Goal: Task Accomplishment & Management: Manage account settings

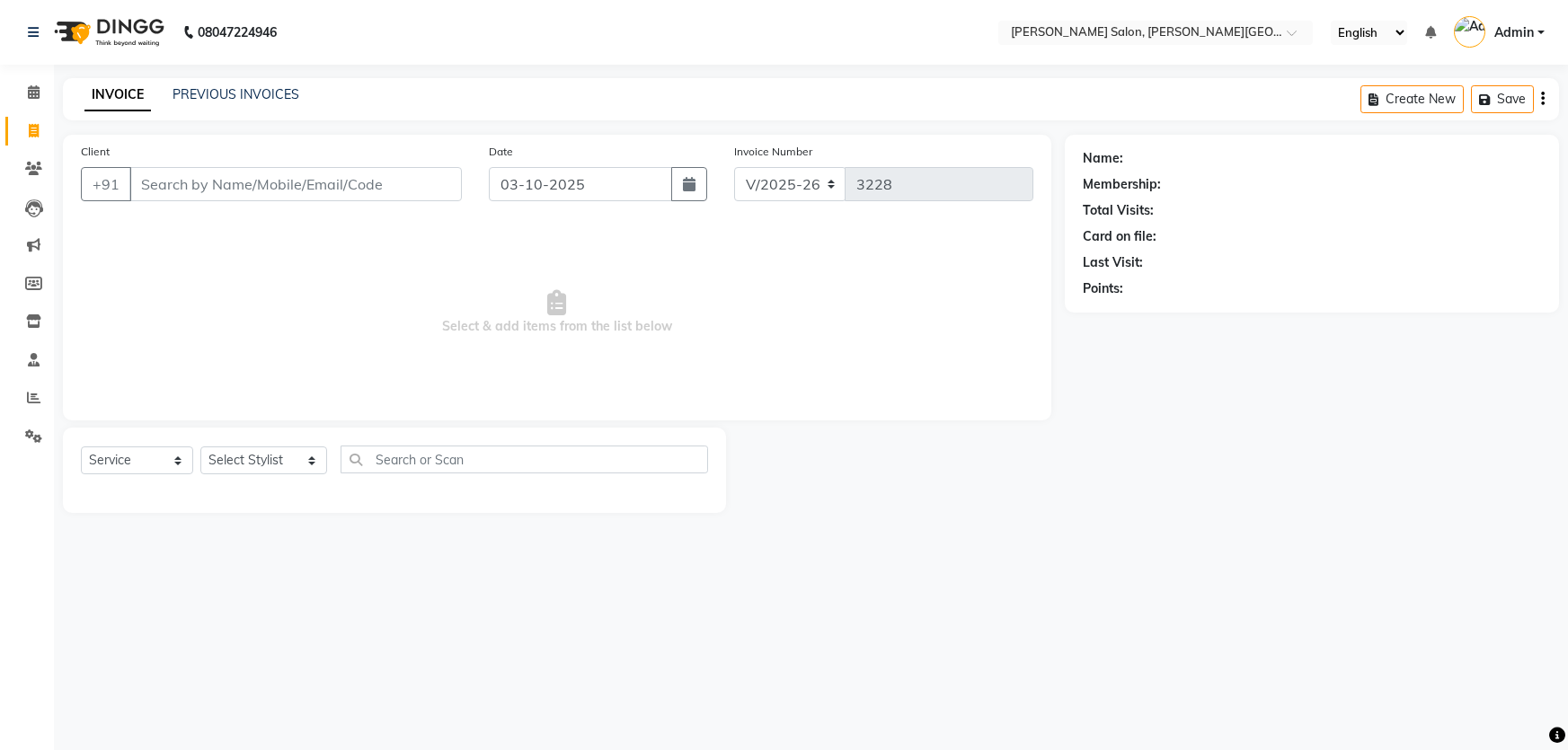
select select "4122"
select select "service"
click at [223, 105] on div "INVOICE PREVIOUS INVOICES" at bounding box center [192, 96] width 258 height 21
click at [231, 93] on link "PREVIOUS INVOICES" at bounding box center [236, 94] width 127 height 16
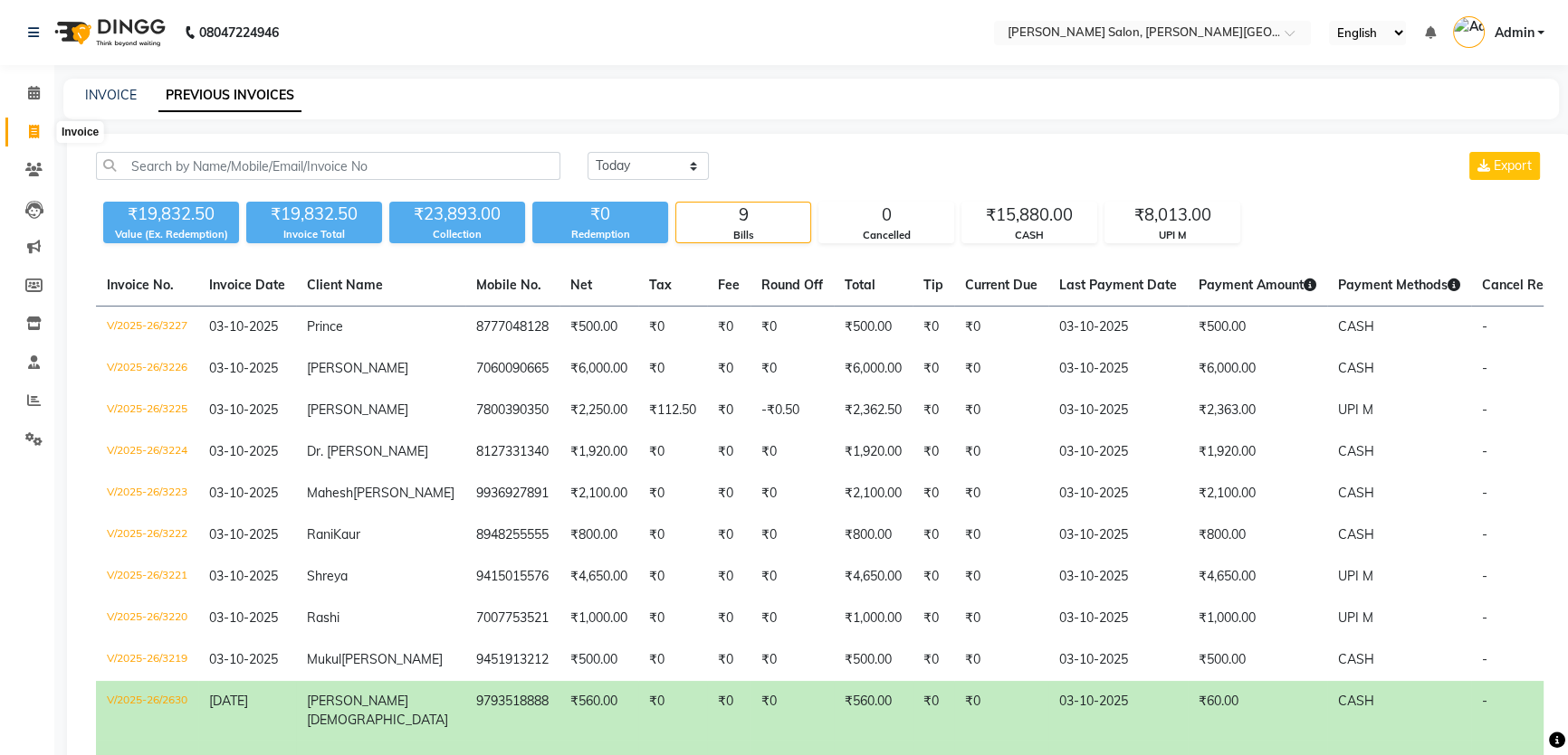
click at [38, 131] on icon at bounding box center [34, 131] width 10 height 14
select select "service"
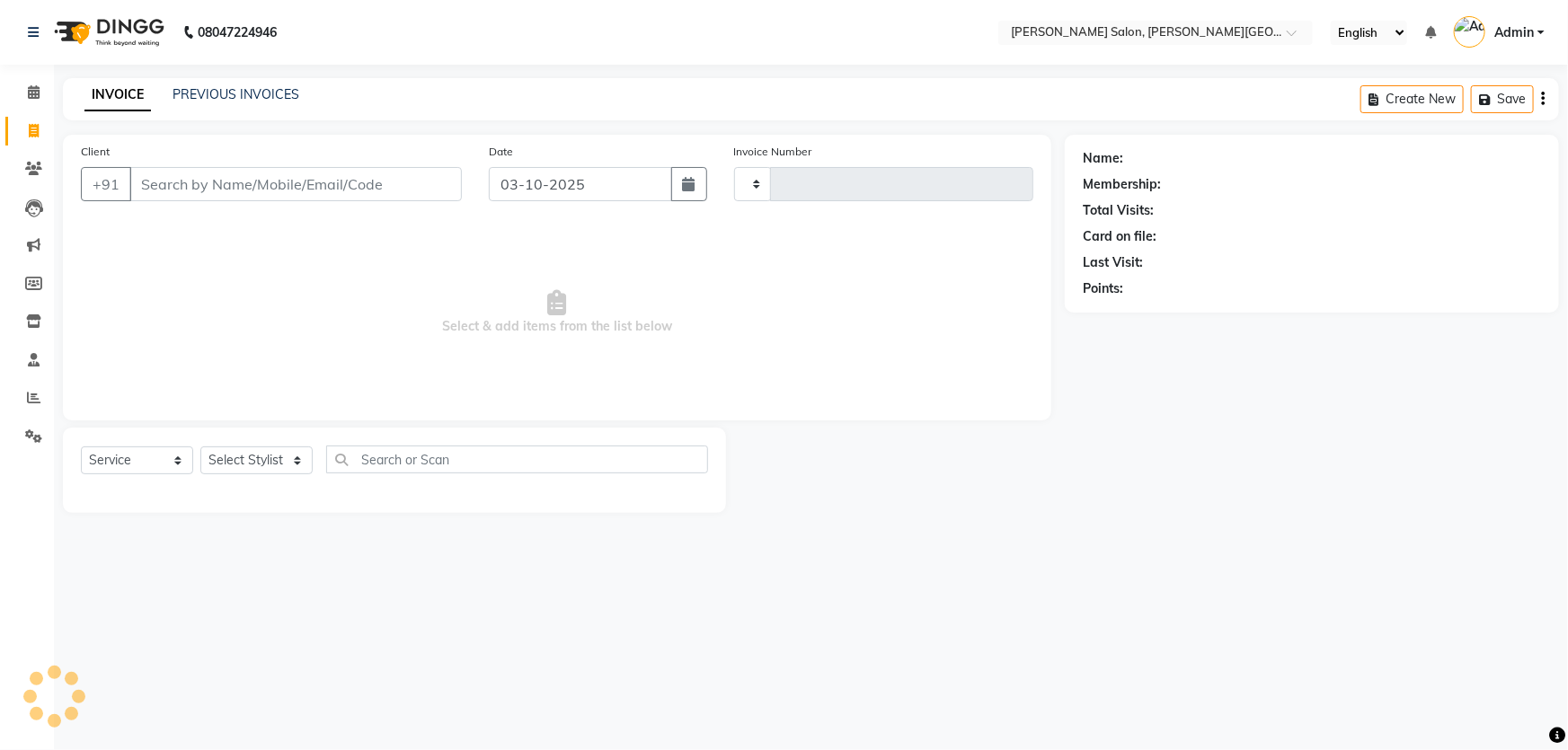
type input "3228"
select select "4122"
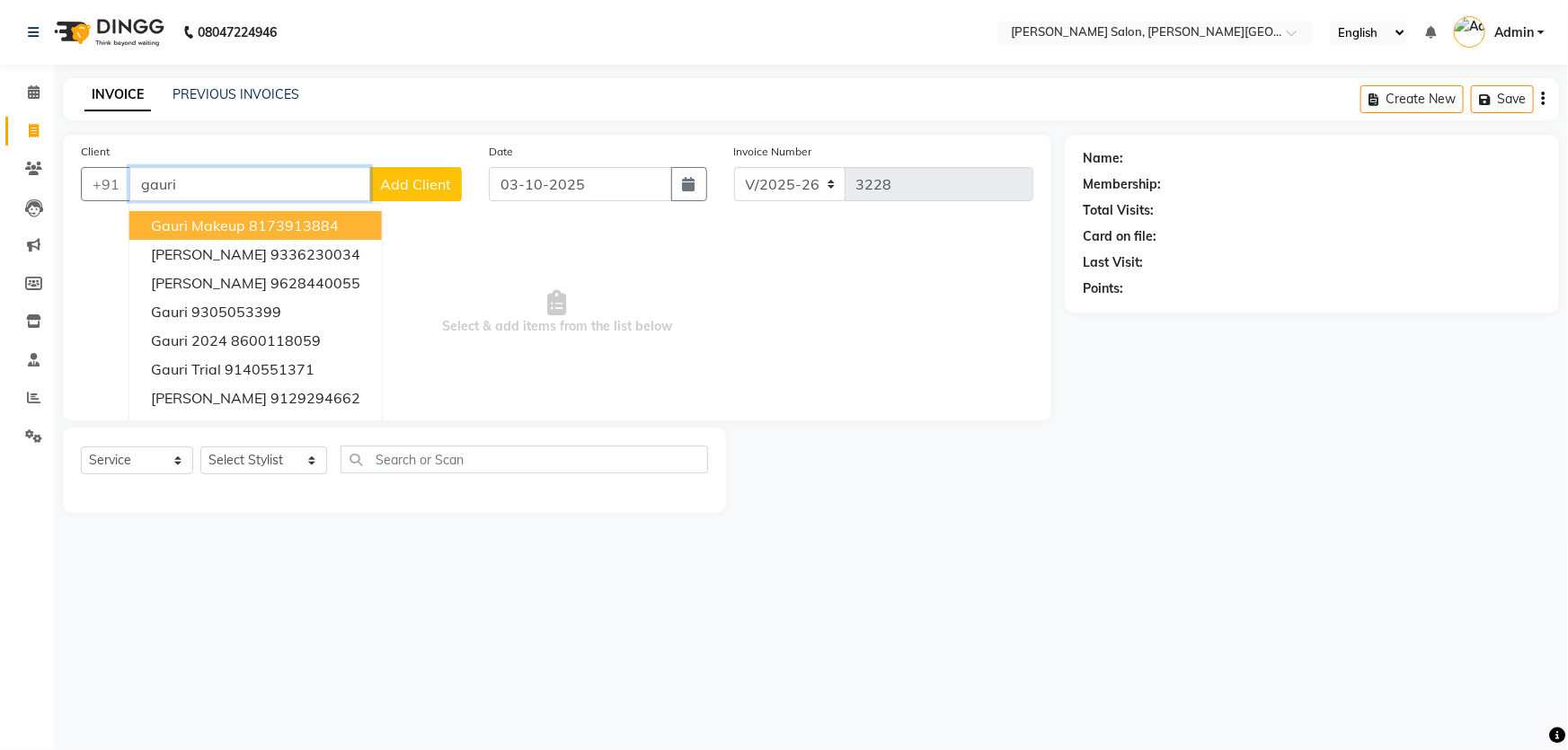
type input "gauri"
click at [230, 99] on link "PREVIOUS INVOICES" at bounding box center [236, 94] width 127 height 16
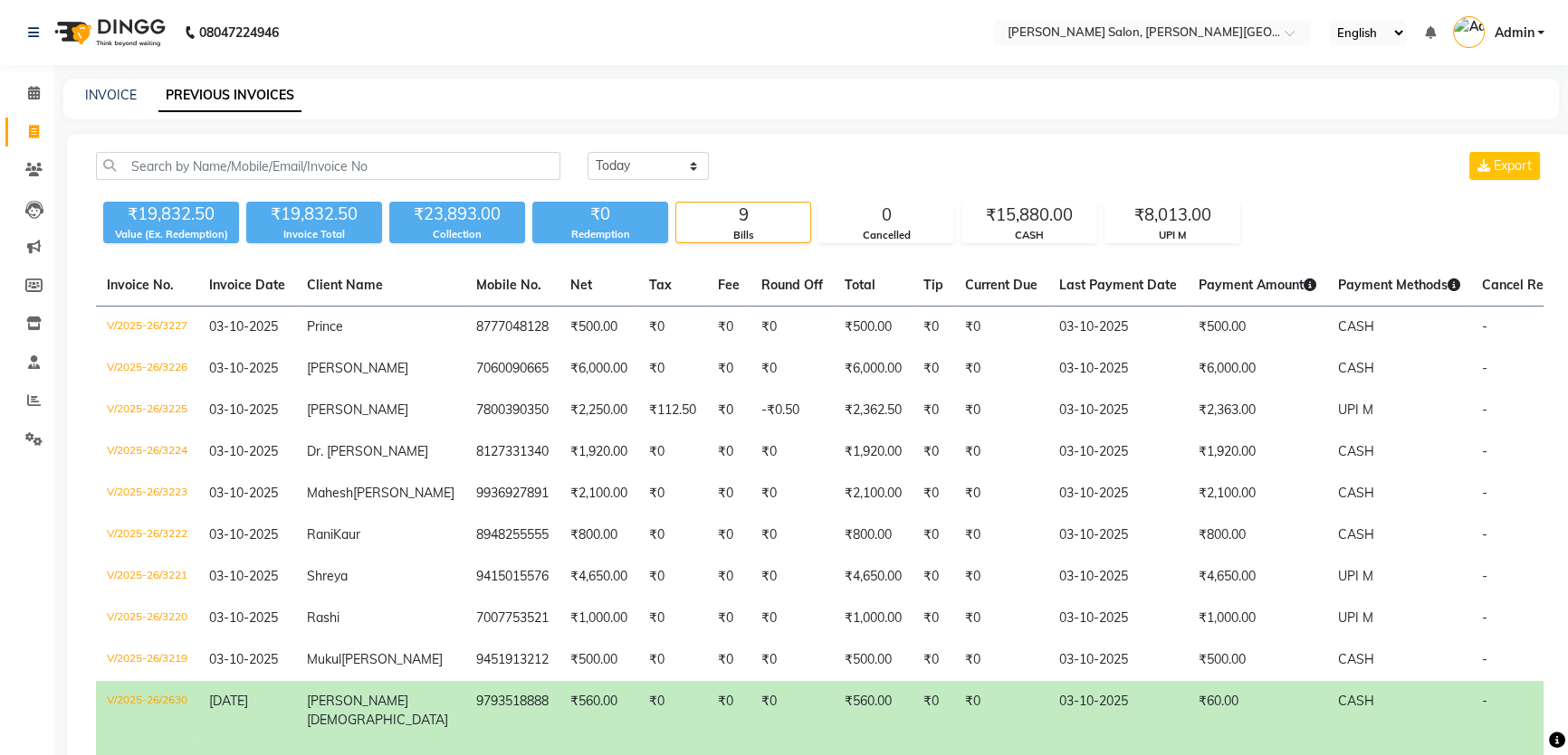
click at [36, 146] on link "Invoice" at bounding box center [27, 132] width 43 height 30
select select "service"
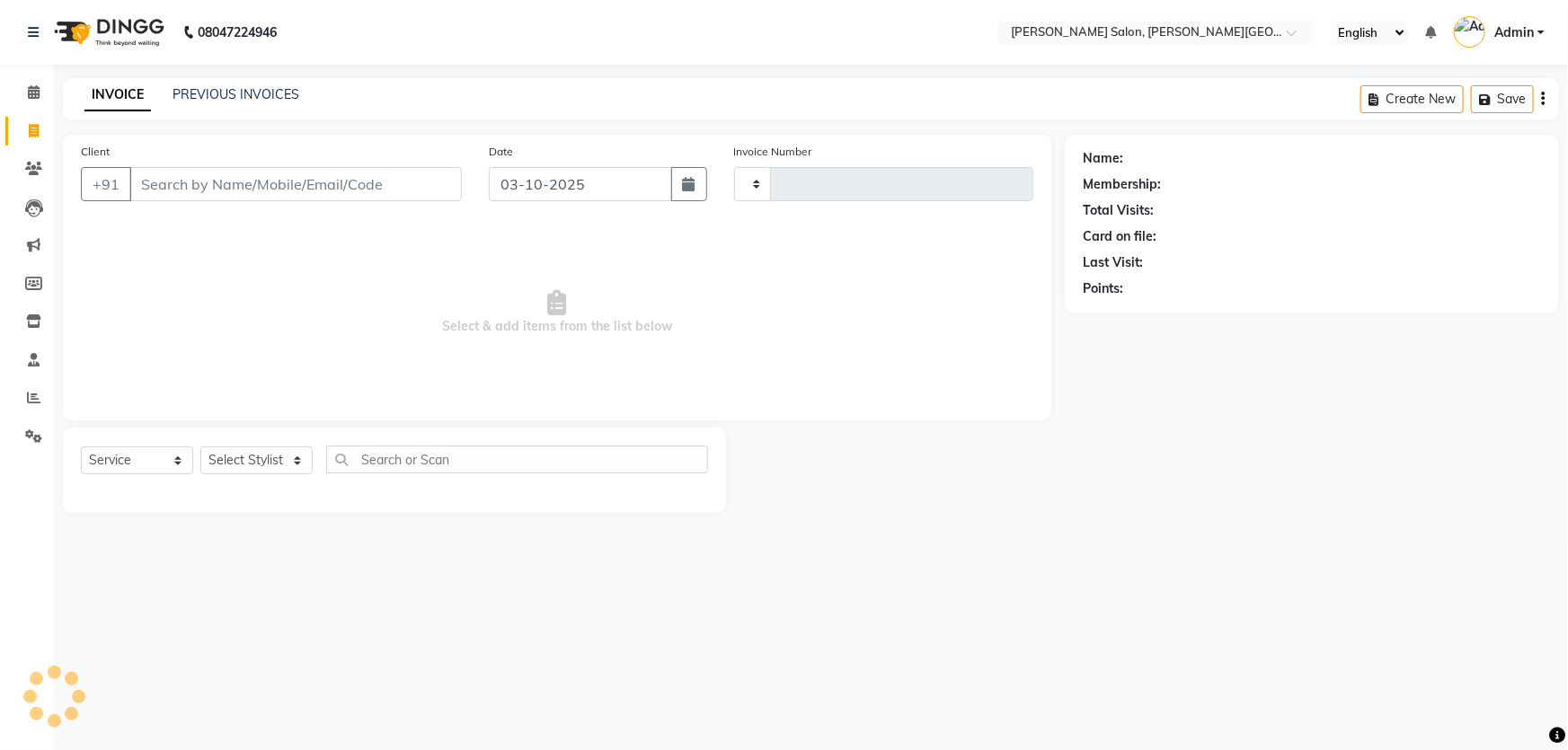
type input "3228"
select select "4122"
click at [261, 190] on input "Client" at bounding box center [295, 184] width 333 height 35
paste input "9305053399"
type input "9305053399"
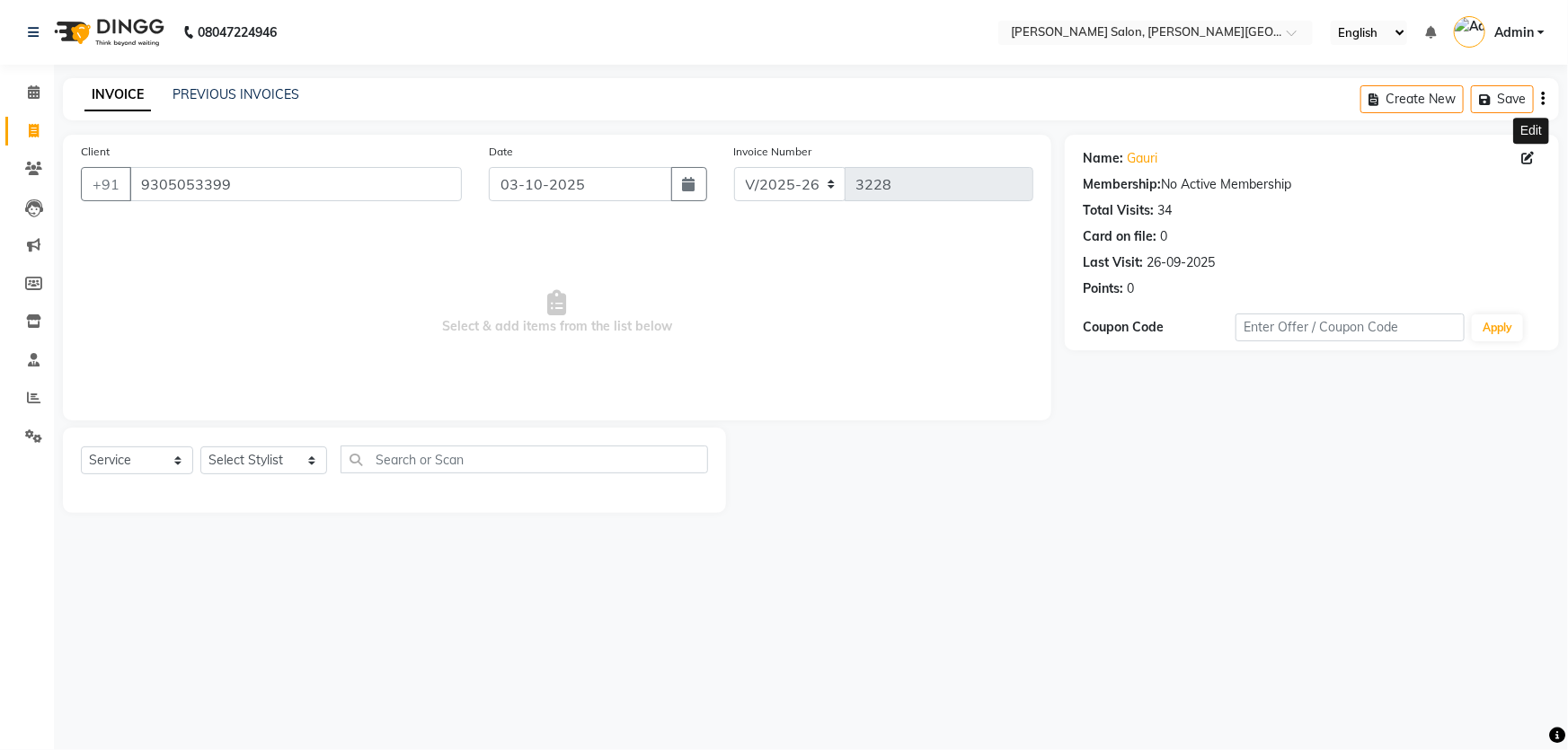
click at [1528, 153] on icon at bounding box center [1527, 157] width 12 height 12
select select "[DEMOGRAPHIC_DATA]"
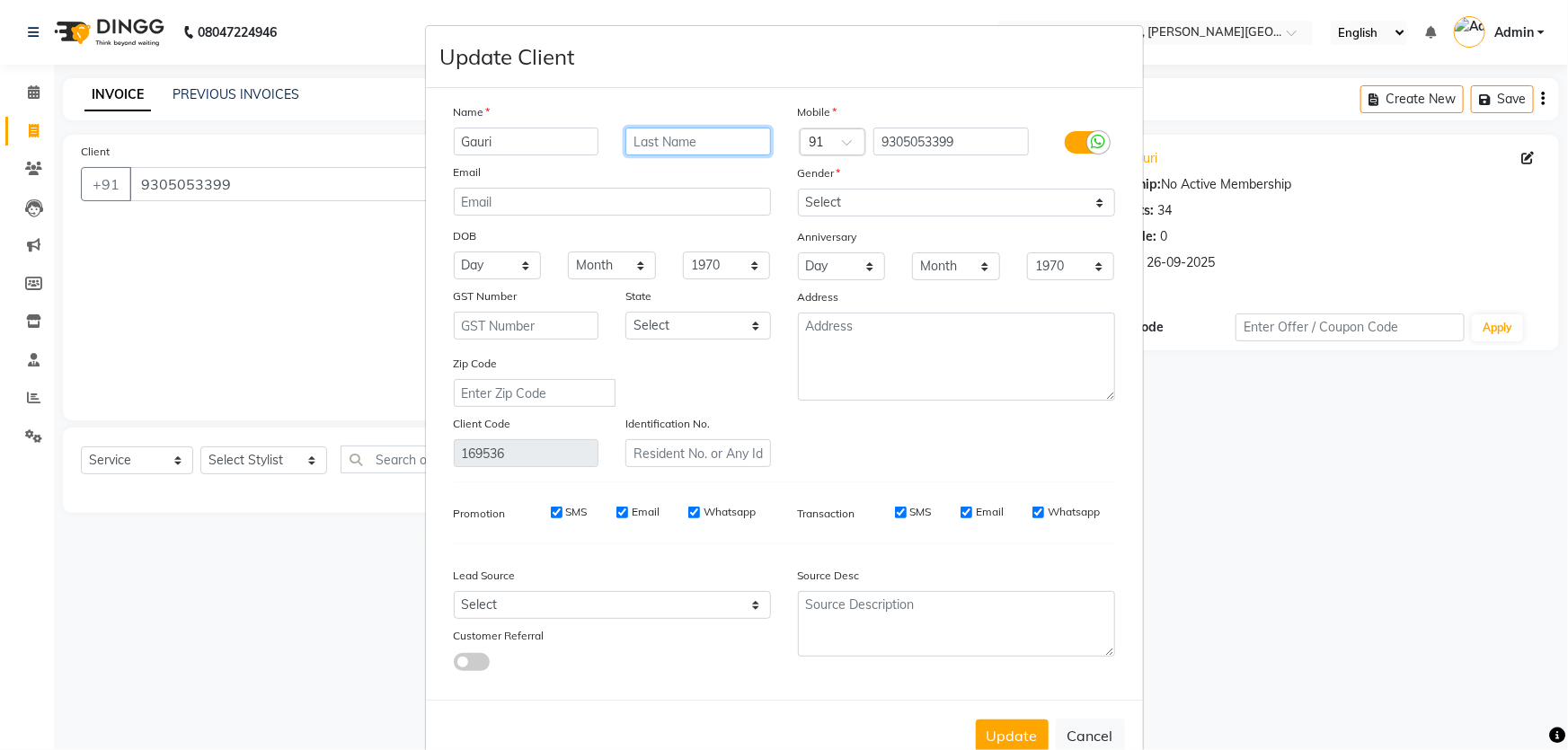
click at [681, 135] on input "text" at bounding box center [698, 141] width 146 height 28
click at [646, 145] on input "MAm" at bounding box center [698, 141] width 146 height 28
type input "Mam"
click at [1016, 738] on button "Update" at bounding box center [1012, 736] width 73 height 33
select select
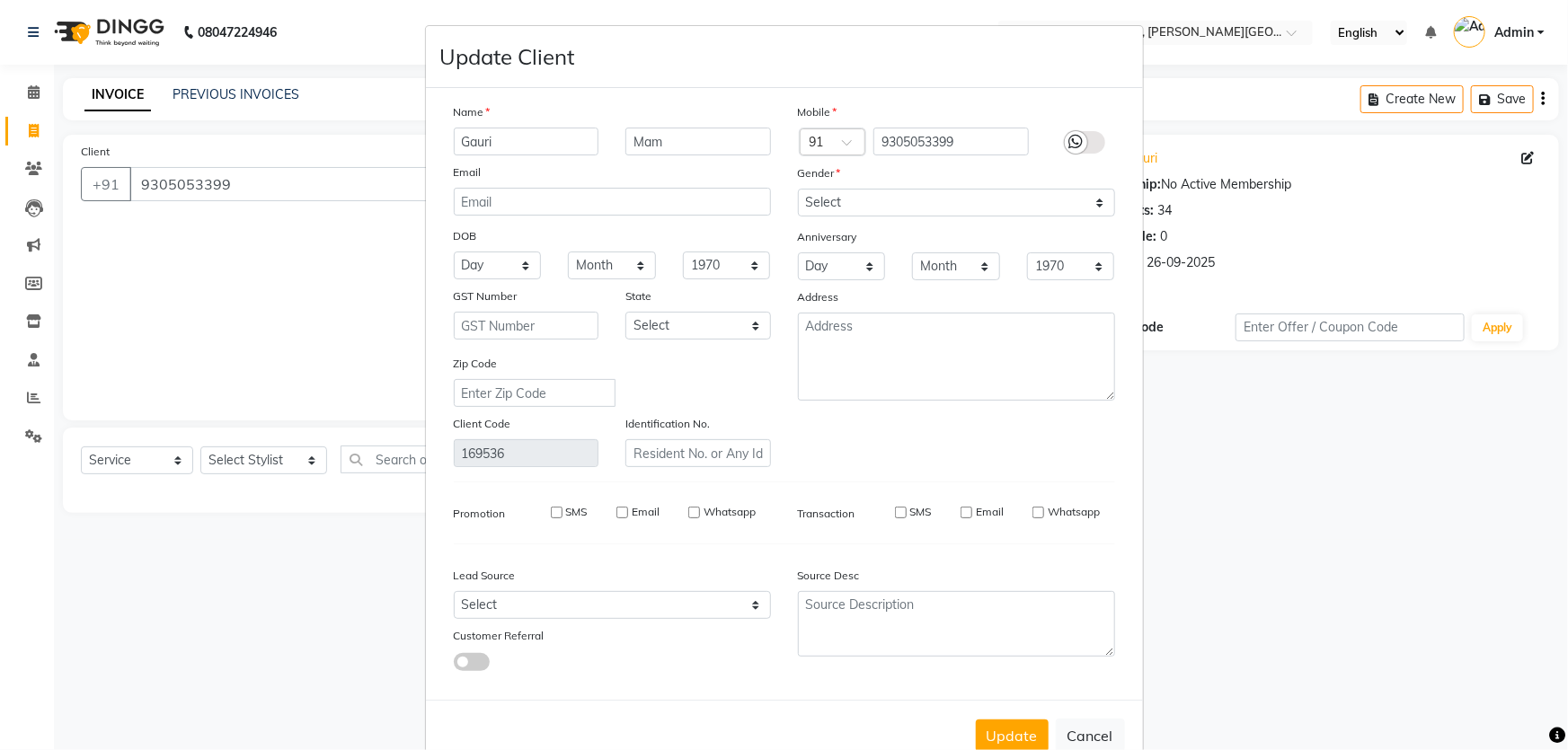
select select
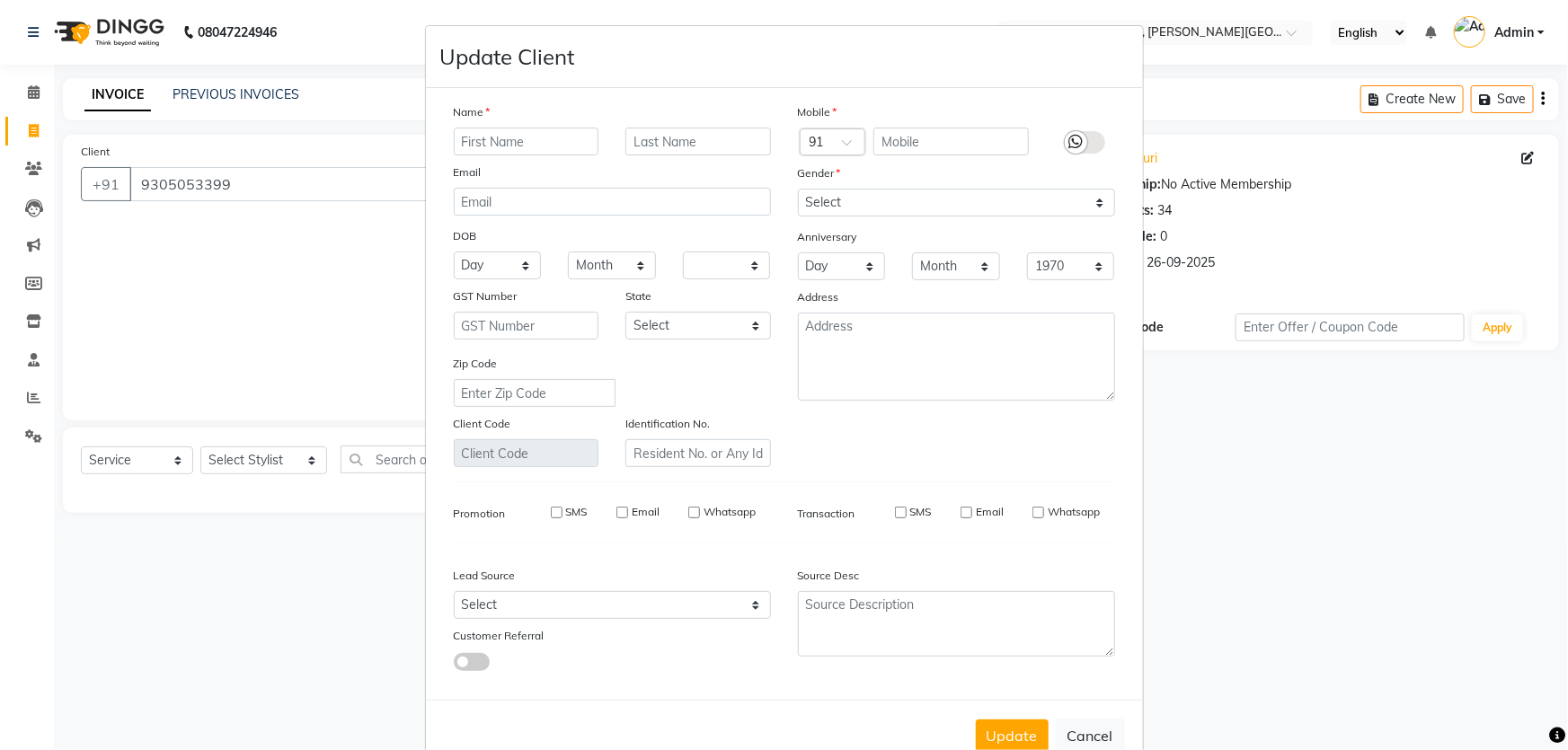
select select
checkbox input "false"
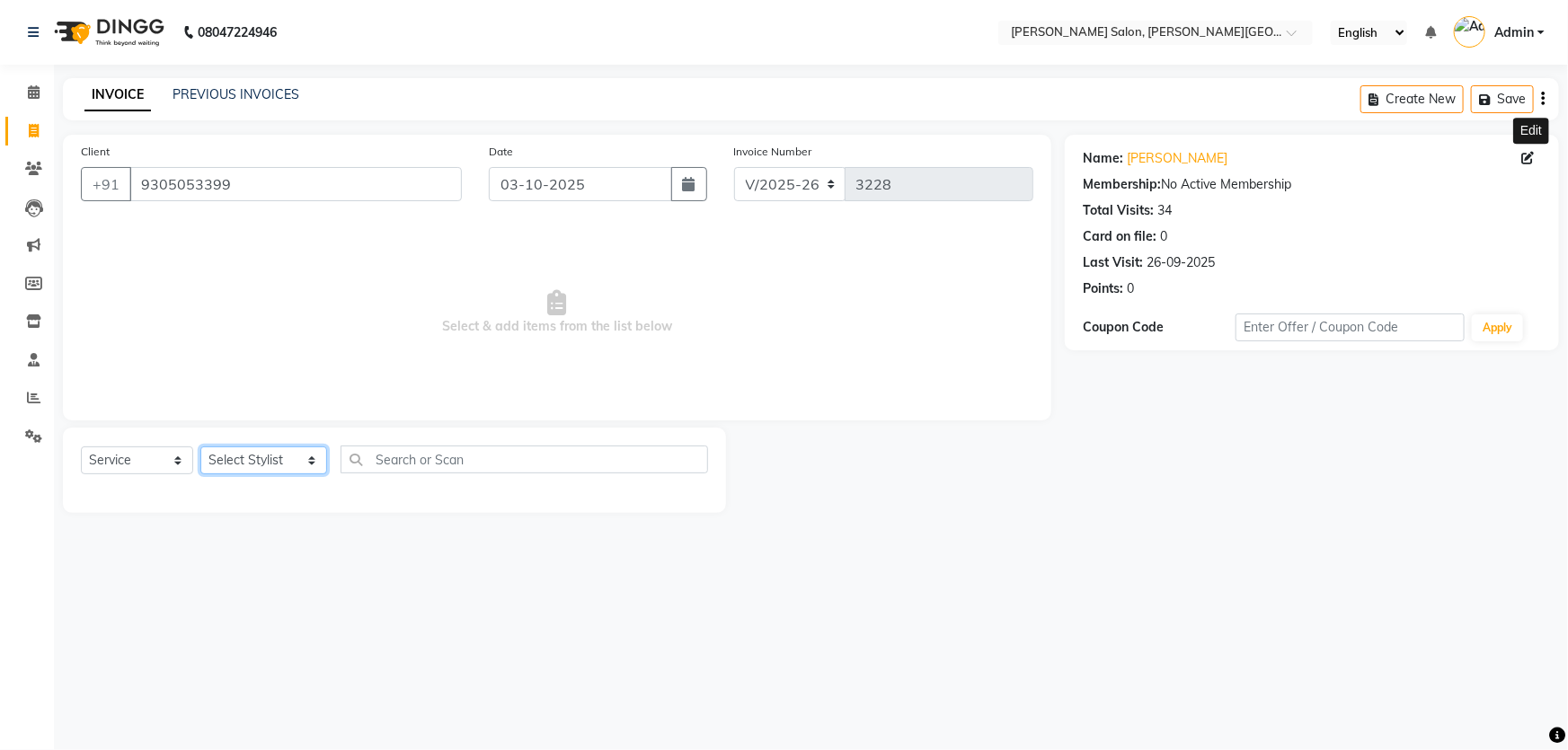
click at [303, 462] on select "Select Stylist [PERSON_NAME] [PERSON_NAME] [PERSON_NAME] [PERSON_NAME] [PERSON_…" at bounding box center [264, 460] width 127 height 28
click at [286, 474] on select "Select Stylist [PERSON_NAME] [PERSON_NAME] [PERSON_NAME] [PERSON_NAME] [PERSON_…" at bounding box center [264, 460] width 127 height 28
click at [304, 463] on select "Select Stylist [PERSON_NAME] [PERSON_NAME] [PERSON_NAME] [PERSON_NAME] [PERSON_…" at bounding box center [264, 460] width 127 height 28
select select "24176"
click at [200, 447] on select "Select Stylist [PERSON_NAME] [PERSON_NAME] [PERSON_NAME] [PERSON_NAME] [PERSON_…" at bounding box center [264, 460] width 127 height 28
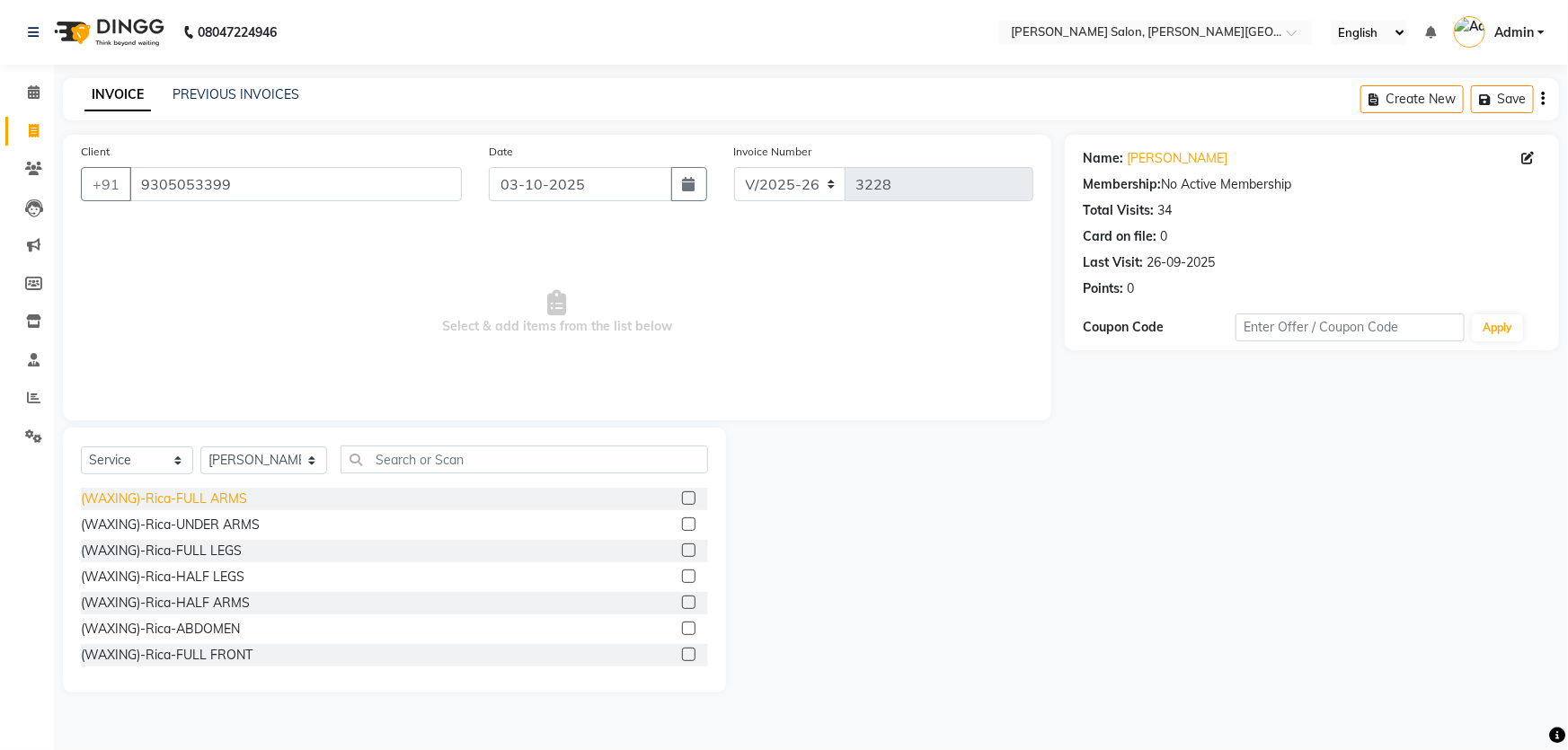
click at [216, 503] on div "(WAXING)-Rica-FULL ARMS" at bounding box center [163, 500] width 166 height 19
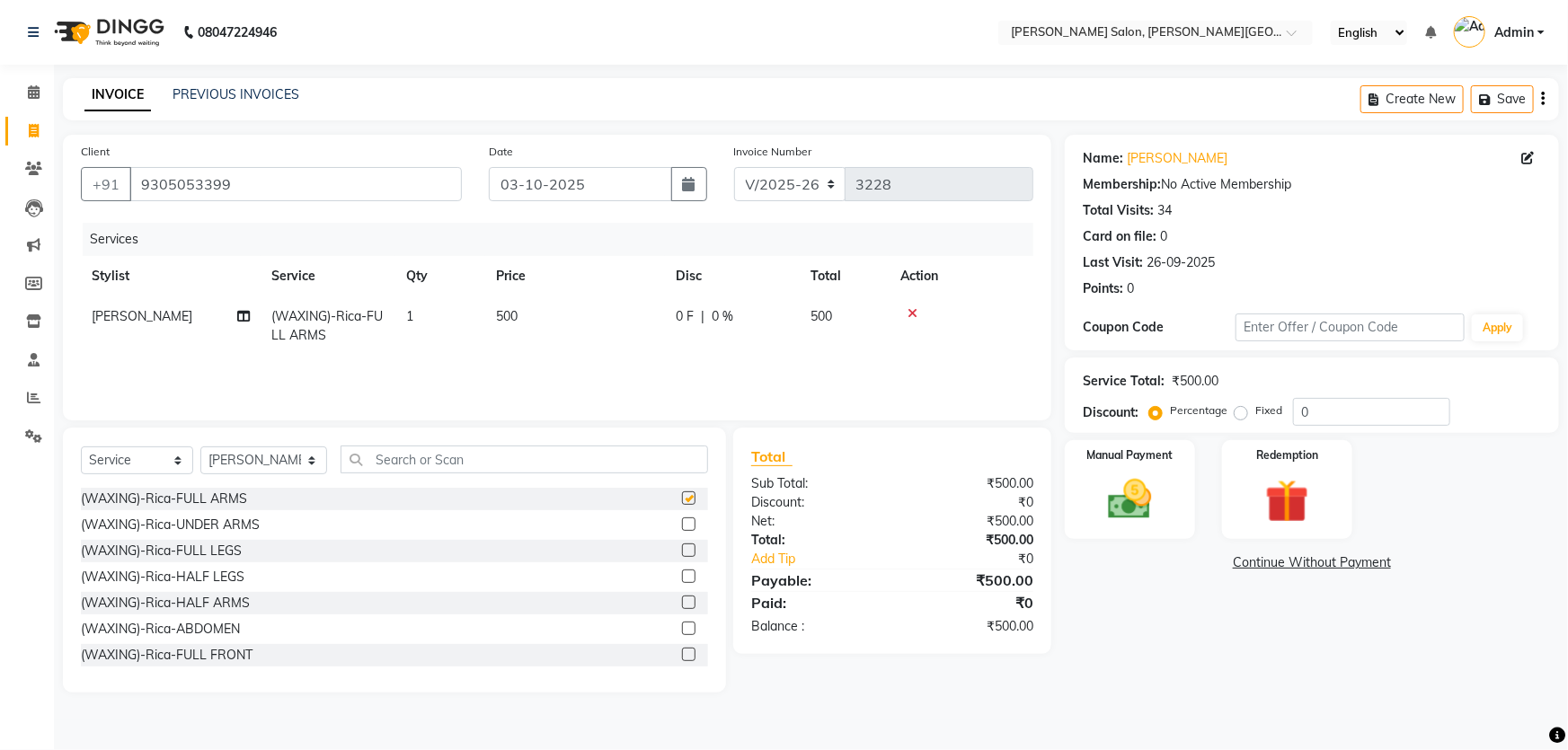
checkbox input "false"
click at [216, 549] on div "(WAXING)-Rica-FULL LEGS" at bounding box center [161, 551] width 161 height 19
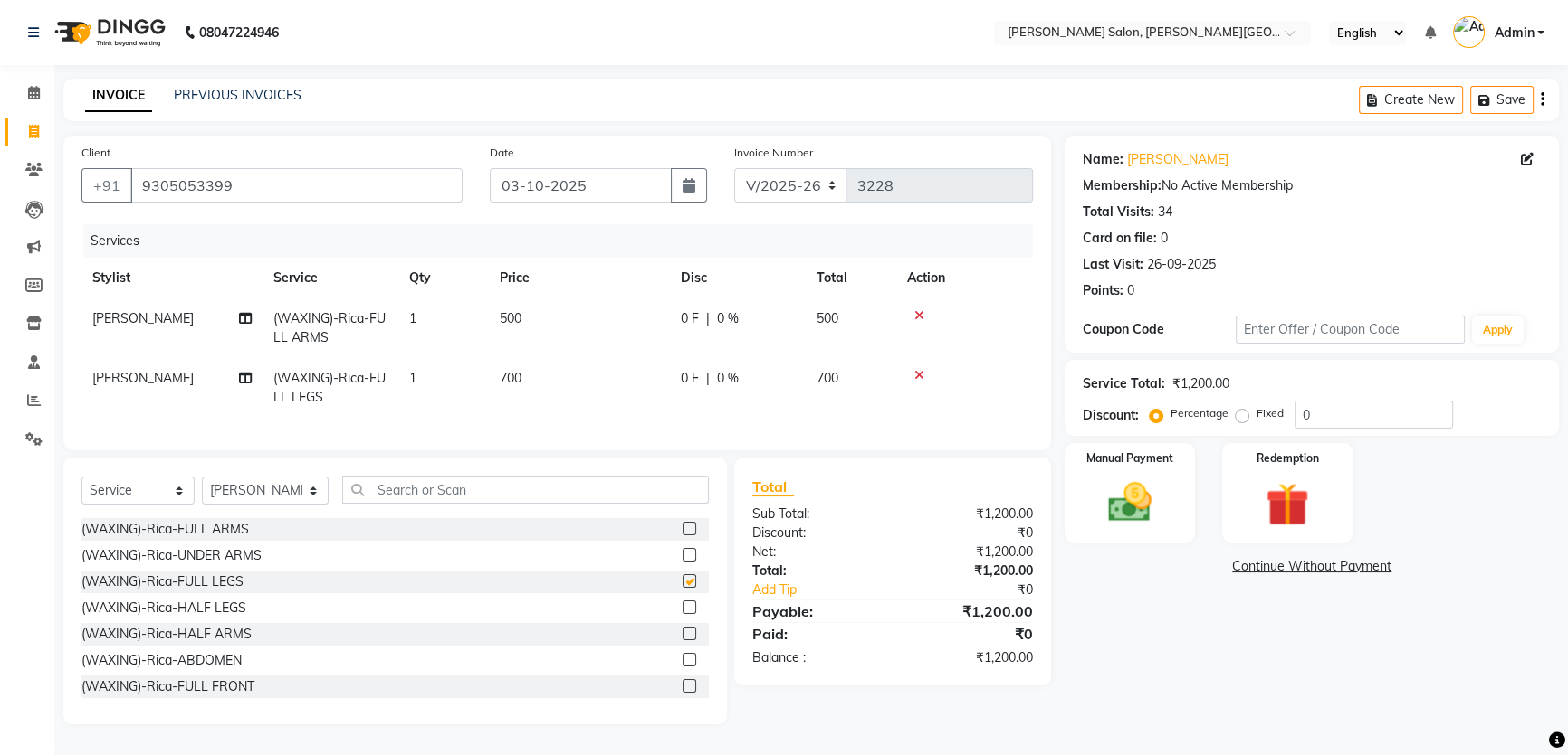
checkbox input "false"
click at [237, 505] on select "Select Stylist [PERSON_NAME] [PERSON_NAME] [PERSON_NAME] [PERSON_NAME] [PERSON_…" at bounding box center [265, 490] width 127 height 28
select select "24171"
click at [202, 489] on select "Select Stylist [PERSON_NAME] [PERSON_NAME] [PERSON_NAME] [PERSON_NAME] [PERSON_…" at bounding box center [265, 490] width 127 height 28
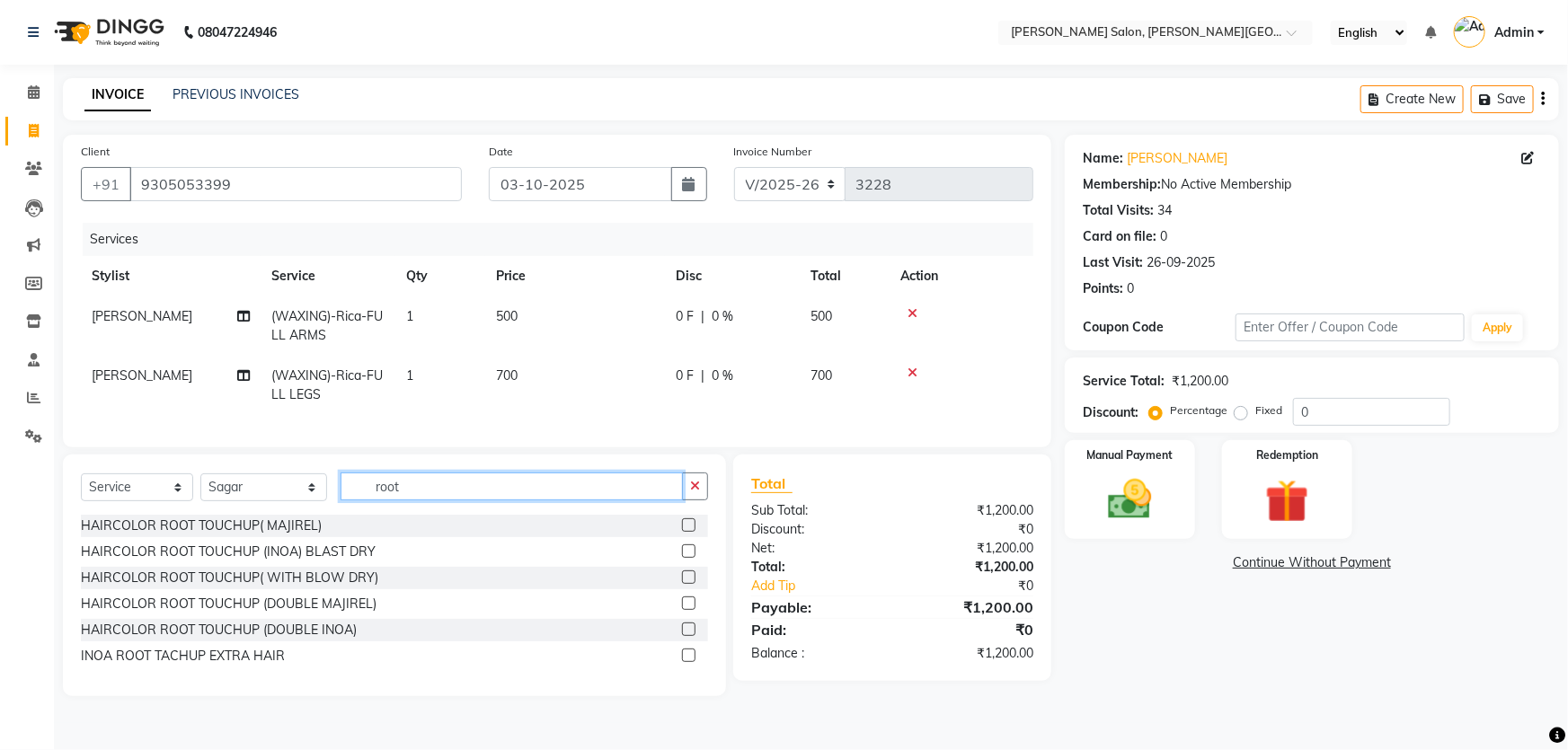
type input "root"
click at [296, 553] on div "HAIRCOLOR ROOT TOUCHUP (INOA) BLAST DRY" at bounding box center [394, 551] width 627 height 22
click at [300, 562] on div "HAIRCOLOR ROOT TOUCHUP (INOA) BLAST DRY" at bounding box center [227, 552] width 294 height 19
checkbox input "false"
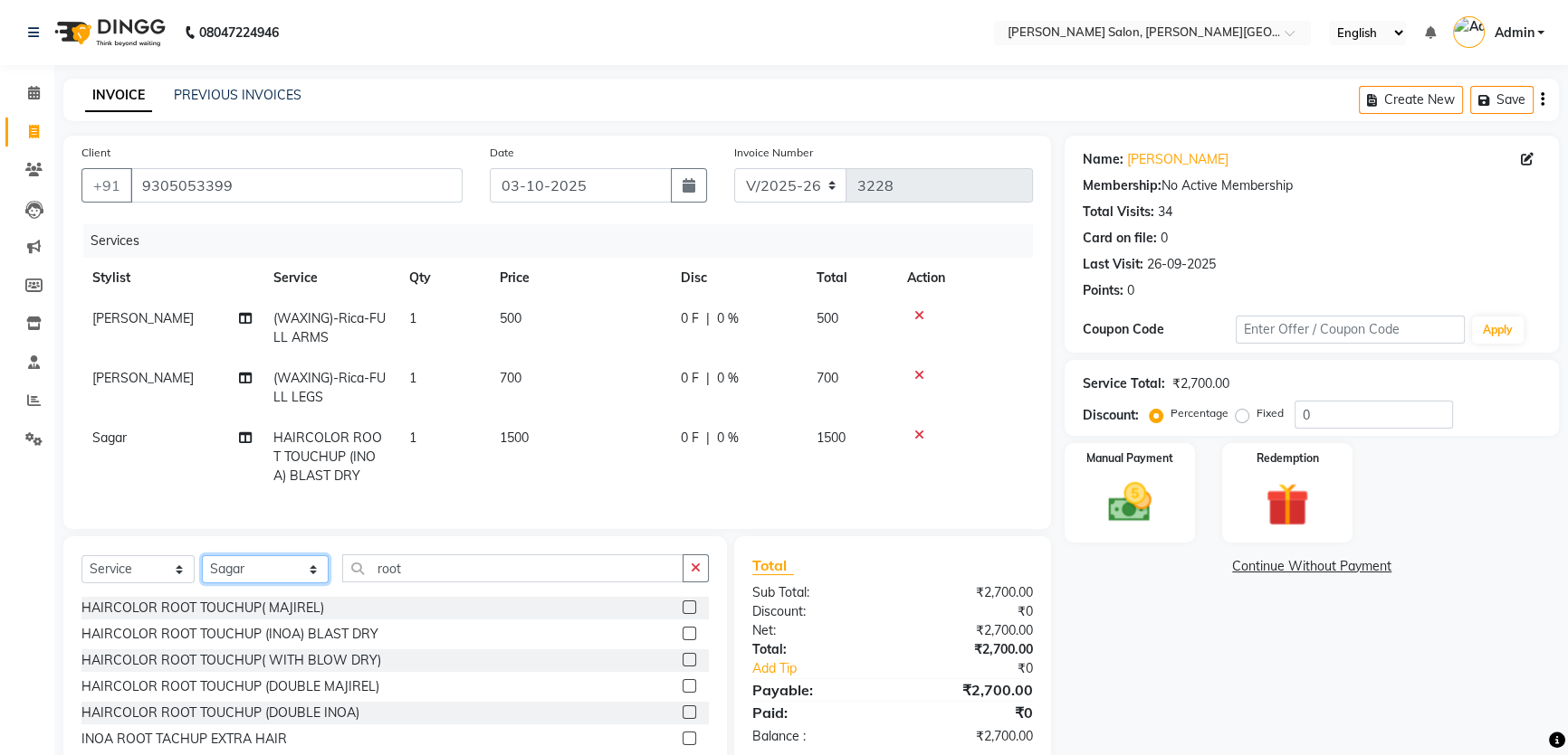
click at [308, 580] on select "Select Stylist [PERSON_NAME] [PERSON_NAME] [PERSON_NAME] [PERSON_NAME] [PERSON_…" at bounding box center [265, 569] width 127 height 28
drag, startPoint x: 433, startPoint y: 580, endPoint x: 141, endPoint y: 580, distance: 292.0
click at [219, 580] on div "Select Service Product Membership Package Voucher Prepaid Gift Card Select Styl…" at bounding box center [394, 575] width 627 height 42
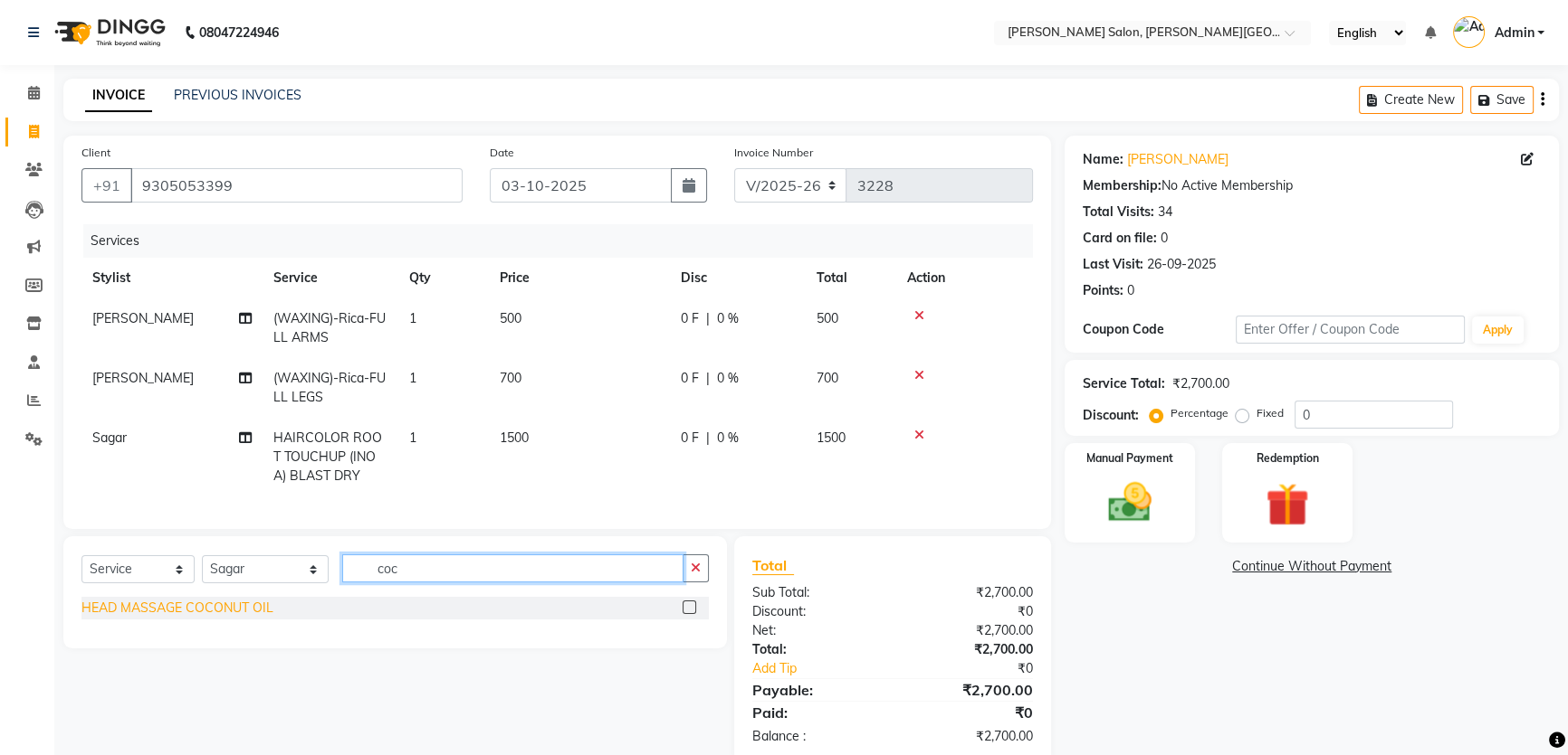
type input "coc"
click at [190, 618] on div "HEAD MASSAGE COCONUT OIL" at bounding box center [177, 608] width 192 height 19
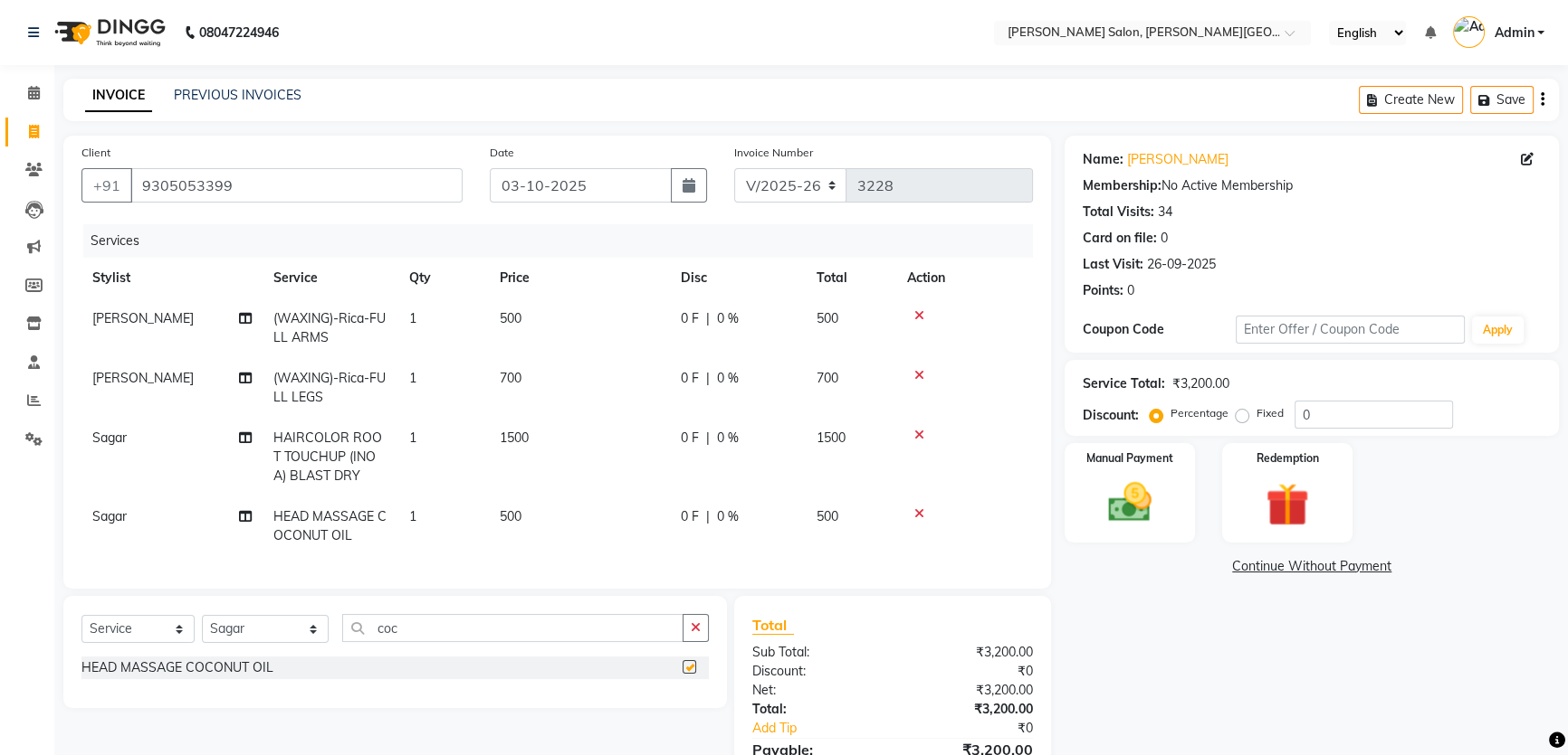
checkbox input "false"
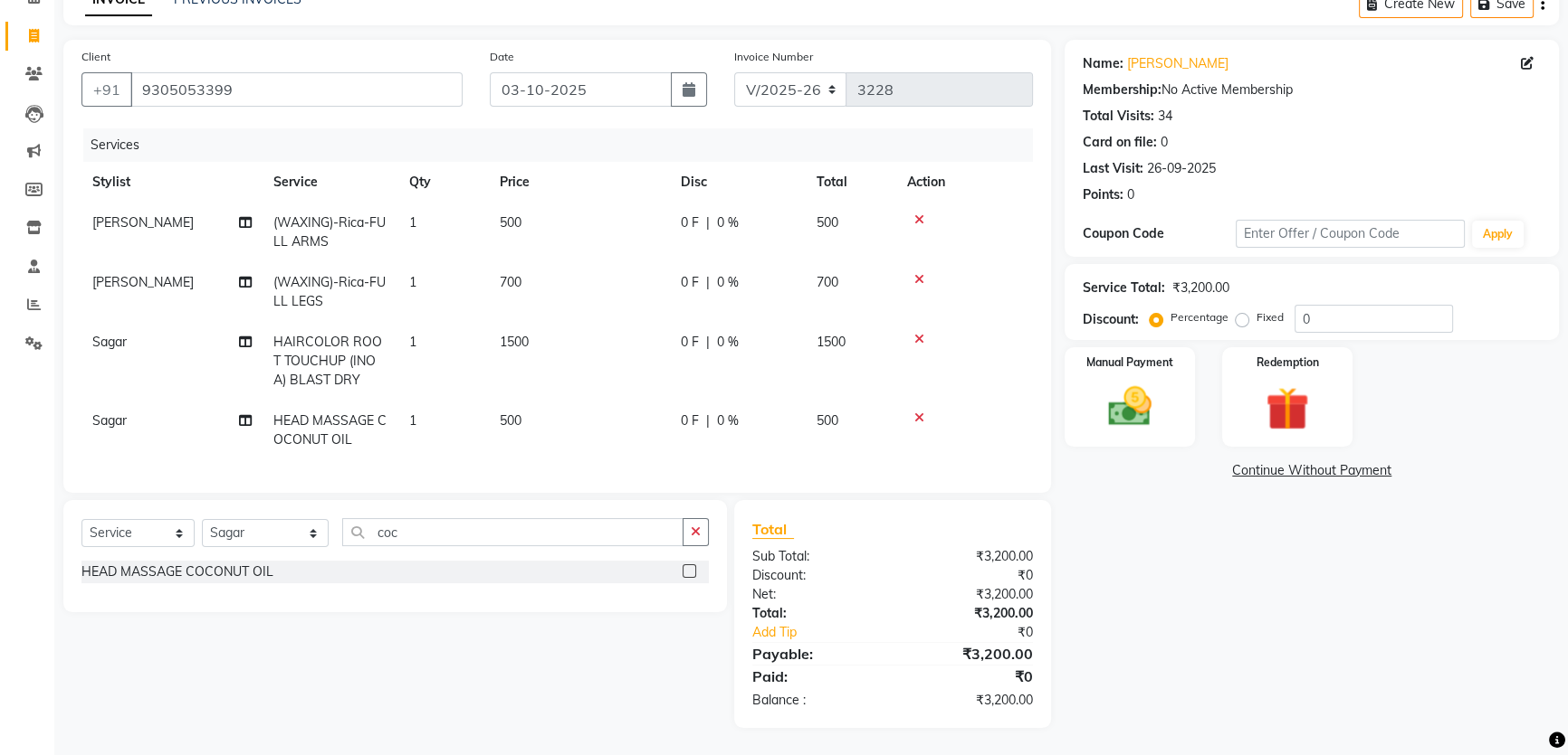
scroll to position [25, 0]
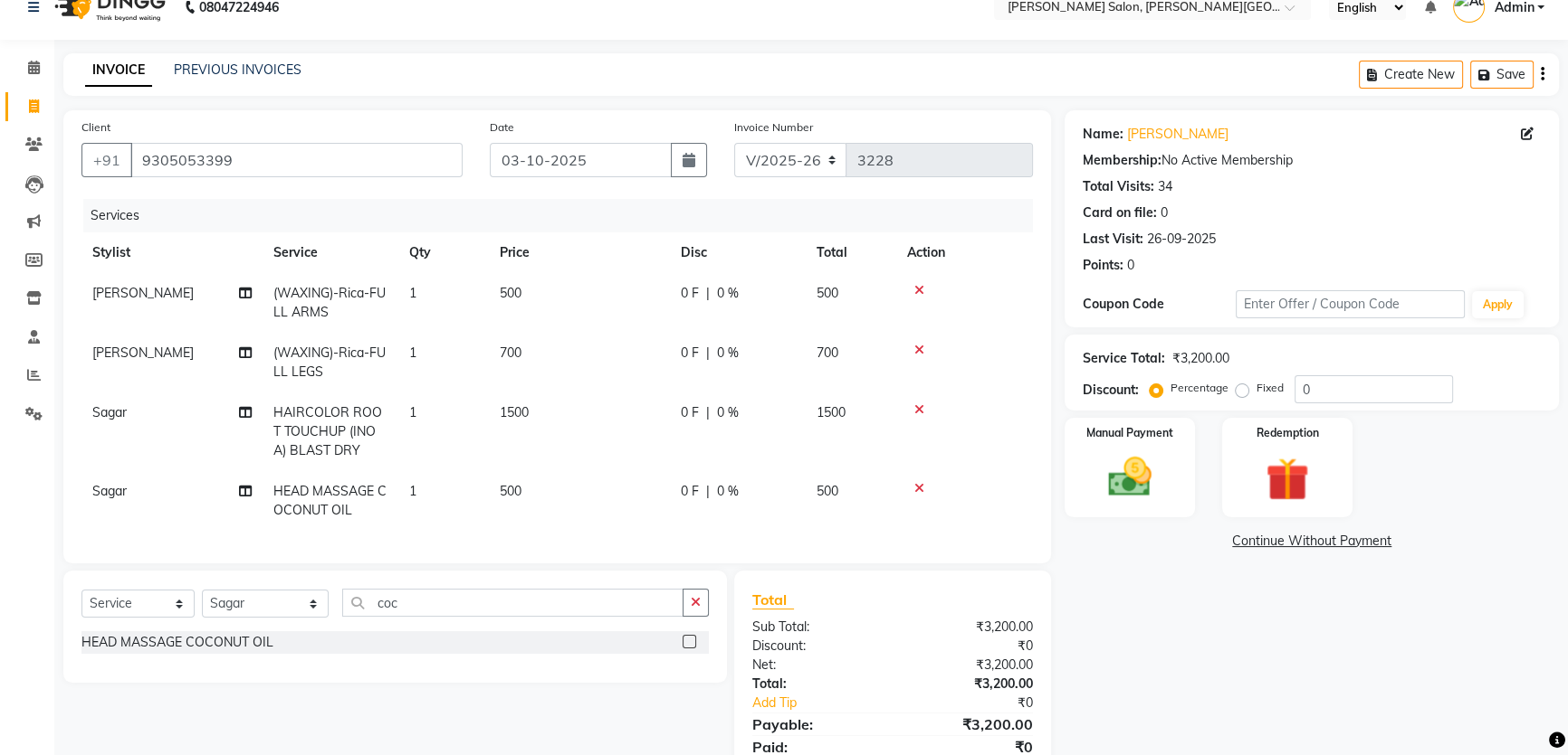
click at [730, 430] on td "0 F | 0 %" at bounding box center [737, 433] width 136 height 79
select select "24171"
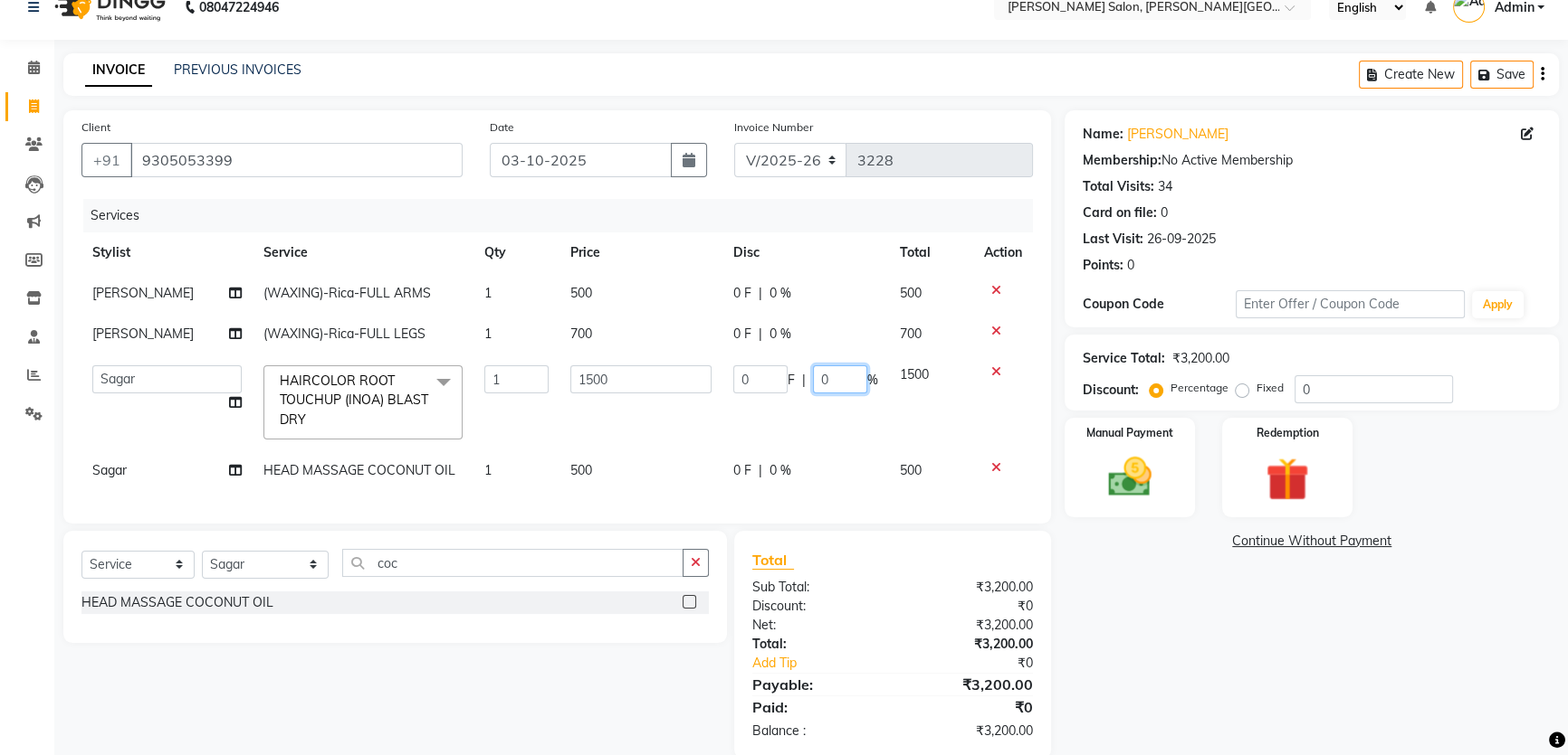
drag, startPoint x: 843, startPoint y: 384, endPoint x: 744, endPoint y: 359, distance: 102.1
click at [760, 371] on div "0 F | 0 %" at bounding box center [806, 379] width 145 height 28
type input "20"
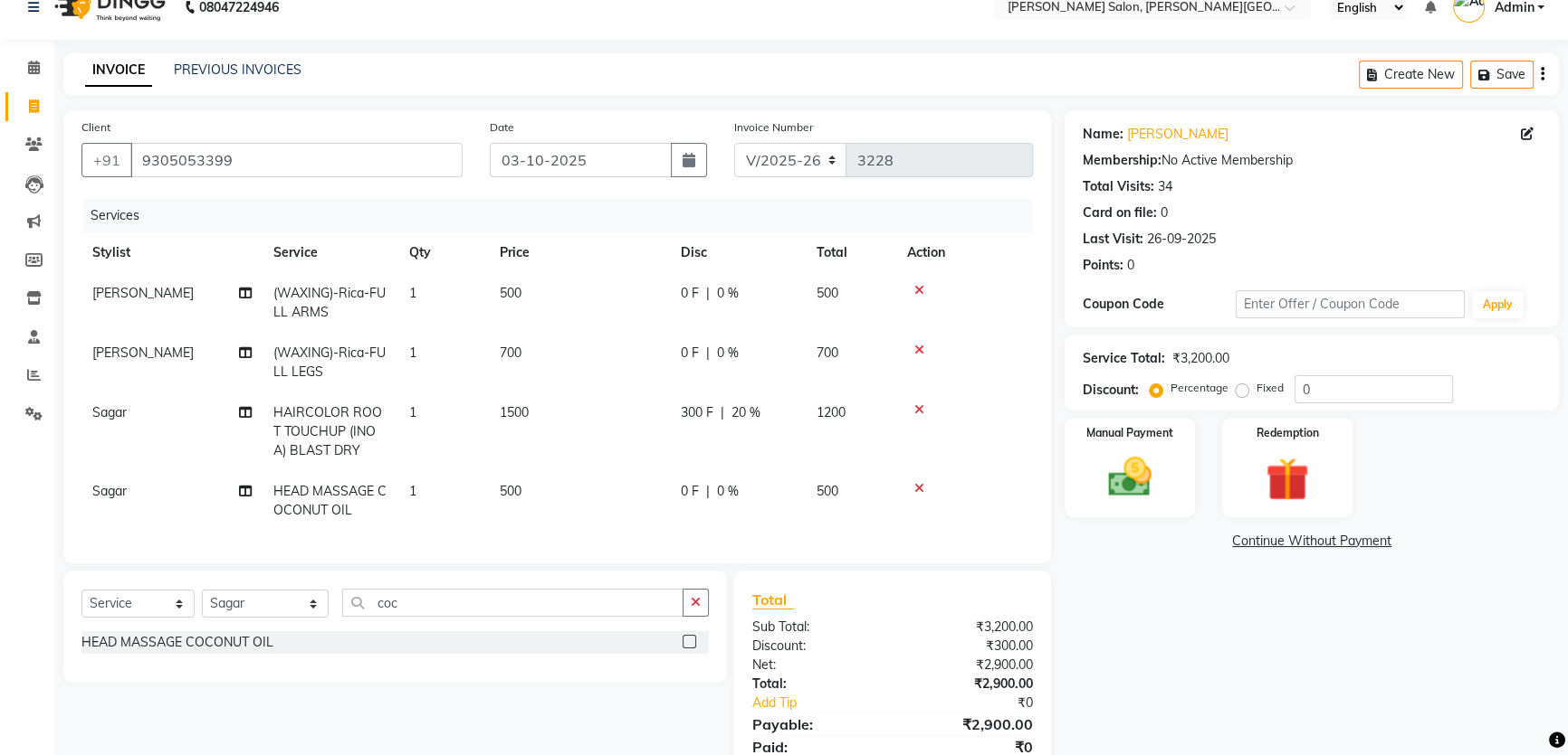
click at [725, 424] on td "300 F | 20 %" at bounding box center [737, 433] width 136 height 79
select select "24171"
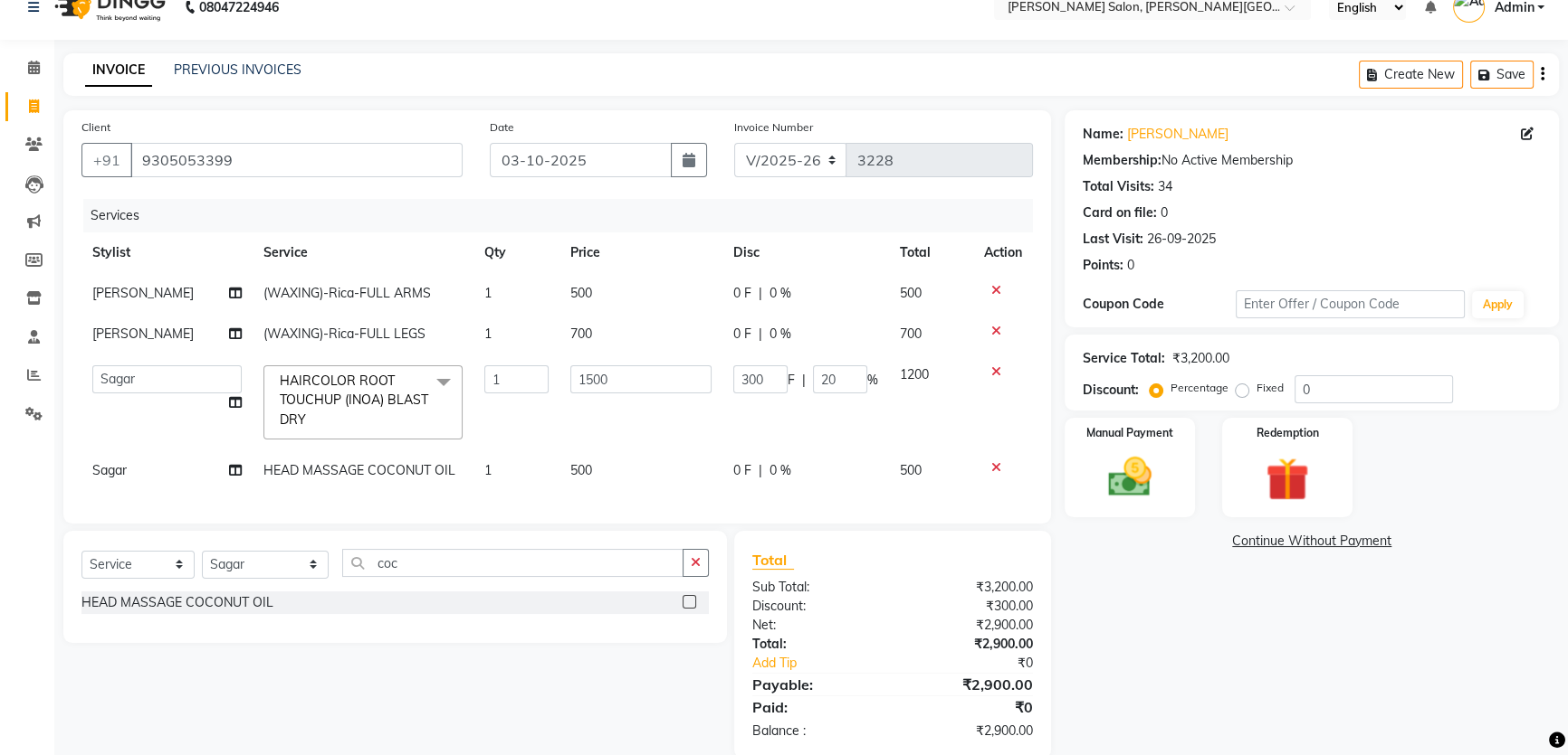
scroll to position [68, 0]
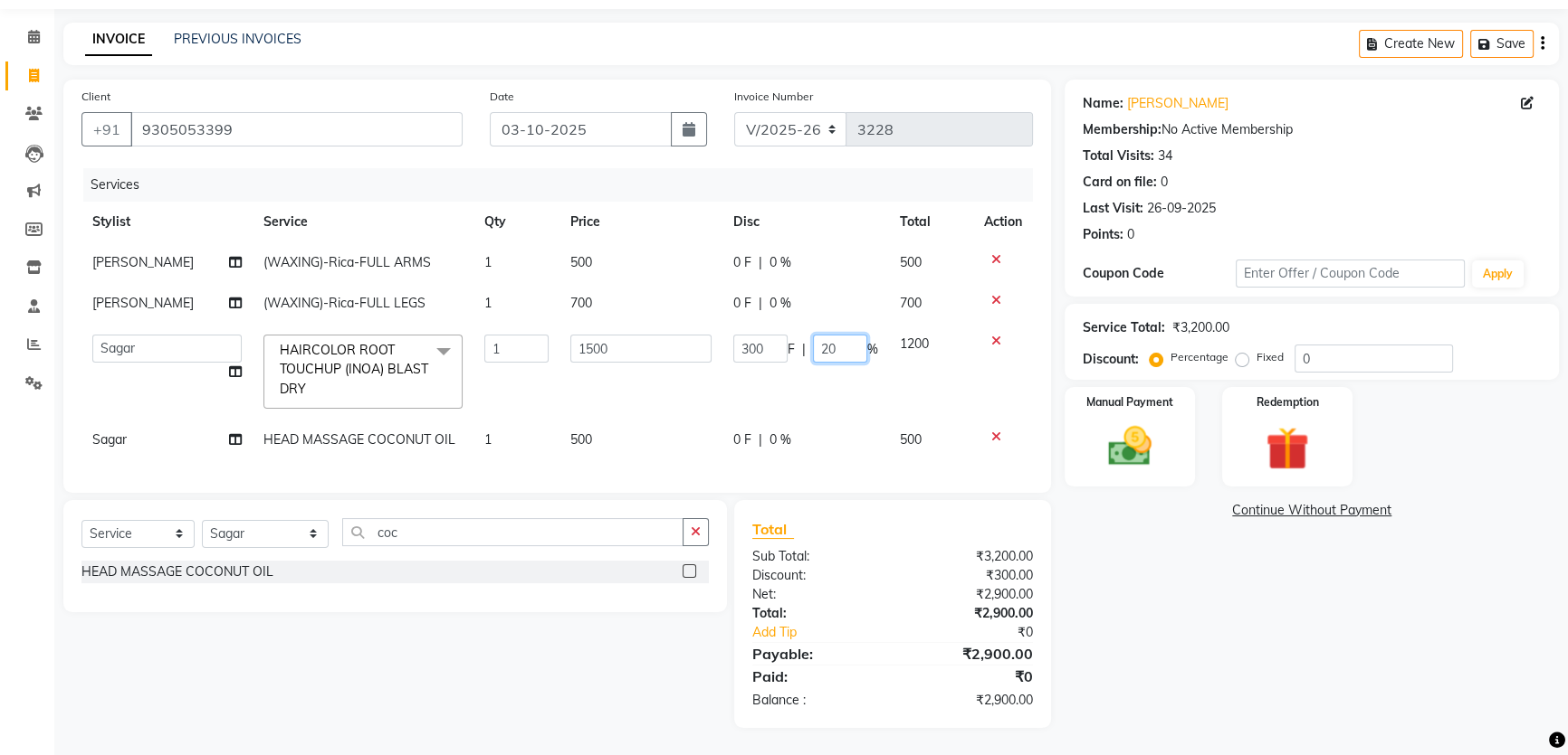
drag, startPoint x: 835, startPoint y: 343, endPoint x: 753, endPoint y: 344, distance: 82.0
click at [735, 344] on div "300 F | 20 %" at bounding box center [806, 349] width 145 height 28
type input "0"
click at [779, 375] on td "300 F | 0 %" at bounding box center [806, 371] width 166 height 96
select select "24171"
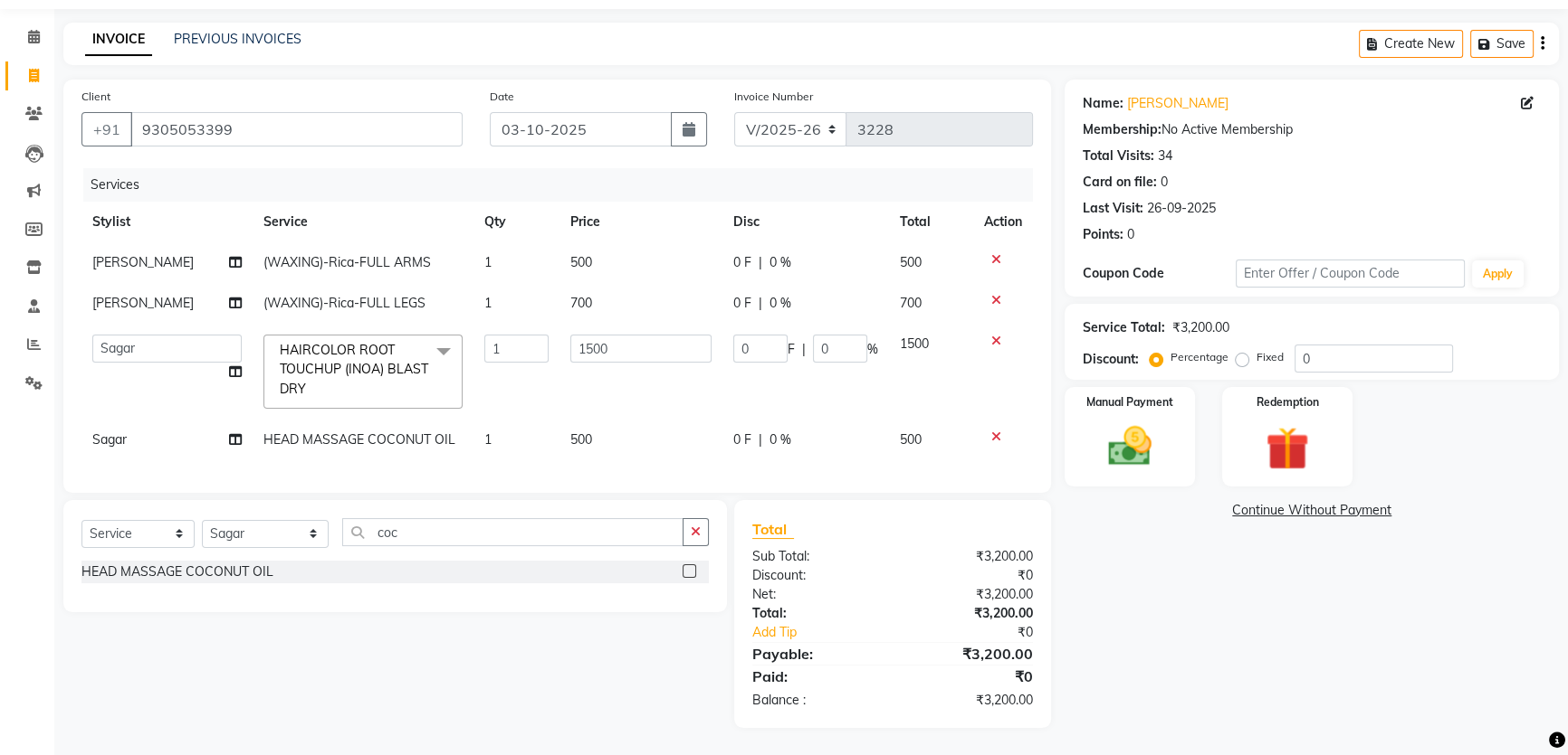
click at [807, 377] on td "0 F | 0 %" at bounding box center [806, 371] width 166 height 96
click at [994, 431] on icon at bounding box center [996, 436] width 10 height 13
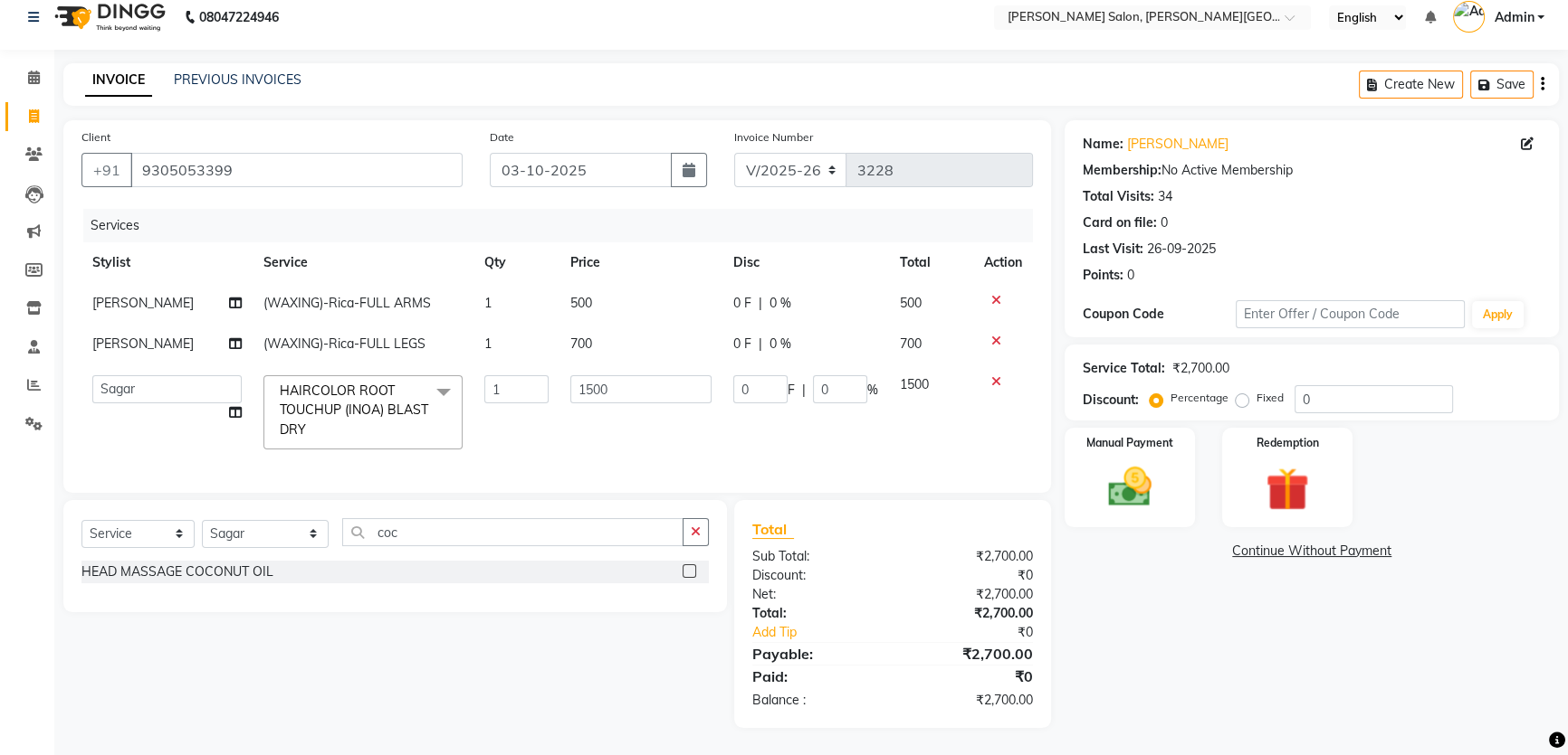
click at [680, 309] on td "500" at bounding box center [641, 303] width 163 height 41
select select "24176"
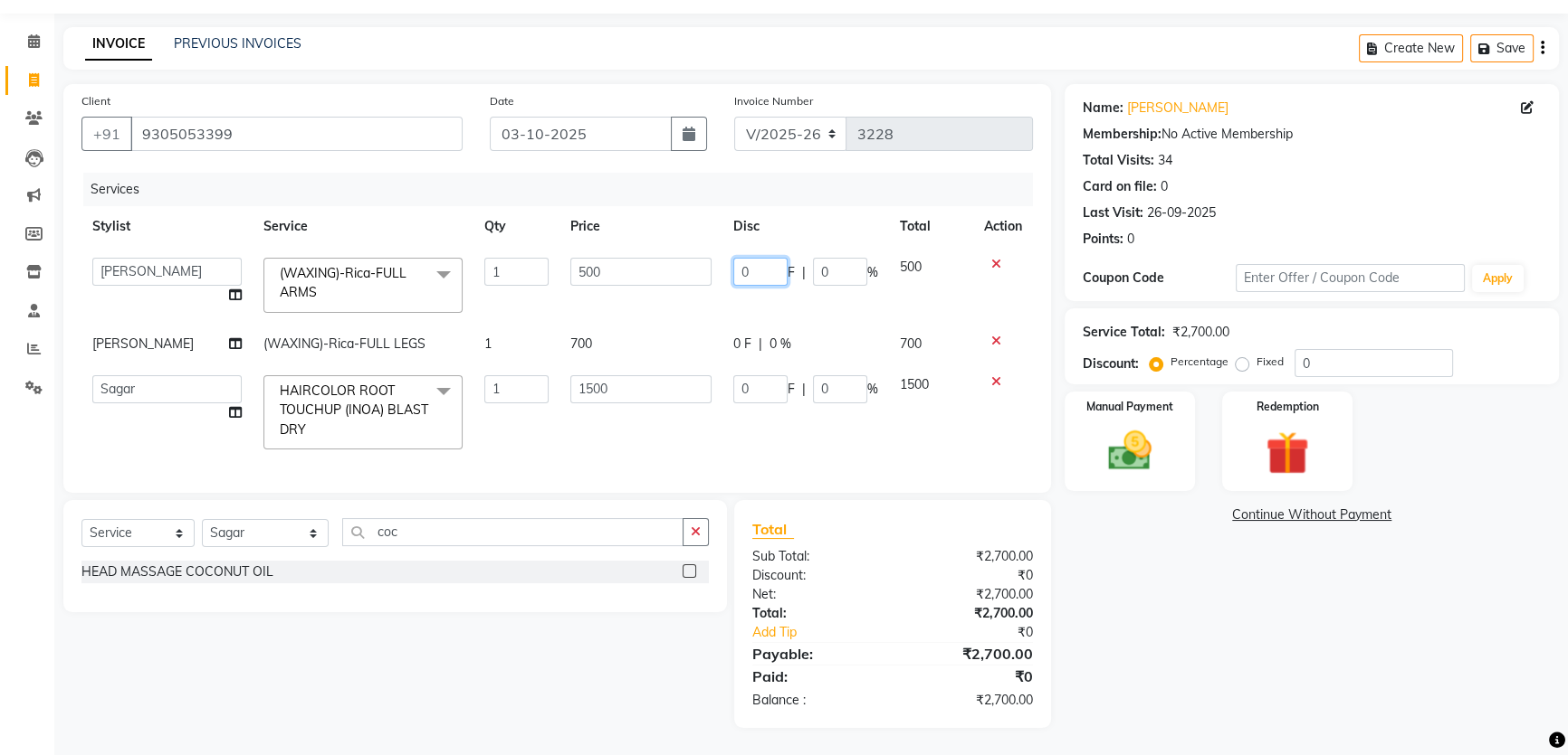
drag, startPoint x: 756, startPoint y: 253, endPoint x: 720, endPoint y: 250, distance: 36.1
click at [720, 250] on tr "[PERSON_NAME] [PERSON_NAME] [PERSON_NAME] [PERSON_NAME] [PERSON_NAME] [PERSON_N…" at bounding box center [556, 286] width 952 height 77
type input "75"
click at [750, 335] on span "0 F" at bounding box center [742, 345] width 18 height 19
select select "24176"
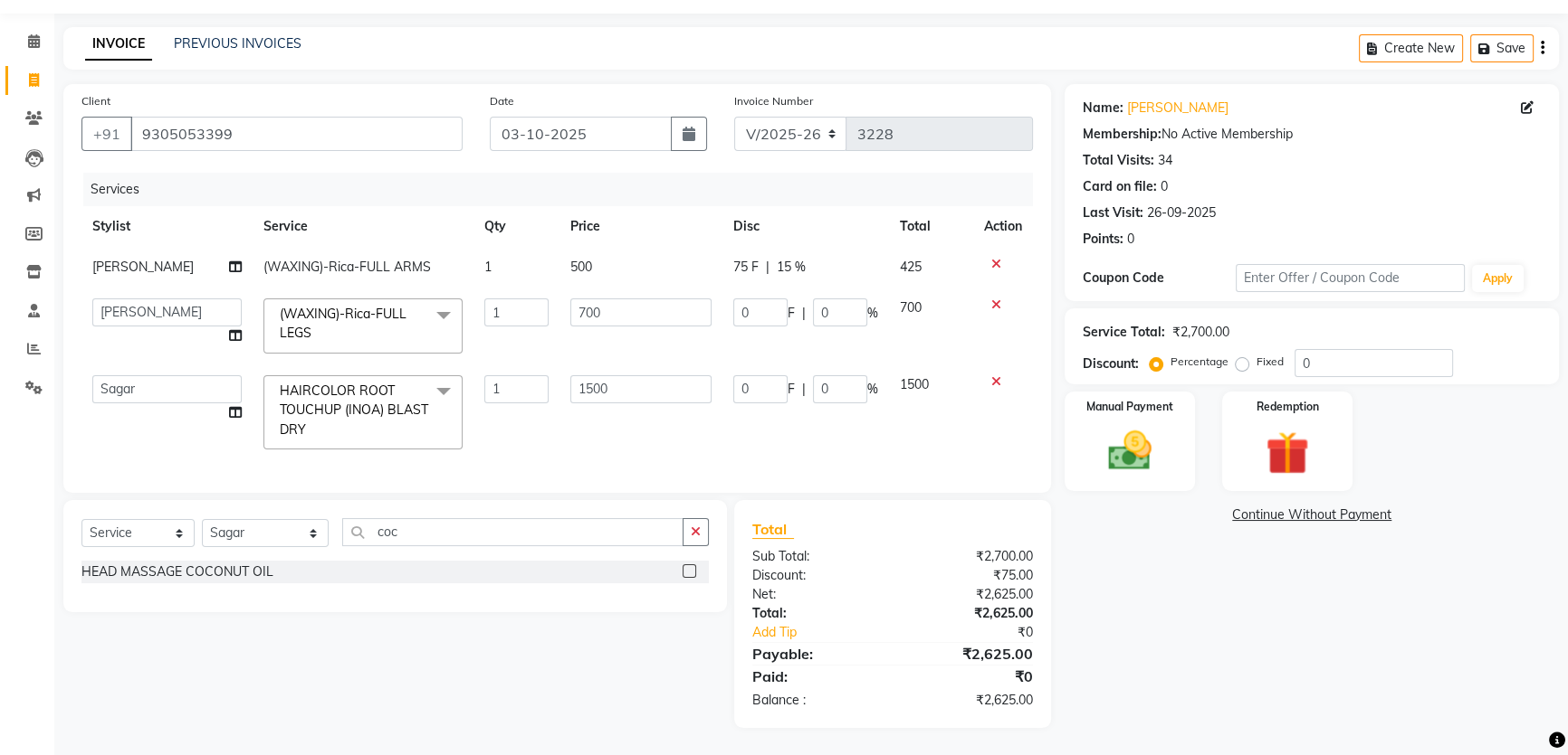
click at [767, 317] on td "0 F | 0 %" at bounding box center [806, 326] width 166 height 77
drag, startPoint x: 760, startPoint y: 304, endPoint x: 706, endPoint y: 298, distance: 54.3
click at [710, 298] on tr "[PERSON_NAME] [PERSON_NAME] [PERSON_NAME] [PERSON_NAME] [PERSON_NAME] [PERSON_N…" at bounding box center [556, 326] width 952 height 77
type input "75"
click at [723, 344] on td "75 F | 0 %" at bounding box center [806, 326] width 166 height 77
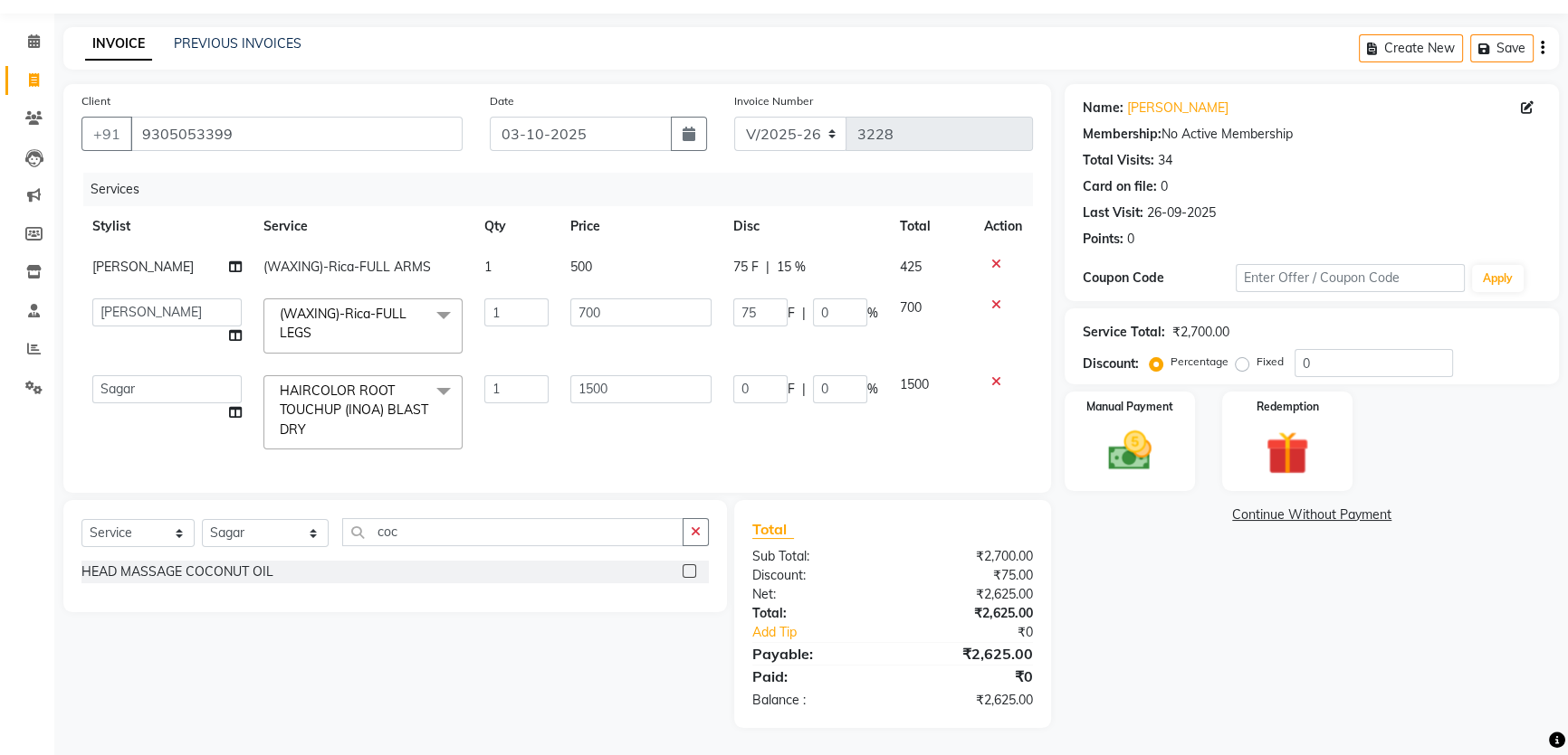
select select "24176"
click at [750, 461] on div "Services Stylist Service Qty Price Disc Total Action [PERSON_NAME] (WAXING)-Ric…" at bounding box center [556, 323] width 952 height 302
drag, startPoint x: 825, startPoint y: 382, endPoint x: 671, endPoint y: 422, distance: 159.1
click at [710, 407] on tr "[PERSON_NAME] [PERSON_NAME] [PERSON_NAME] [PERSON_NAME] [PERSON_NAME] Disha Kum…" at bounding box center [556, 412] width 952 height 96
type input "20"
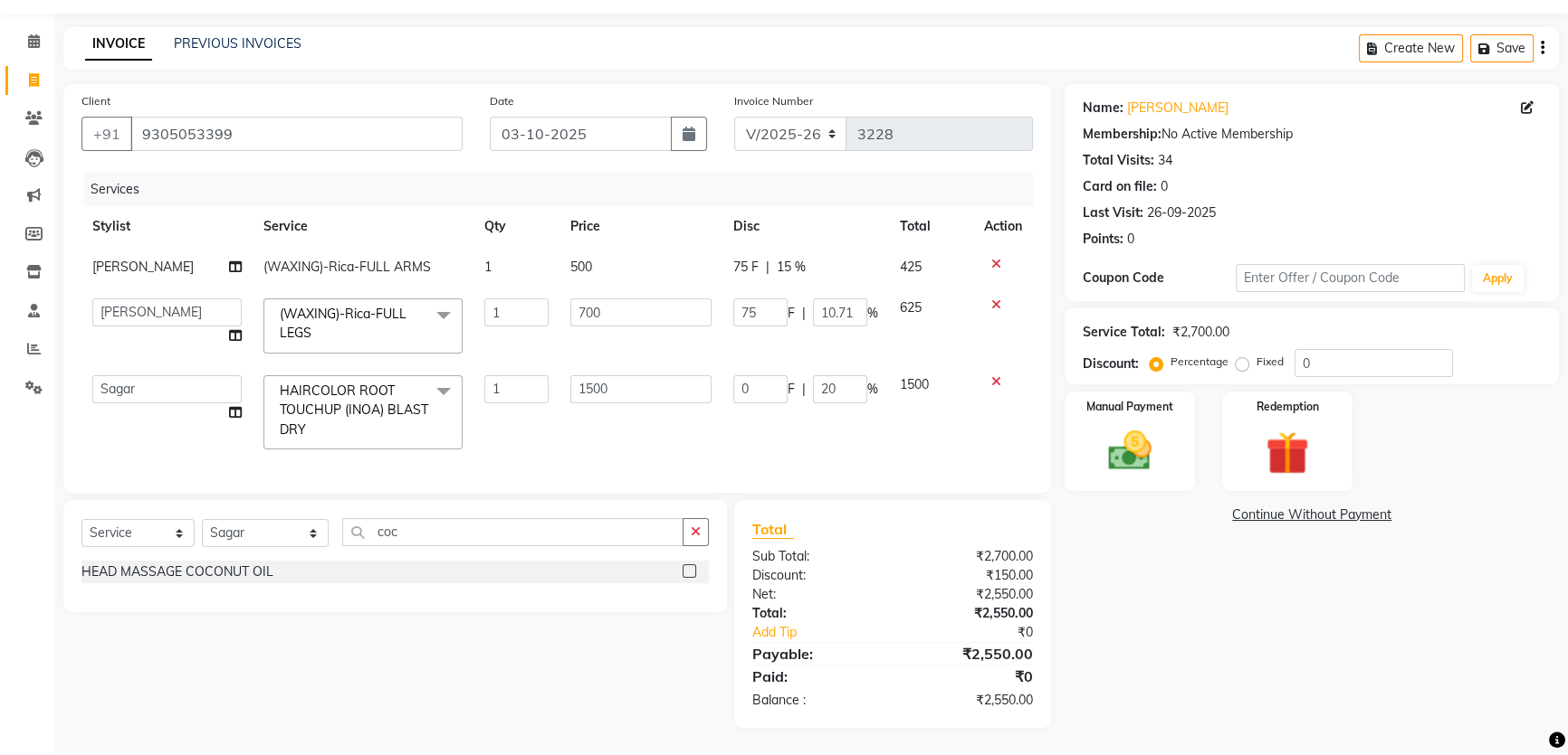
click at [679, 429] on td "1500" at bounding box center [641, 412] width 163 height 96
select select "24171"
click at [793, 442] on td "300 F | 20 %" at bounding box center [806, 412] width 166 height 96
click at [238, 539] on select "Select Stylist [PERSON_NAME] [PERSON_NAME] [PERSON_NAME] [PERSON_NAME] [PERSON_…" at bounding box center [265, 533] width 127 height 28
select select "24176"
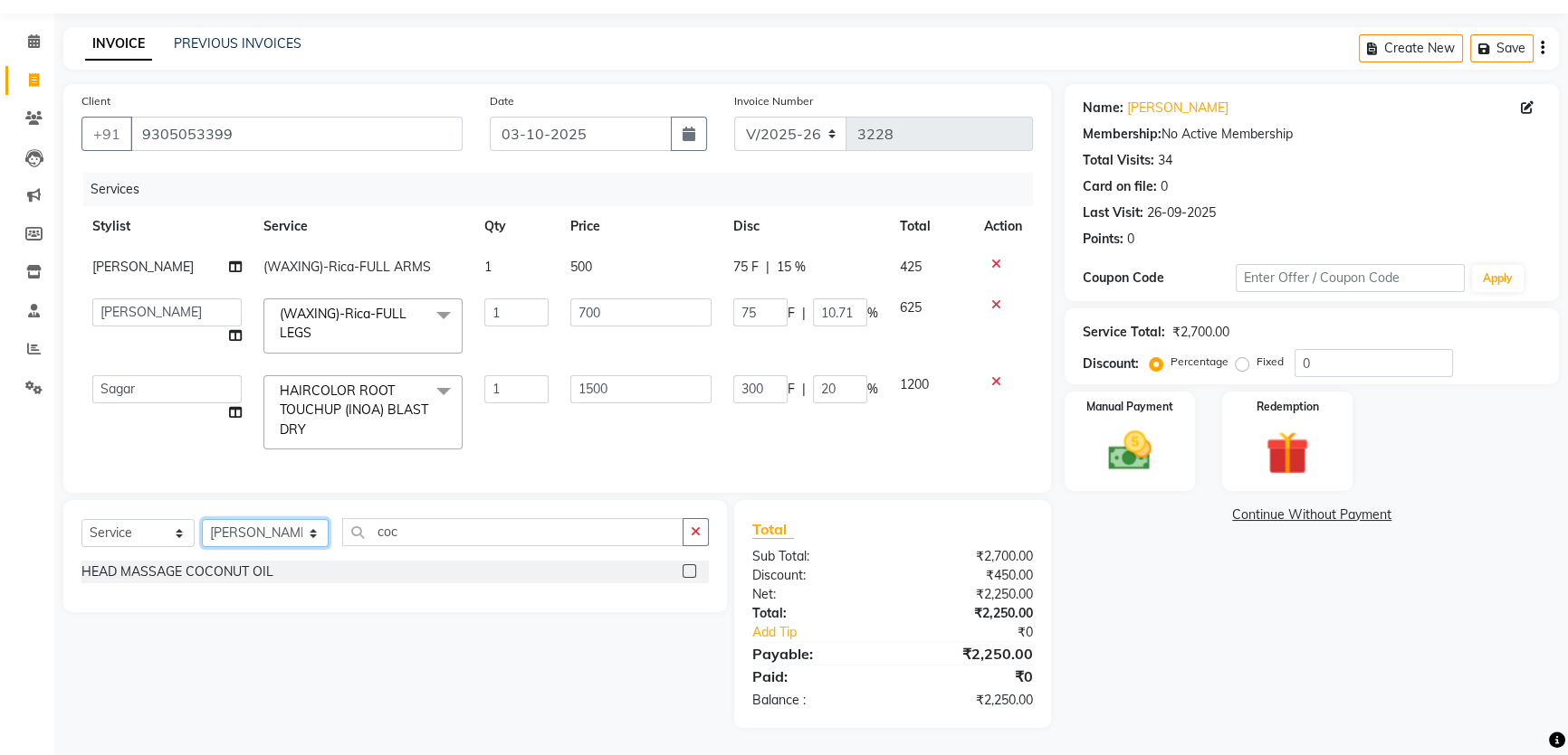
click at [202, 520] on select "Select Stylist [PERSON_NAME] [PERSON_NAME] [PERSON_NAME] [PERSON_NAME] [PERSON_…" at bounding box center [265, 533] width 127 height 28
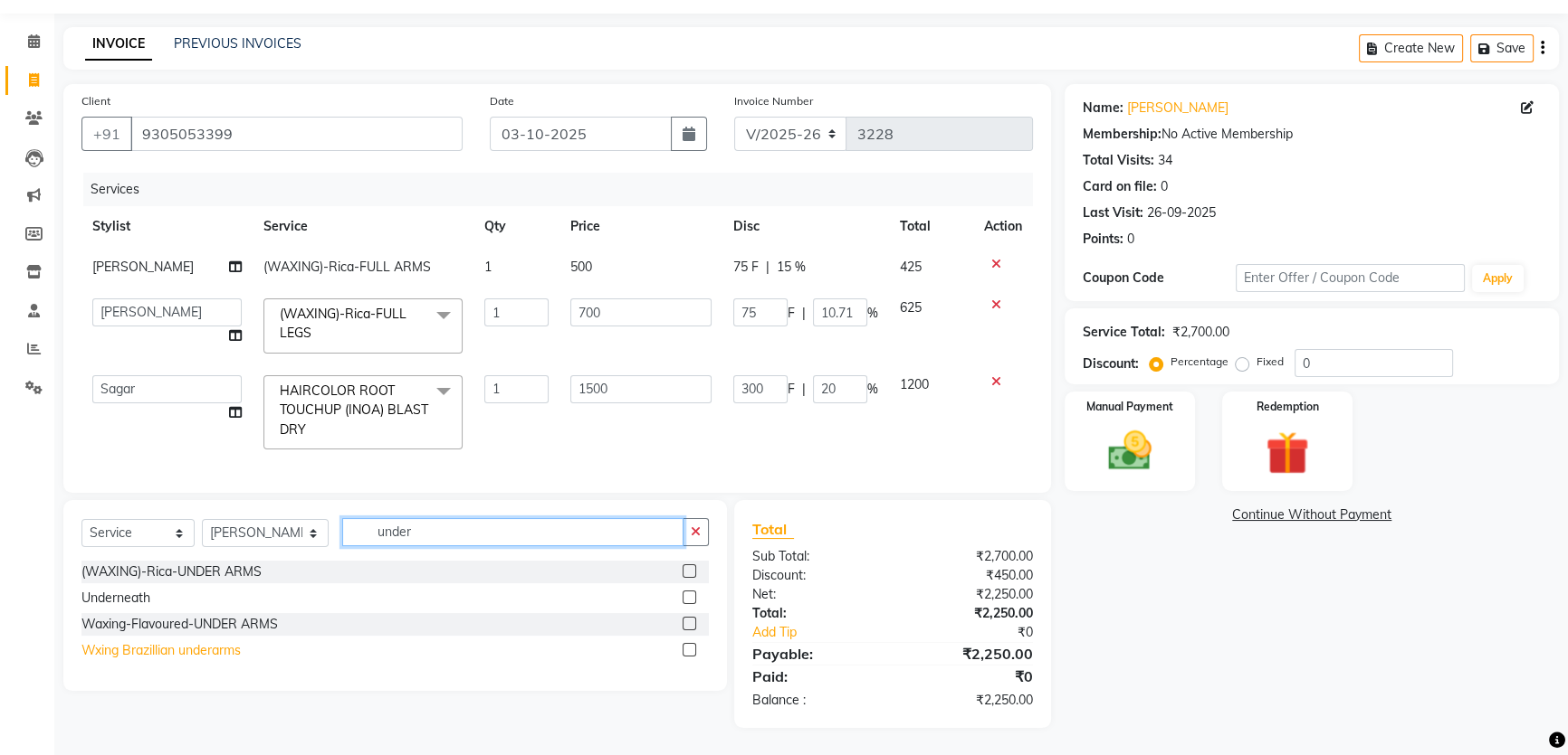
type input "under"
click at [172, 651] on div "Wxing Brazillian underarms" at bounding box center [160, 651] width 159 height 19
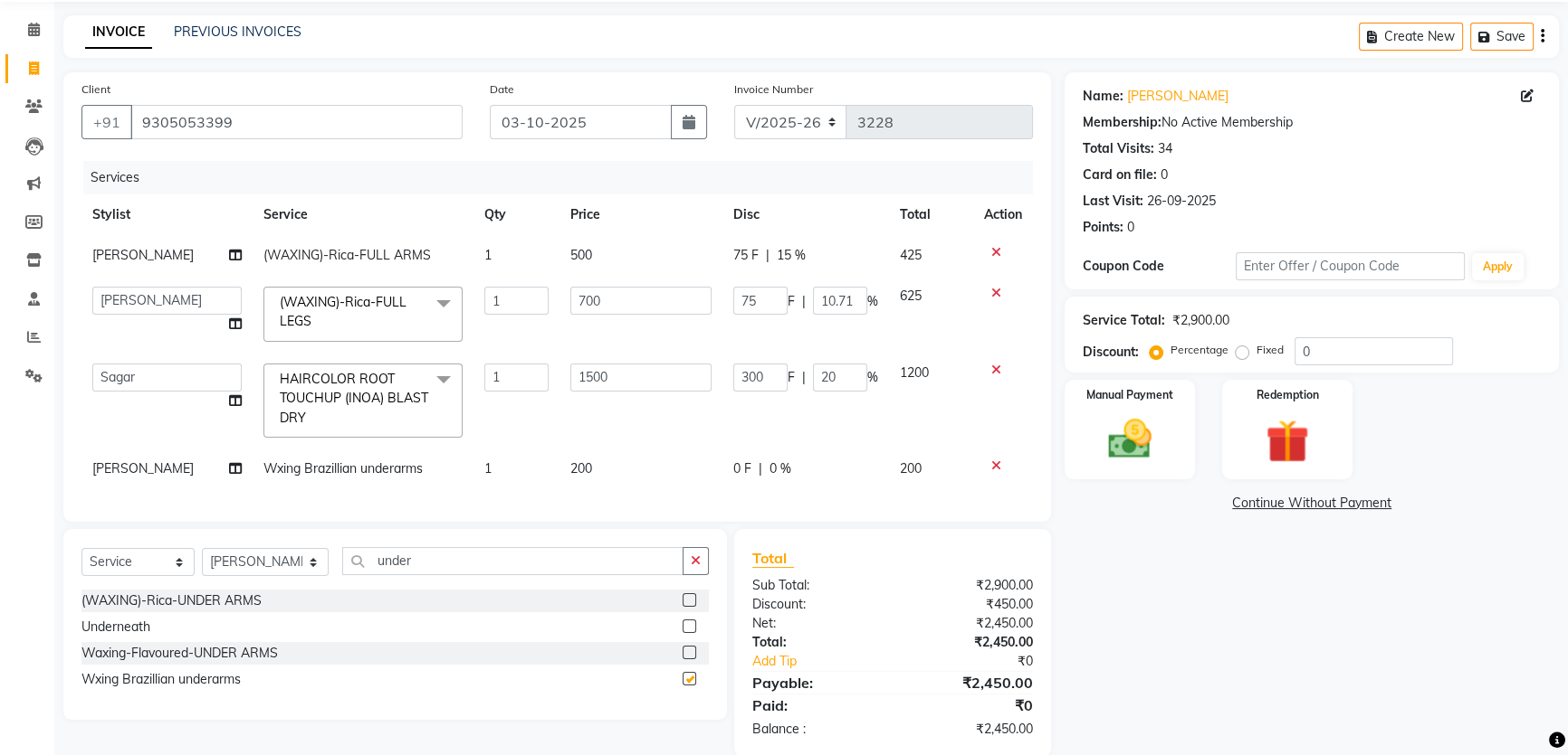
checkbox input "false"
click at [776, 456] on td "0 F | 0 %" at bounding box center [806, 469] width 166 height 41
select select "24176"
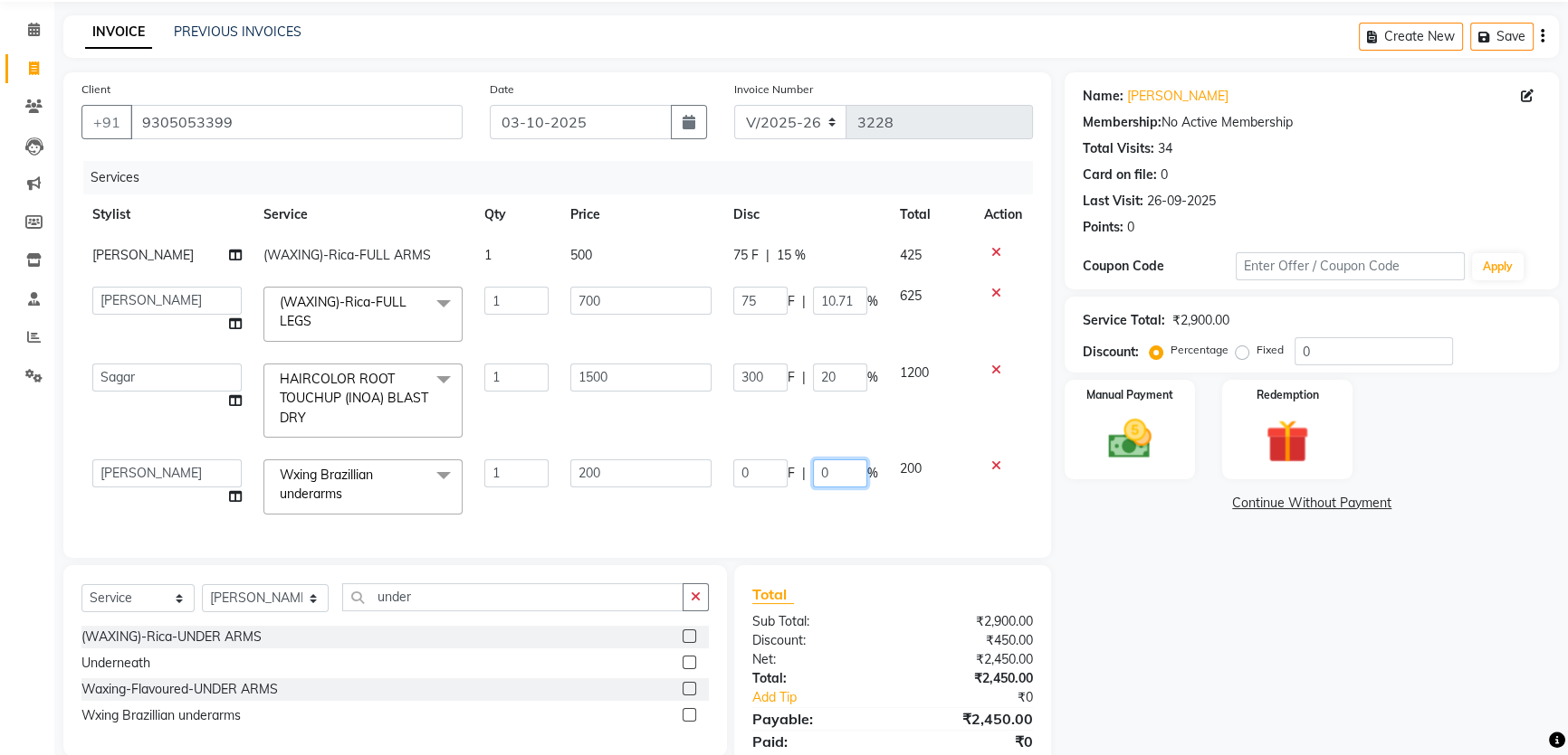
drag, startPoint x: 838, startPoint y: 466, endPoint x: 754, endPoint y: 467, distance: 84.0
click at [755, 467] on div "0 F | 0 %" at bounding box center [806, 473] width 145 height 28
type input "20"
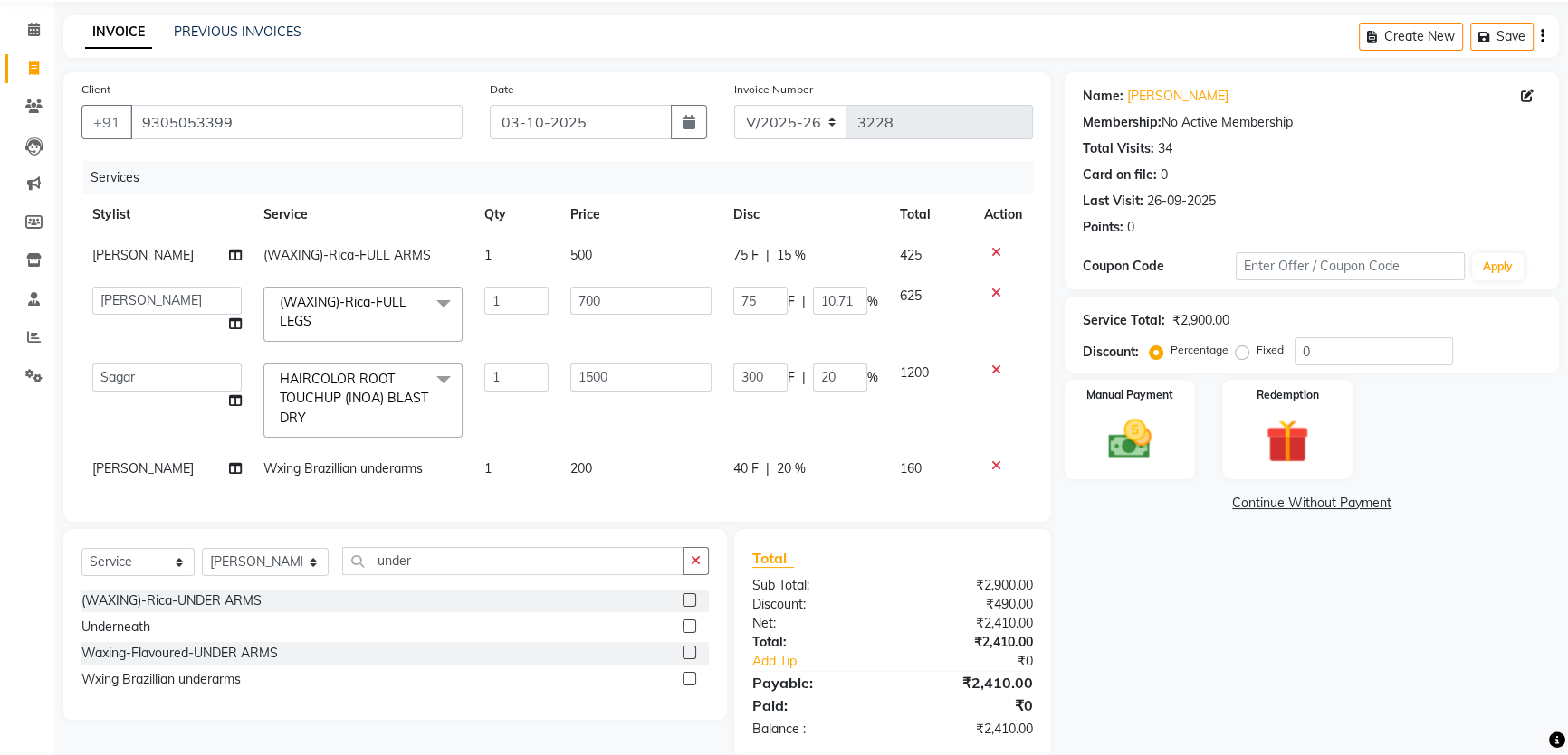
click at [744, 496] on div "Services Stylist Service Qty Price Disc Total Action [PERSON_NAME] (WAXING)-Ric…" at bounding box center [556, 332] width 952 height 343
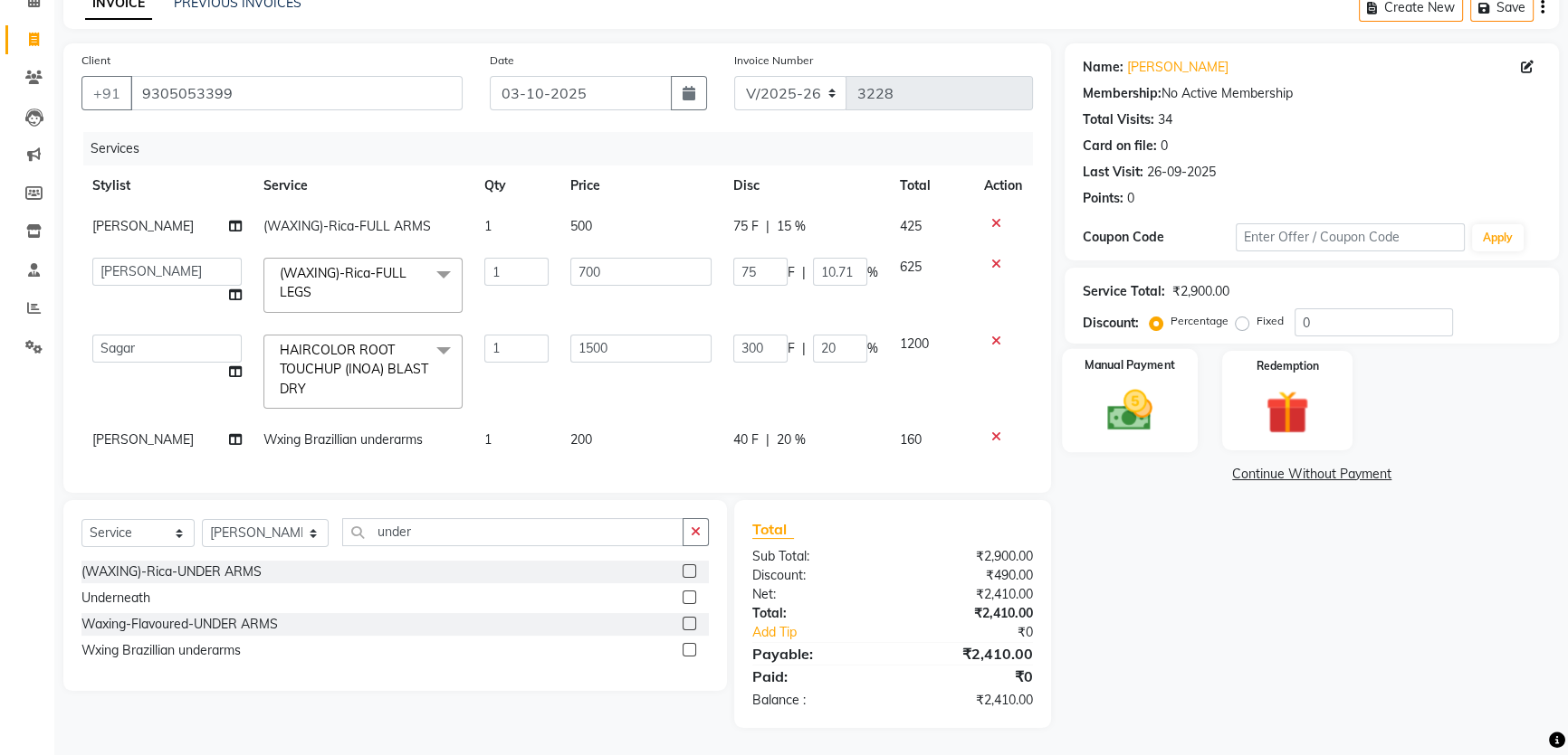
click at [1156, 401] on img at bounding box center [1130, 409] width 73 height 51
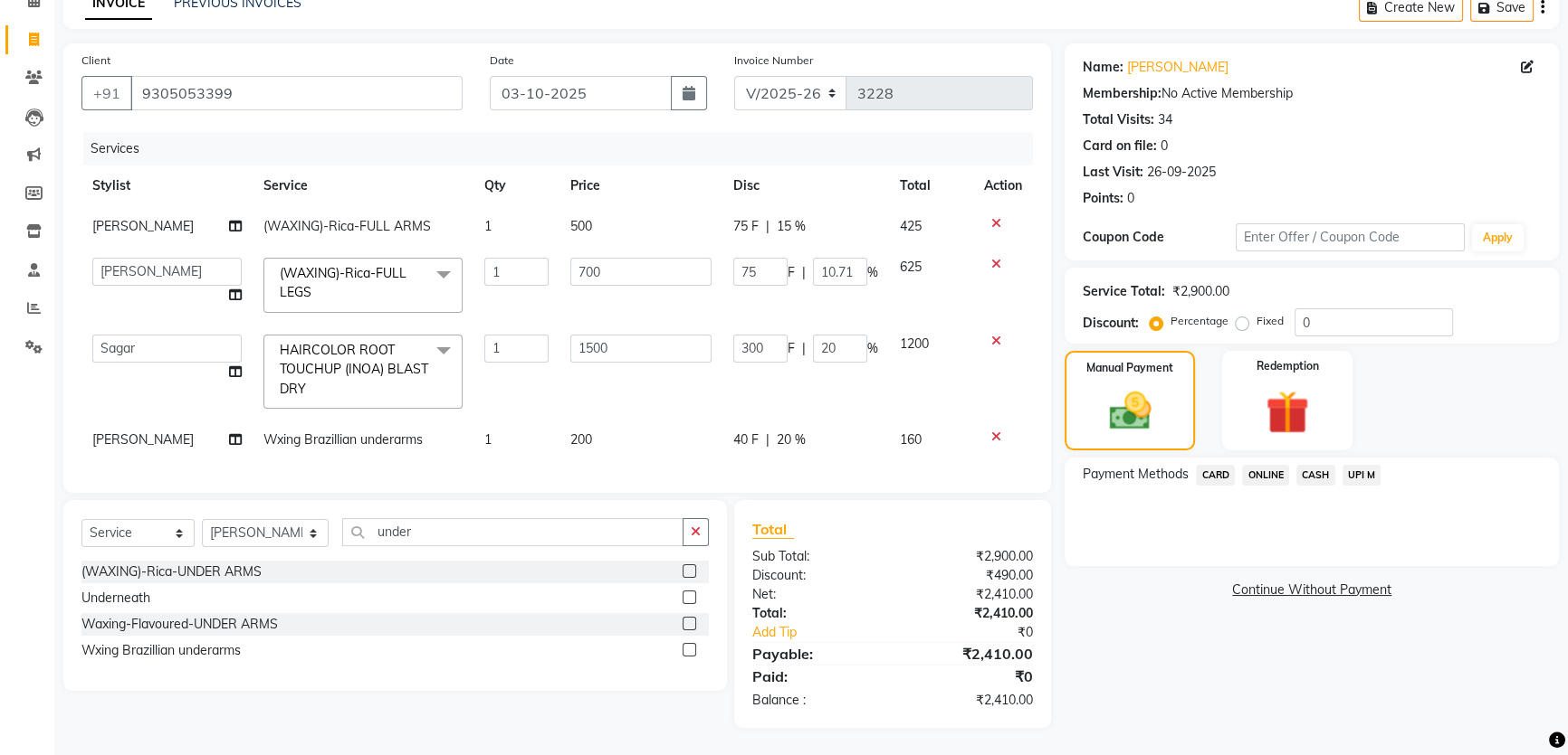
click at [1363, 465] on span "UPI M" at bounding box center [1361, 476] width 39 height 21
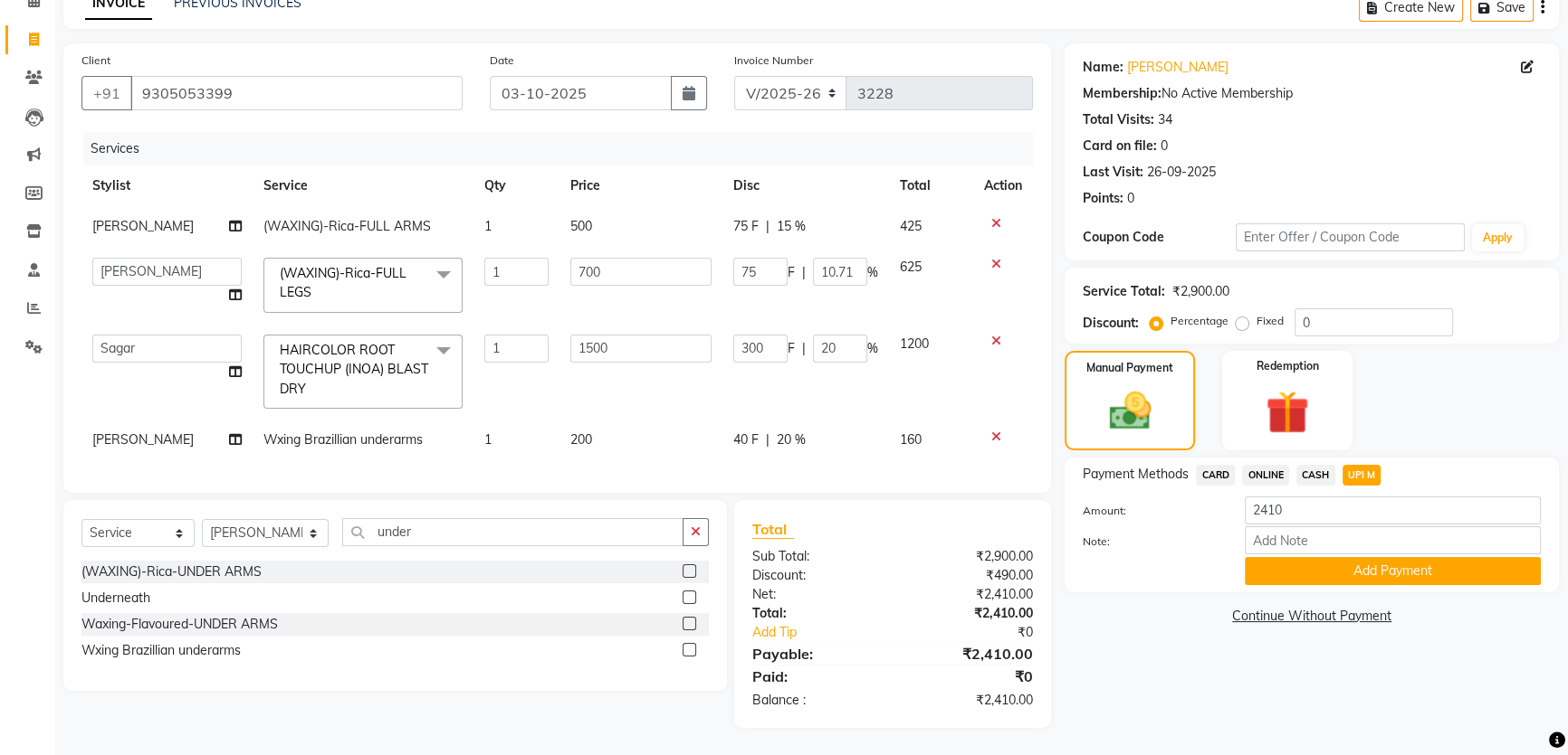
drag, startPoint x: 1389, startPoint y: 554, endPoint x: 1365, endPoint y: 631, distance: 80.7
click at [1390, 557] on button "Add Payment" at bounding box center [1392, 571] width 296 height 28
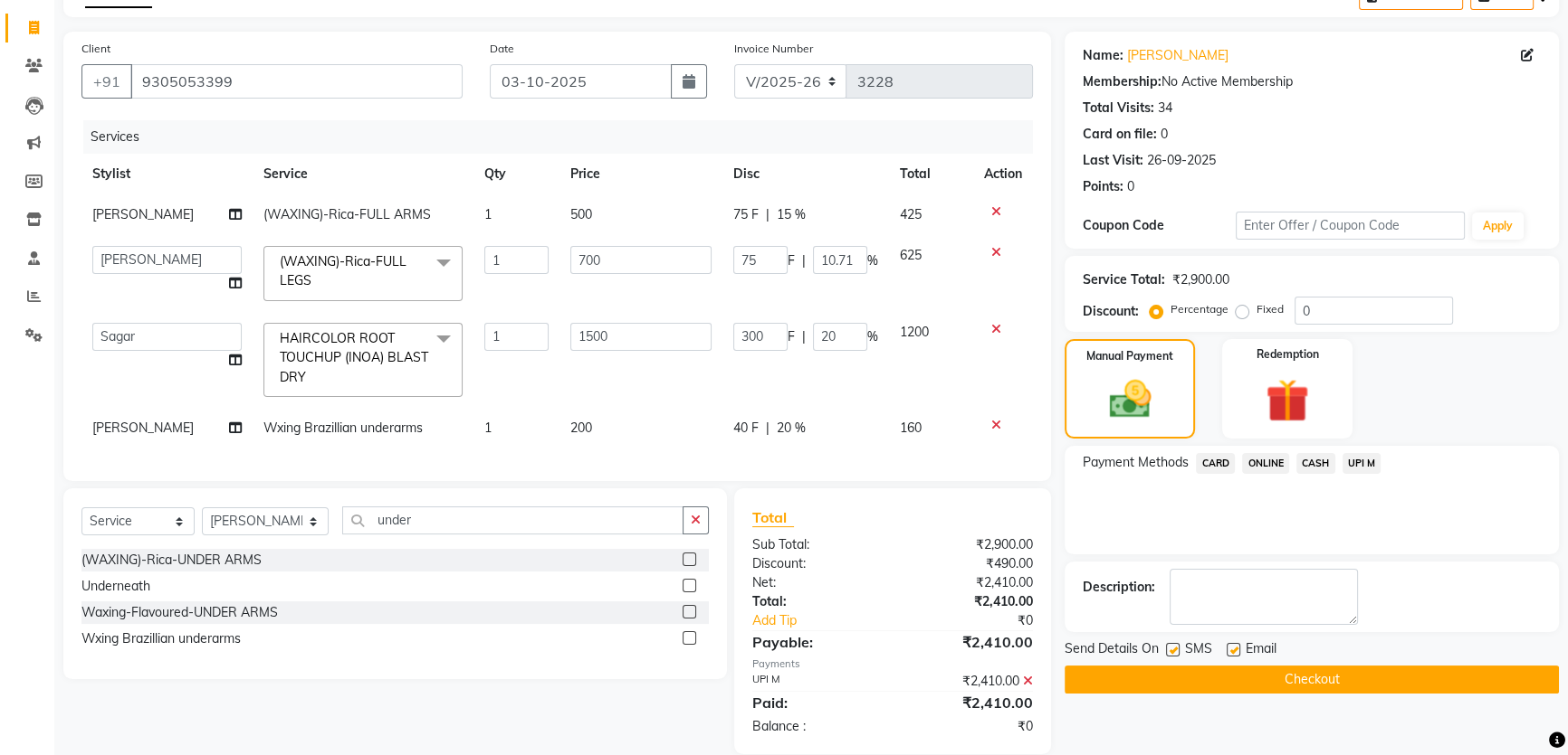
click at [1244, 681] on button "Checkout" at bounding box center [1312, 680] width 495 height 28
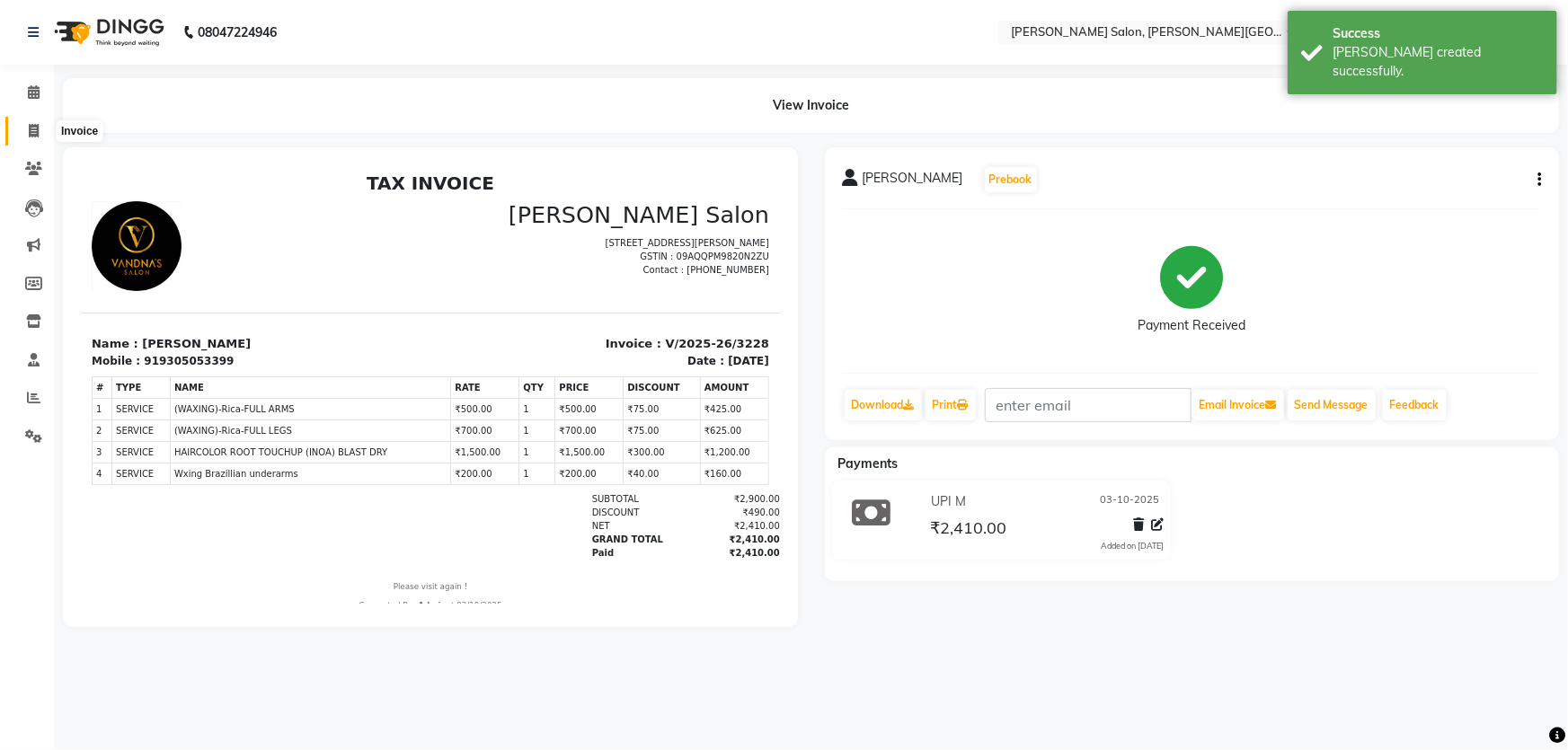
click at [23, 135] on span at bounding box center [34, 131] width 32 height 21
select select "service"
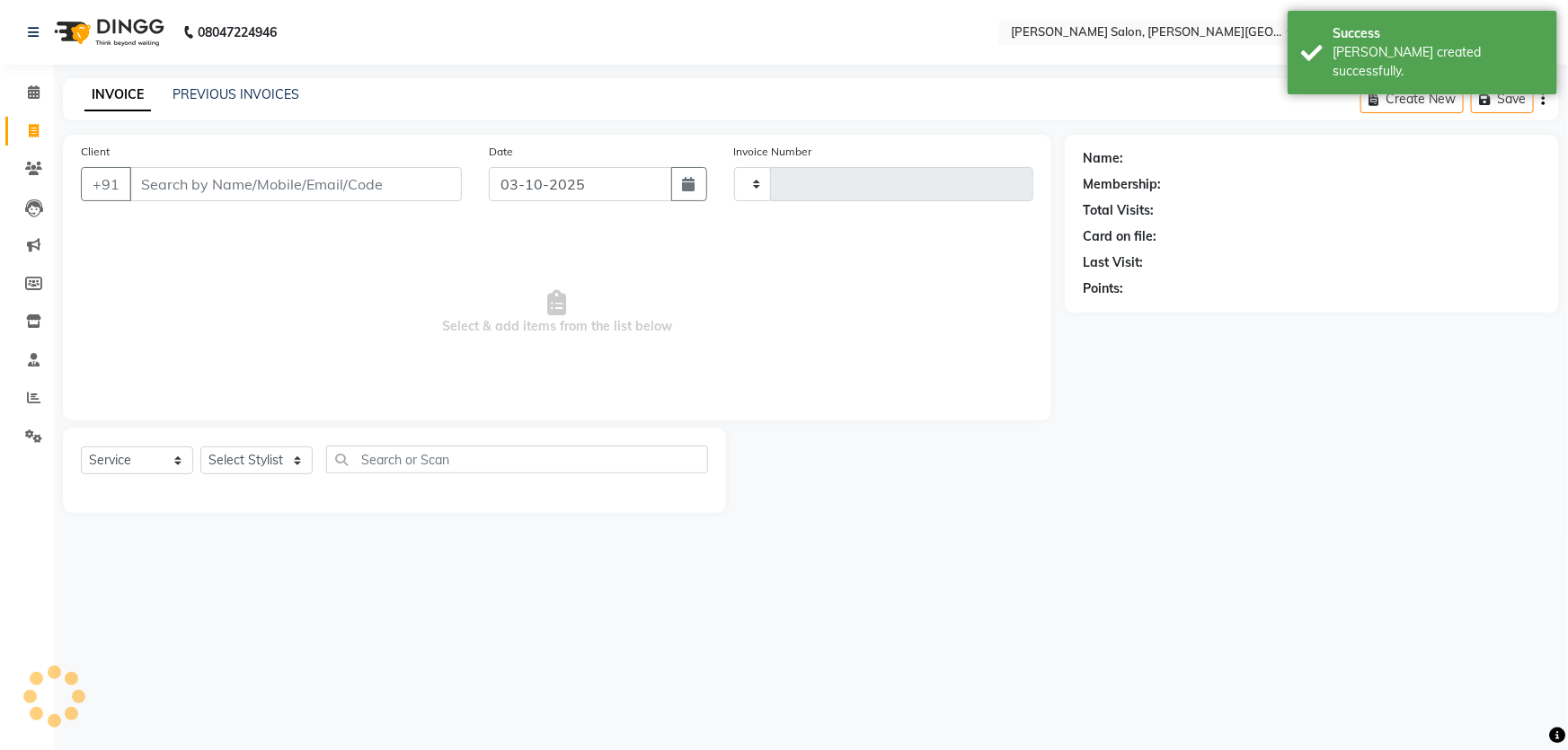
type input "3229"
select select "4122"
click at [232, 103] on div "PREVIOUS INVOICES" at bounding box center [236, 95] width 127 height 19
click at [235, 94] on link "PREVIOUS INVOICES" at bounding box center [236, 94] width 127 height 16
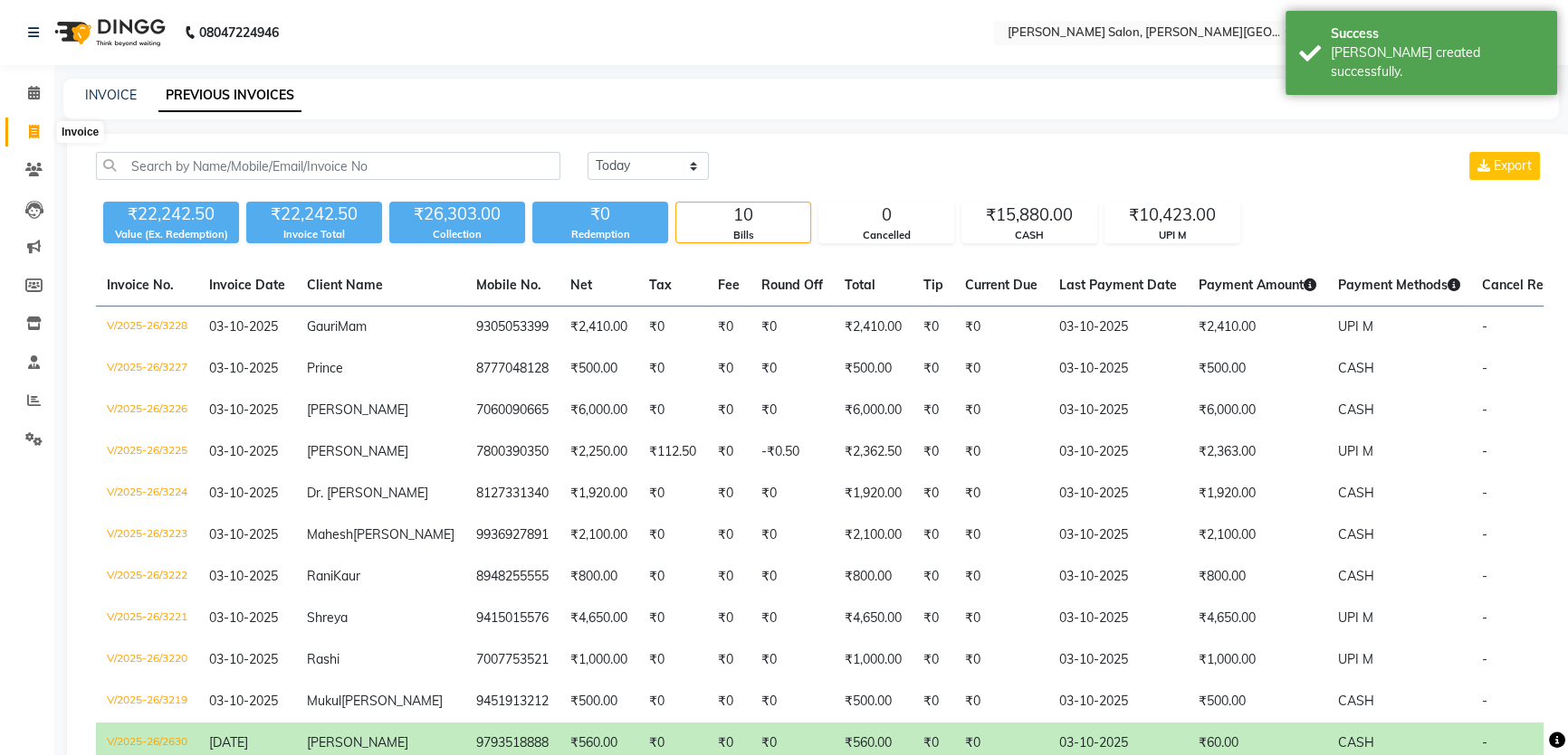
click at [43, 137] on span at bounding box center [34, 132] width 32 height 21
select select "service"
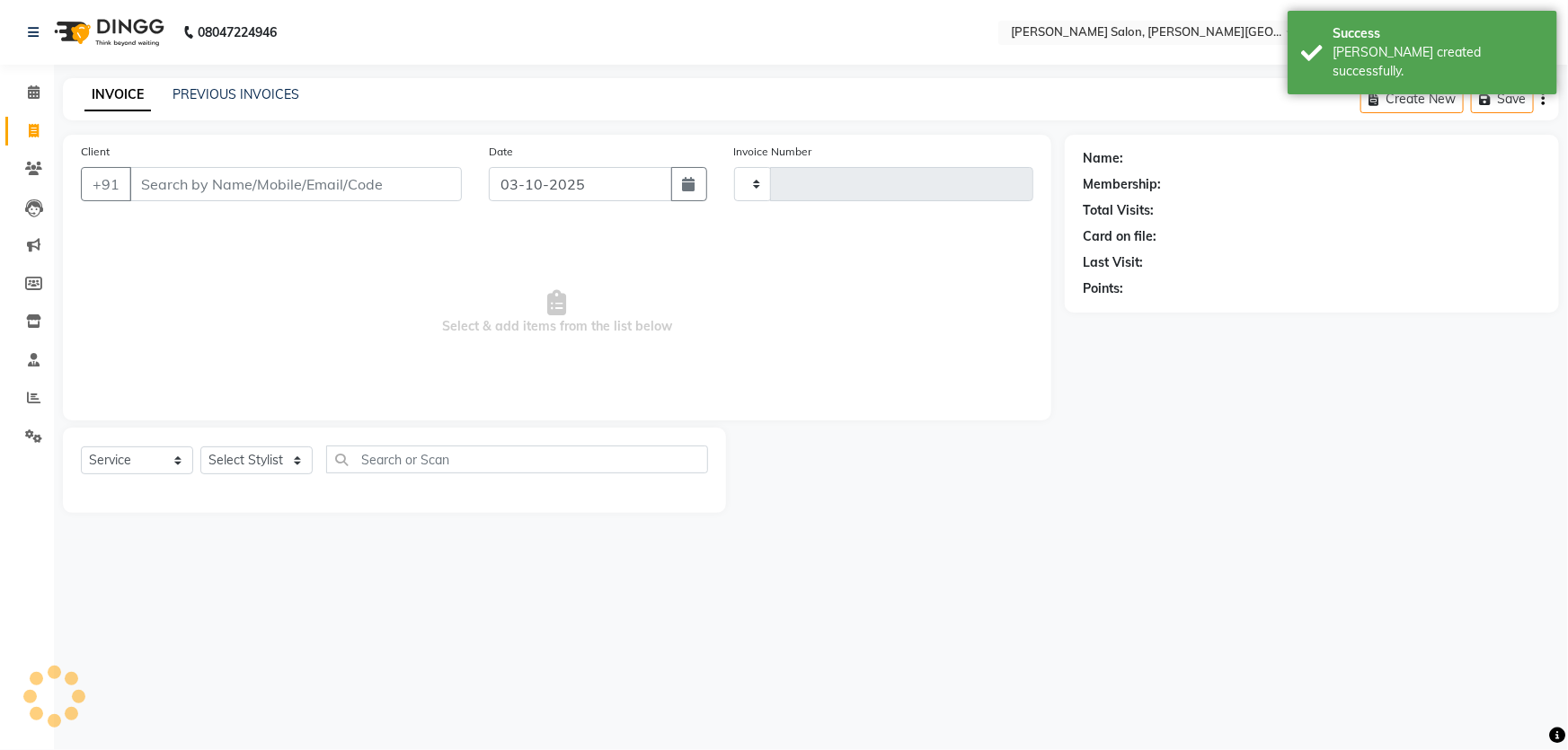
type input "3229"
select select "4122"
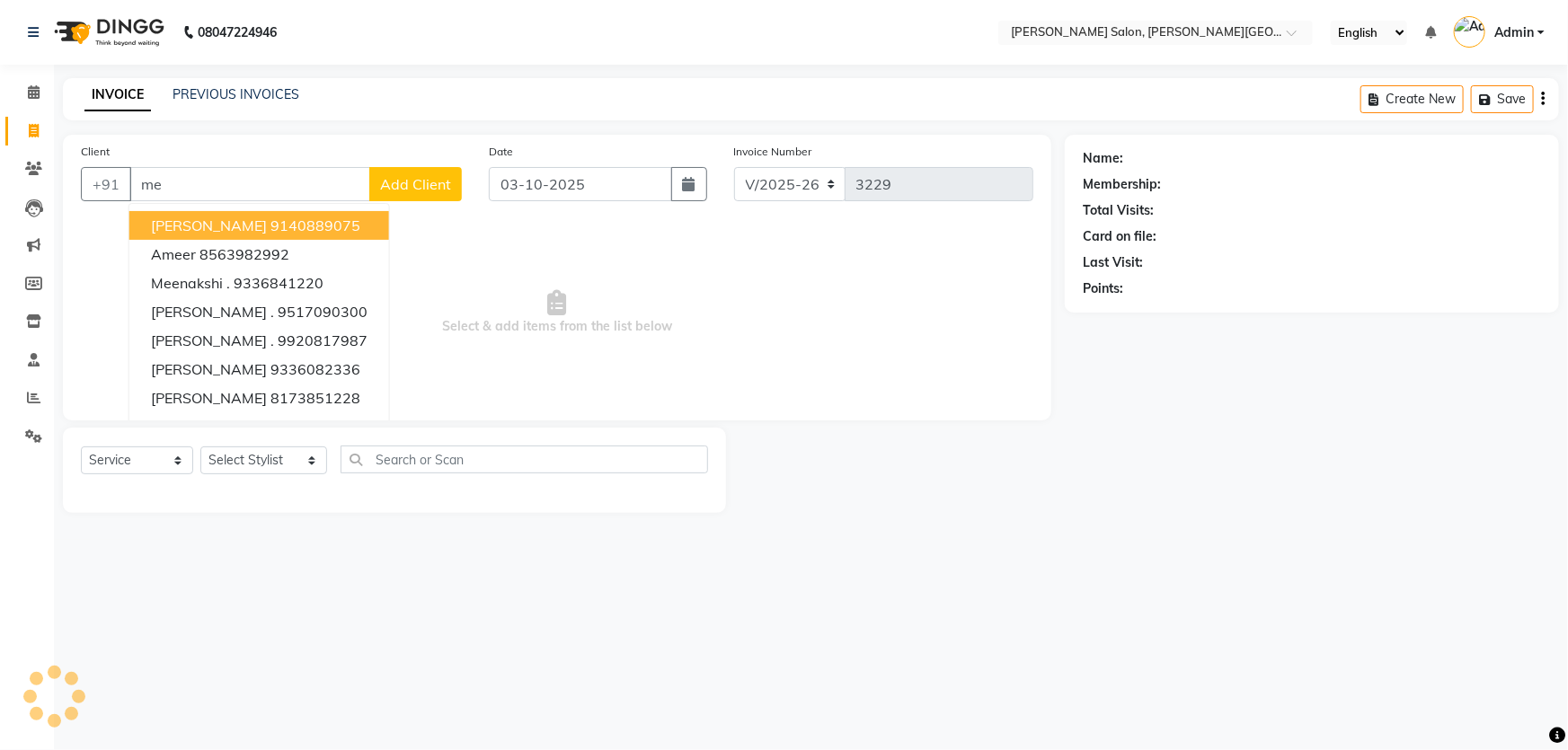
type input "m"
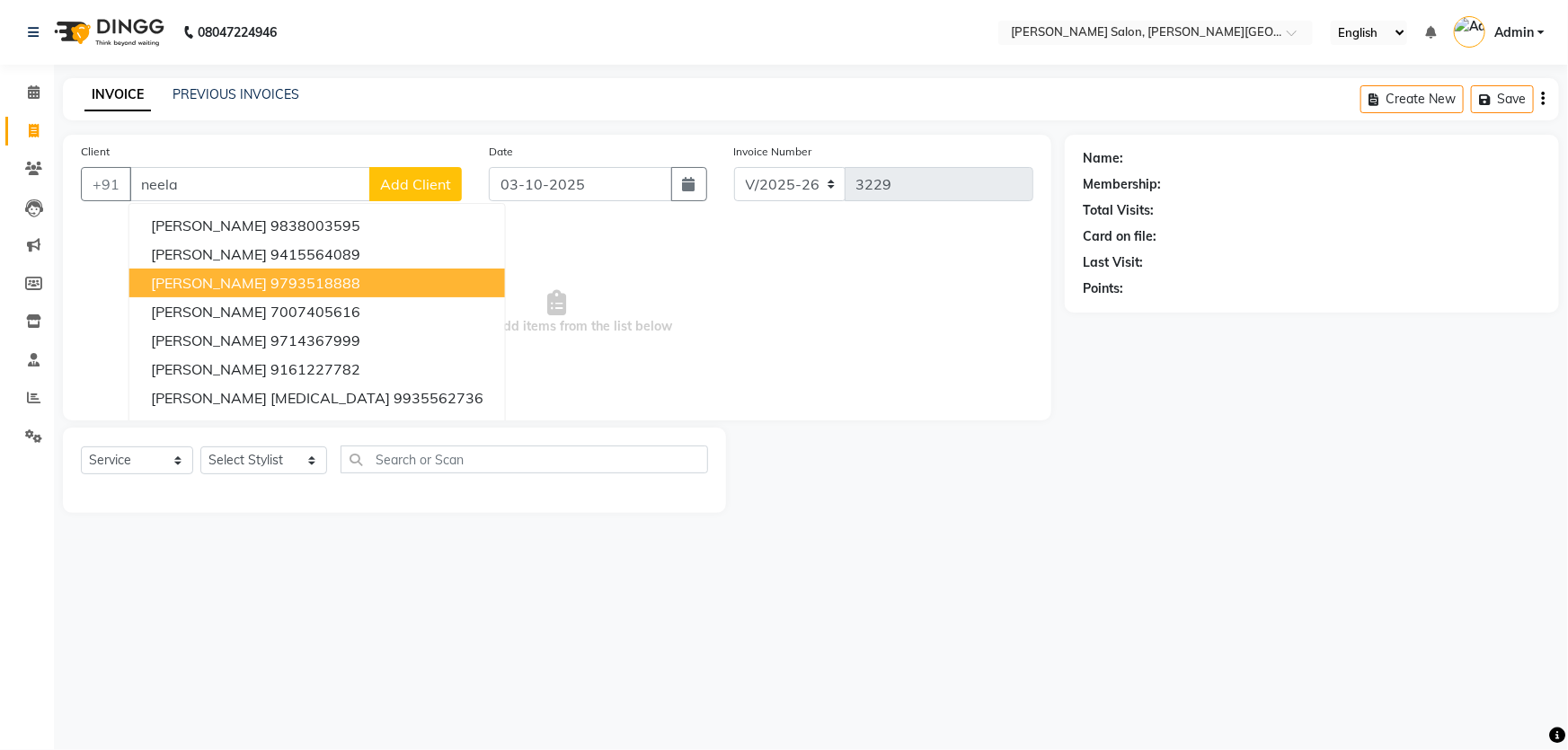
click at [258, 290] on button "[PERSON_NAME] 9793518888" at bounding box center [317, 283] width 376 height 29
type input "9793518888"
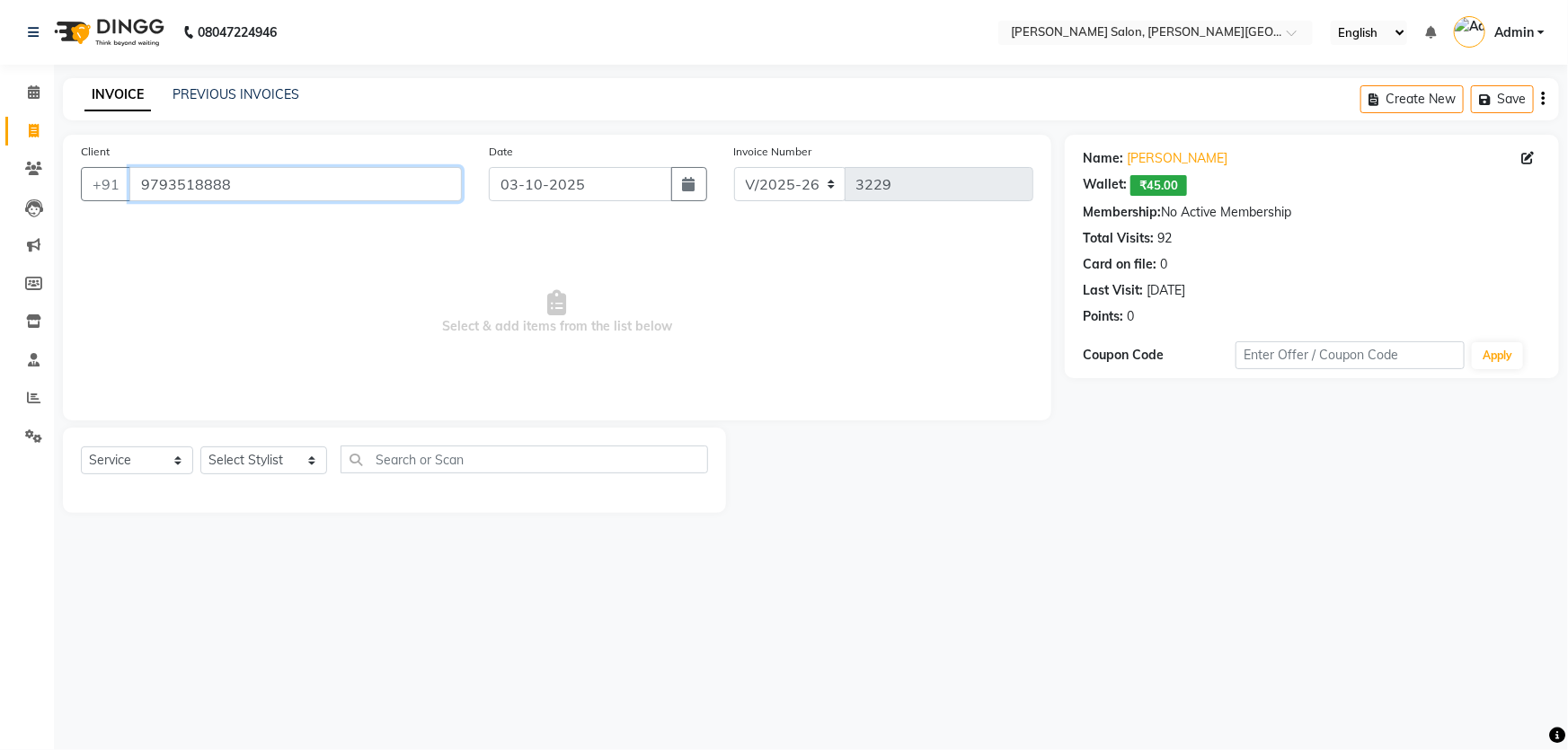
click at [2, 233] on app-home "08047224946 Select Location × [PERSON_NAME] Salon, [PERSON_NAME] Road English E…" at bounding box center [784, 270] width 1568 height 540
click at [272, 455] on select "Select Stylist [PERSON_NAME] [PERSON_NAME] [PERSON_NAME] [PERSON_NAME] [PERSON_…" at bounding box center [264, 460] width 127 height 28
click at [200, 447] on select "Select Stylist [PERSON_NAME] [PERSON_NAME] [PERSON_NAME] [PERSON_NAME] [PERSON_…" at bounding box center [264, 460] width 127 height 28
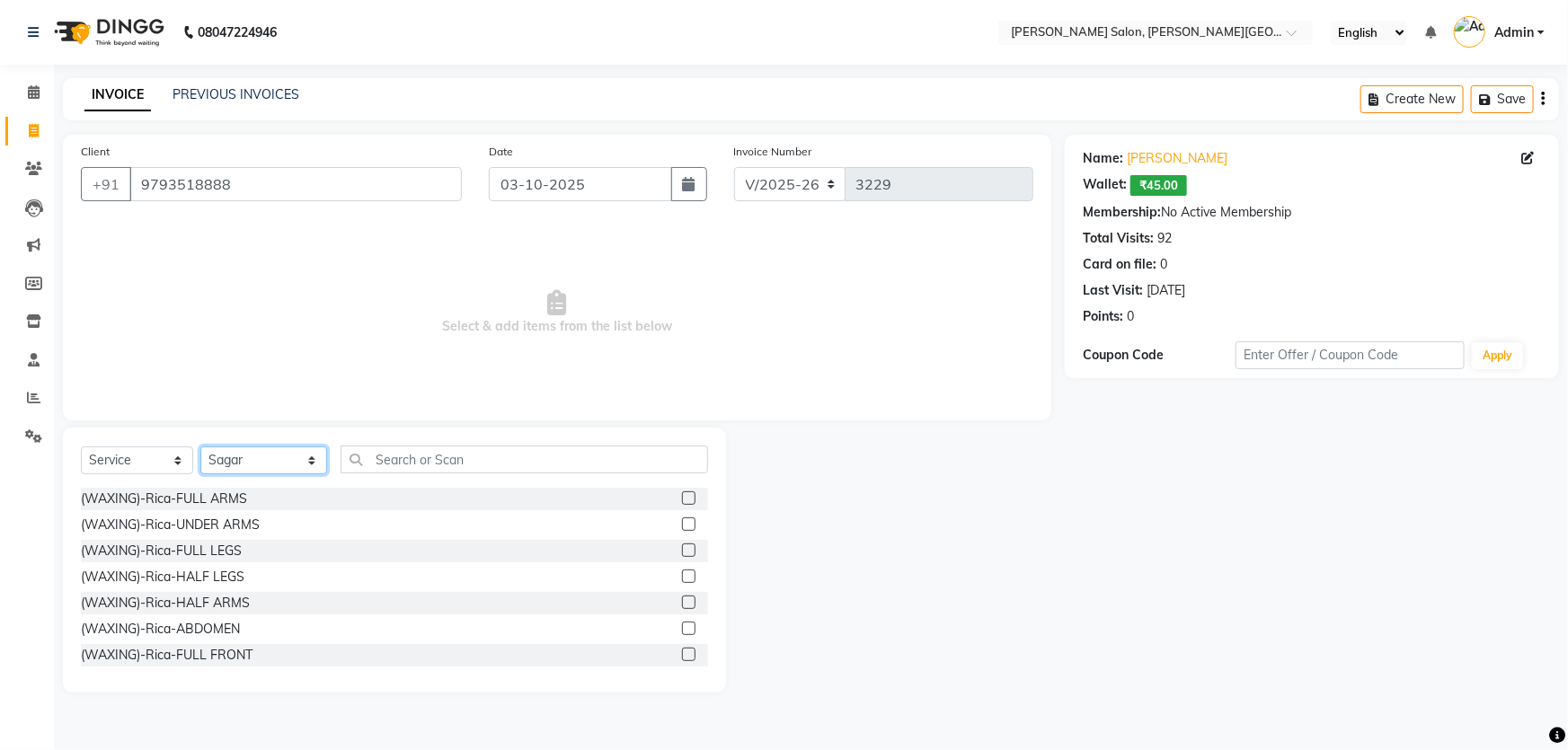
click at [269, 459] on select "Select Stylist [PERSON_NAME] [PERSON_NAME] [PERSON_NAME] [PERSON_NAME] [PERSON_…" at bounding box center [264, 460] width 127 height 28
select select "53788"
click at [200, 447] on select "Select Stylist [PERSON_NAME] [PERSON_NAME] [PERSON_NAME] [PERSON_NAME] [PERSON_…" at bounding box center [264, 460] width 127 height 28
click at [205, 548] on div "(WAXING)-Rica-FULL LEGS" at bounding box center [161, 551] width 161 height 19
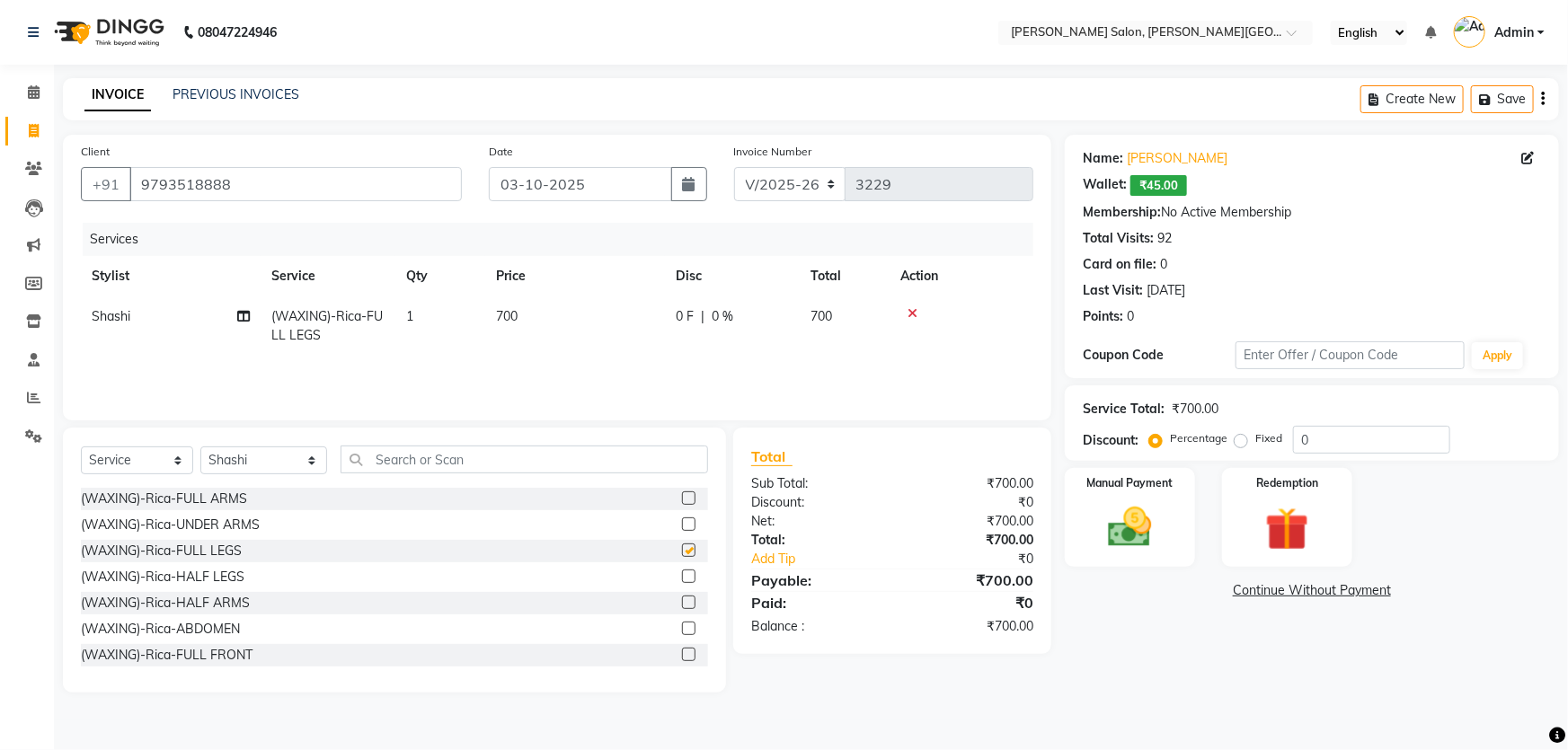
checkbox input "false"
click at [226, 498] on div "(WAXING)-Rica-FULL ARMS" at bounding box center [163, 500] width 166 height 19
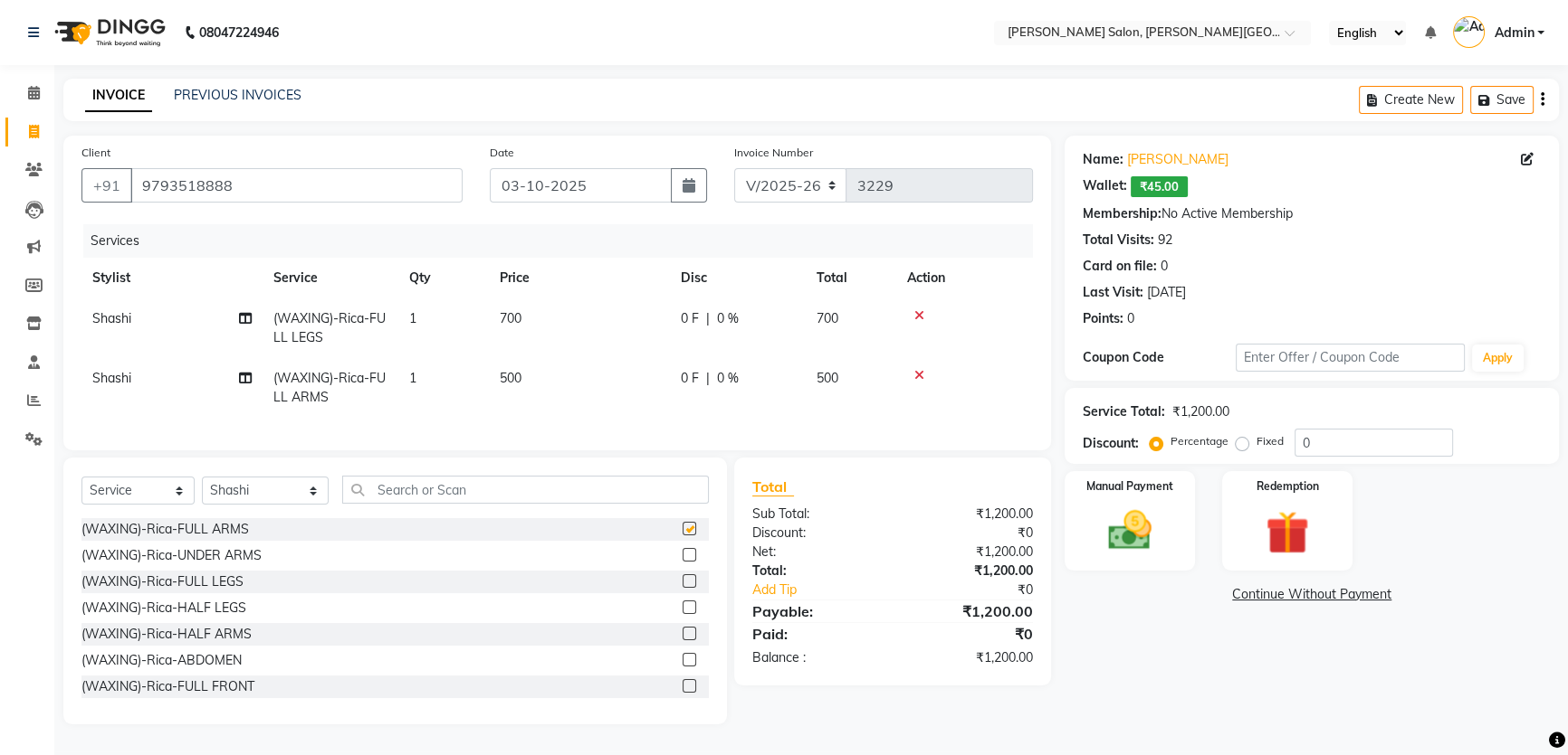
checkbox input "false"
click at [479, 498] on input "text" at bounding box center [525, 489] width 366 height 28
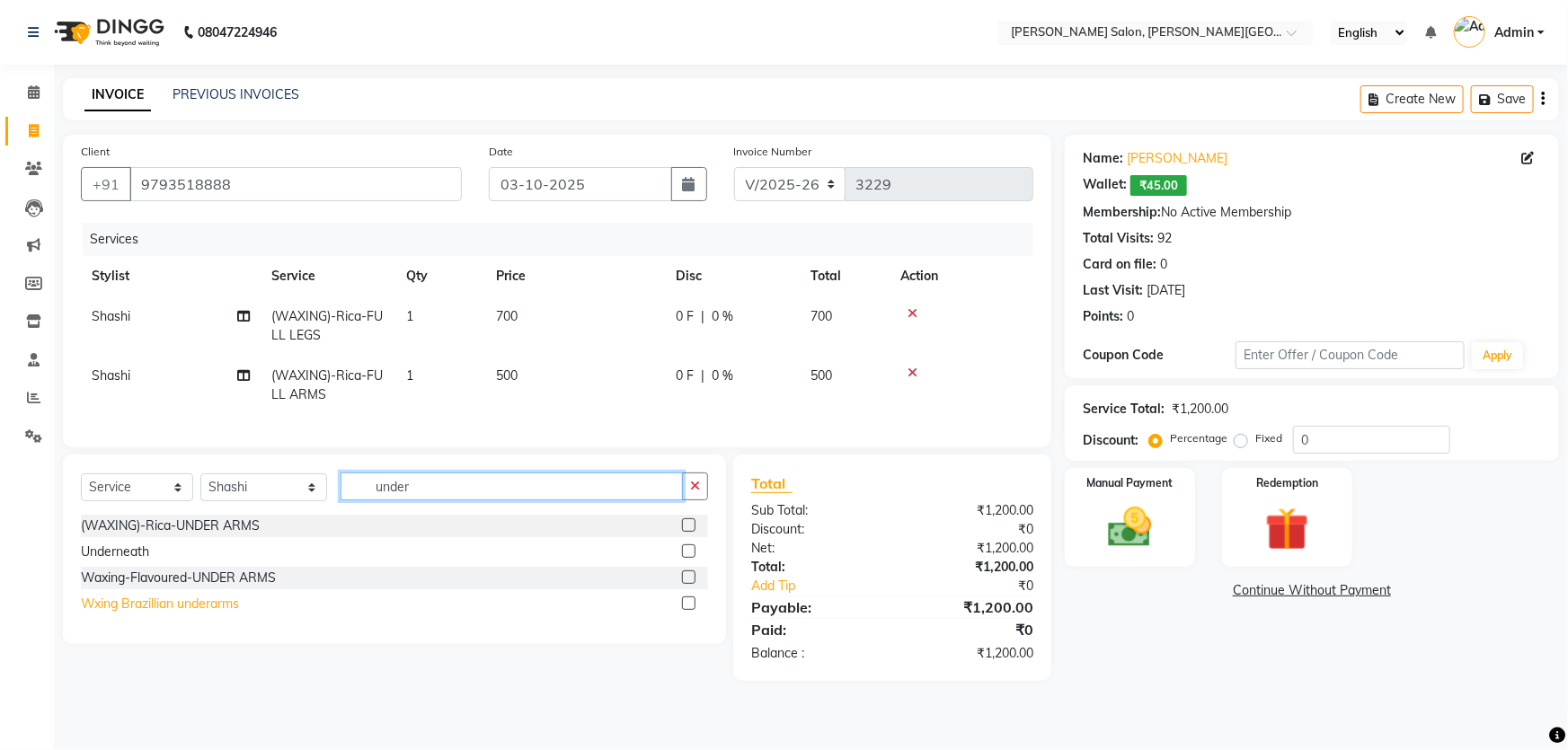
type input "under"
click at [195, 614] on div "Wxing Brazillian underarms" at bounding box center [159, 604] width 158 height 19
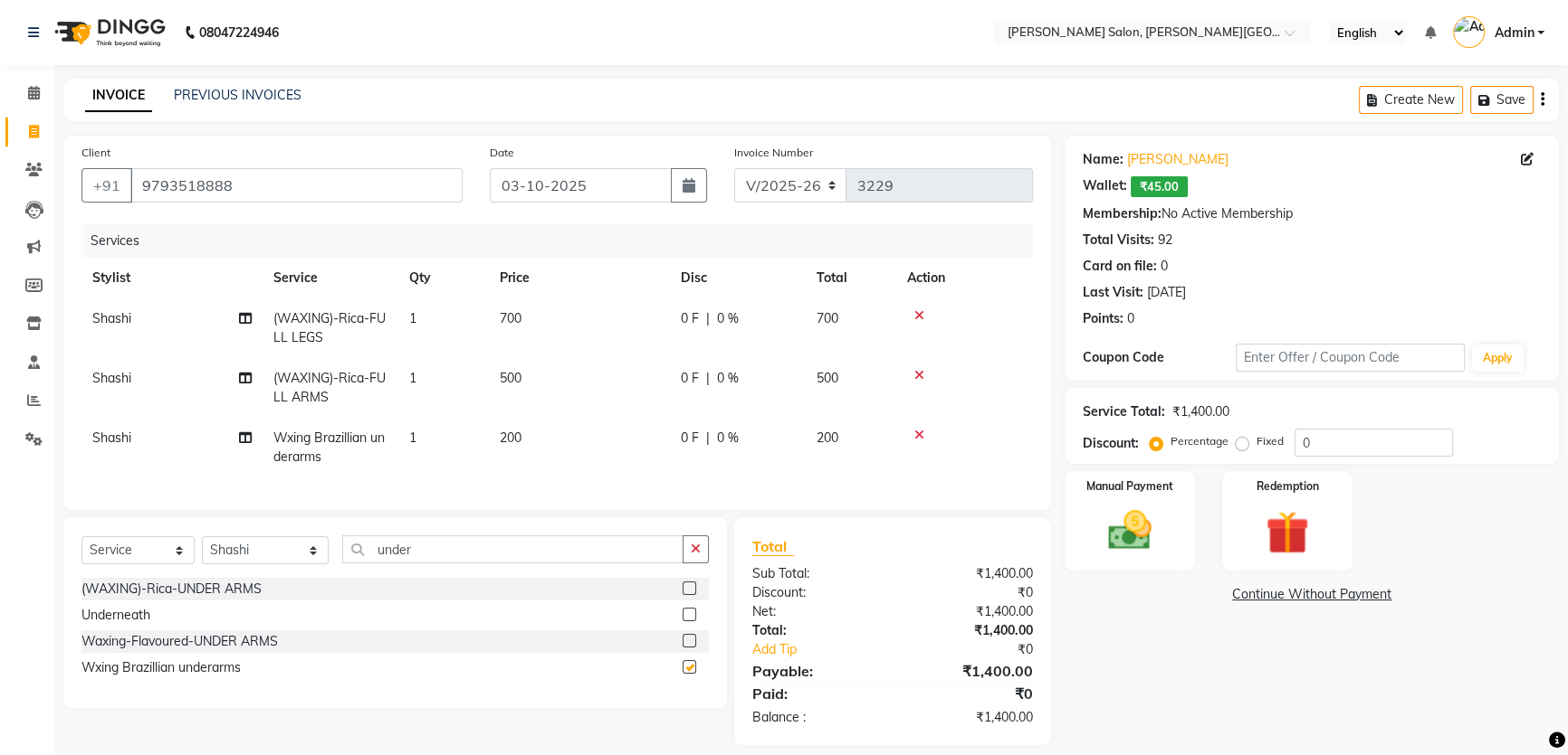
checkbox input "false"
click at [278, 565] on select "Select Stylist [PERSON_NAME] [PERSON_NAME] [PERSON_NAME] [PERSON_NAME] [PERSON_…" at bounding box center [265, 550] width 127 height 28
select select "39529"
click at [202, 549] on select "Select Stylist [PERSON_NAME] [PERSON_NAME] [PERSON_NAME] [PERSON_NAME] [PERSON_…" at bounding box center [265, 550] width 127 height 28
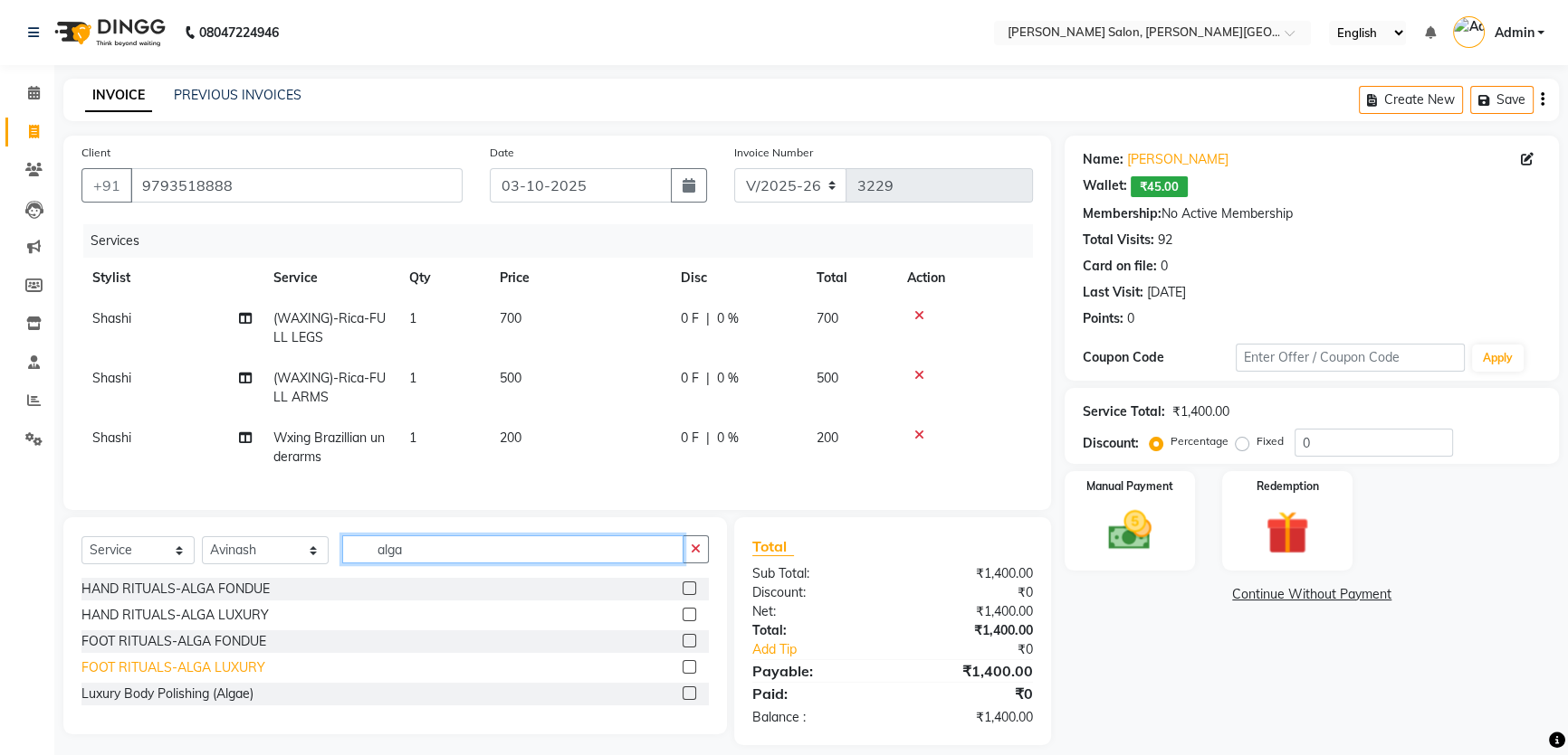
type input "alga"
click at [239, 678] on div "FOOT RITUALS-ALGA LUXURY" at bounding box center [173, 668] width 184 height 19
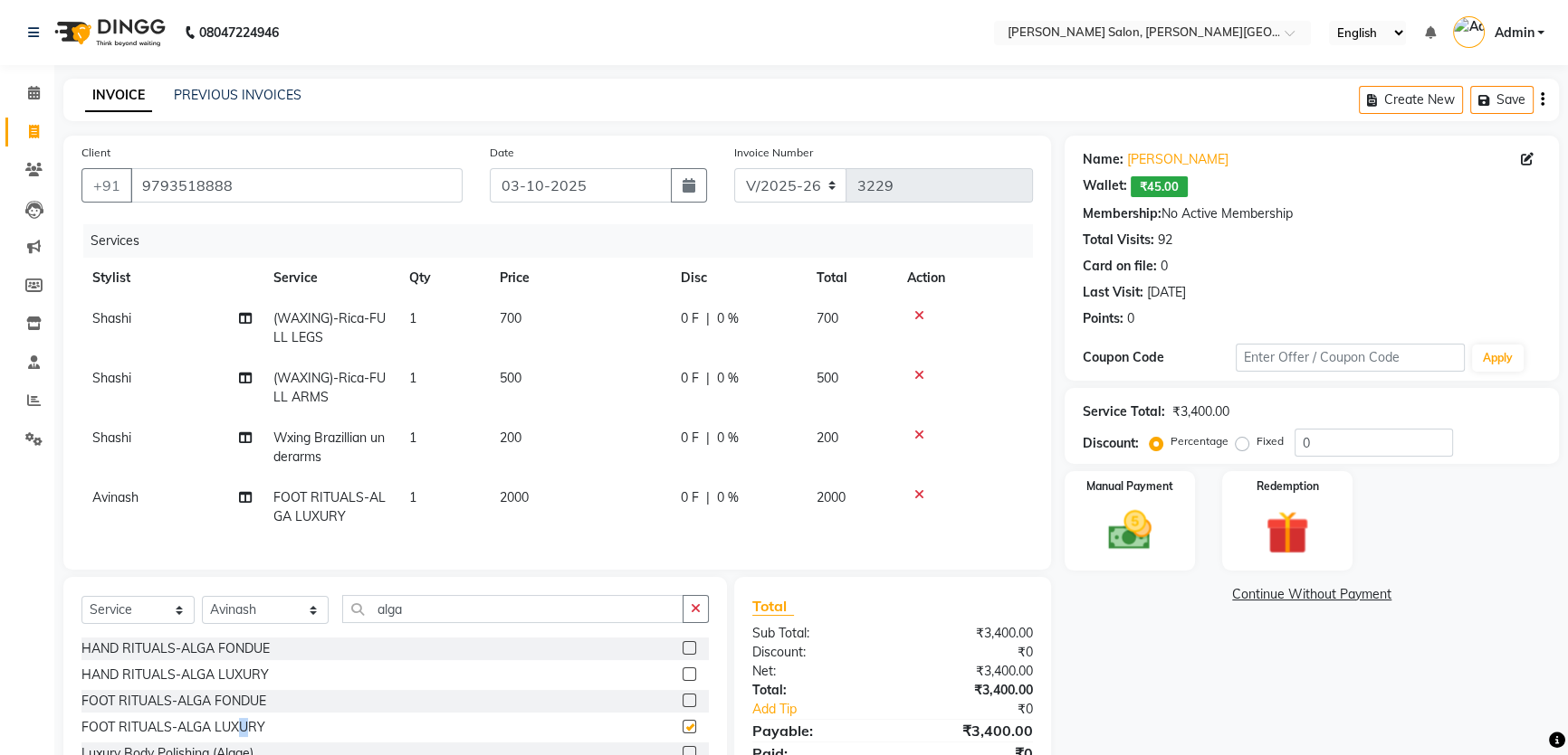
checkbox input "false"
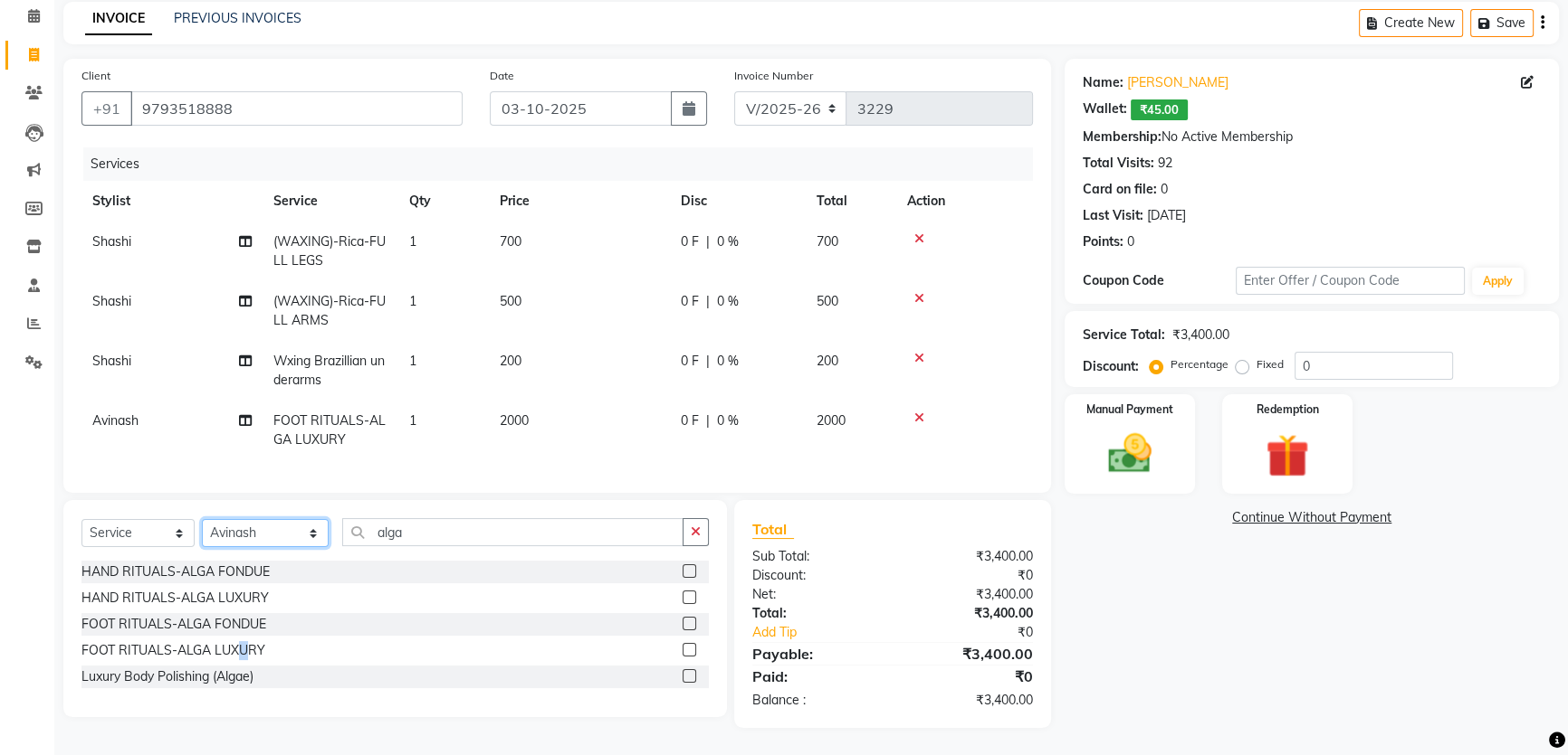
drag, startPoint x: 272, startPoint y: 538, endPoint x: 262, endPoint y: 527, distance: 14.9
click at [272, 538] on select "Select Stylist [PERSON_NAME] [PERSON_NAME] [PERSON_NAME] [PERSON_NAME] [PERSON_…" at bounding box center [265, 533] width 127 height 28
select select "24171"
click at [202, 520] on select "Select Stylist [PERSON_NAME] [PERSON_NAME] [PERSON_NAME] [PERSON_NAME] [PERSON_…" at bounding box center [265, 533] width 127 height 28
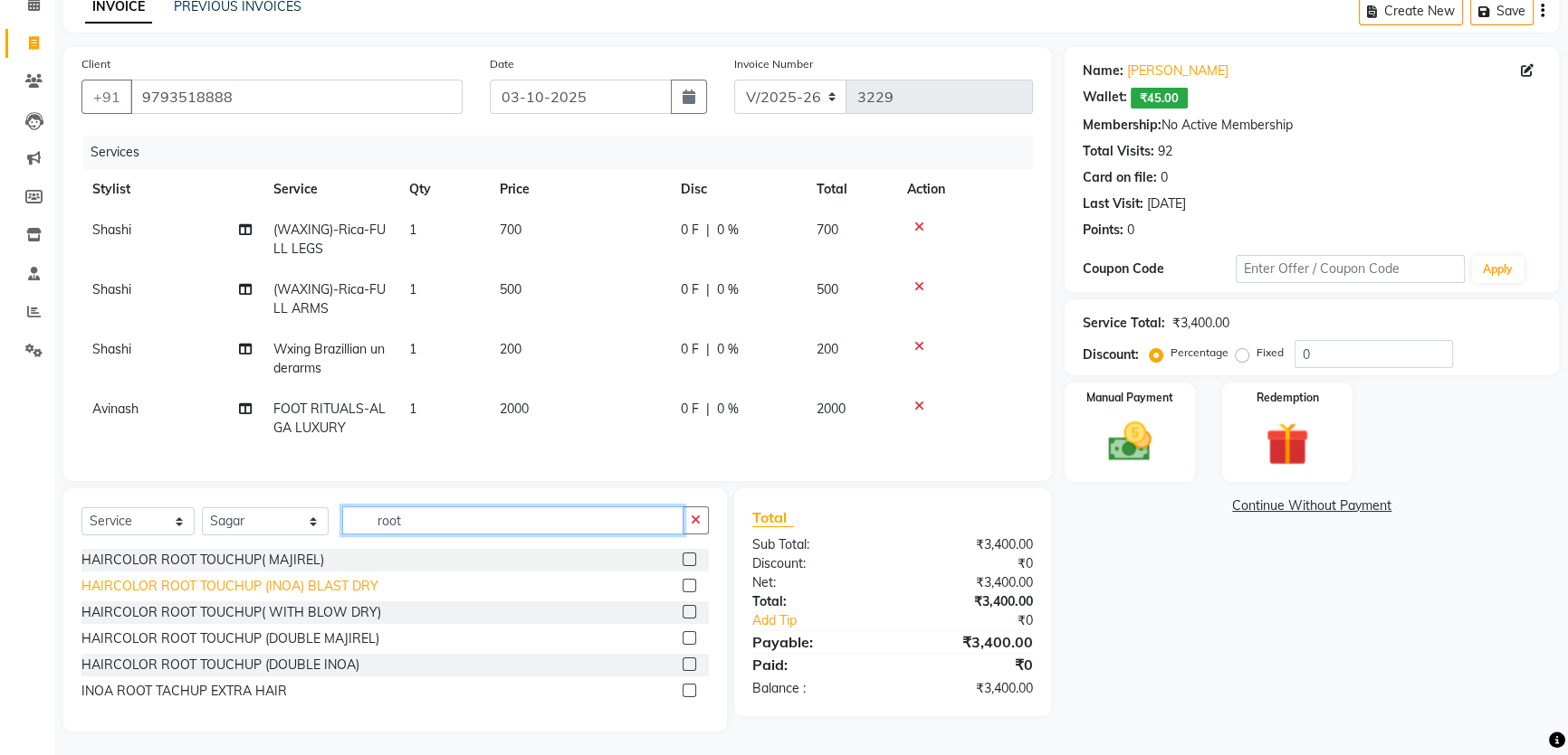
type input "root"
click at [274, 595] on div "HAIRCOLOR ROOT TOUCHUP (INOA) BLAST DRY" at bounding box center [229, 587] width 297 height 19
checkbox input "false"
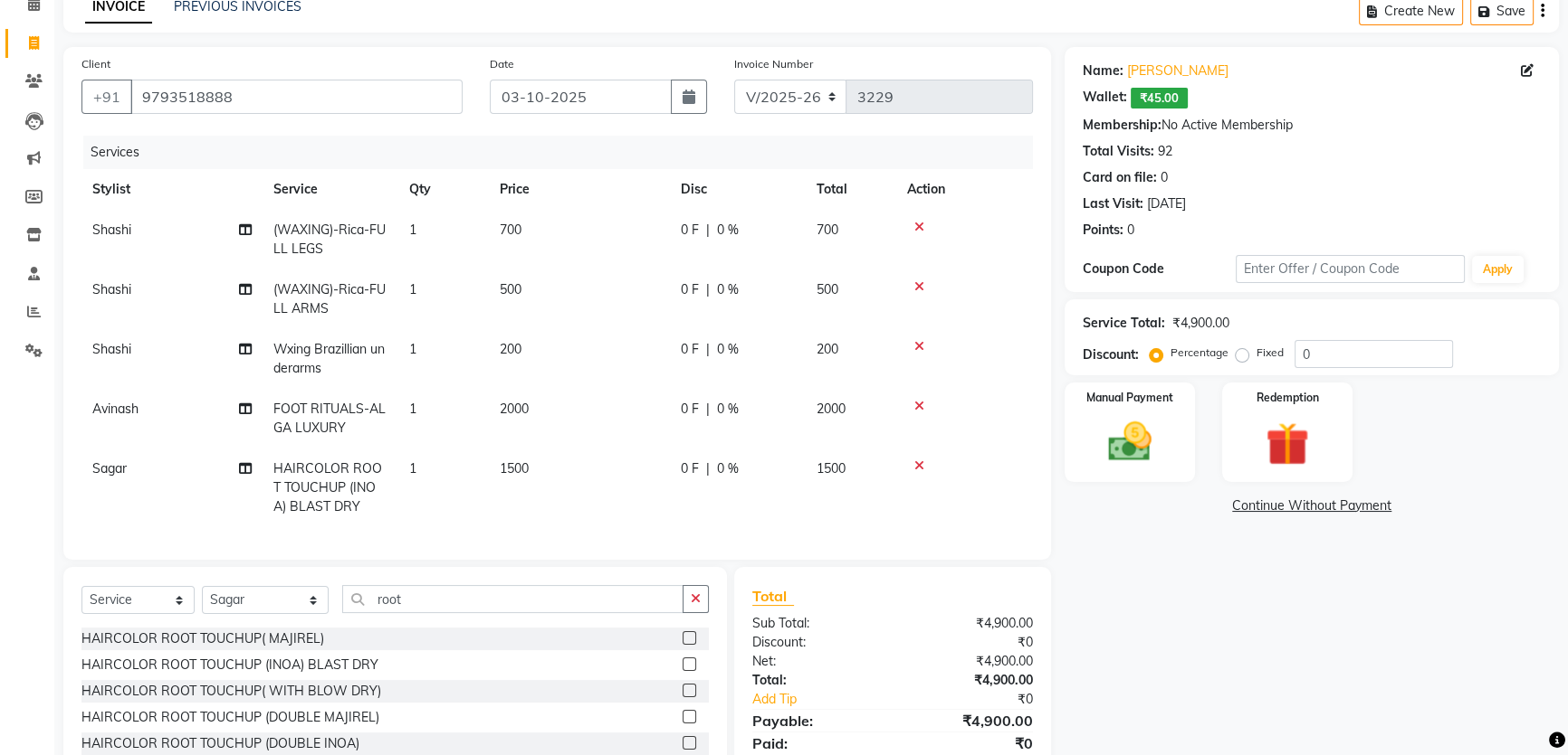
scroll to position [182, 0]
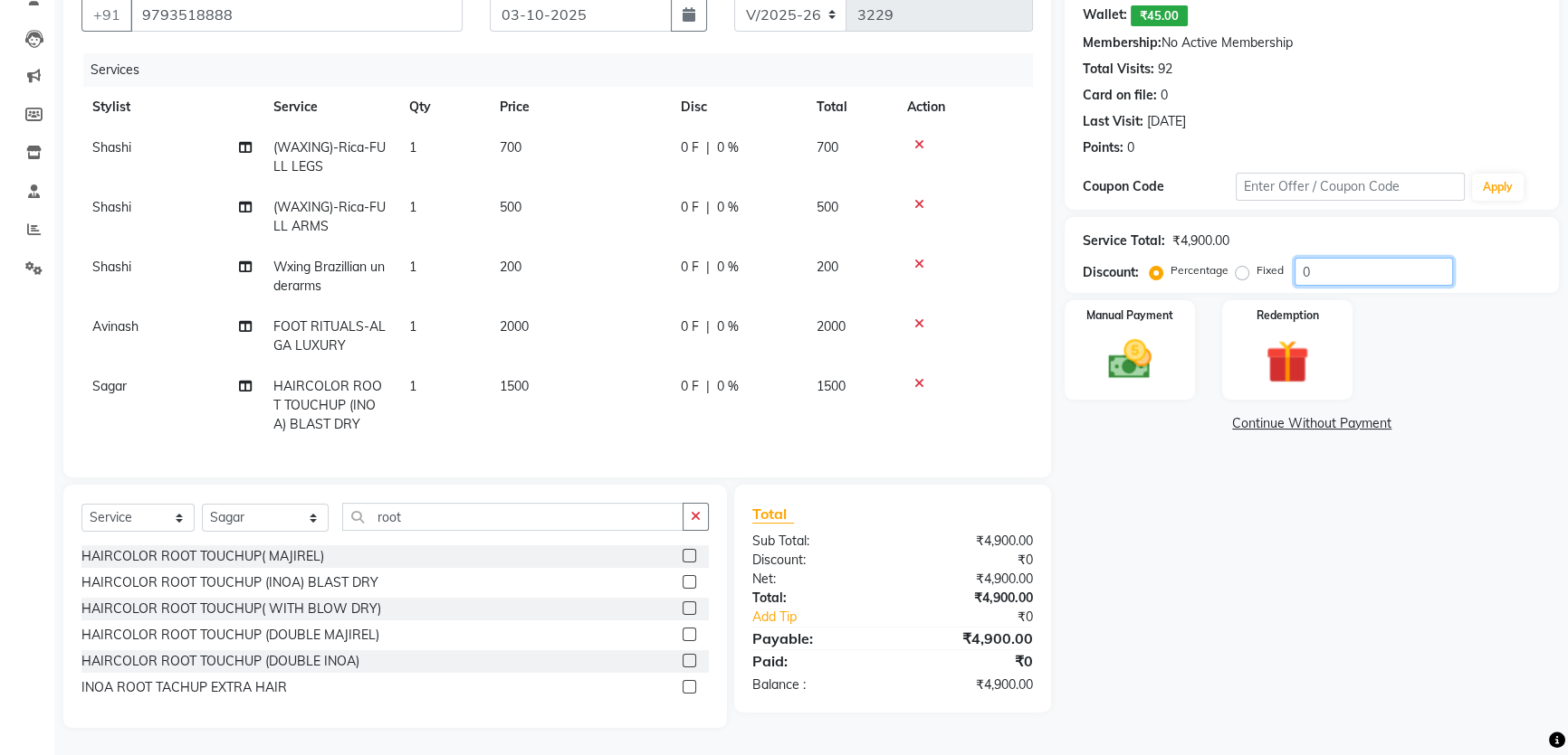
drag, startPoint x: 1365, startPoint y: 266, endPoint x: 1186, endPoint y: 236, distance: 181.5
click at [1240, 258] on div "Percentage Fixed 0" at bounding box center [1303, 271] width 299 height 28
type input "20"
click at [1141, 306] on label "Manual Payment" at bounding box center [1129, 315] width 91 height 17
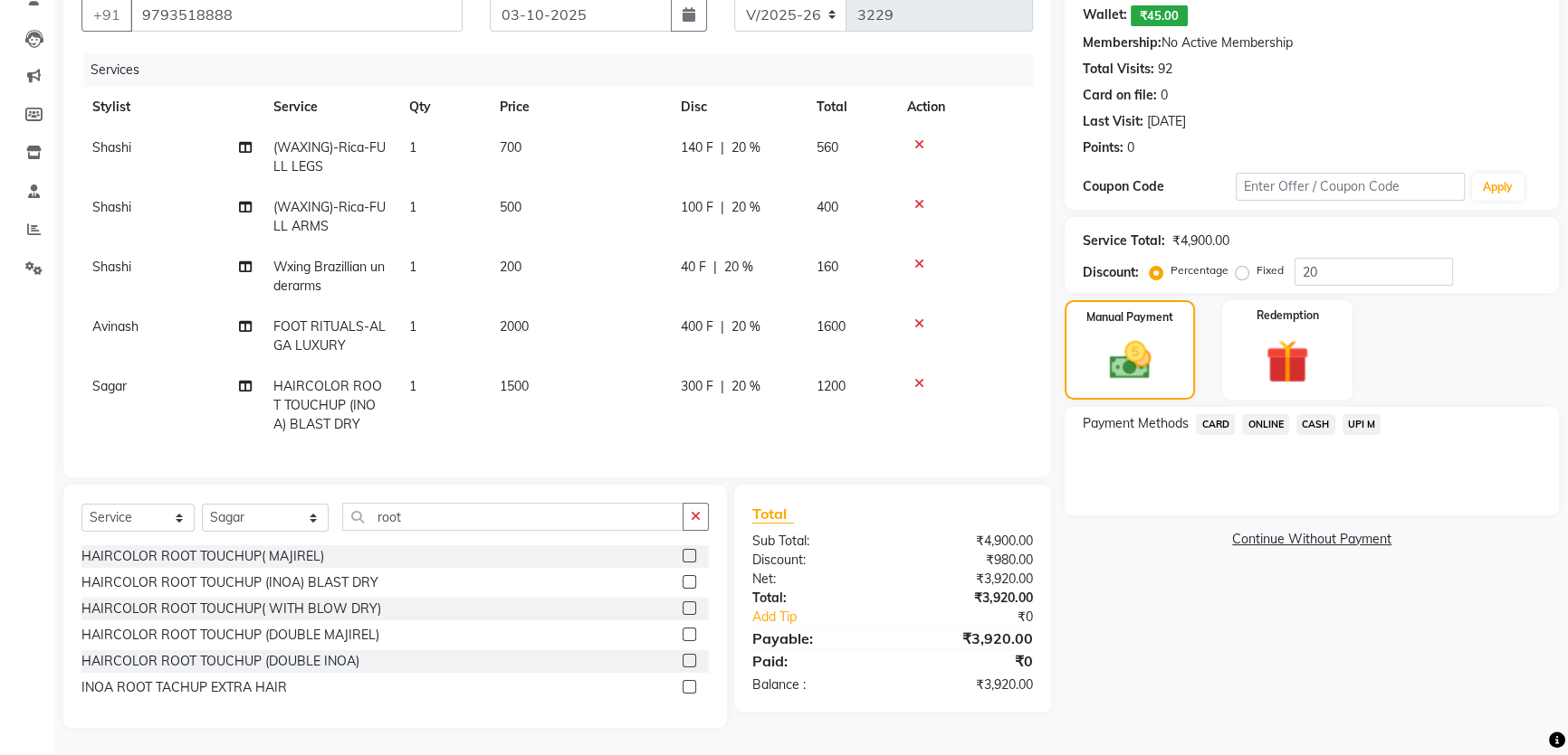
click at [1223, 414] on span "CARD" at bounding box center [1215, 425] width 39 height 21
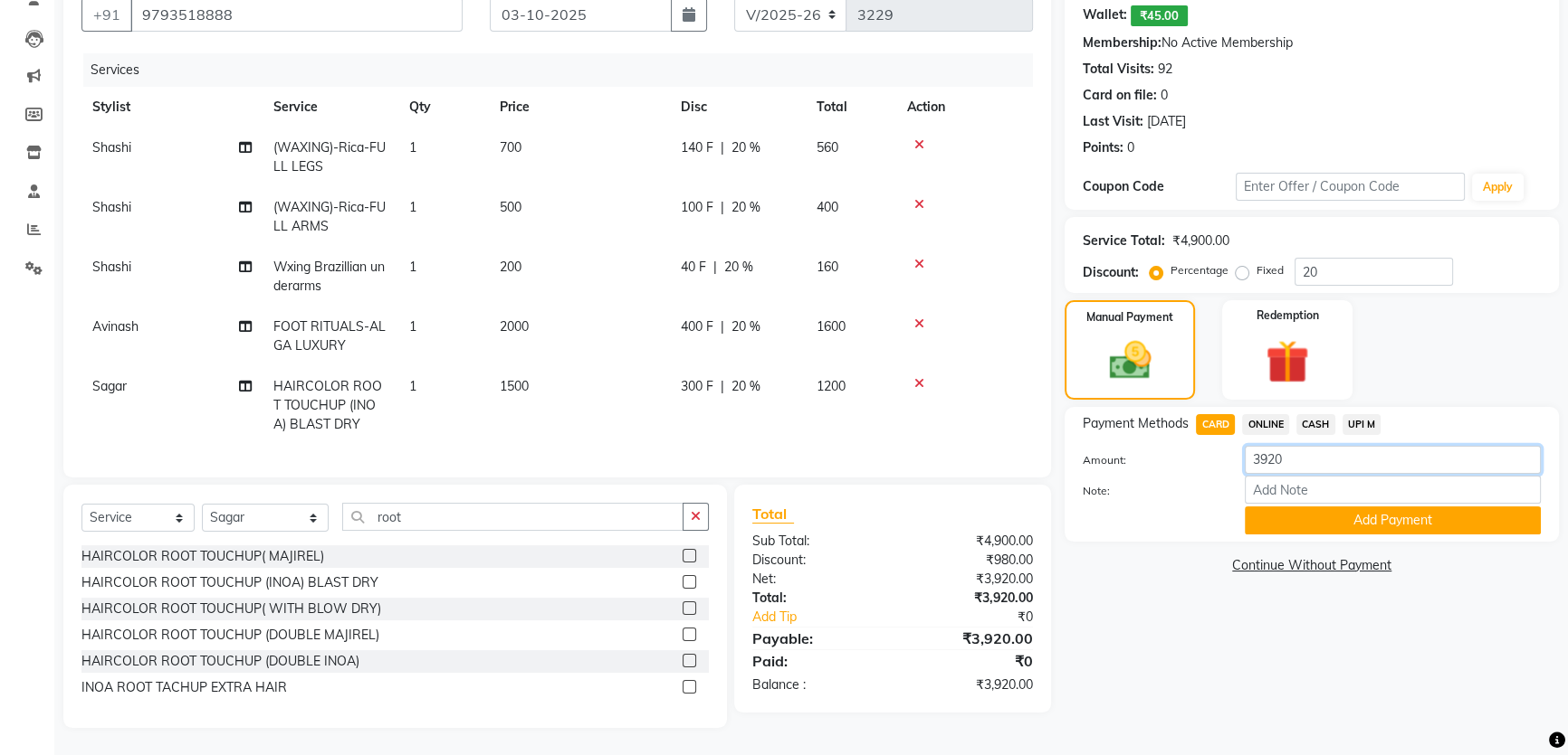
drag, startPoint x: 1294, startPoint y: 443, endPoint x: 1099, endPoint y: 442, distance: 195.0
click at [1147, 446] on div "Amount: 3920" at bounding box center [1311, 461] width 485 height 31
type input "1500"
click at [1334, 514] on button "Add Payment" at bounding box center [1392, 520] width 296 height 28
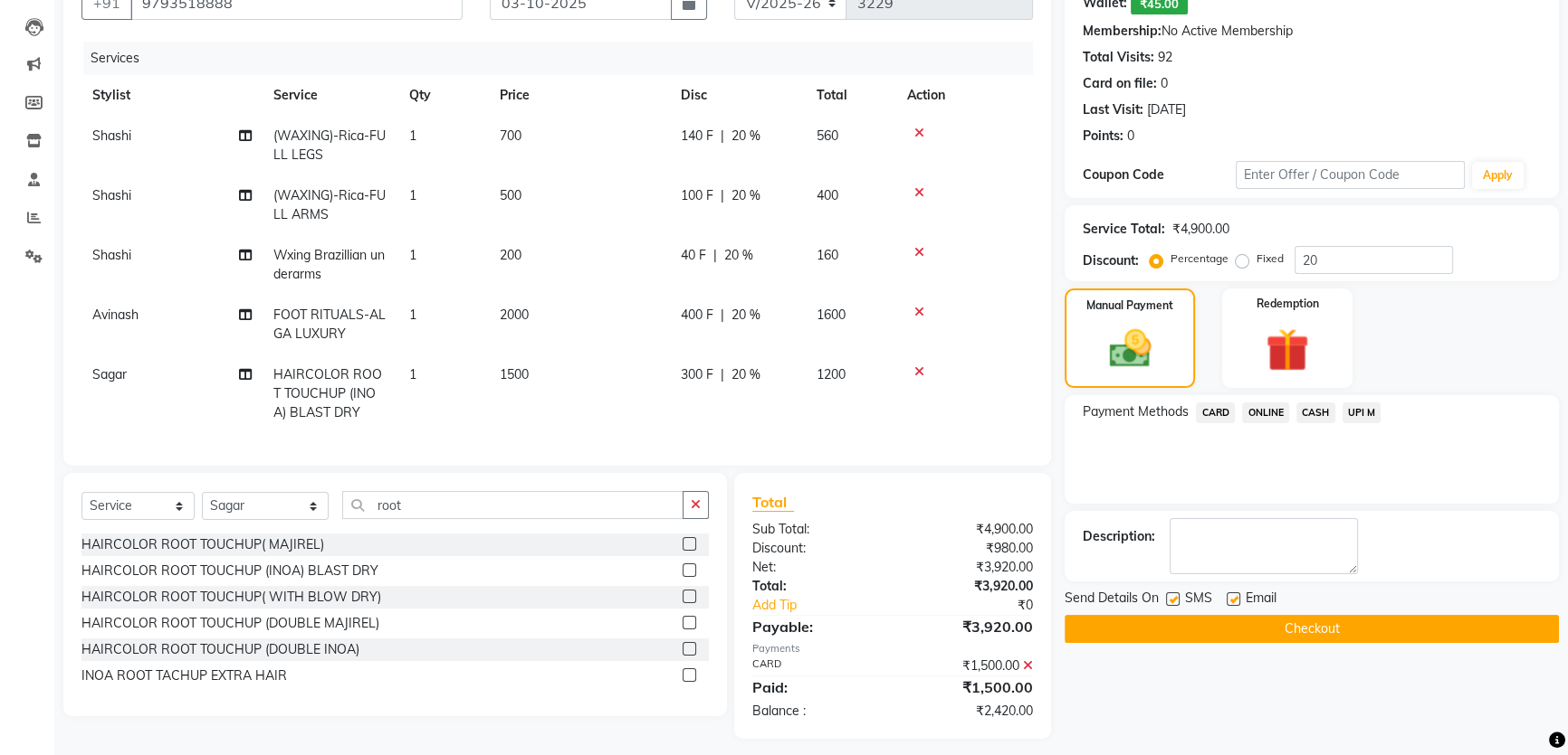
click at [1322, 412] on span "CASH" at bounding box center [1316, 413] width 39 height 21
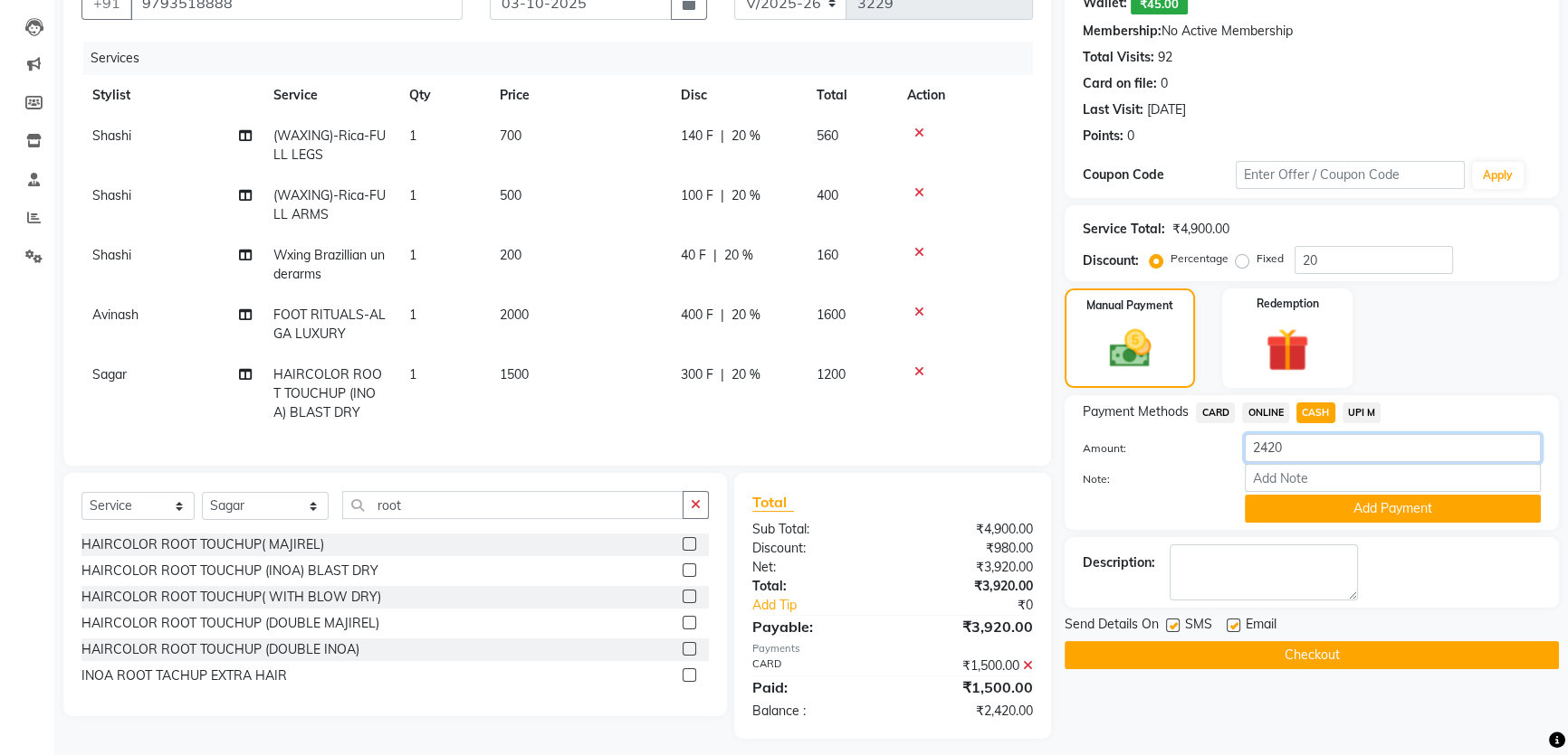
click at [1170, 424] on div "Payment Methods CARD ONLINE CASH UPI M Amount: 2420 Note: Add Payment" at bounding box center [1312, 462] width 458 height 121
type input "540"
click at [1342, 507] on button "Add Payment" at bounding box center [1392, 508] width 296 height 28
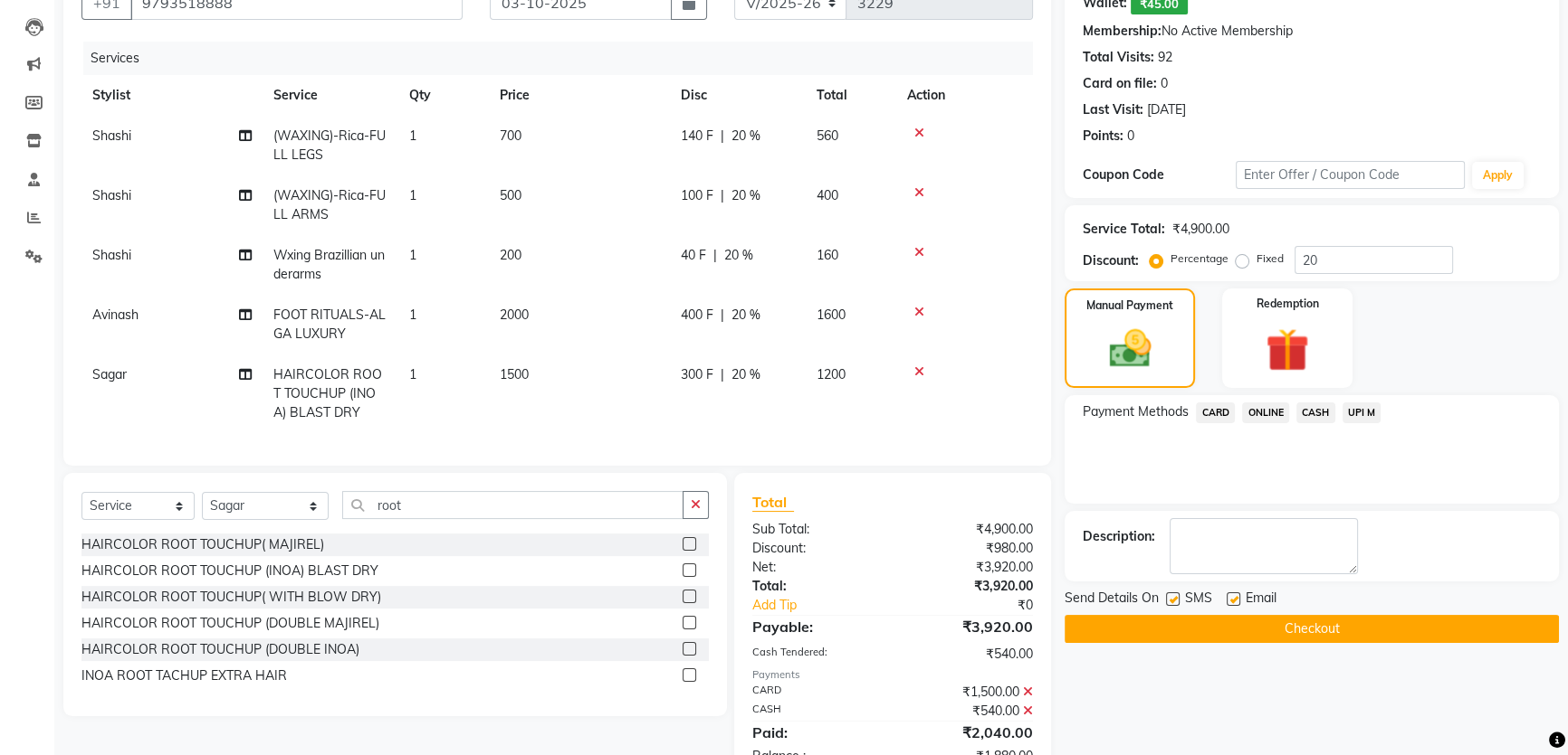
scroll to position [251, 0]
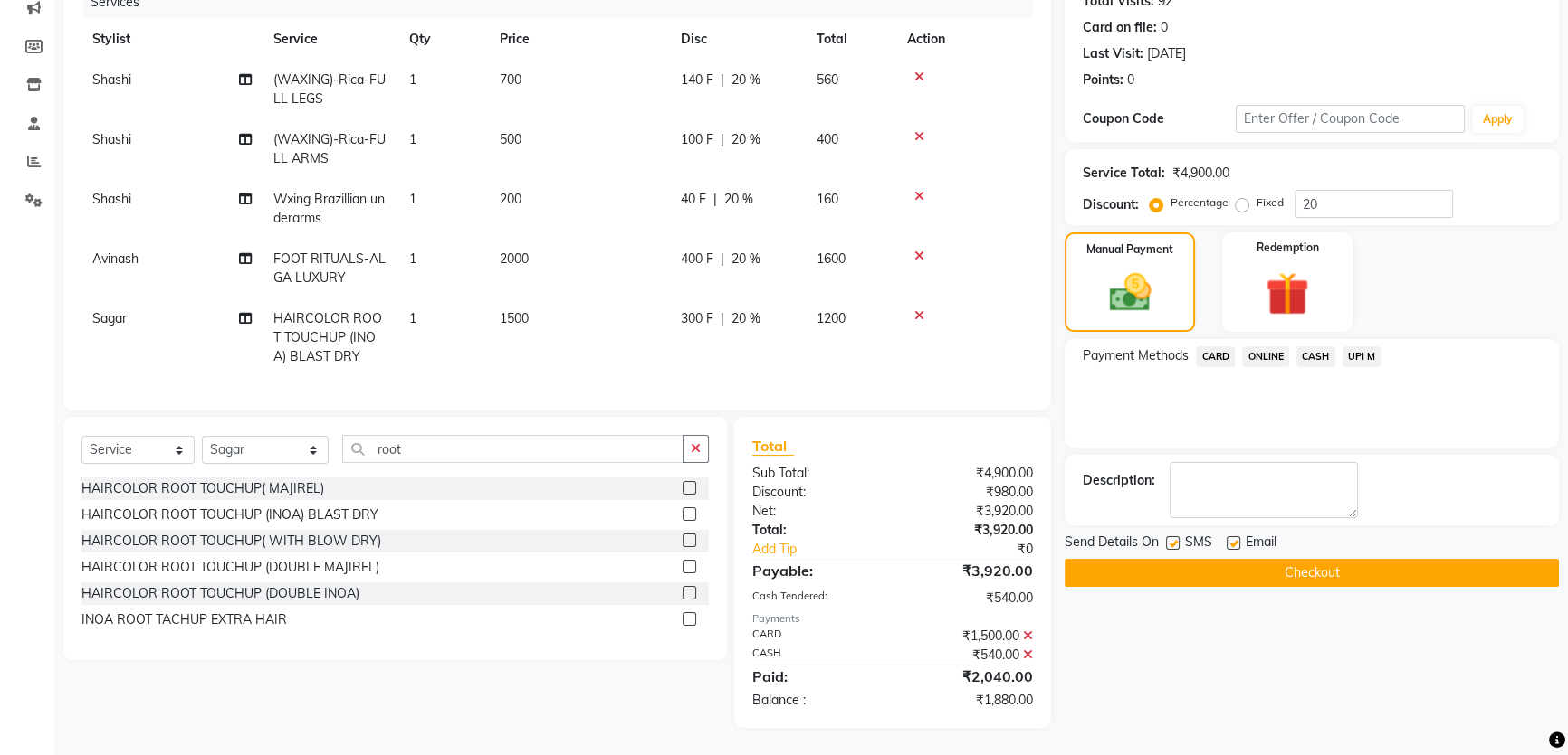
click at [1236, 565] on button "Checkout" at bounding box center [1312, 573] width 495 height 28
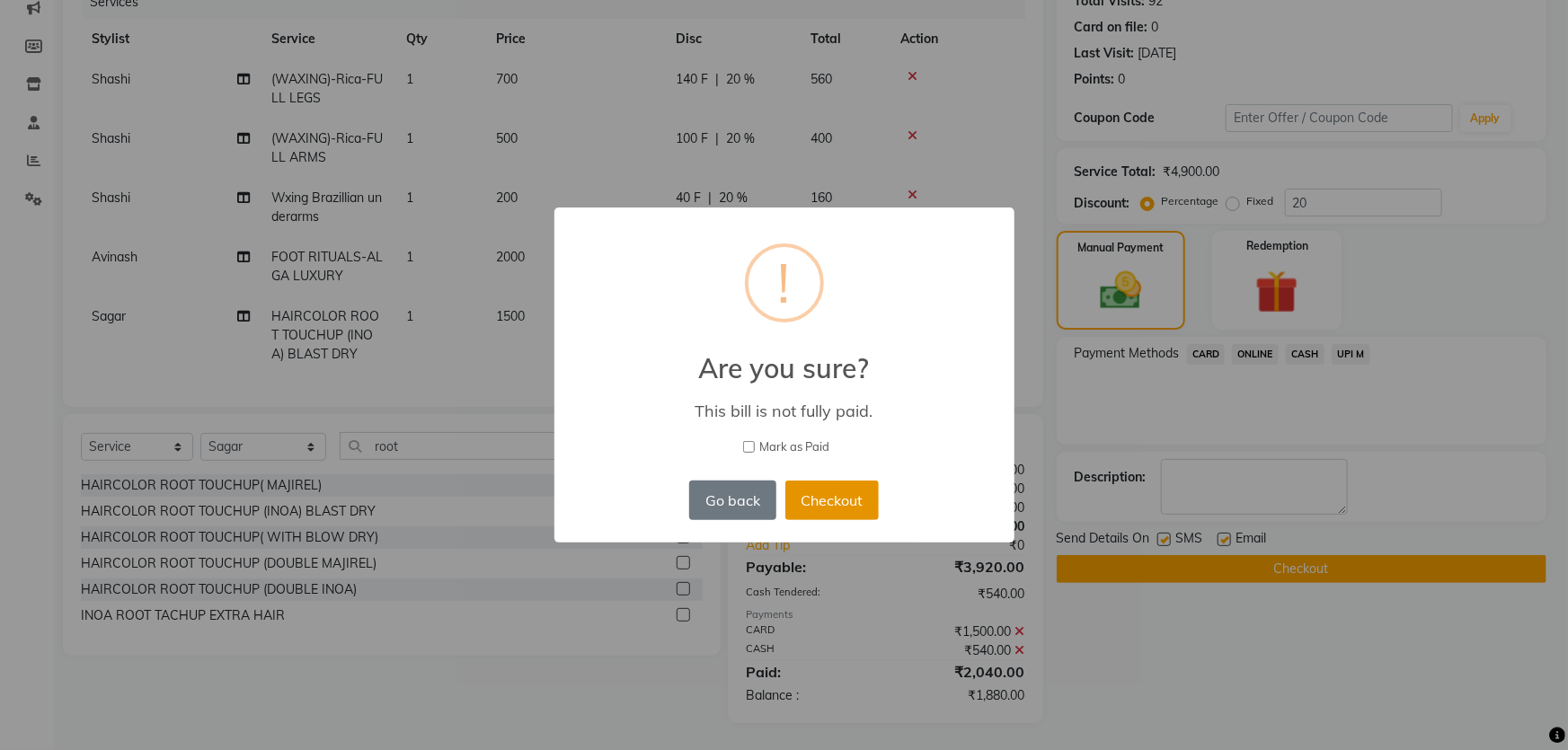
click at [819, 493] on button "Checkout" at bounding box center [831, 500] width 93 height 39
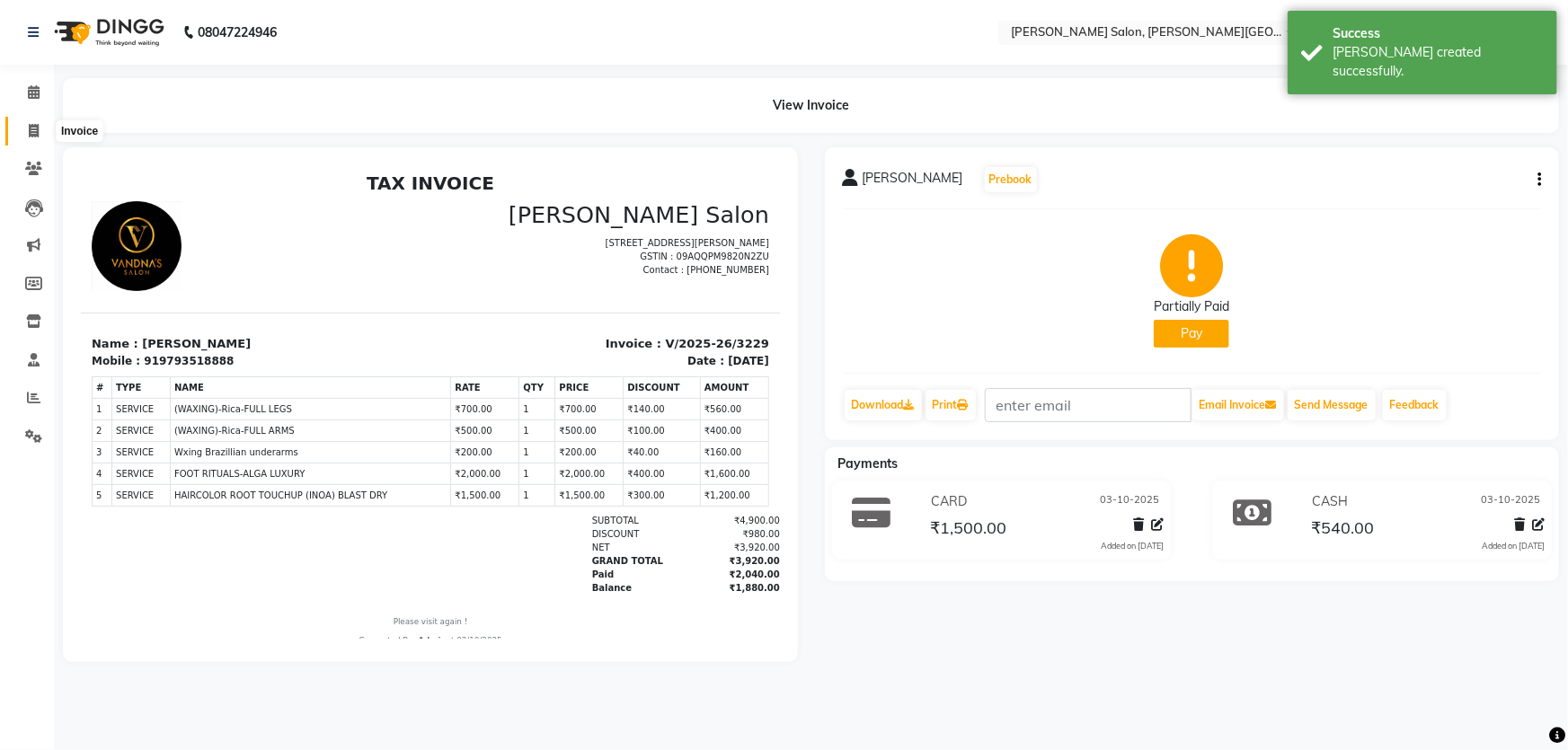
click at [35, 137] on span at bounding box center [34, 131] width 32 height 21
select select "service"
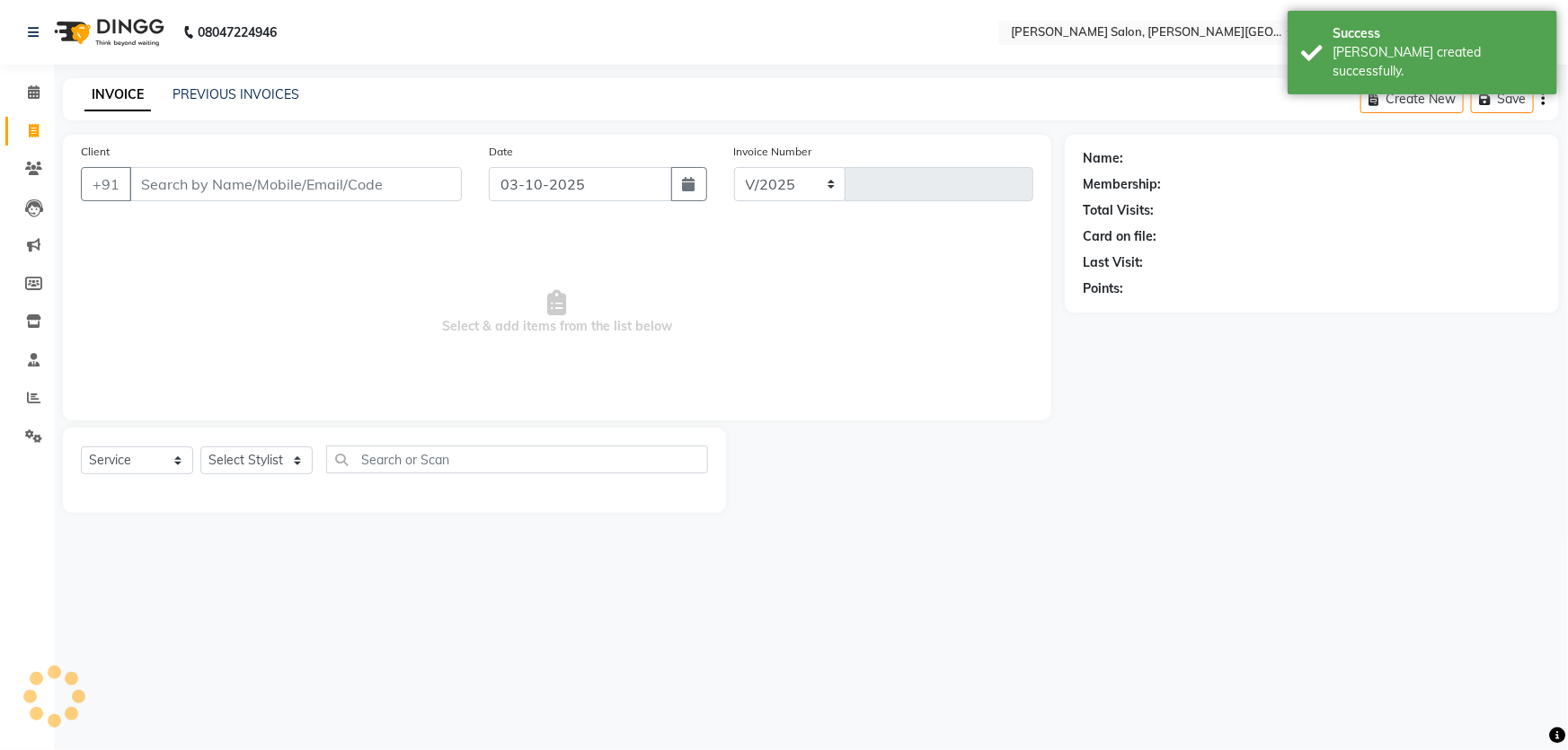
select select "4122"
type input "3230"
click at [222, 95] on link "PREVIOUS INVOICES" at bounding box center [236, 94] width 127 height 16
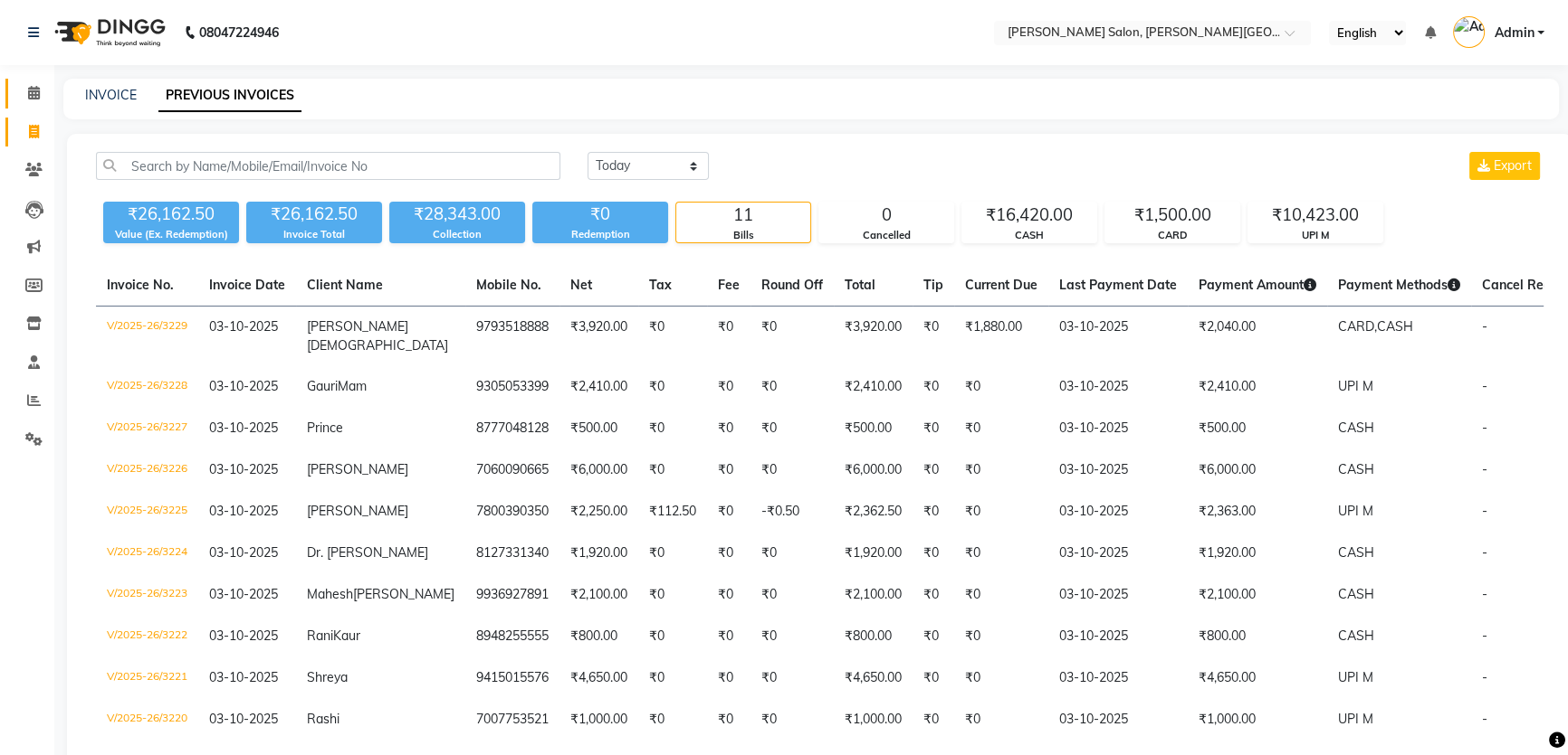
click at [23, 93] on span at bounding box center [34, 94] width 32 height 21
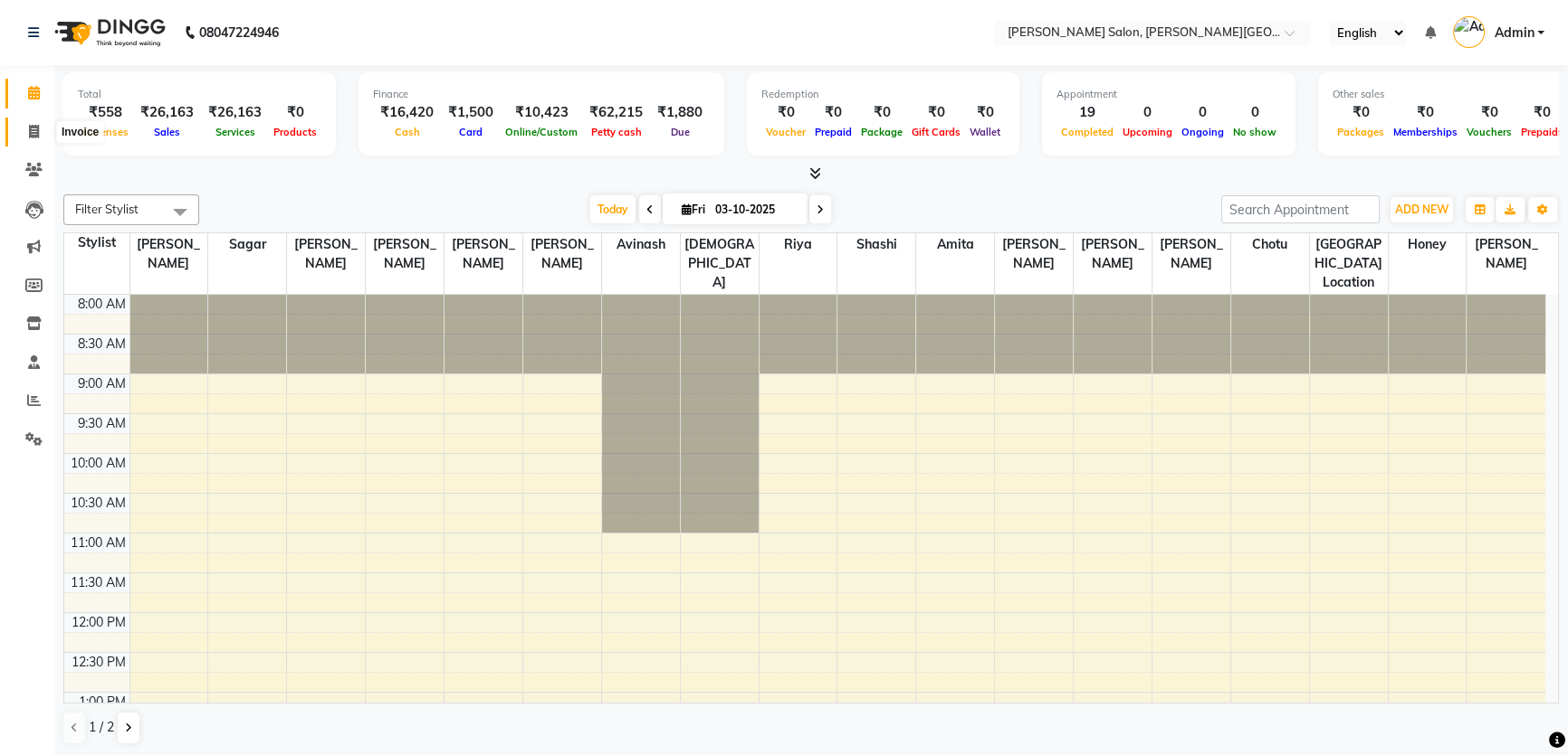
click at [35, 136] on icon at bounding box center [34, 131] width 10 height 14
select select "service"
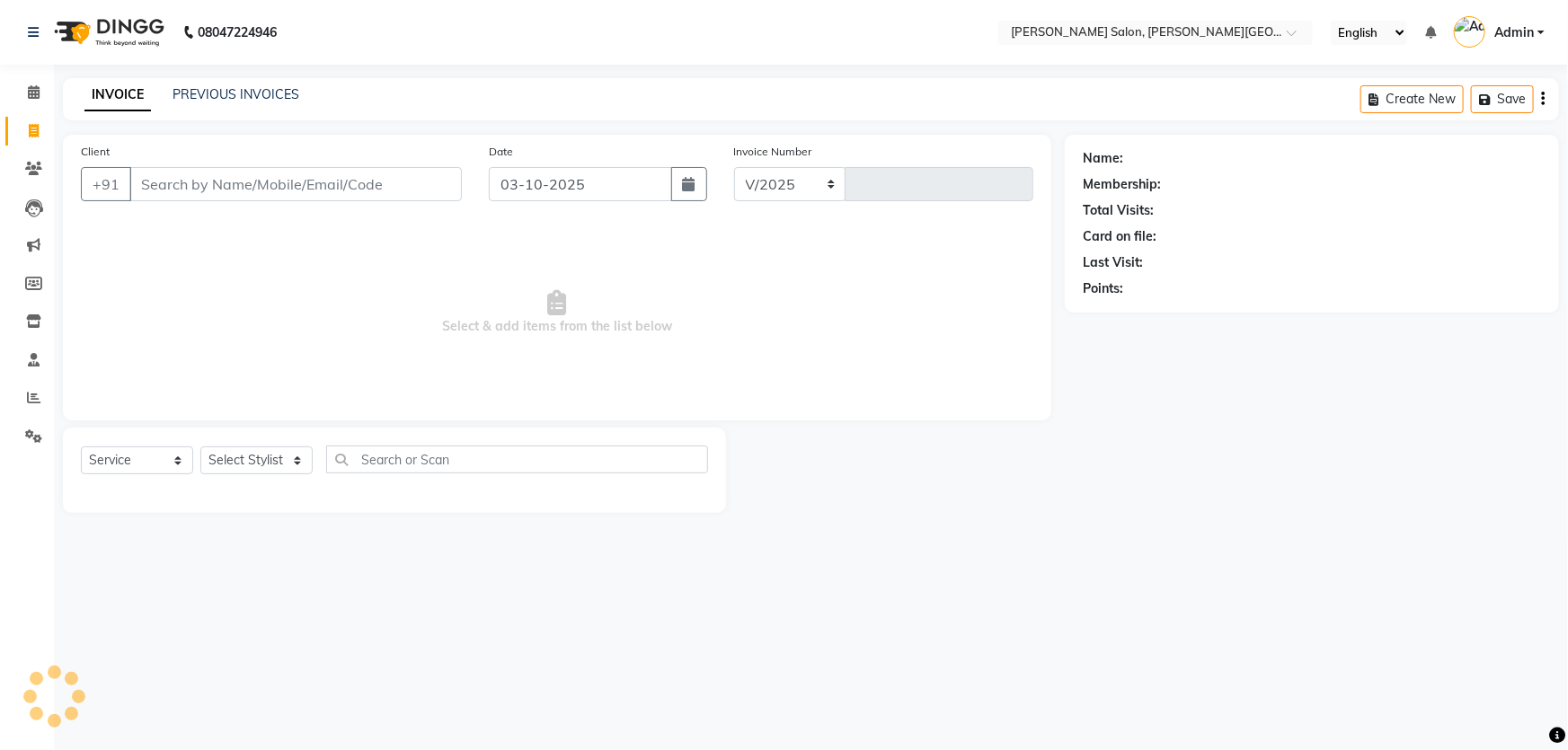
select select "4122"
type input "3230"
click at [245, 91] on link "PREVIOUS INVOICES" at bounding box center [236, 94] width 127 height 16
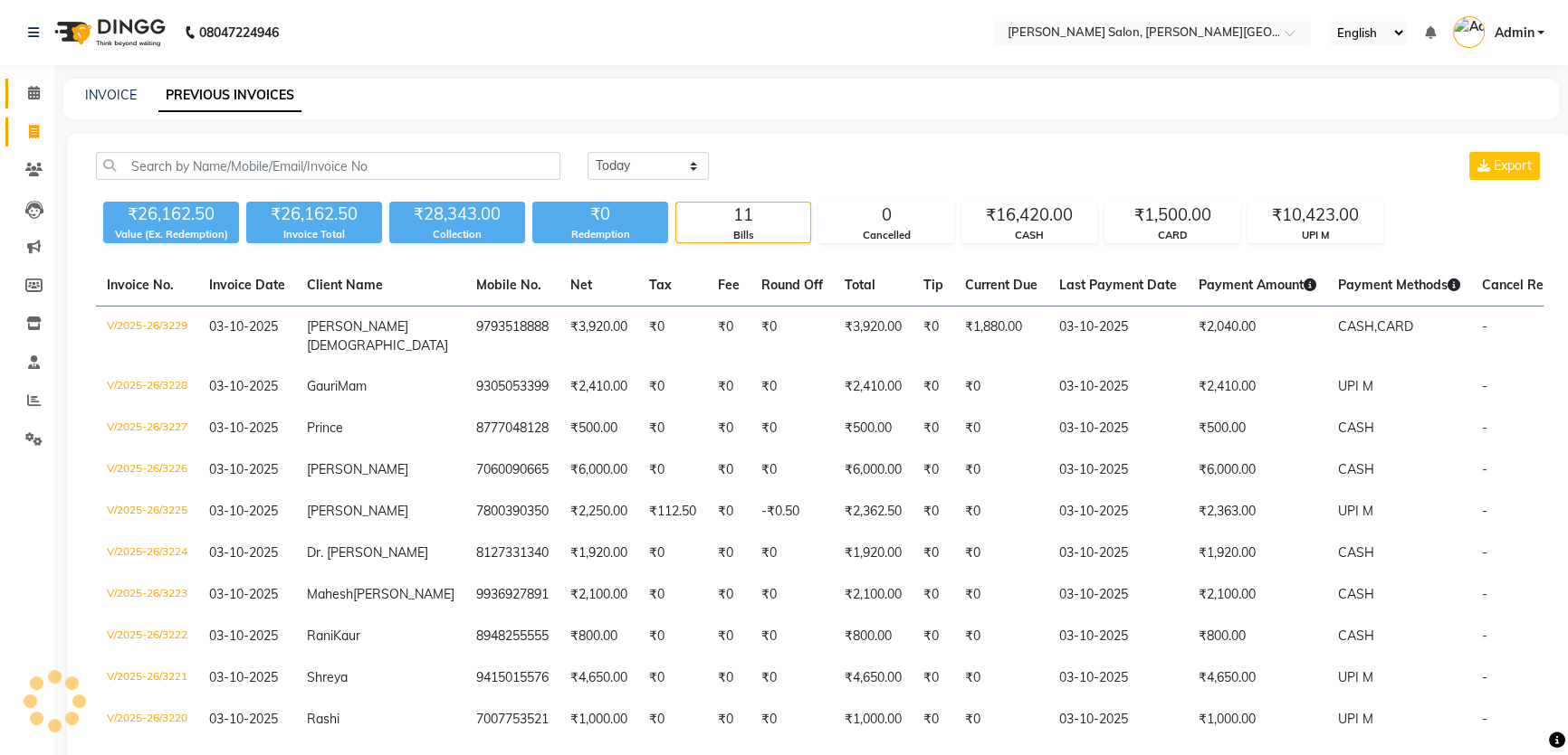
click at [35, 107] on link "Calendar" at bounding box center [27, 94] width 43 height 30
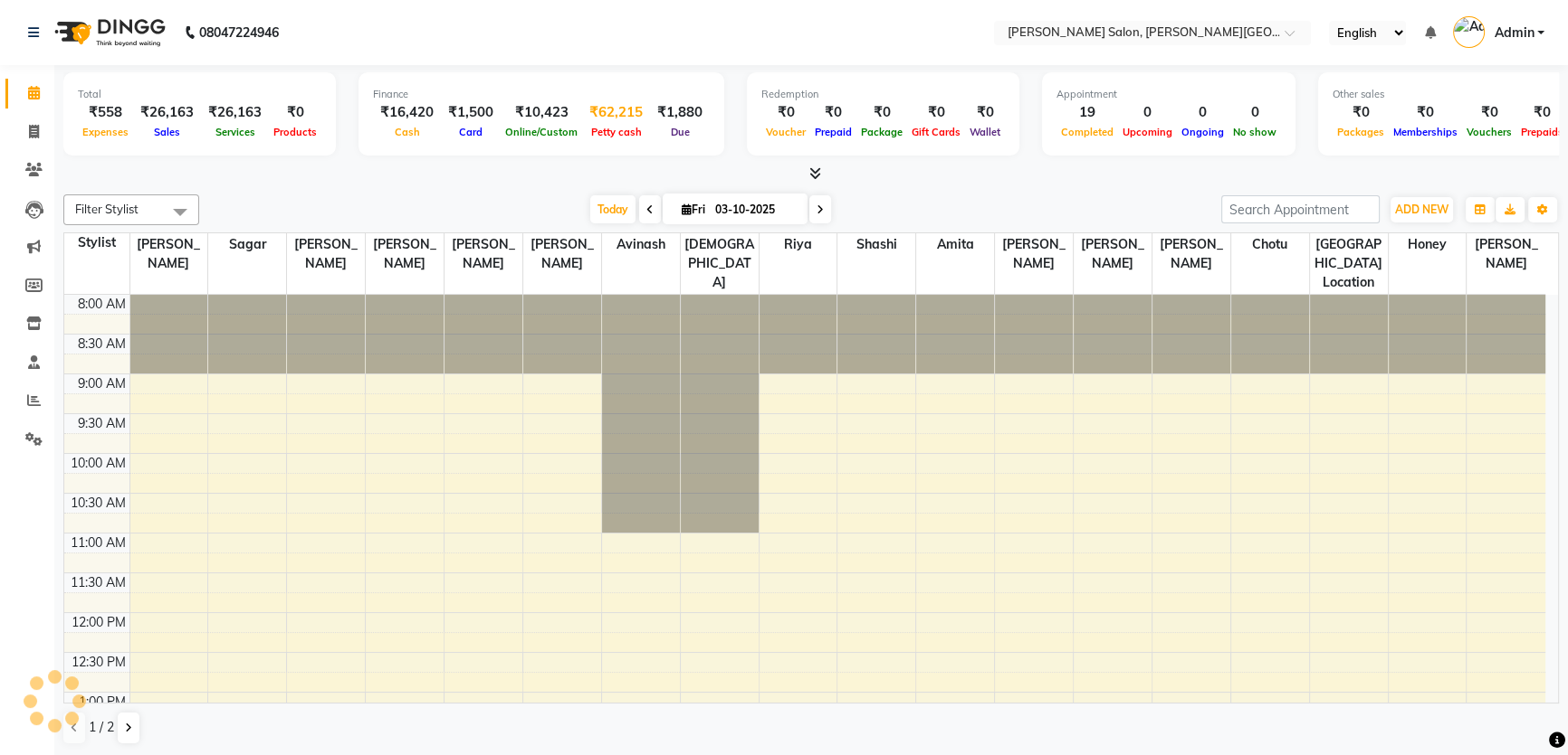
scroll to position [569, 0]
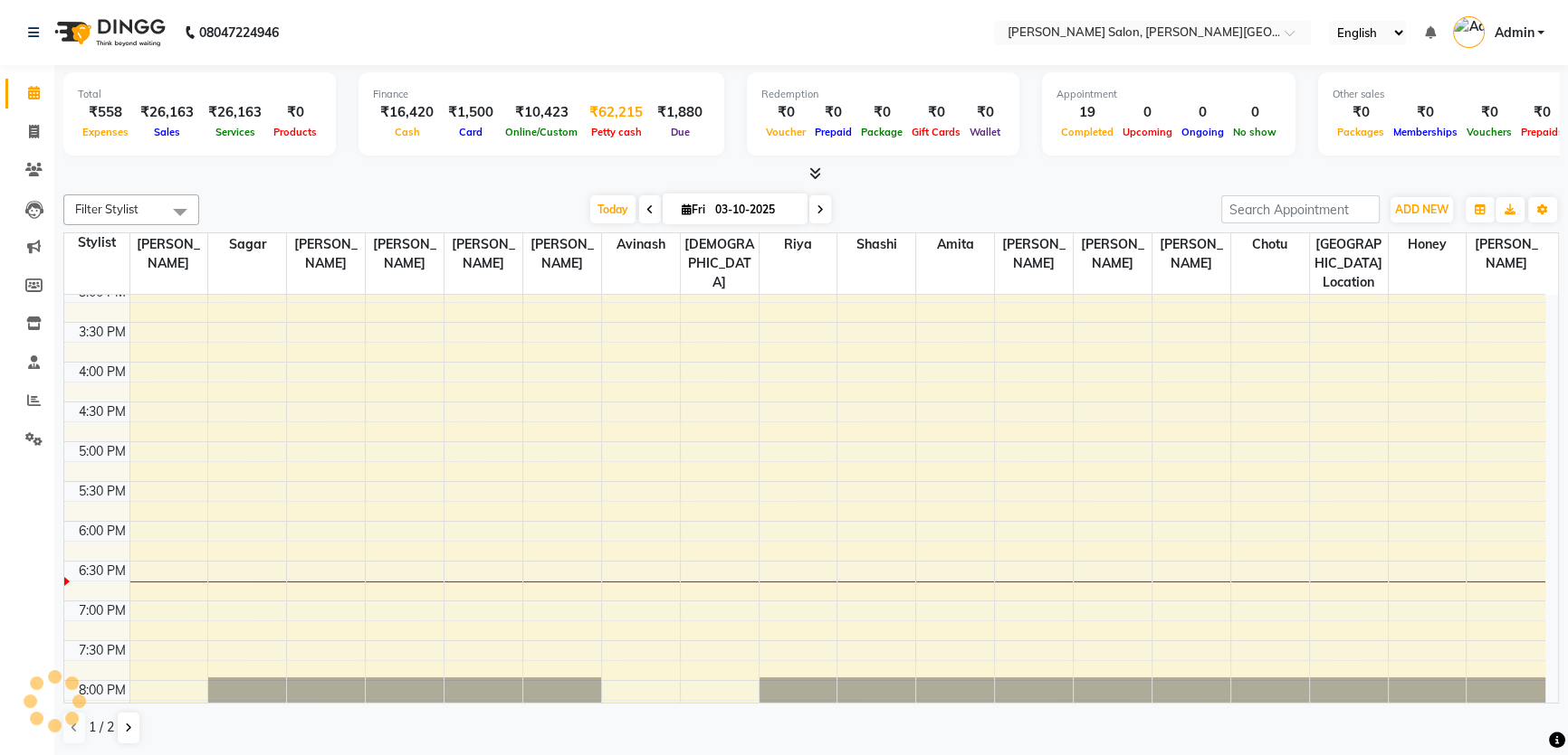
click at [598, 116] on div "₹62,215" at bounding box center [615, 113] width 68 height 21
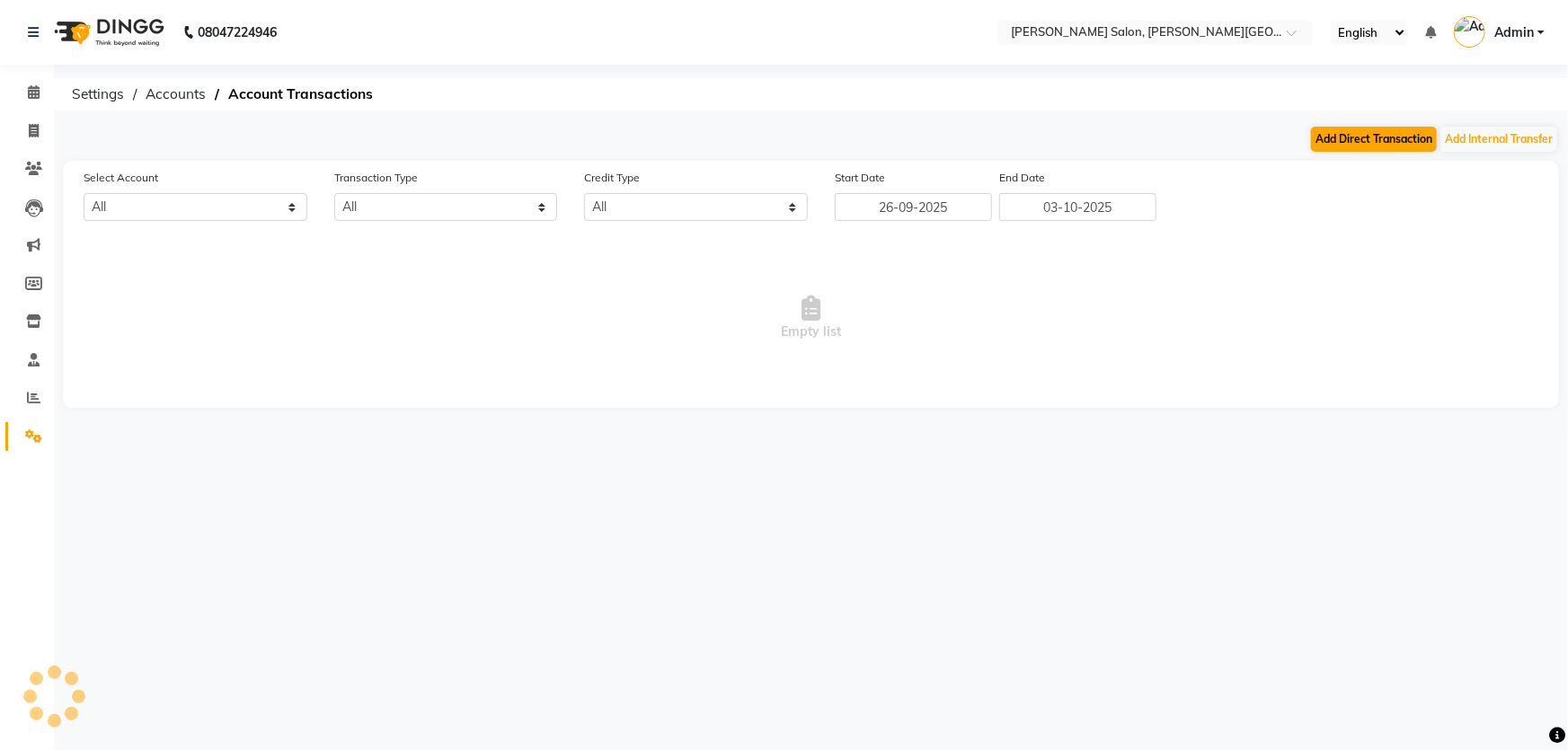
select select "2930"
click at [1389, 136] on button "Add Direct Transaction" at bounding box center [1373, 139] width 126 height 25
select select "direct"
select select "2930"
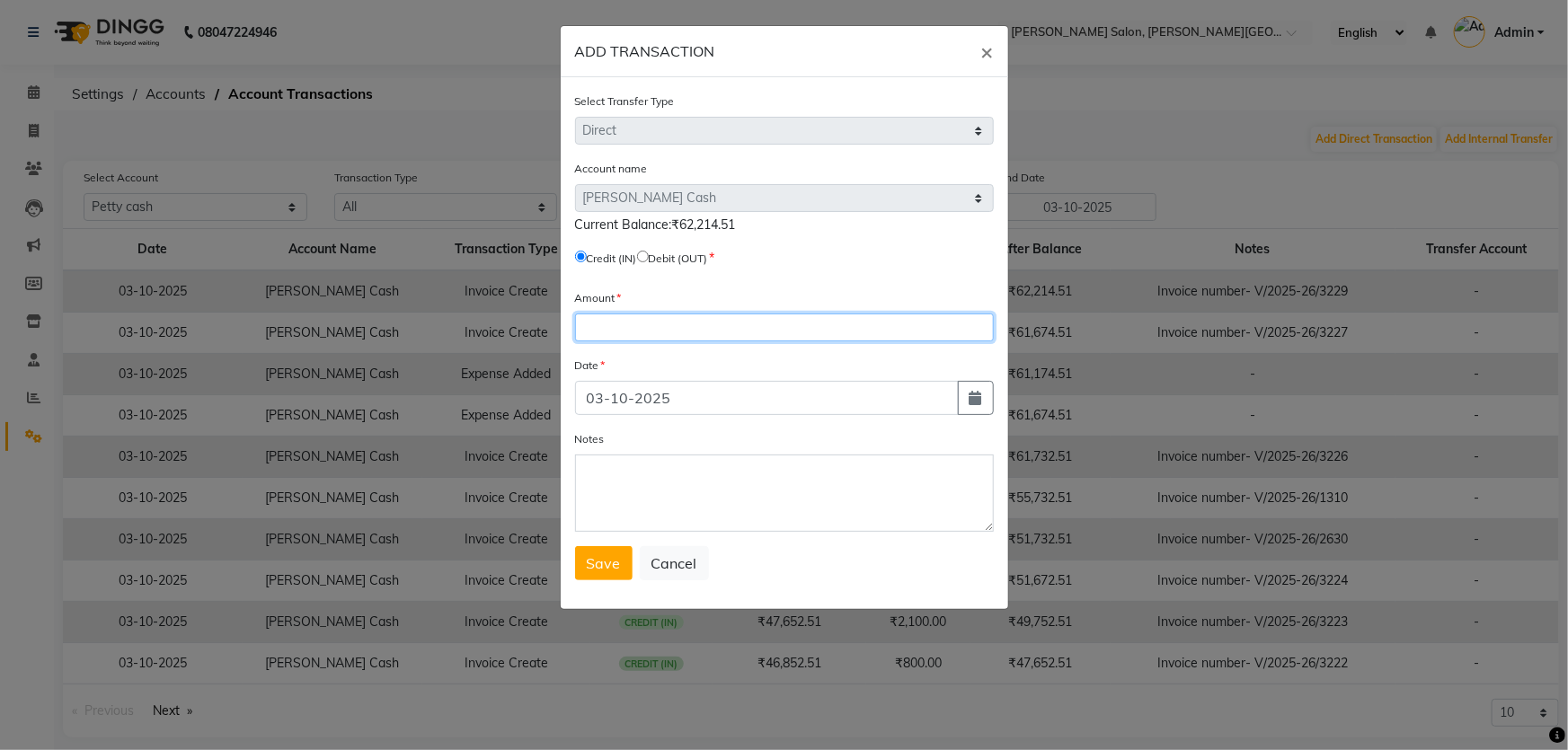
click at [663, 335] on input "number" at bounding box center [784, 327] width 419 height 28
type input "1000"
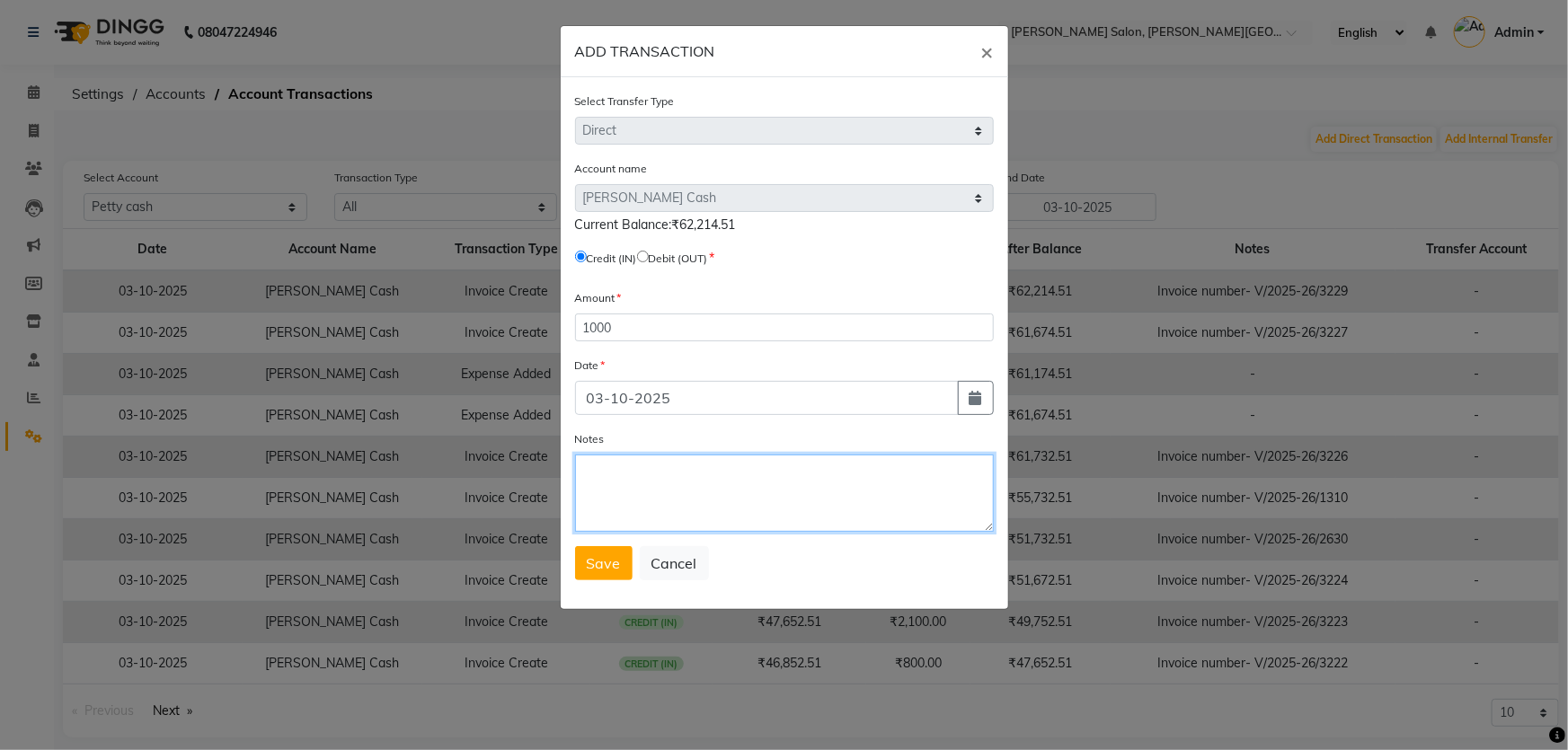
click at [742, 476] on textarea "Notes" at bounding box center [784, 493] width 419 height 78
click at [691, 474] on textarea "Bridal makeup amount by Cash" at bounding box center [784, 493] width 419 height 78
click at [685, 474] on textarea "Bridal makeup amount by Cash" at bounding box center [784, 493] width 419 height 78
click at [934, 498] on textarea "Bridal makeup Booking amount by Cash" at bounding box center [784, 493] width 419 height 78
type textarea "Bridal makeup Booking amount by Cash"
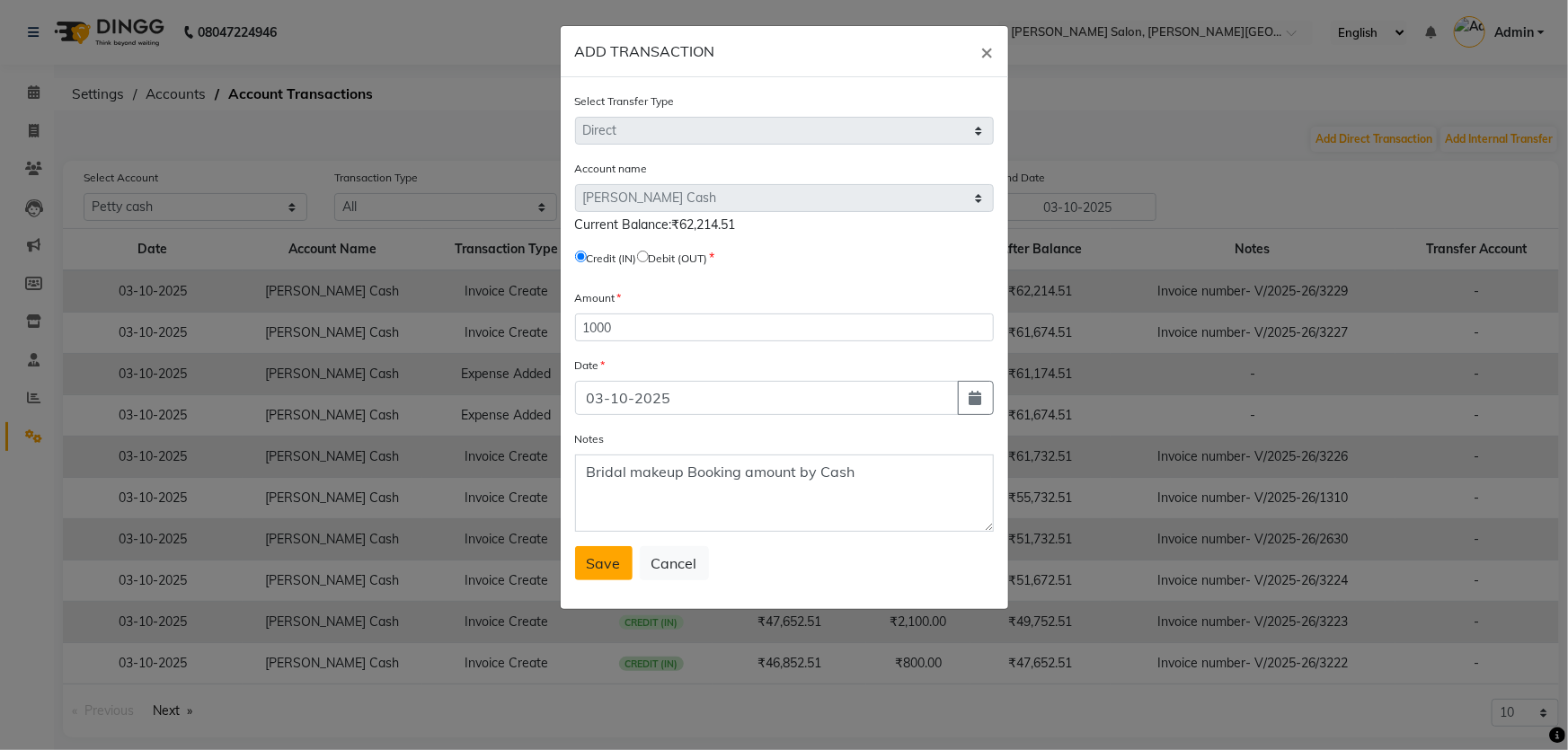
click at [587, 569] on span "Save" at bounding box center [604, 563] width 35 height 18
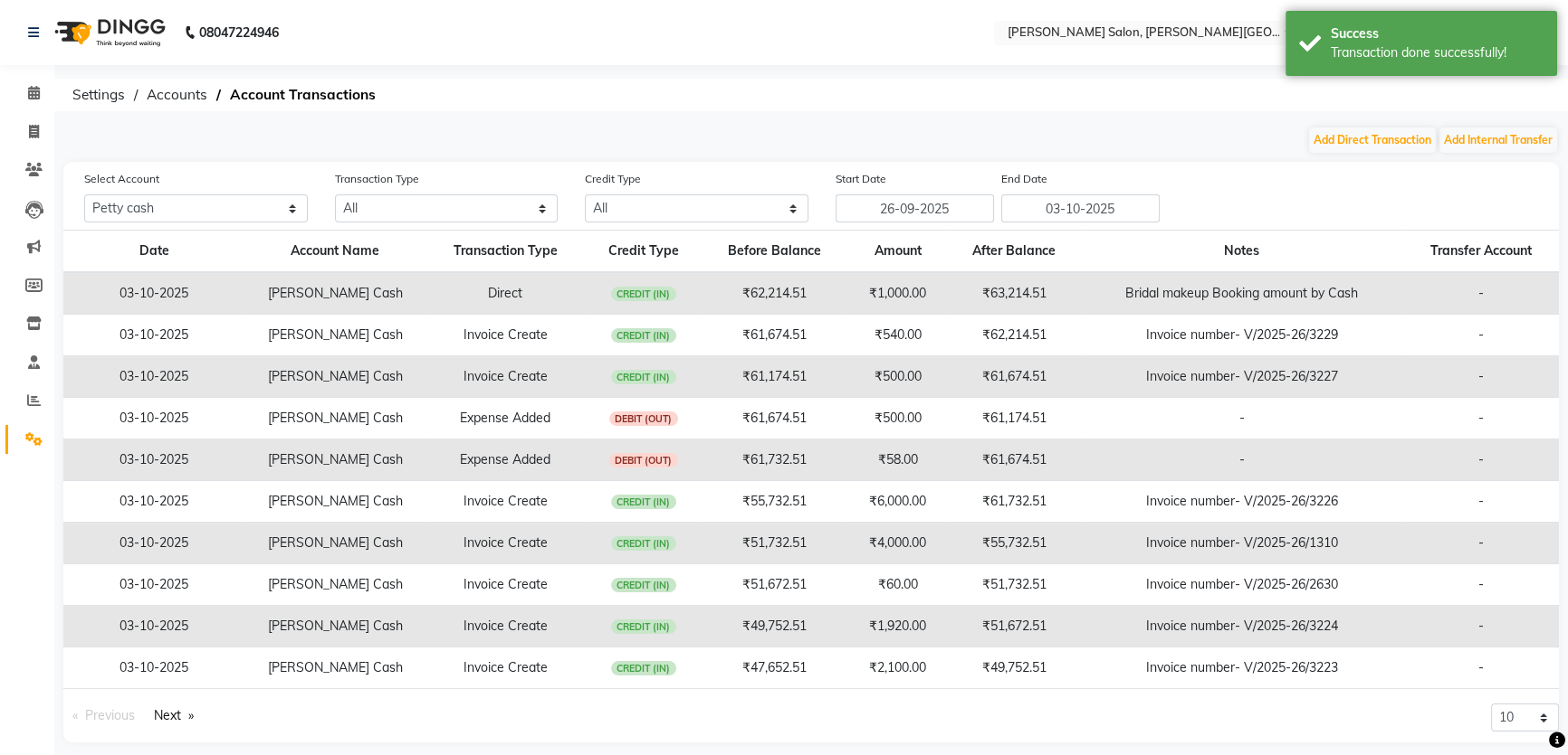
click at [2, 83] on li "Calendar" at bounding box center [27, 94] width 54 height 39
click at [26, 98] on span at bounding box center [34, 94] width 32 height 21
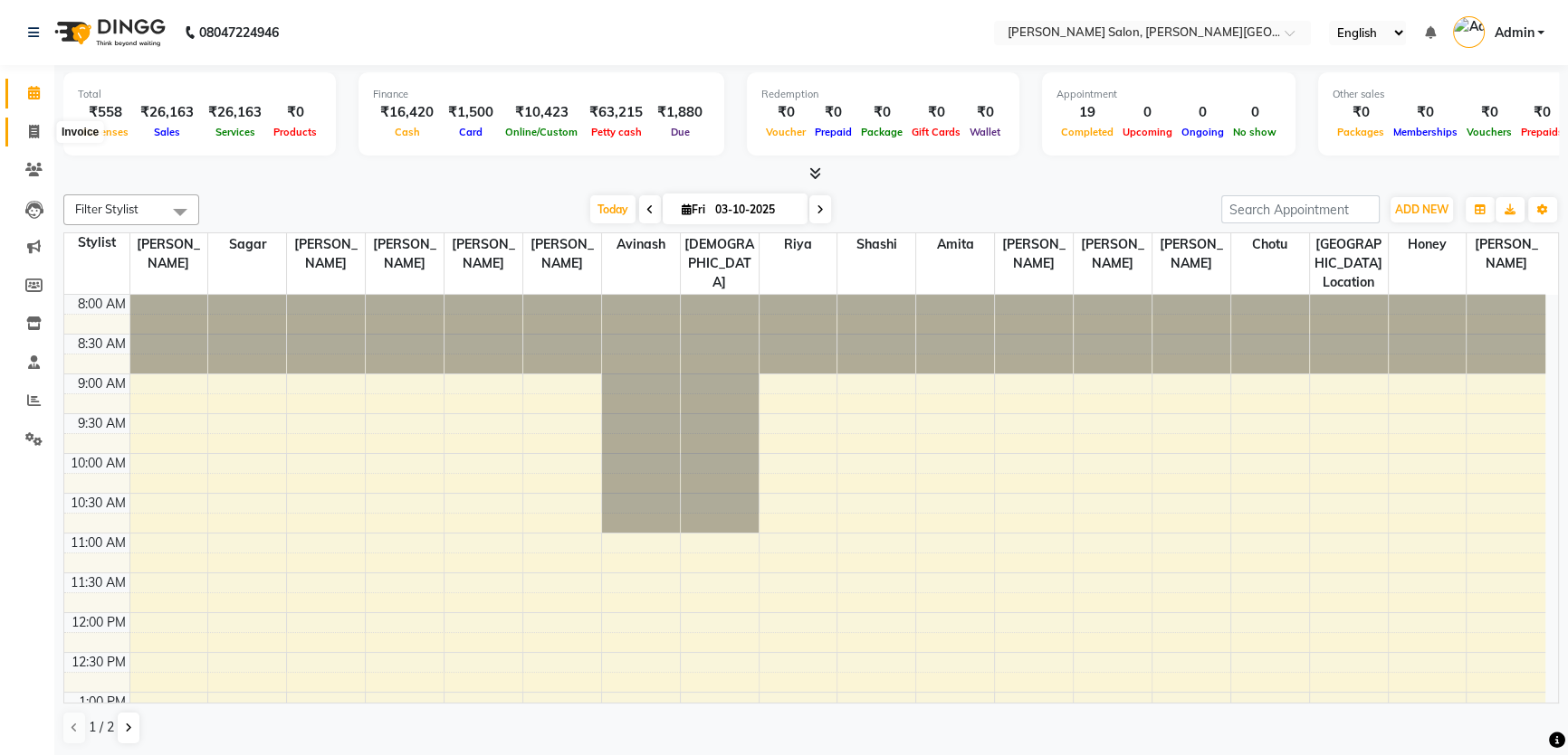
click at [26, 136] on span at bounding box center [34, 132] width 32 height 21
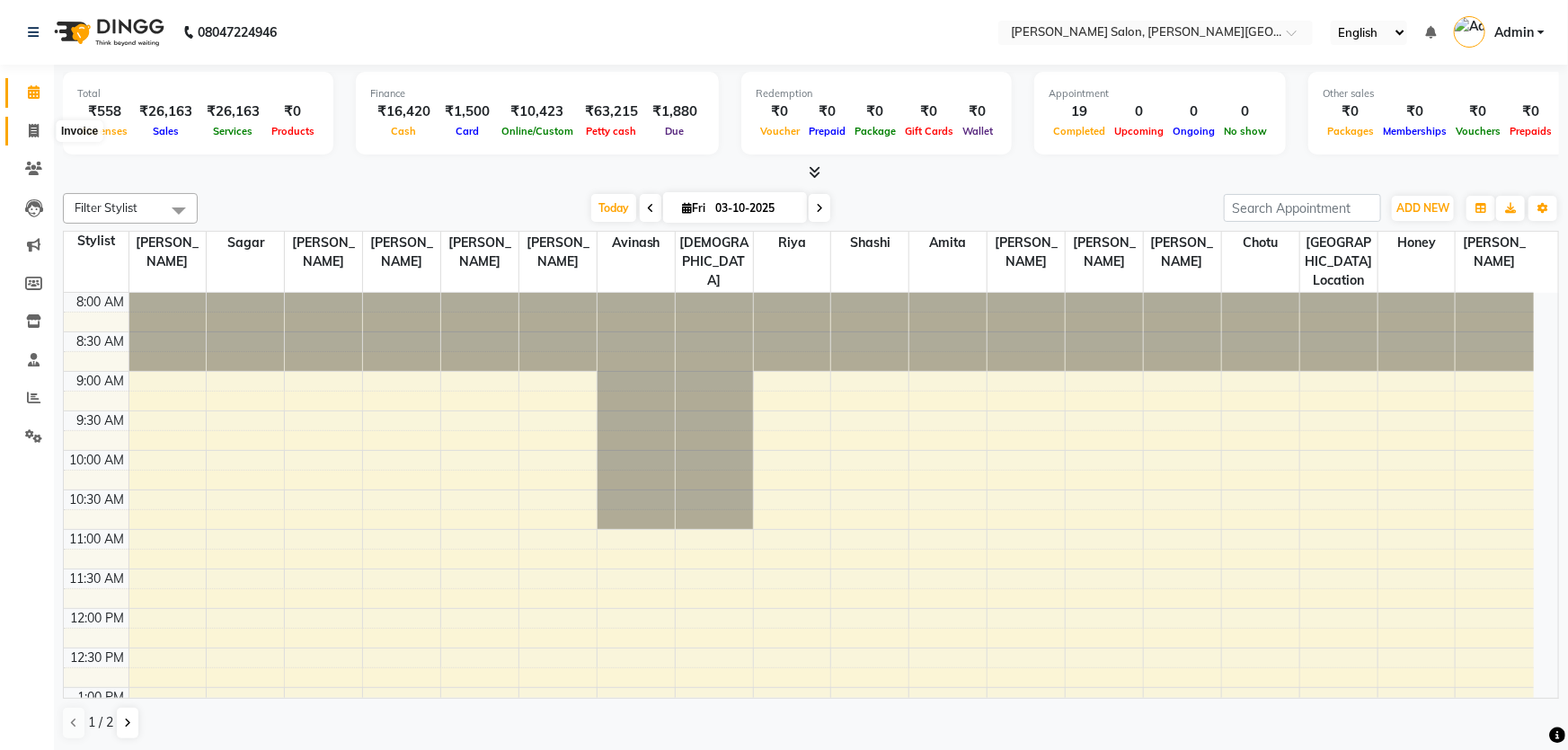
select select "service"
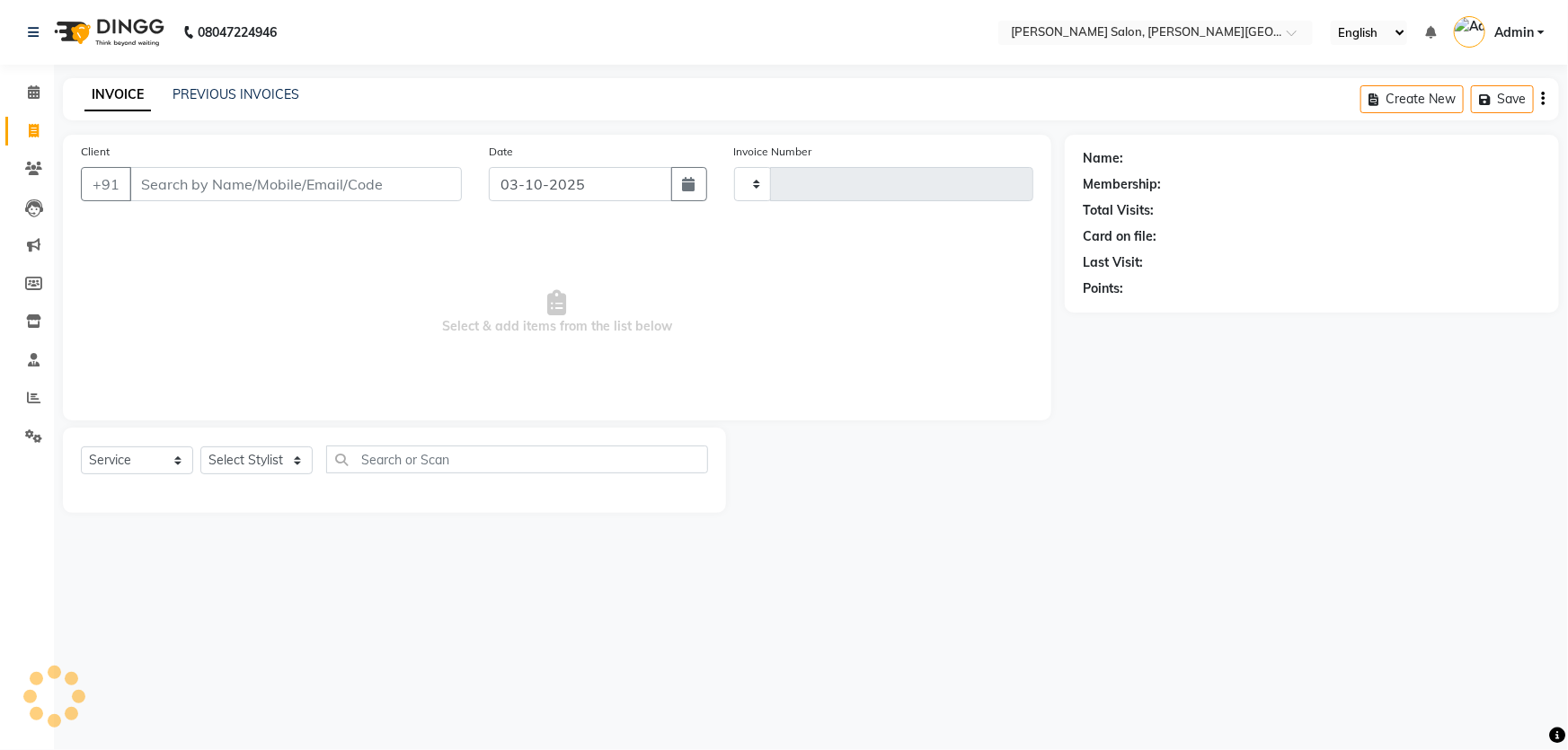
type input "3230"
select select "4122"
click at [206, 101] on link "PREVIOUS INVOICES" at bounding box center [236, 94] width 127 height 16
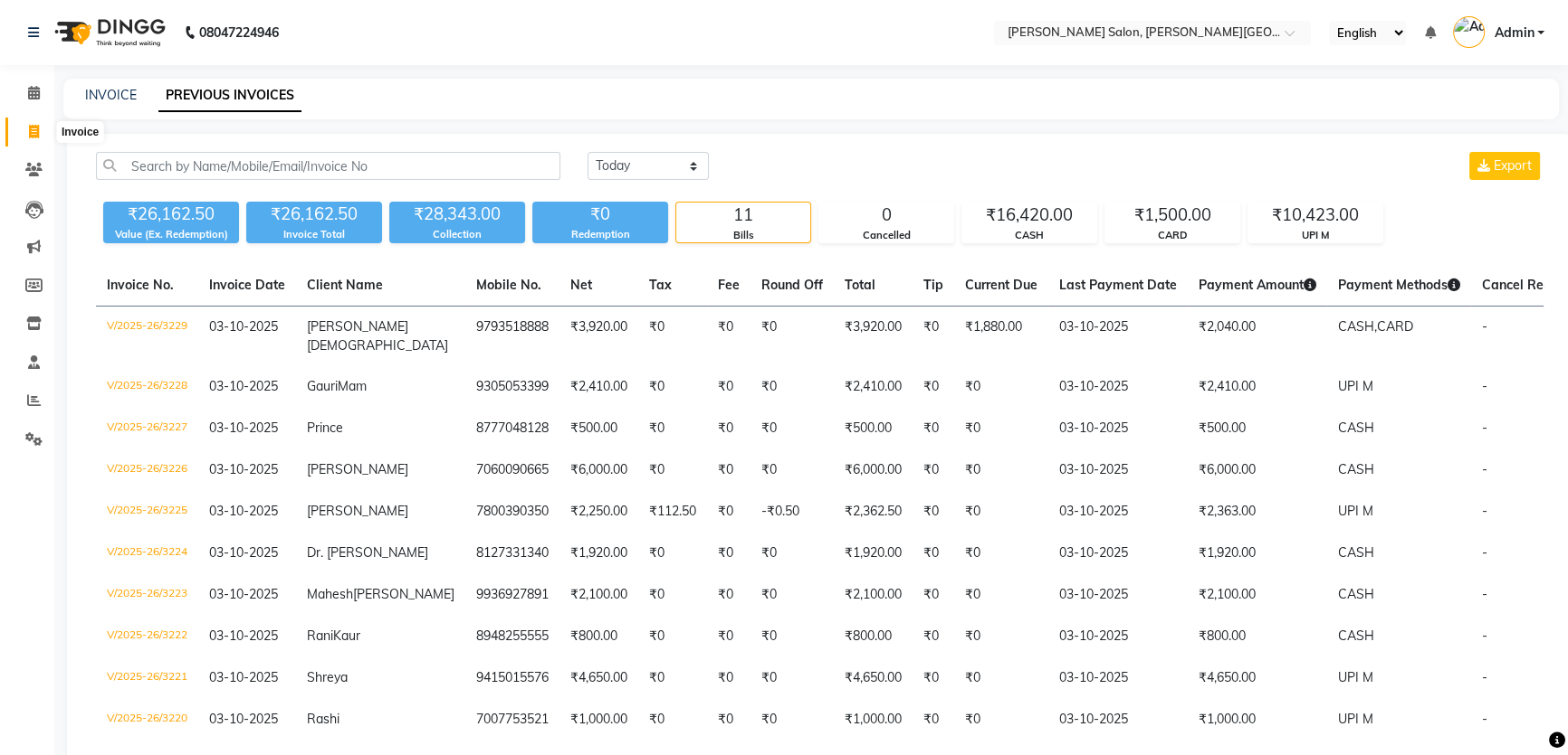
click at [31, 132] on icon at bounding box center [34, 131] width 10 height 14
select select "service"
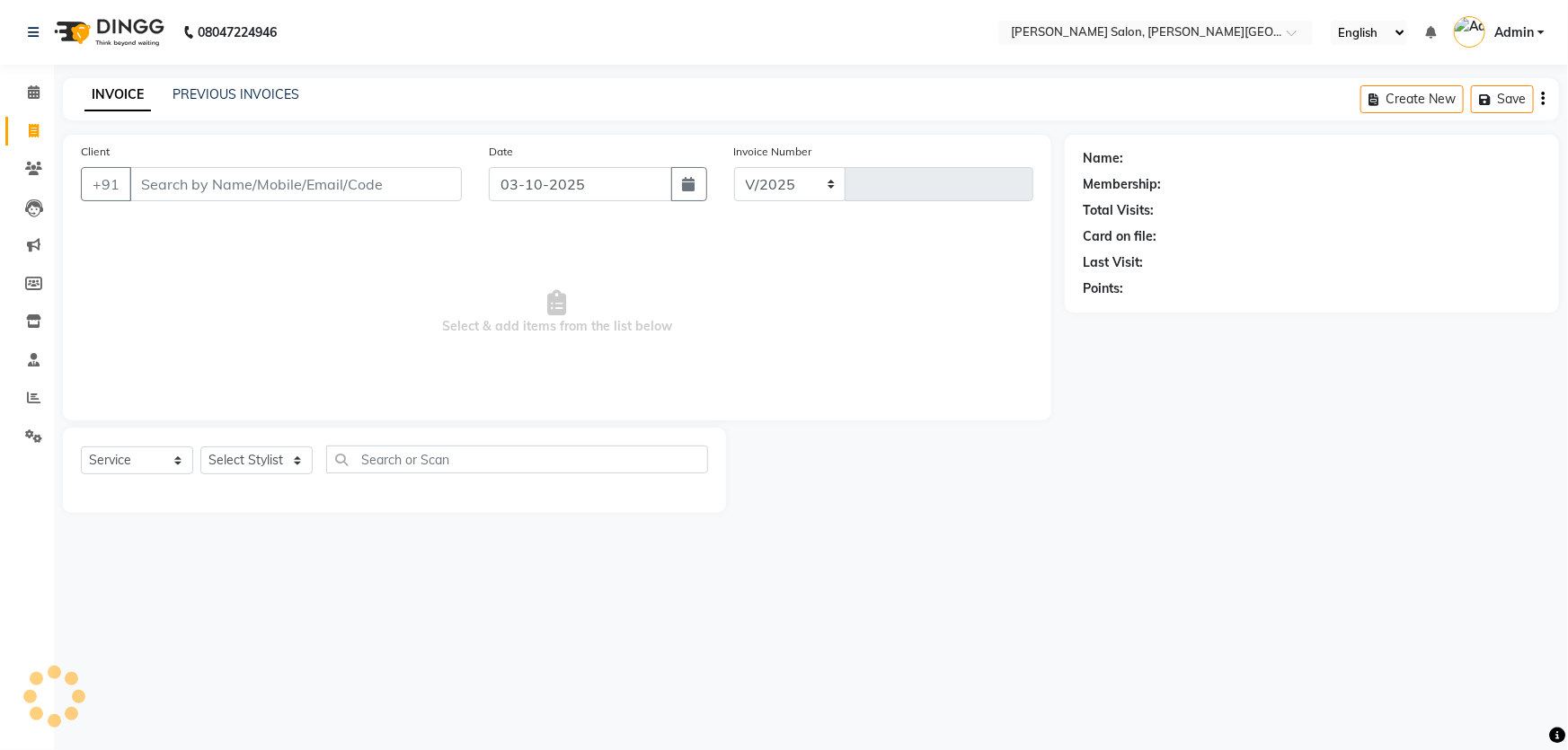
type input "9410812369"
select select "4122"
type input "3230"
type input "9410812369"
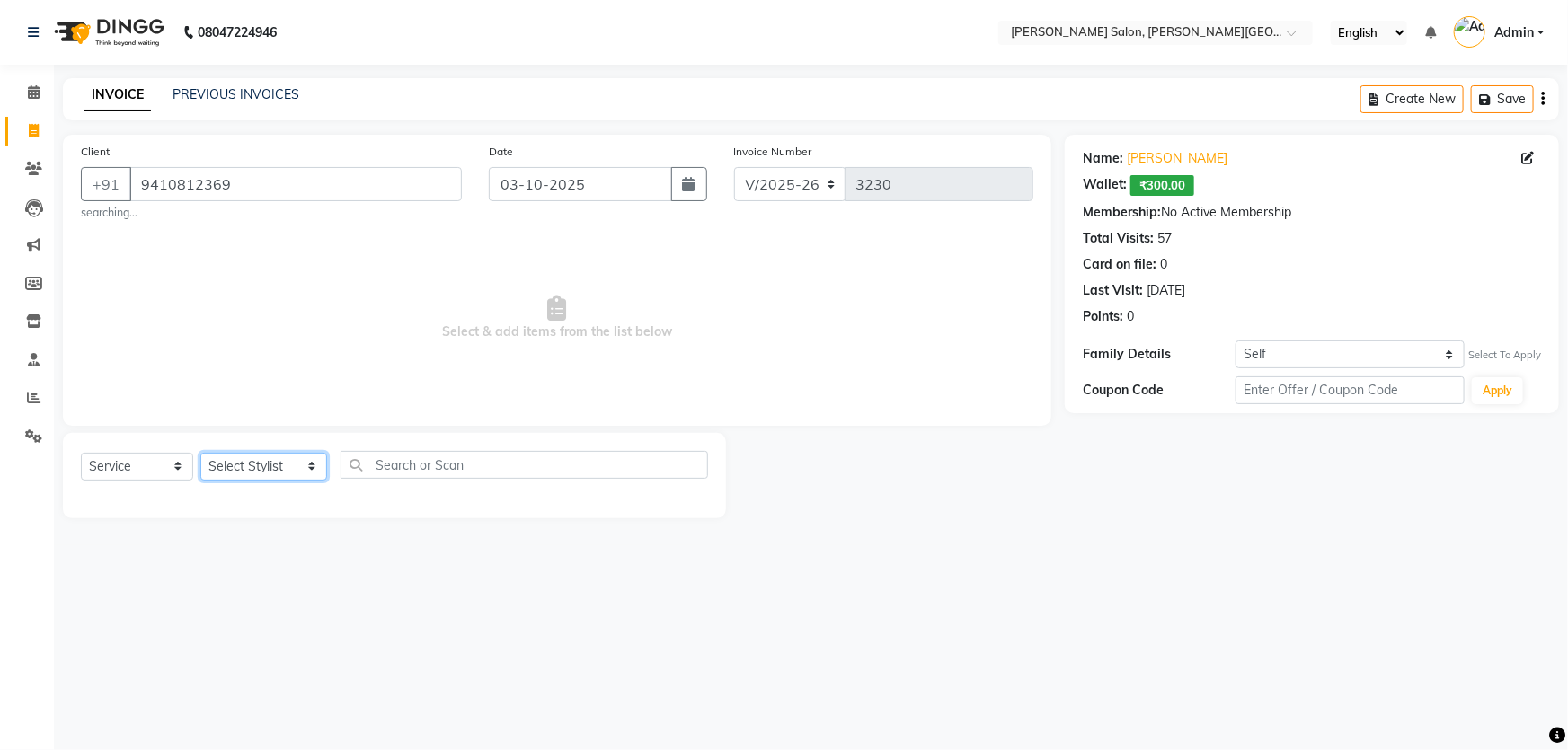
click at [259, 463] on select "Select Stylist [PERSON_NAME] [PERSON_NAME] [PERSON_NAME] [PERSON_NAME] [PERSON_…" at bounding box center [264, 466] width 127 height 28
select select "24176"
click at [200, 453] on select "Select Stylist [PERSON_NAME] [PERSON_NAME] [PERSON_NAME] [PERSON_NAME] [PERSON_…" at bounding box center [264, 466] width 127 height 28
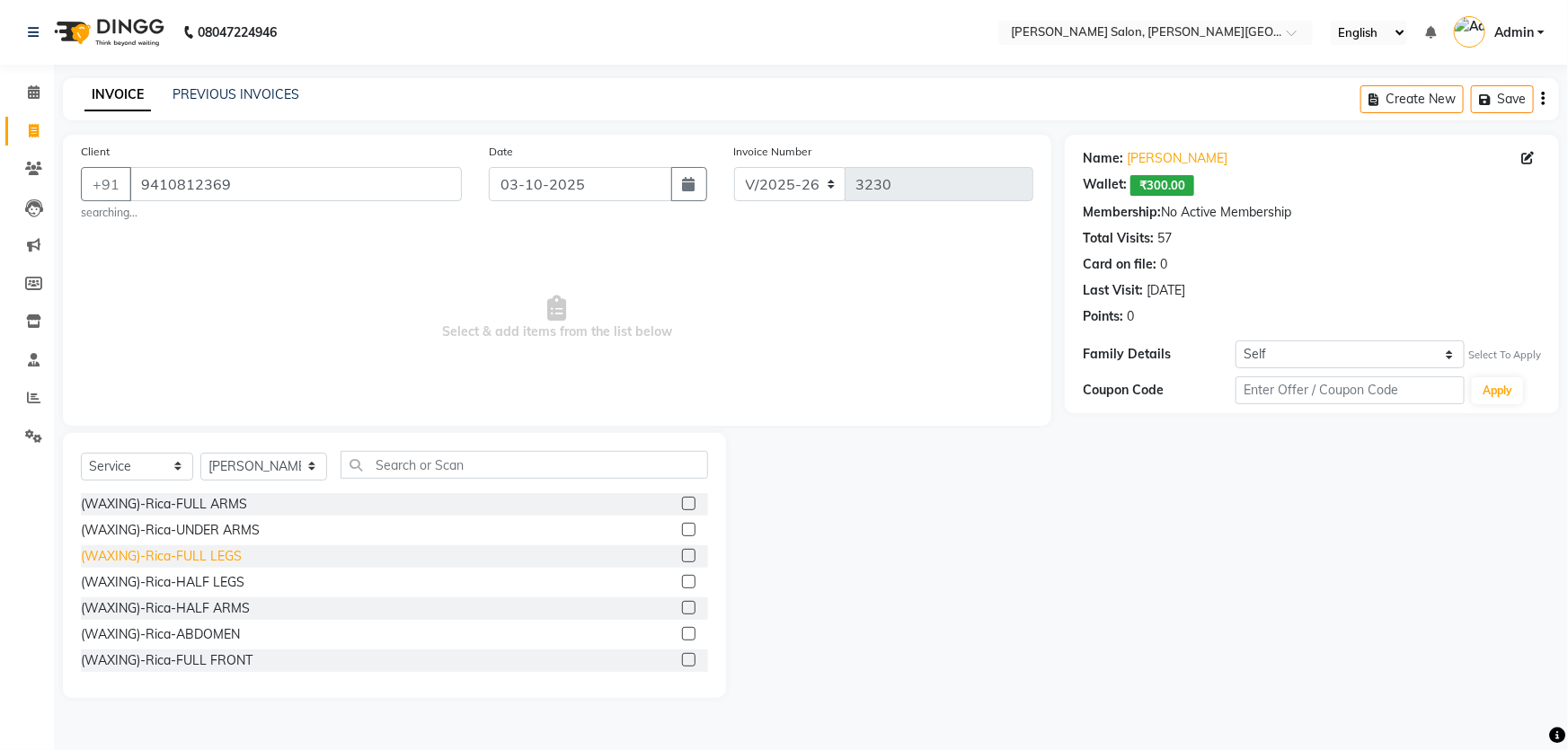
click at [218, 554] on div "(WAXING)-Rica-FULL LEGS" at bounding box center [161, 557] width 161 height 19
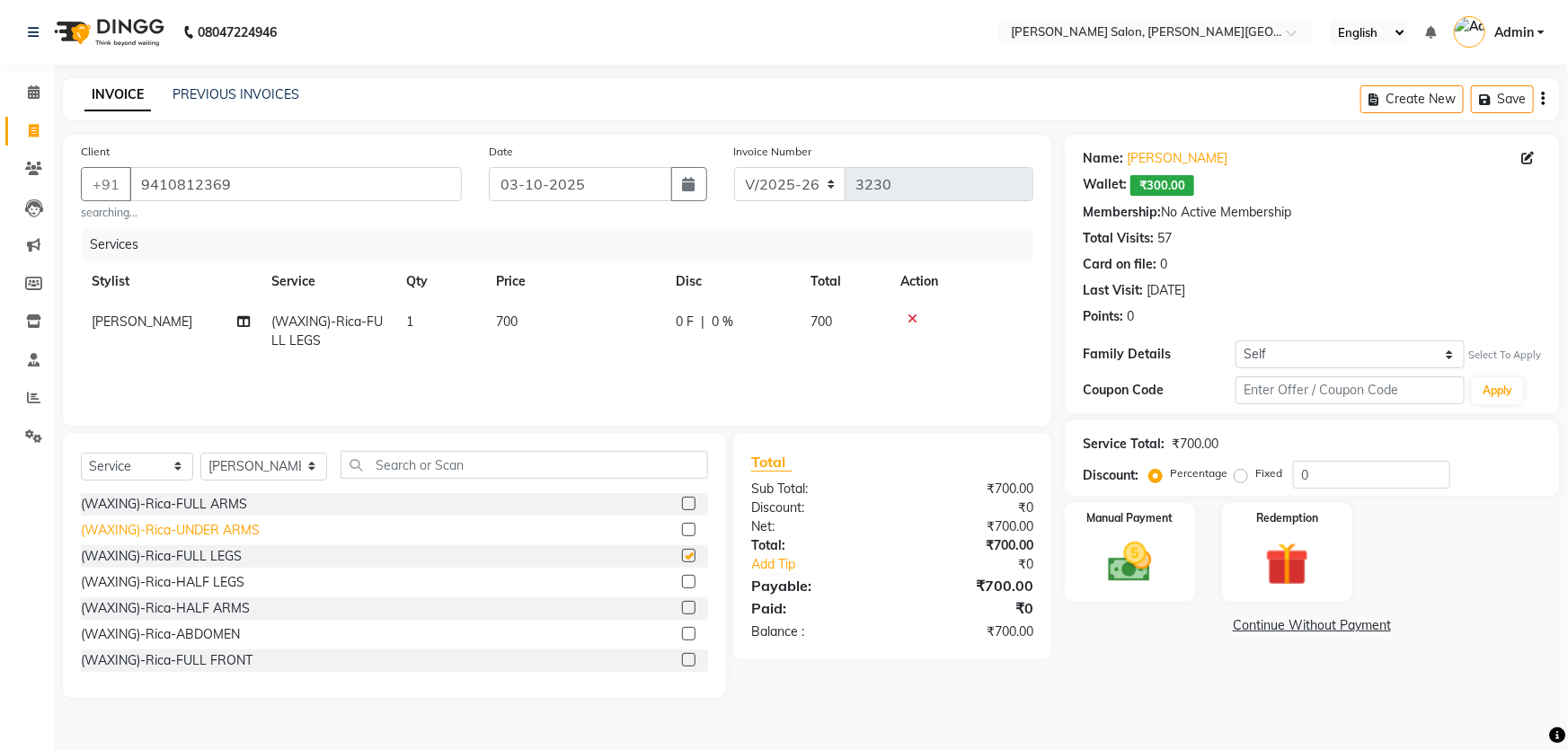
checkbox input "false"
click at [217, 514] on div "(WAXING)-Rica-FULL ARMS" at bounding box center [163, 504] width 166 height 19
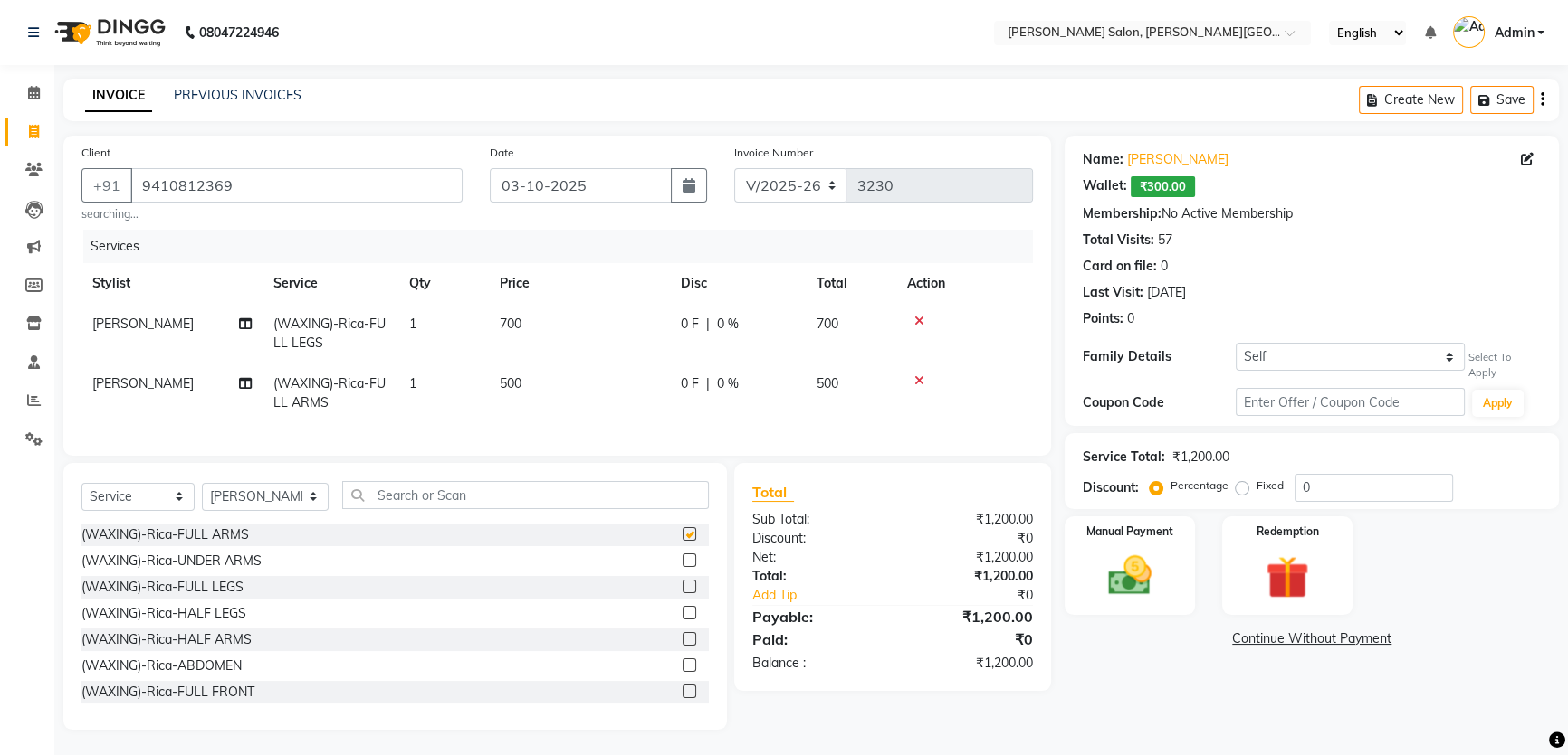
checkbox input "false"
click at [410, 509] on input "text" at bounding box center [525, 494] width 366 height 28
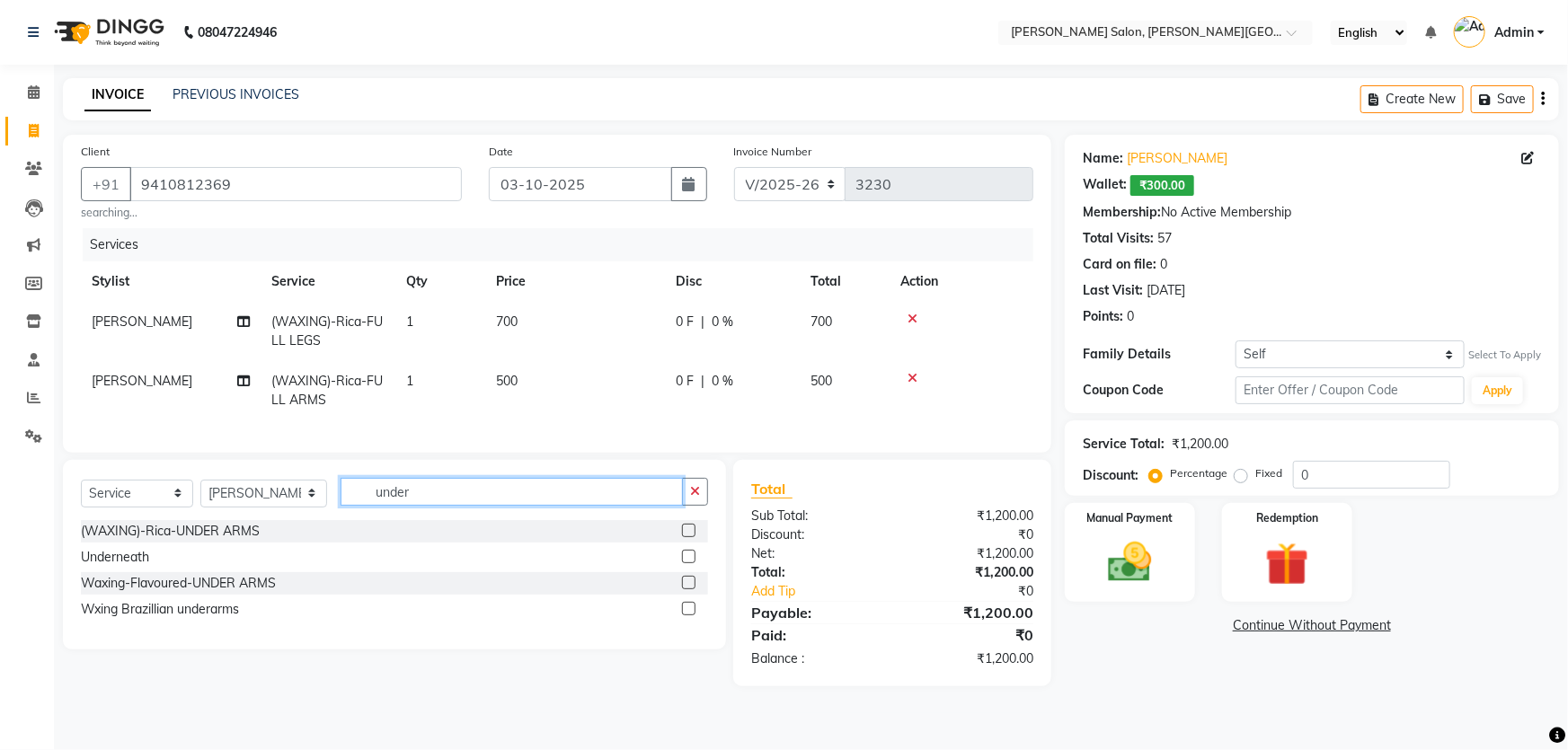
type input "under"
drag, startPoint x: 217, startPoint y: 605, endPoint x: 212, endPoint y: 617, distance: 13.0
click at [217, 595] on div "Waxing-Flavoured-UNDER ARMS" at bounding box center [394, 583] width 627 height 22
click at [206, 620] on div "Wxing Brazillian underarms" at bounding box center [159, 610] width 158 height 19
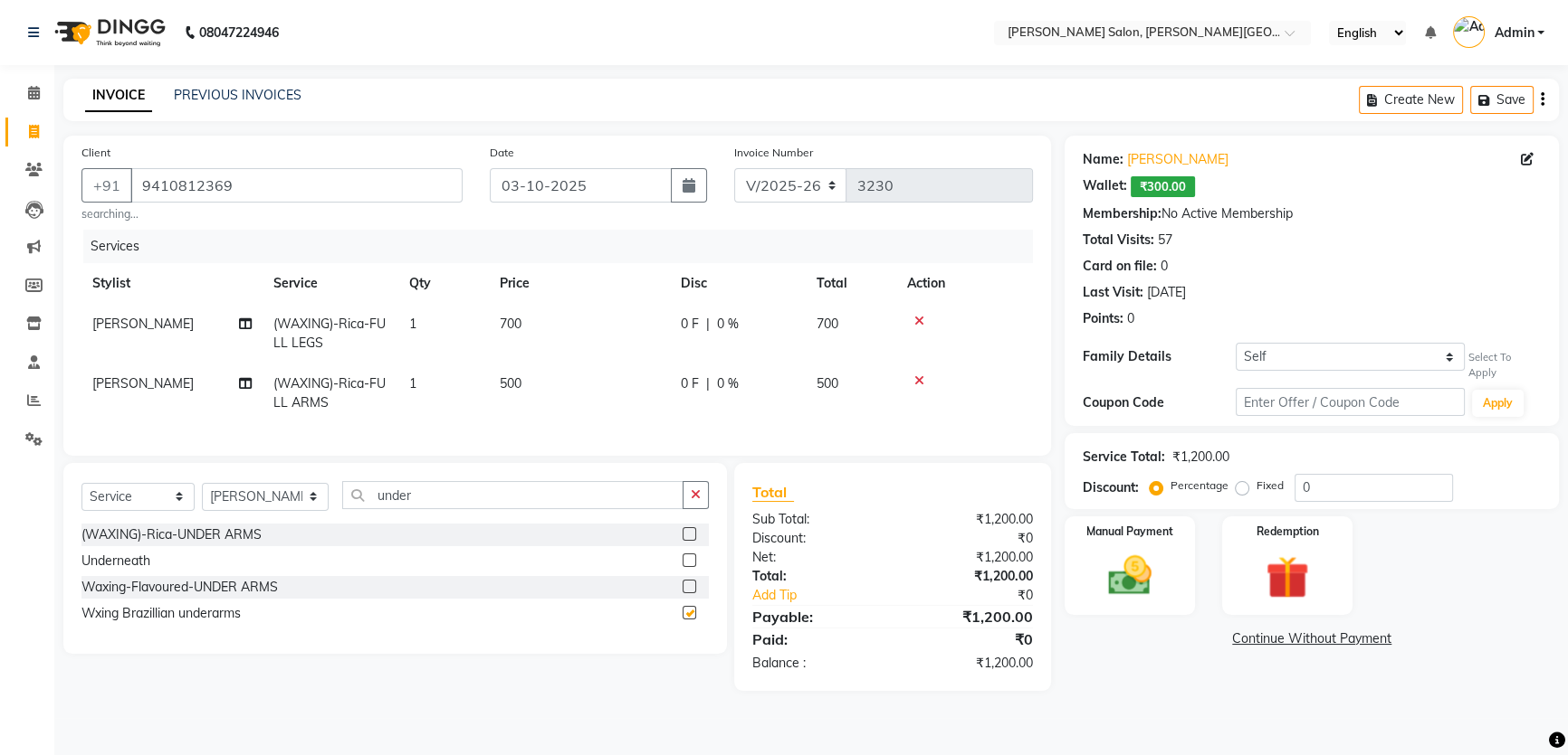
checkbox input "false"
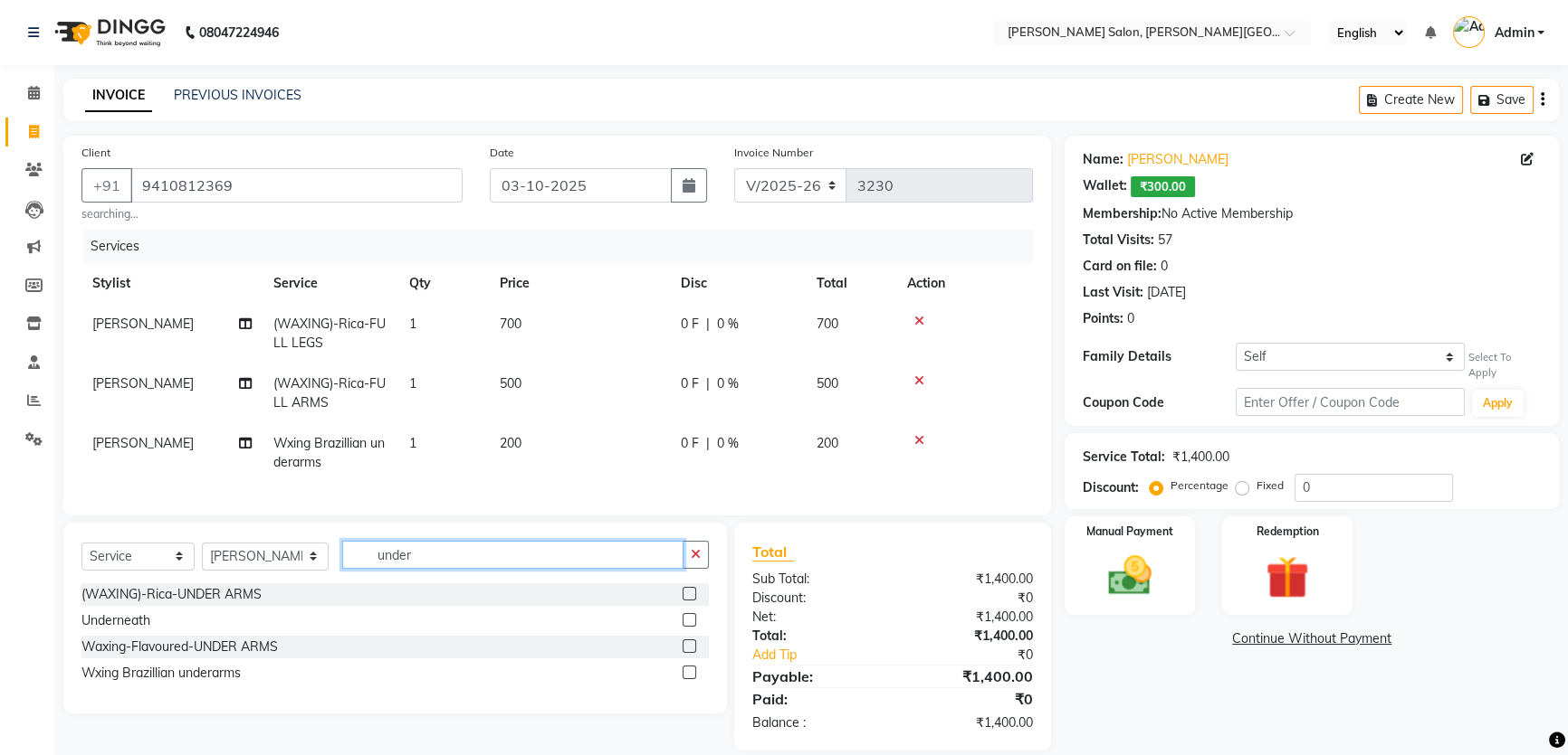
click at [411, 569] on input "under" at bounding box center [512, 554] width 340 height 28
type input "u"
type input "bik"
click at [214, 619] on div "(WAXING)-Rica-BIKNI WAX Rica Bikini Wax With Pack Waxing-Flavoured-BIKNI WAX" at bounding box center [394, 623] width 627 height 79
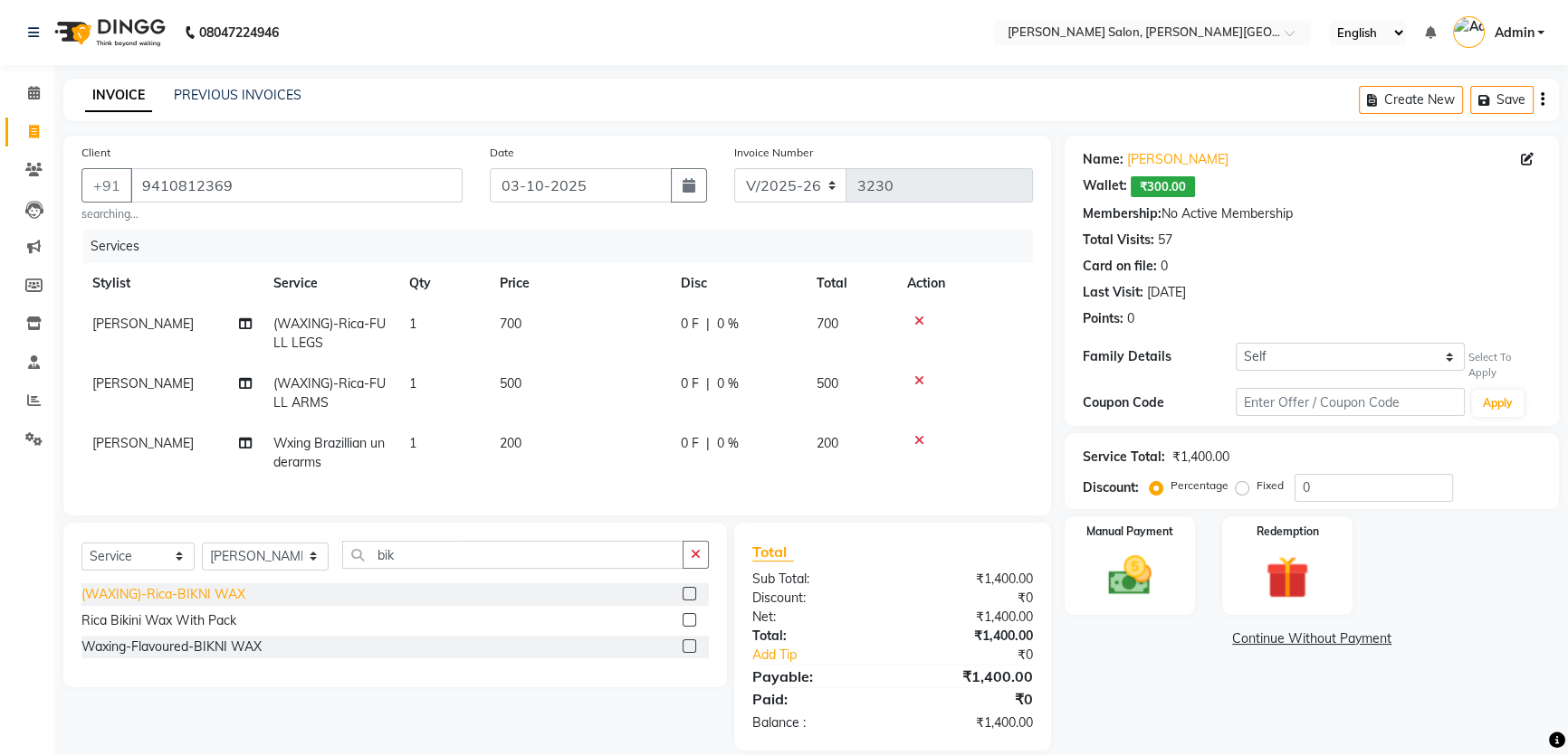
click at [227, 604] on div "(WAXING)-Rica-BIKNI WAX" at bounding box center [163, 595] width 164 height 19
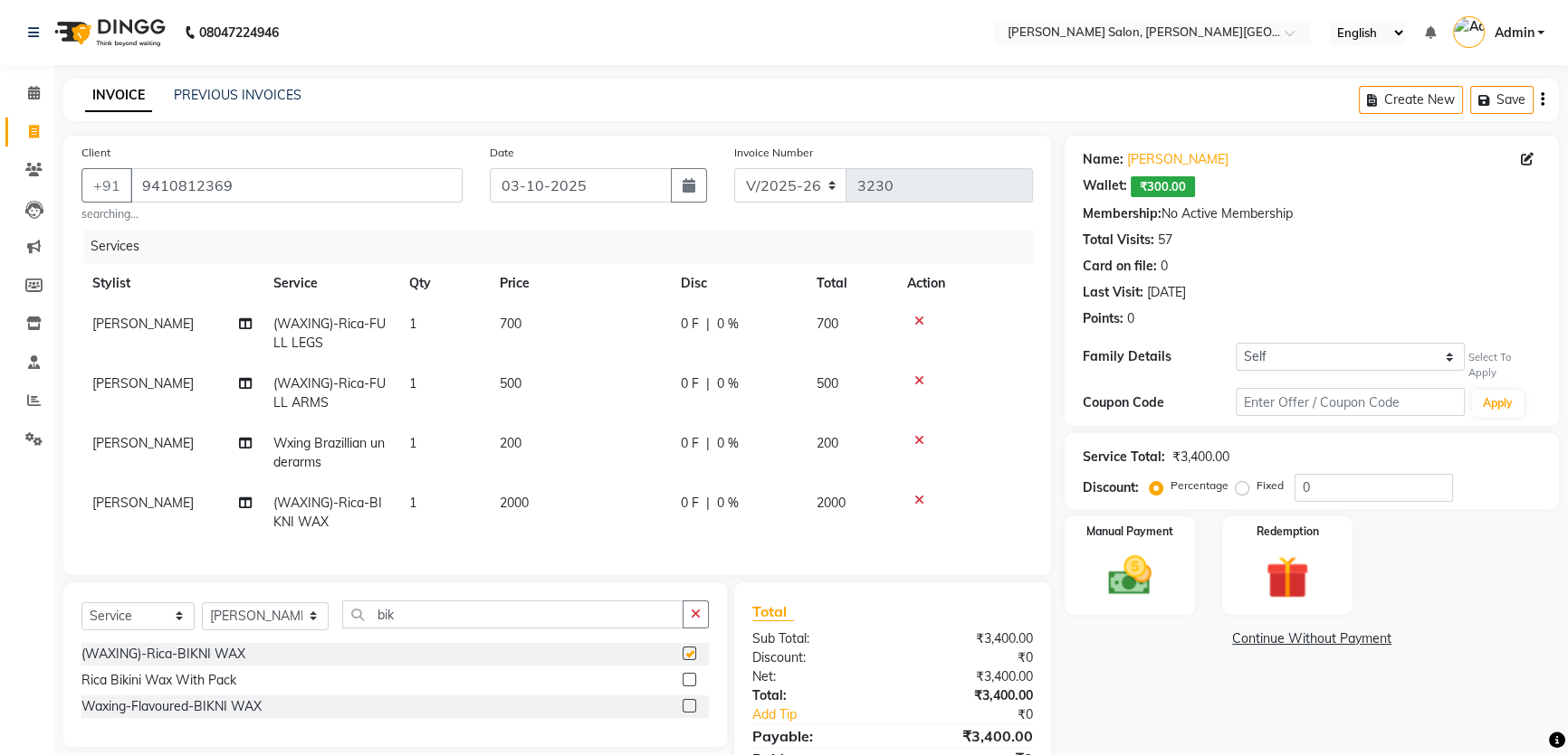
checkbox input "false"
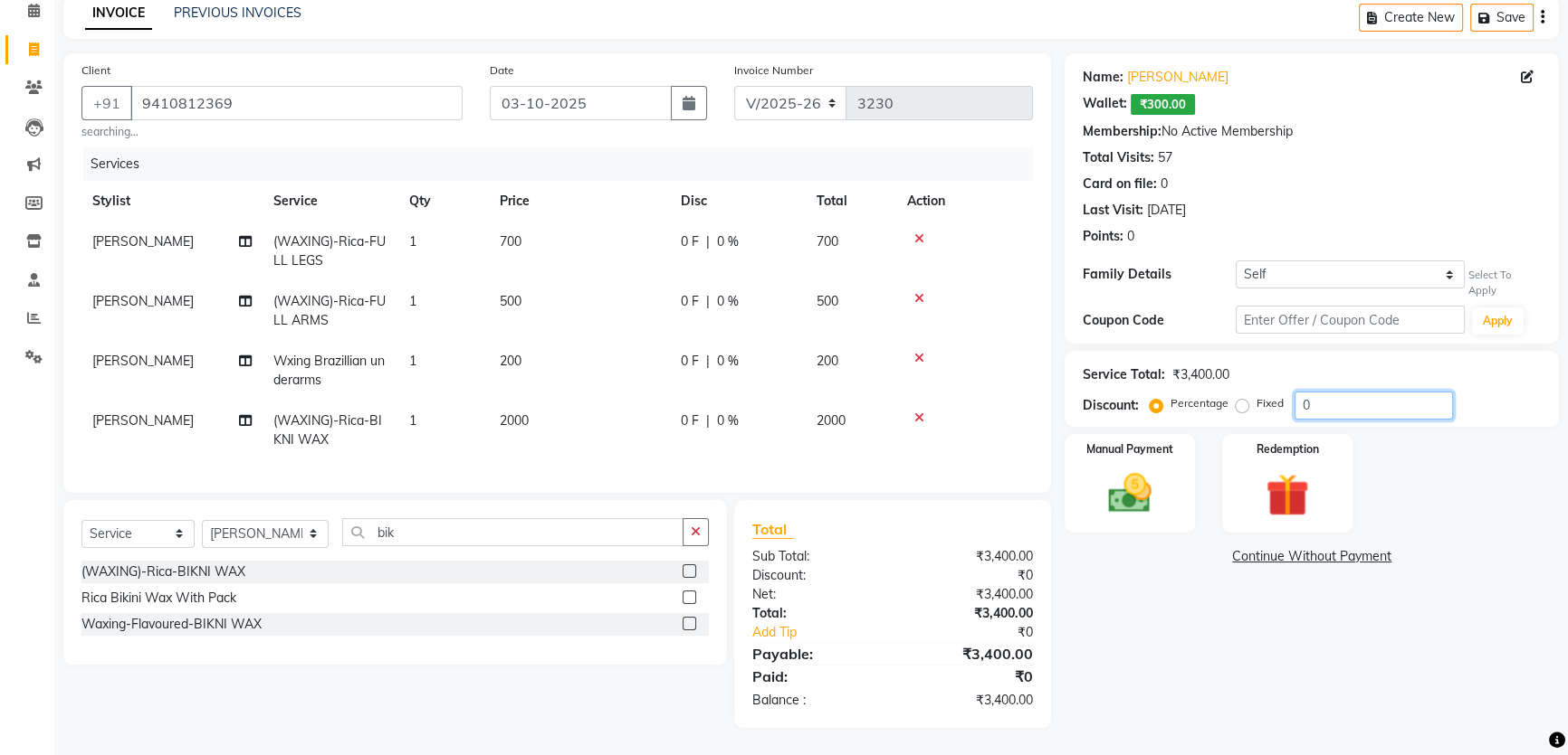
click at [1205, 392] on div "Percentage Fixed 0" at bounding box center [1303, 405] width 299 height 28
type input "20"
click at [1155, 443] on div "Manual Payment" at bounding box center [1129, 483] width 136 height 103
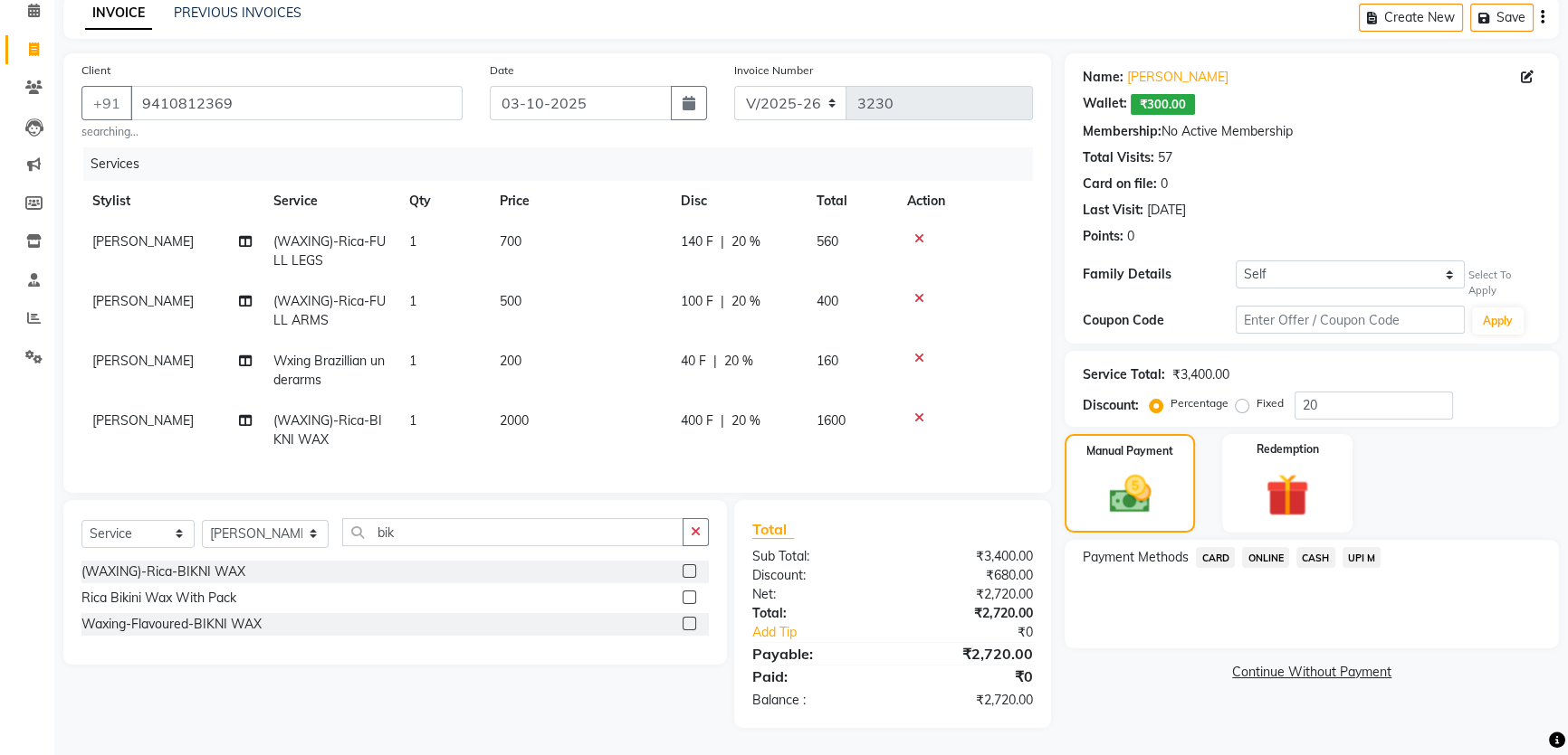
click at [1317, 547] on span "CASH" at bounding box center [1316, 558] width 39 height 21
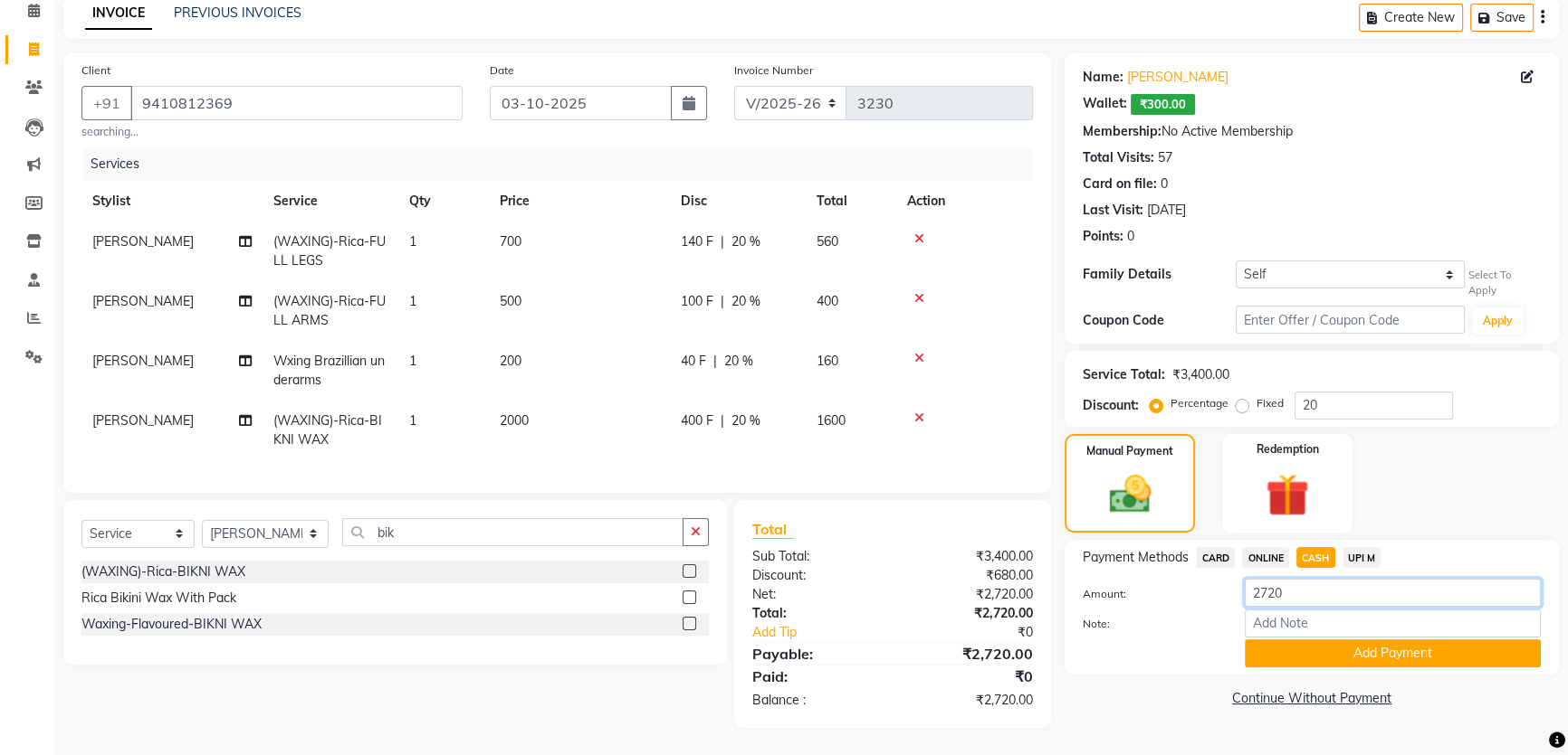
click at [1107, 579] on div "Amount: 2720" at bounding box center [1311, 595] width 485 height 31
type input "3000"
click at [1349, 639] on button "Add Payment" at bounding box center [1392, 653] width 296 height 28
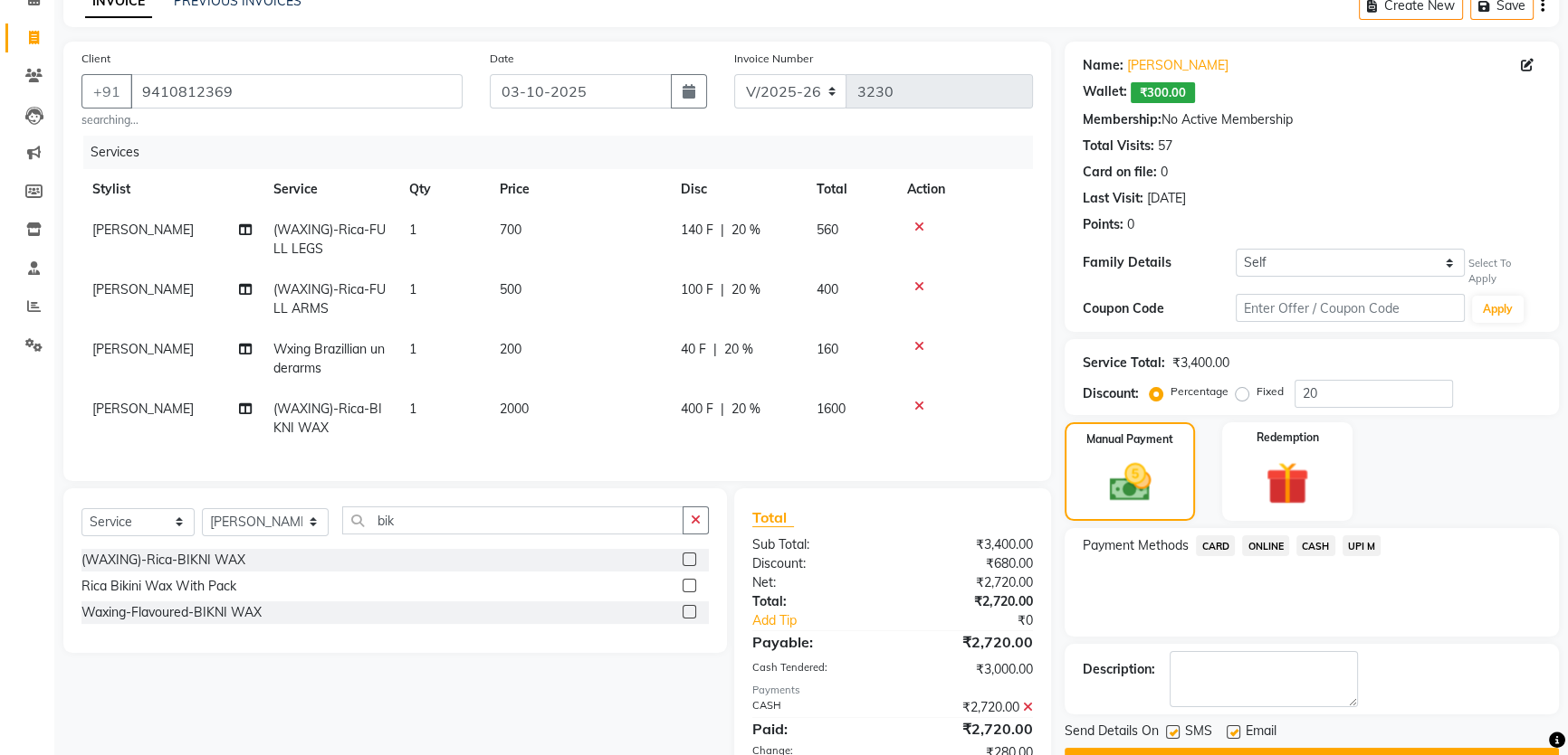
scroll to position [196, 0]
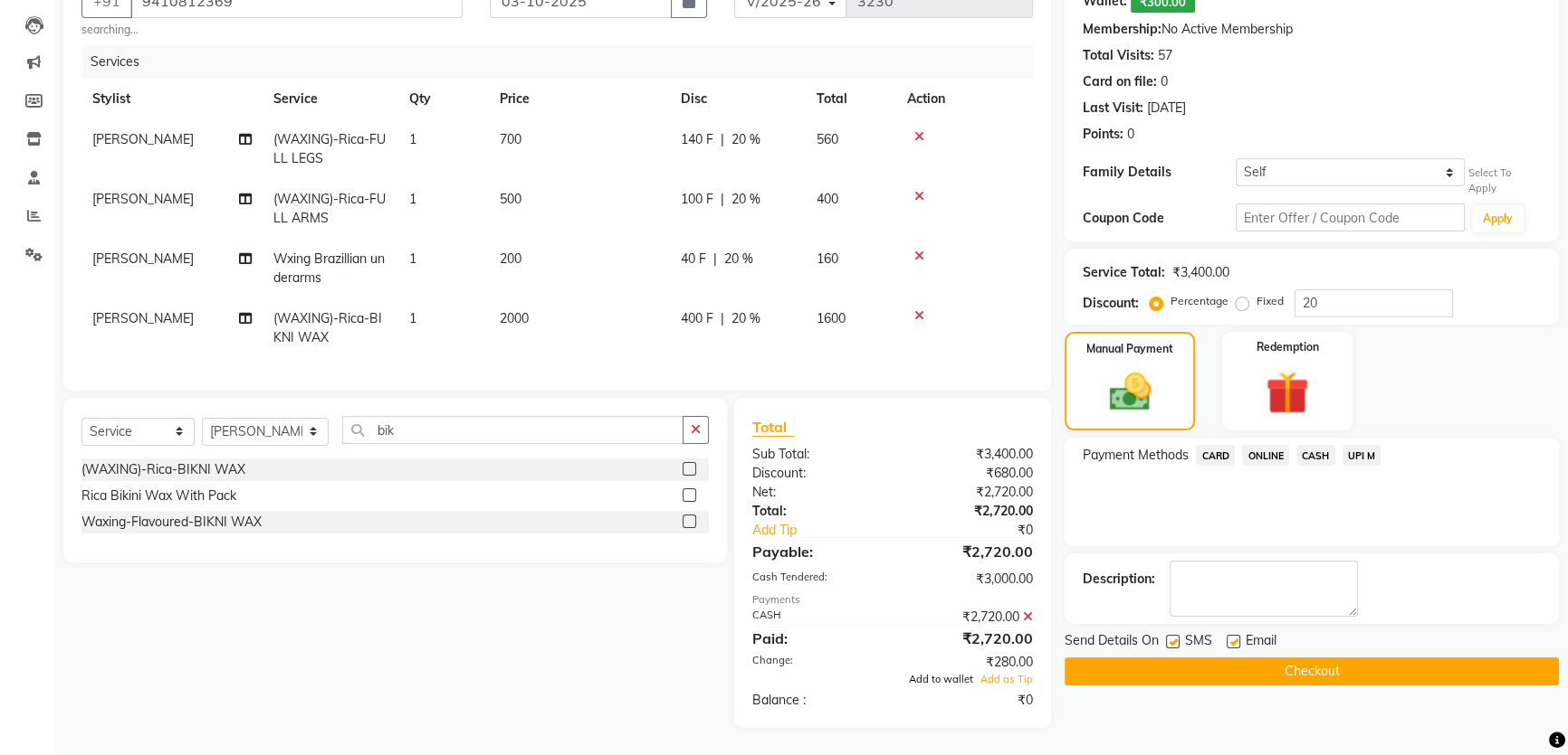
click at [940, 679] on span "Add to wallet" at bounding box center [941, 679] width 65 height 13
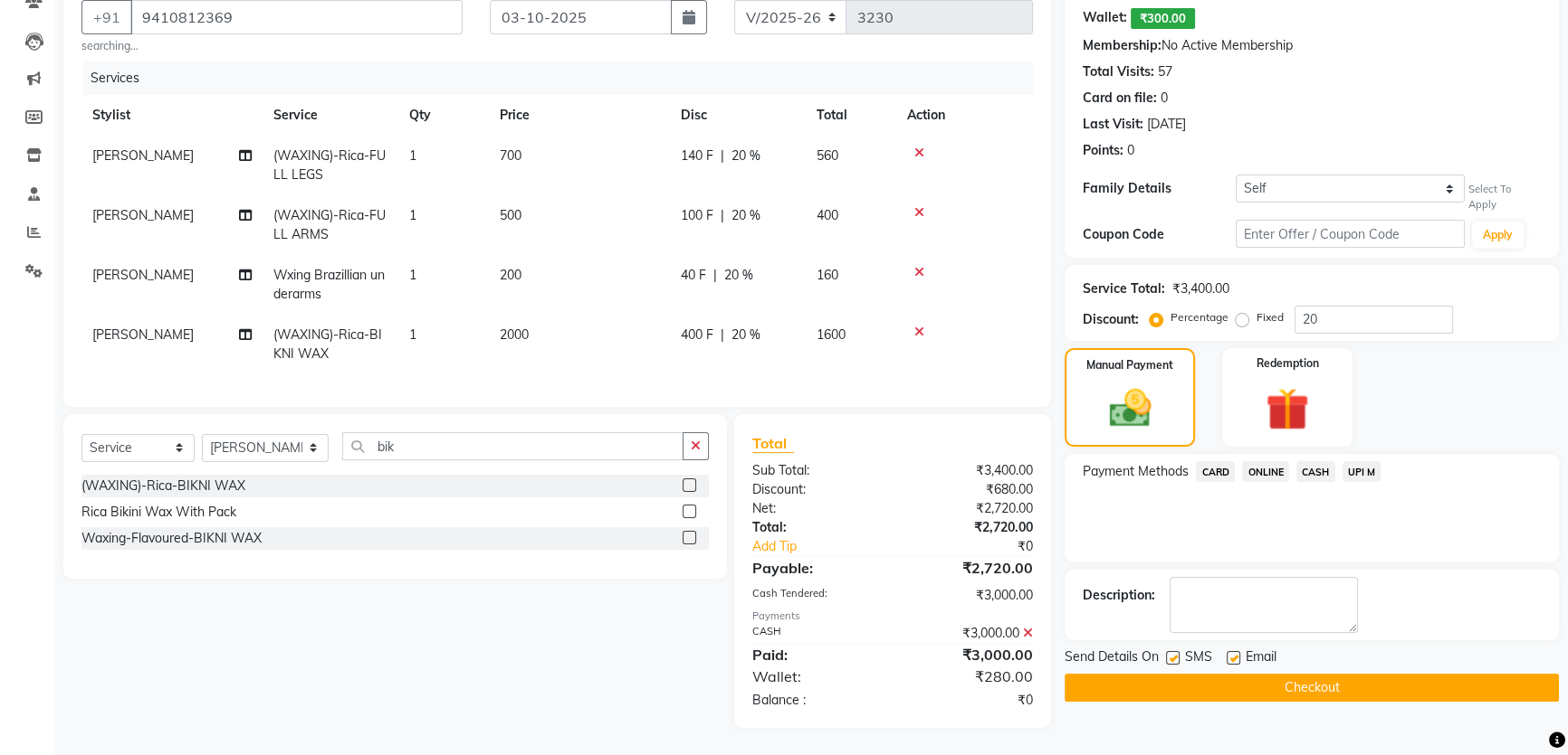
click at [1302, 677] on button "Checkout" at bounding box center [1312, 687] width 495 height 28
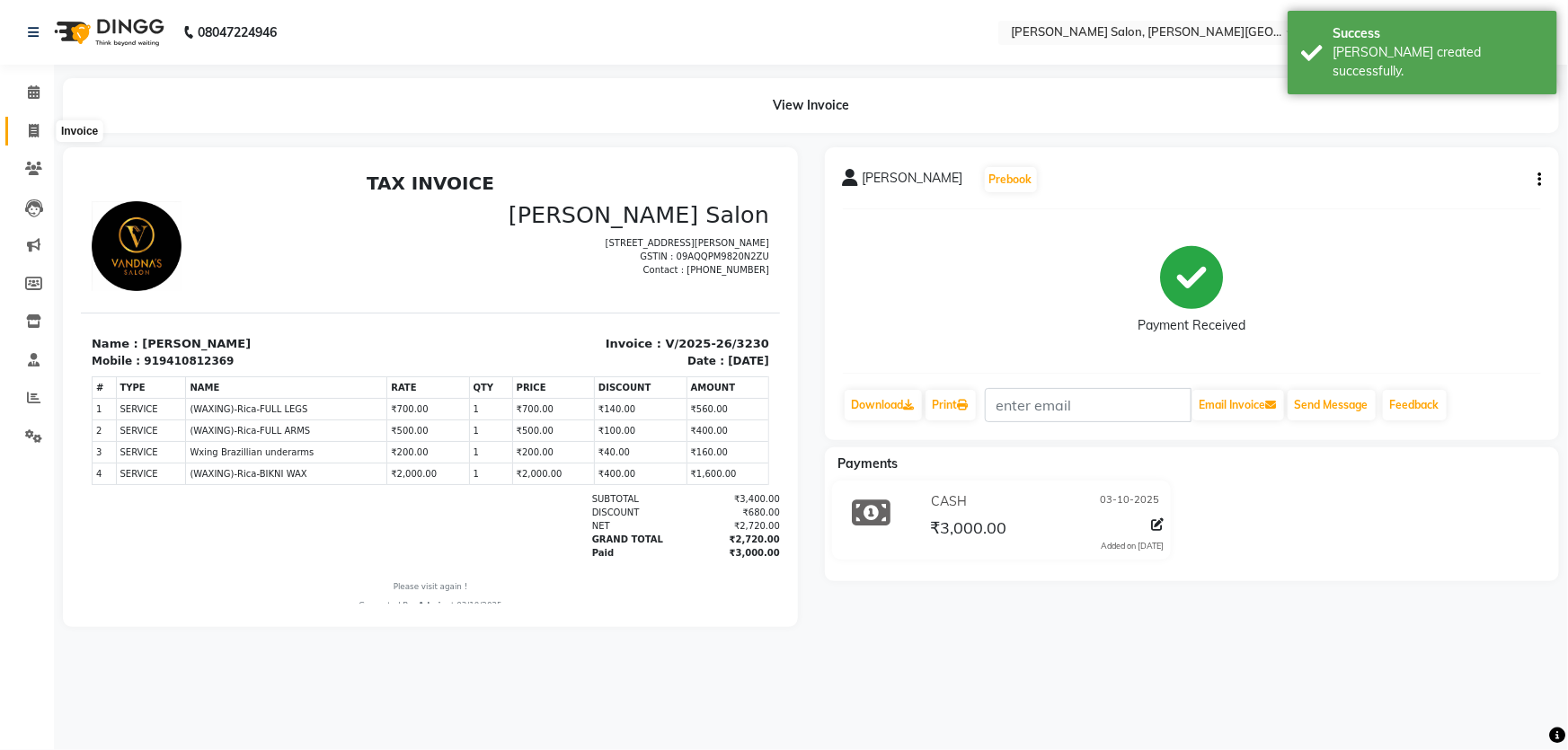
click at [38, 129] on span at bounding box center [34, 131] width 32 height 21
select select "service"
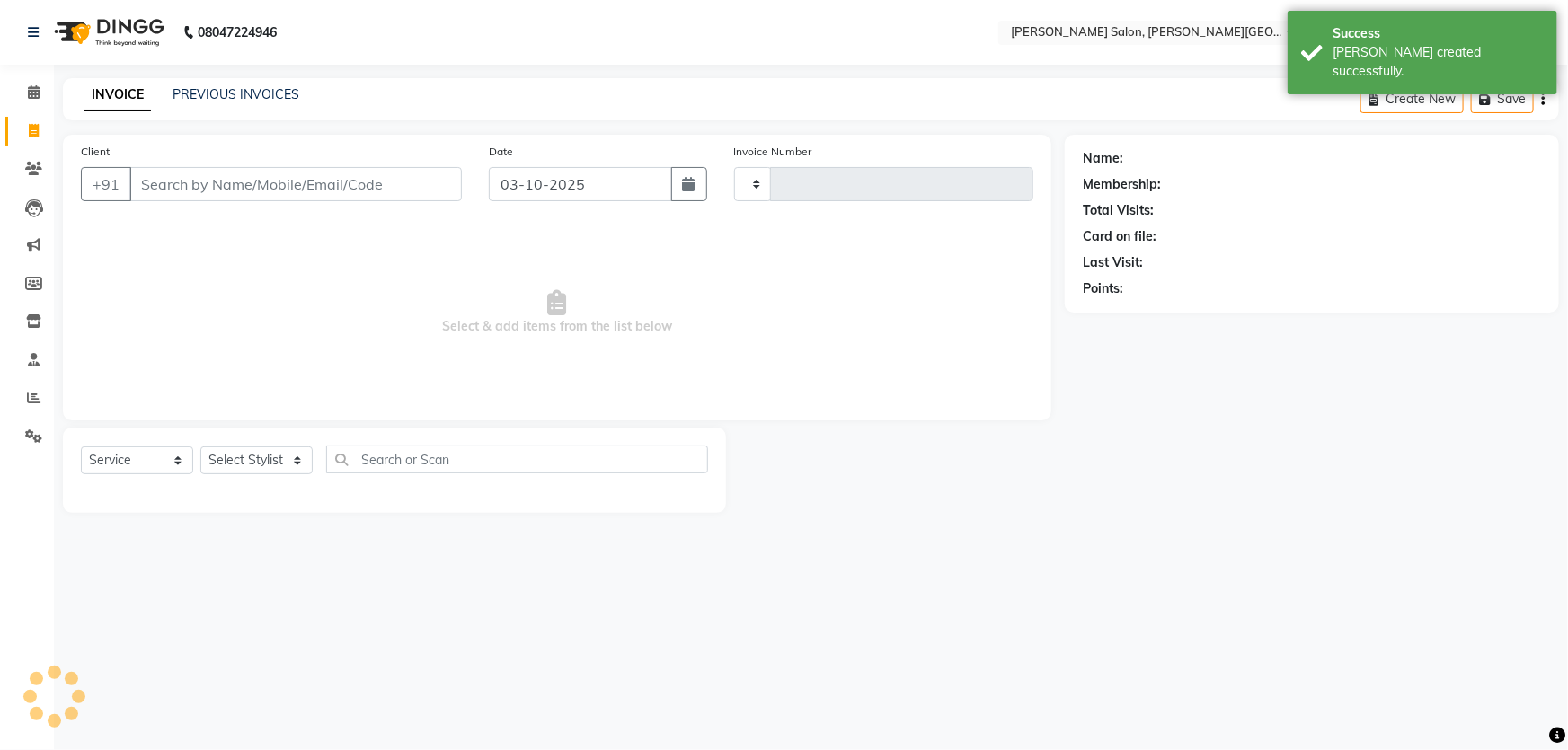
type input "3231"
select select "4122"
type input "9410812369"
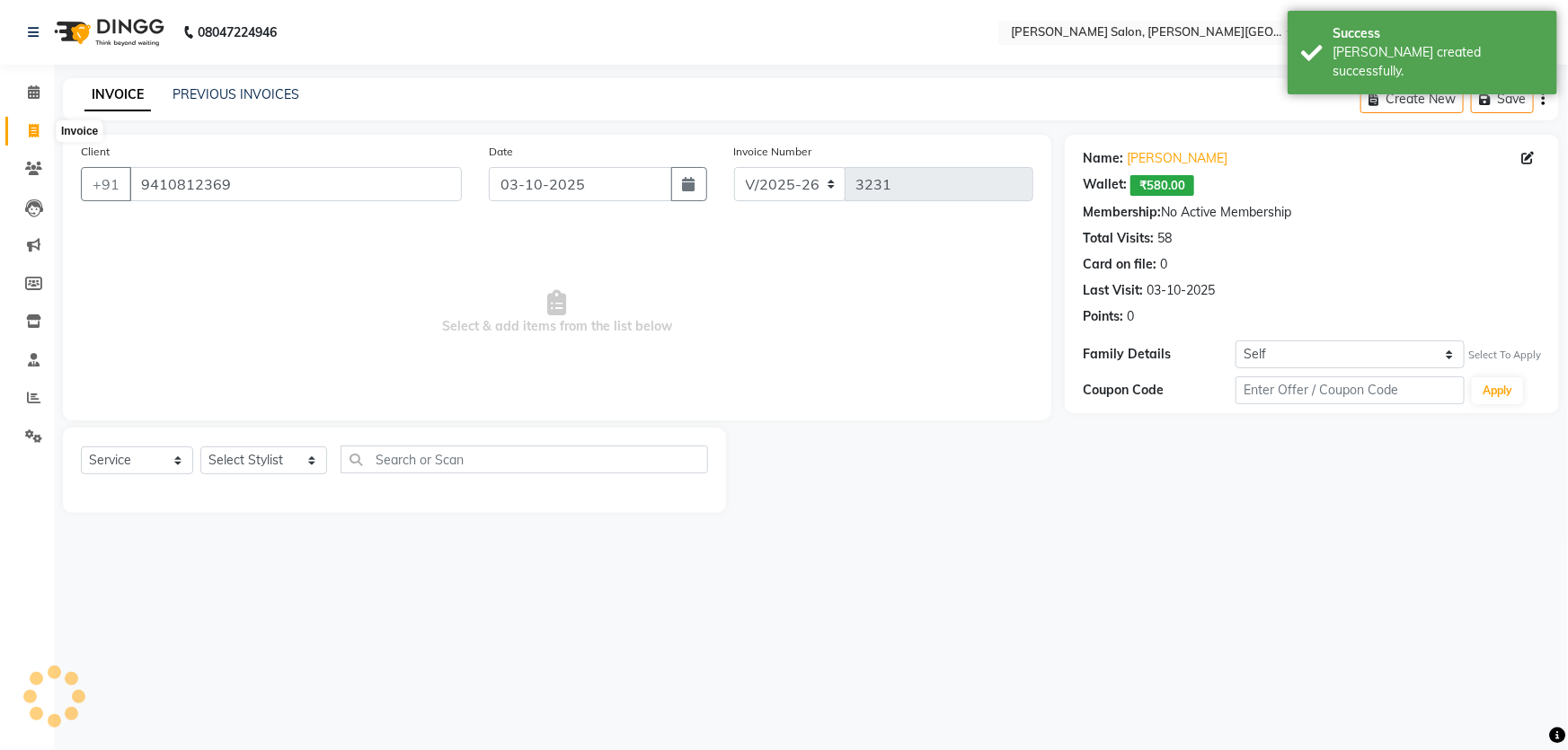
click at [33, 124] on icon at bounding box center [34, 130] width 10 height 13
select select "service"
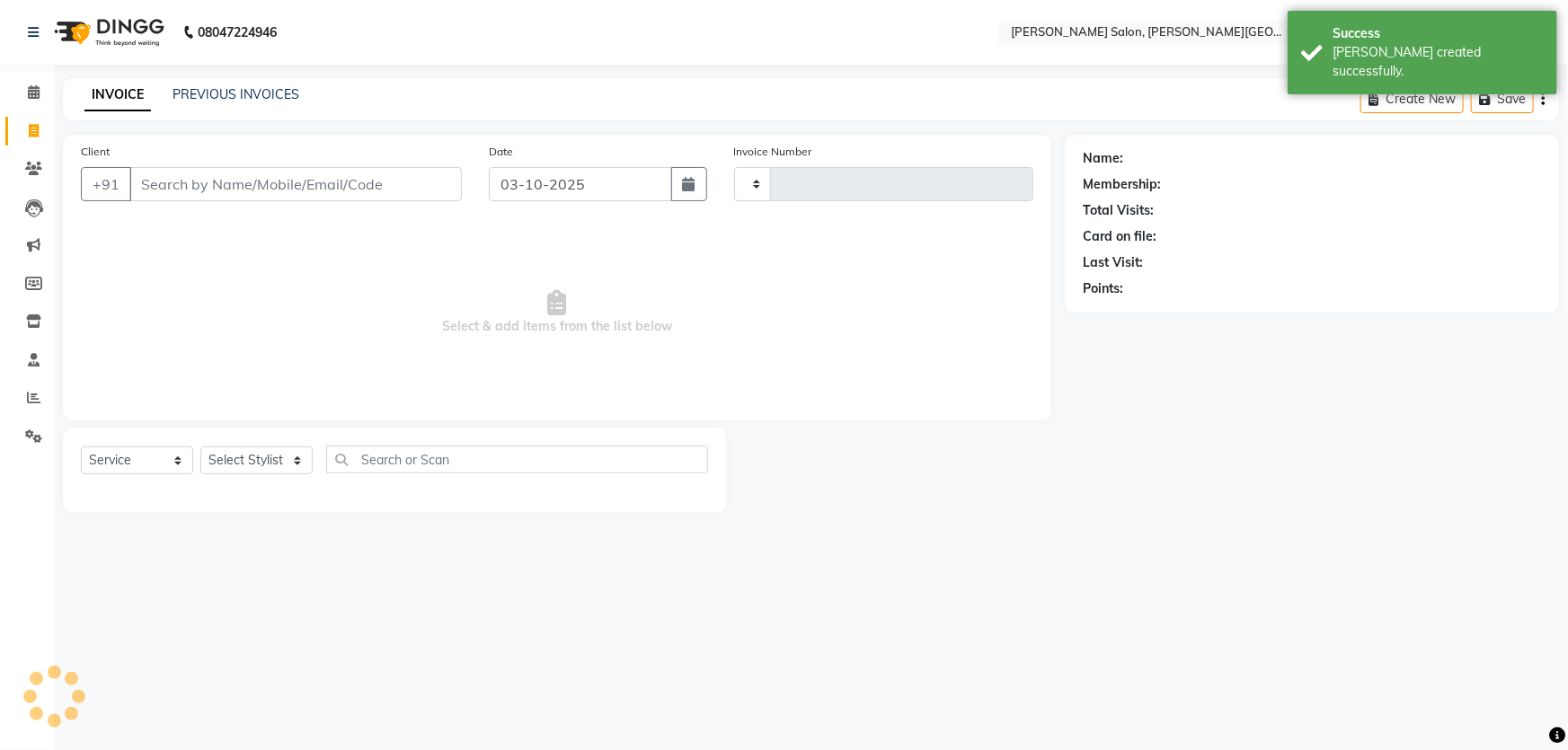
type input "3231"
select select "4122"
paste input "9140725043"
type input "9140725043"
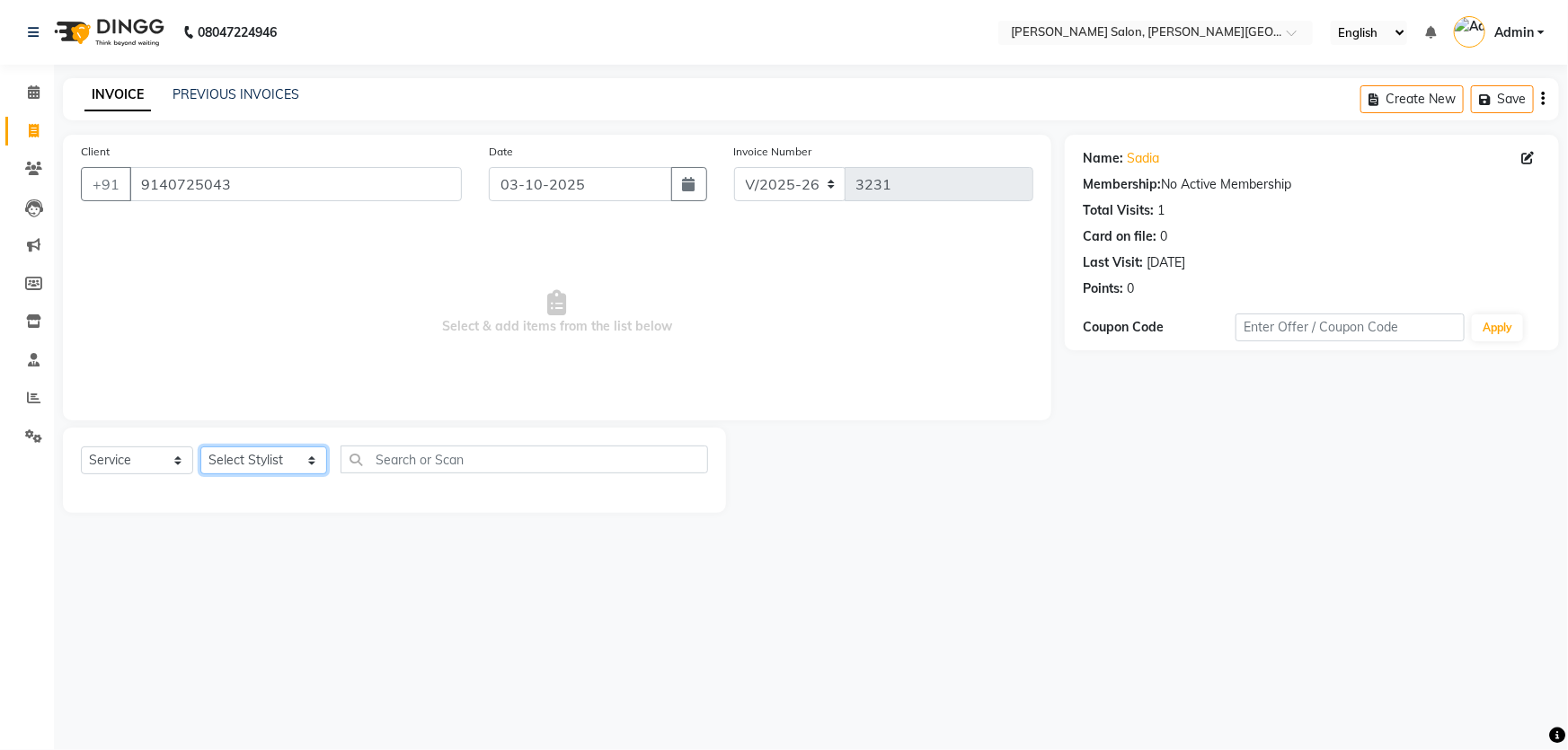
click at [244, 458] on select "Select Stylist [PERSON_NAME] [PERSON_NAME] [PERSON_NAME] [PERSON_NAME] [PERSON_…" at bounding box center [264, 460] width 127 height 28
select select "53788"
click at [200, 447] on select "Select Stylist [PERSON_NAME] [PERSON_NAME] [PERSON_NAME] [PERSON_NAME] [PERSON_…" at bounding box center [264, 460] width 127 height 28
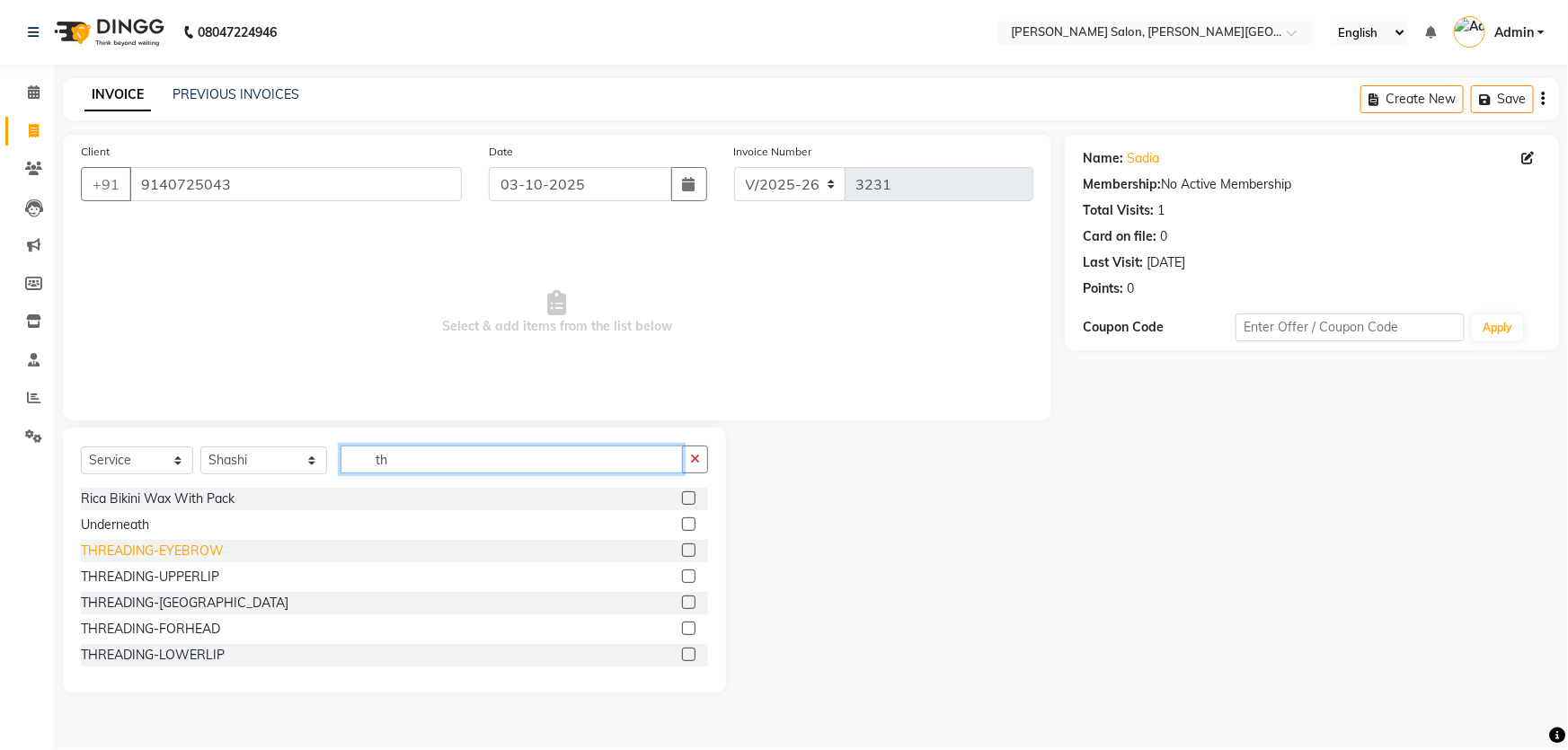
type input "th"
click at [187, 556] on div "THREADING-EYEBROW" at bounding box center [152, 551] width 143 height 19
checkbox input "false"
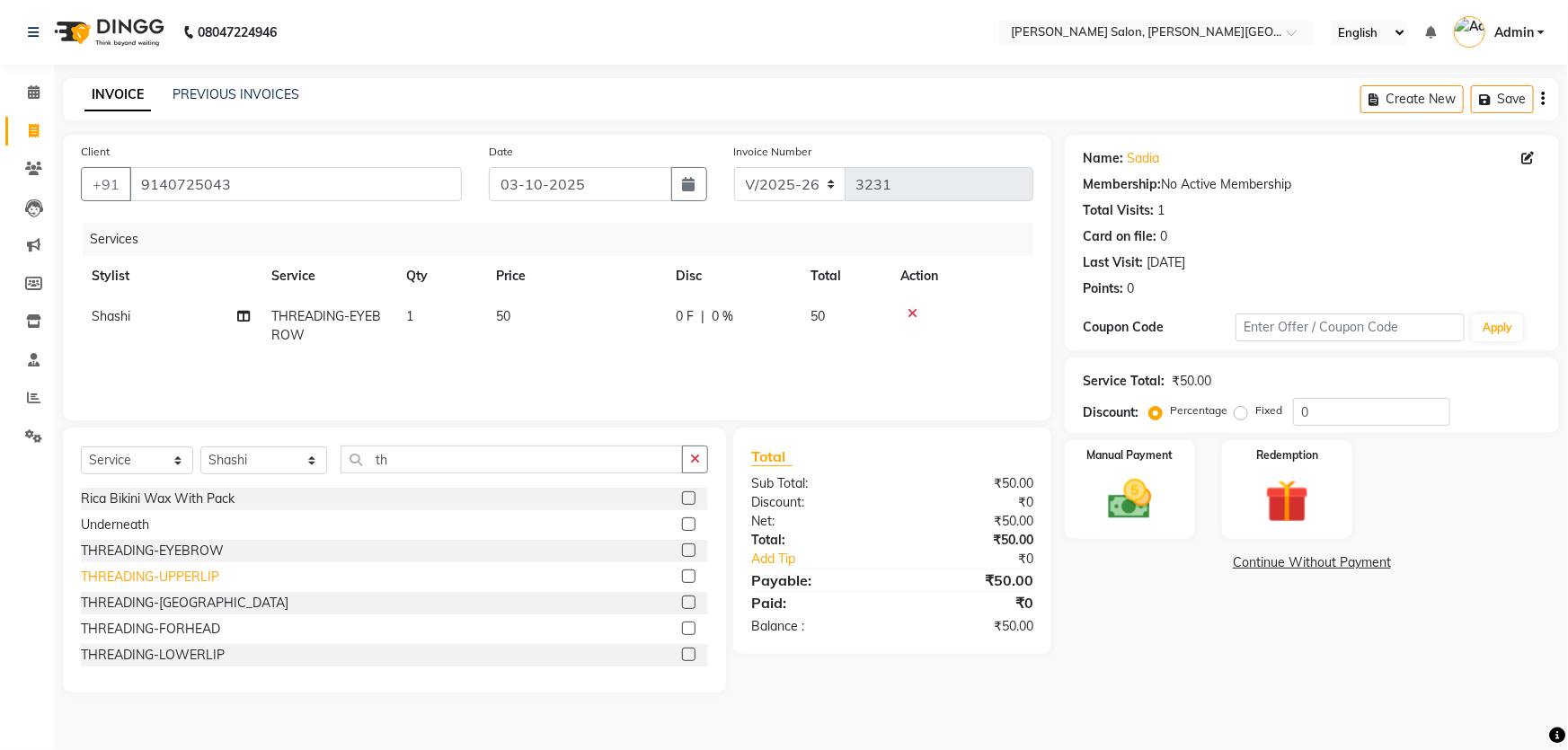
click at [193, 576] on div "THREADING-UPPERLIP" at bounding box center [150, 577] width 138 height 19
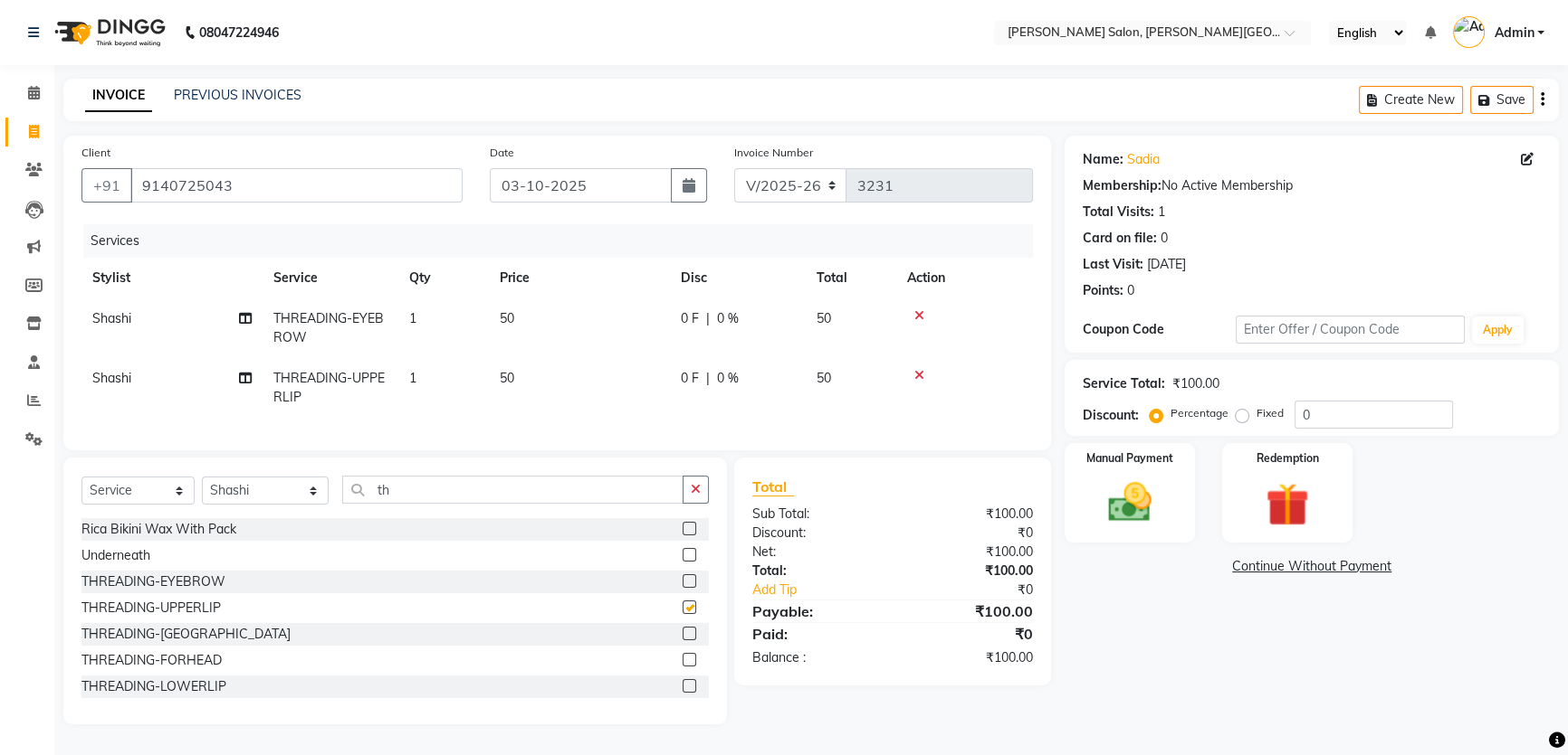
checkbox input "false"
click at [183, 644] on div "THREADING-[GEOGRAPHIC_DATA]" at bounding box center [185, 634] width 209 height 19
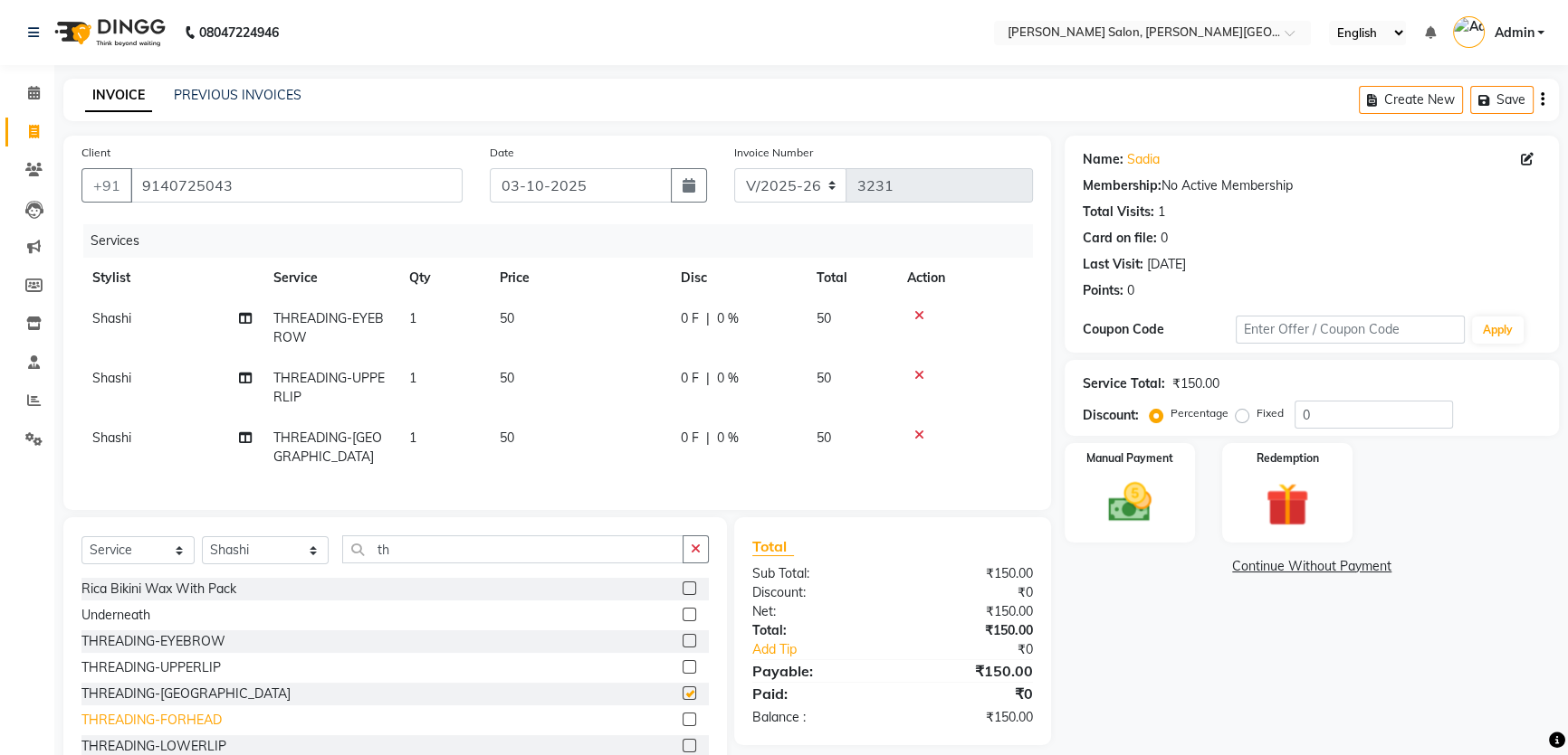
checkbox input "false"
click at [195, 724] on div "THREADING-FORHEAD" at bounding box center [394, 720] width 627 height 22
click at [201, 718] on div "THREADING-FORHEAD" at bounding box center [151, 720] width 140 height 19
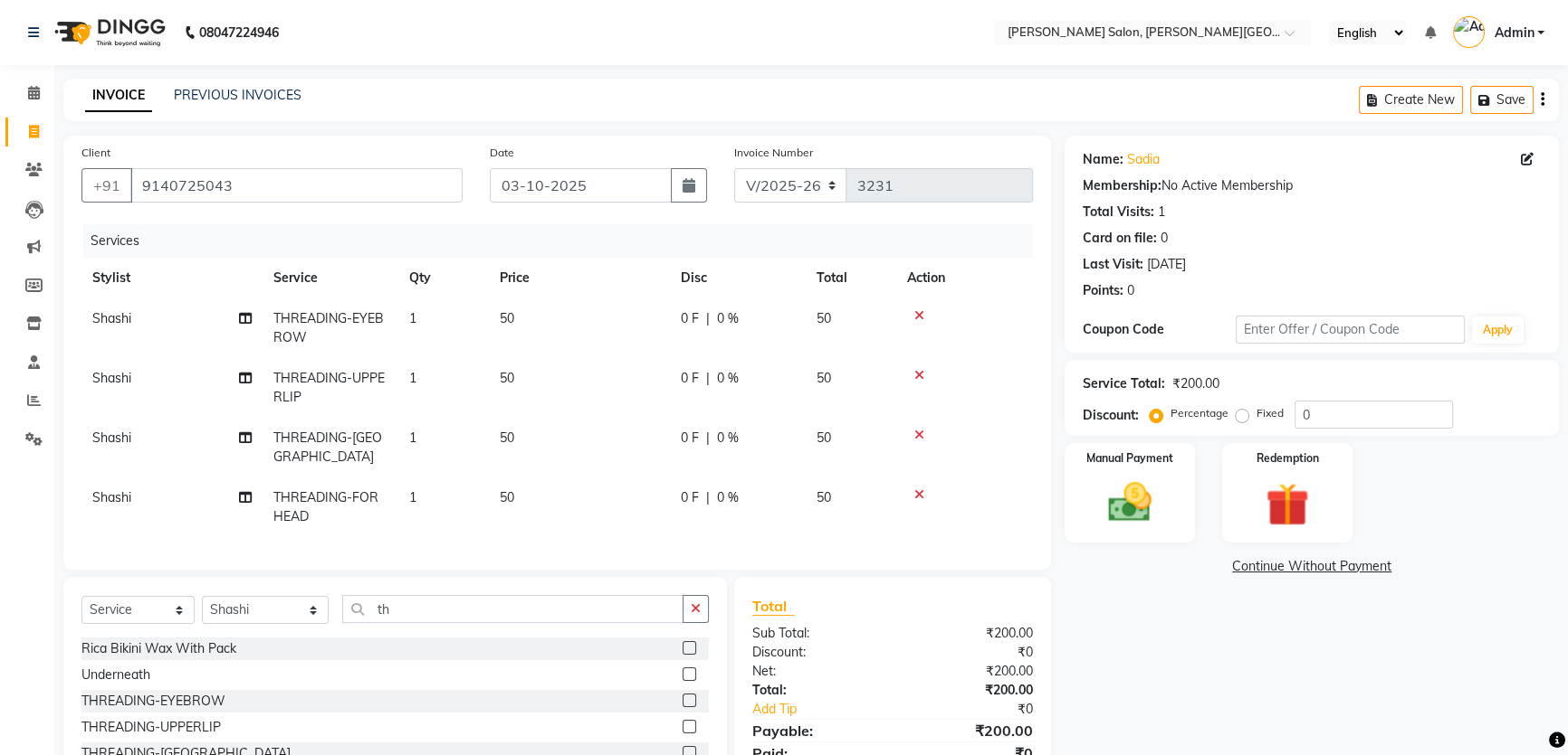
checkbox input "false"
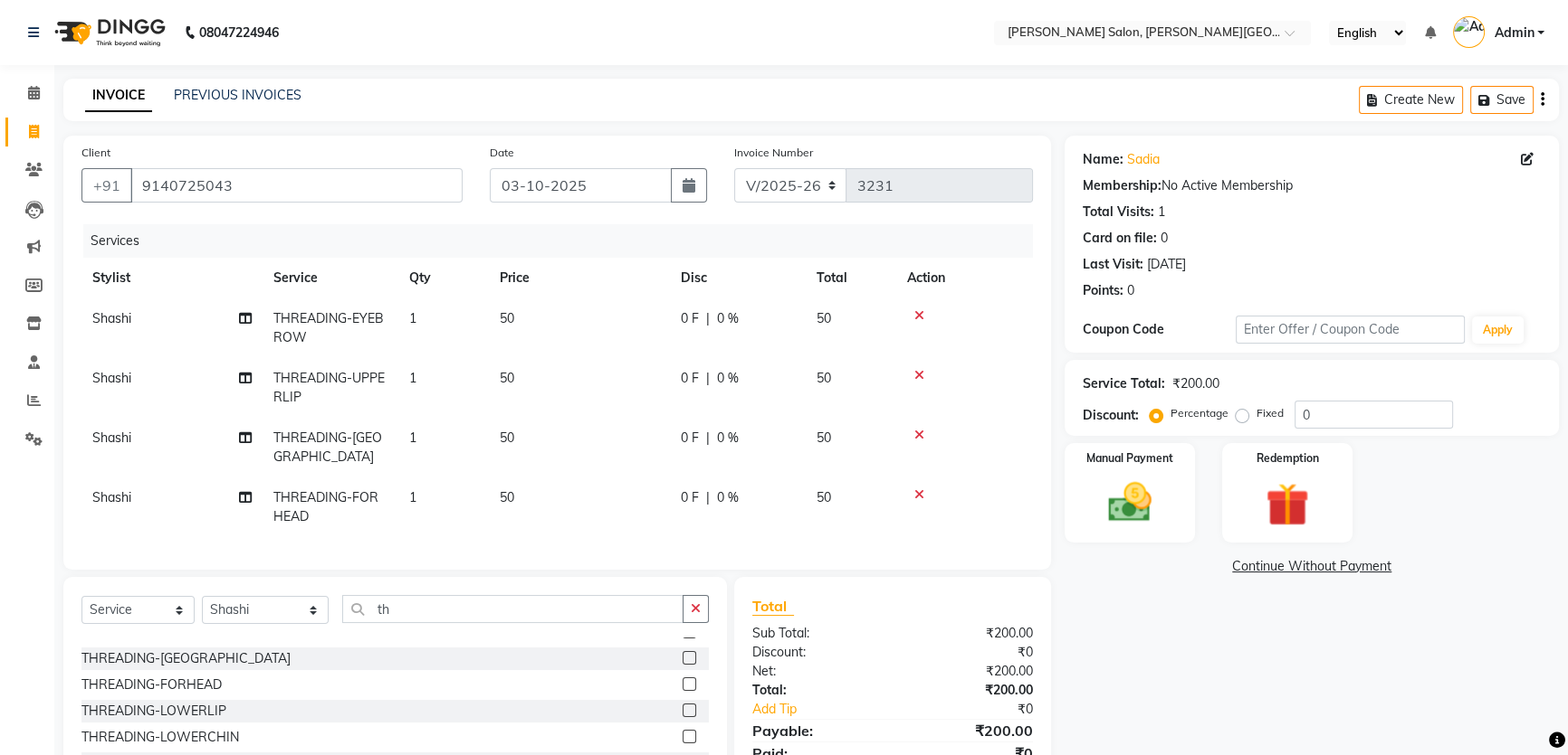
scroll to position [164, 0]
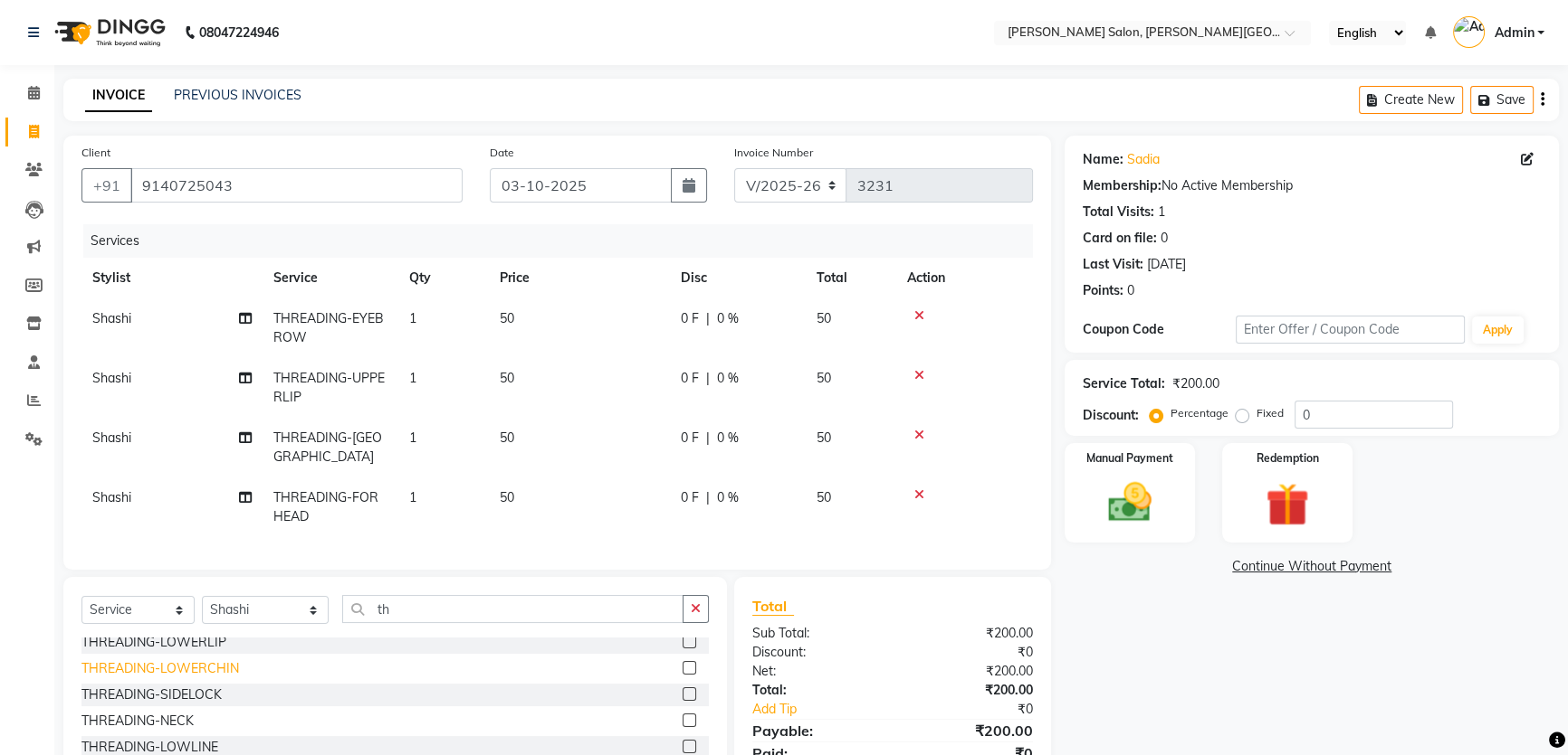
click at [207, 666] on div "THREADING-LOWERCHIN" at bounding box center [159, 669] width 157 height 19
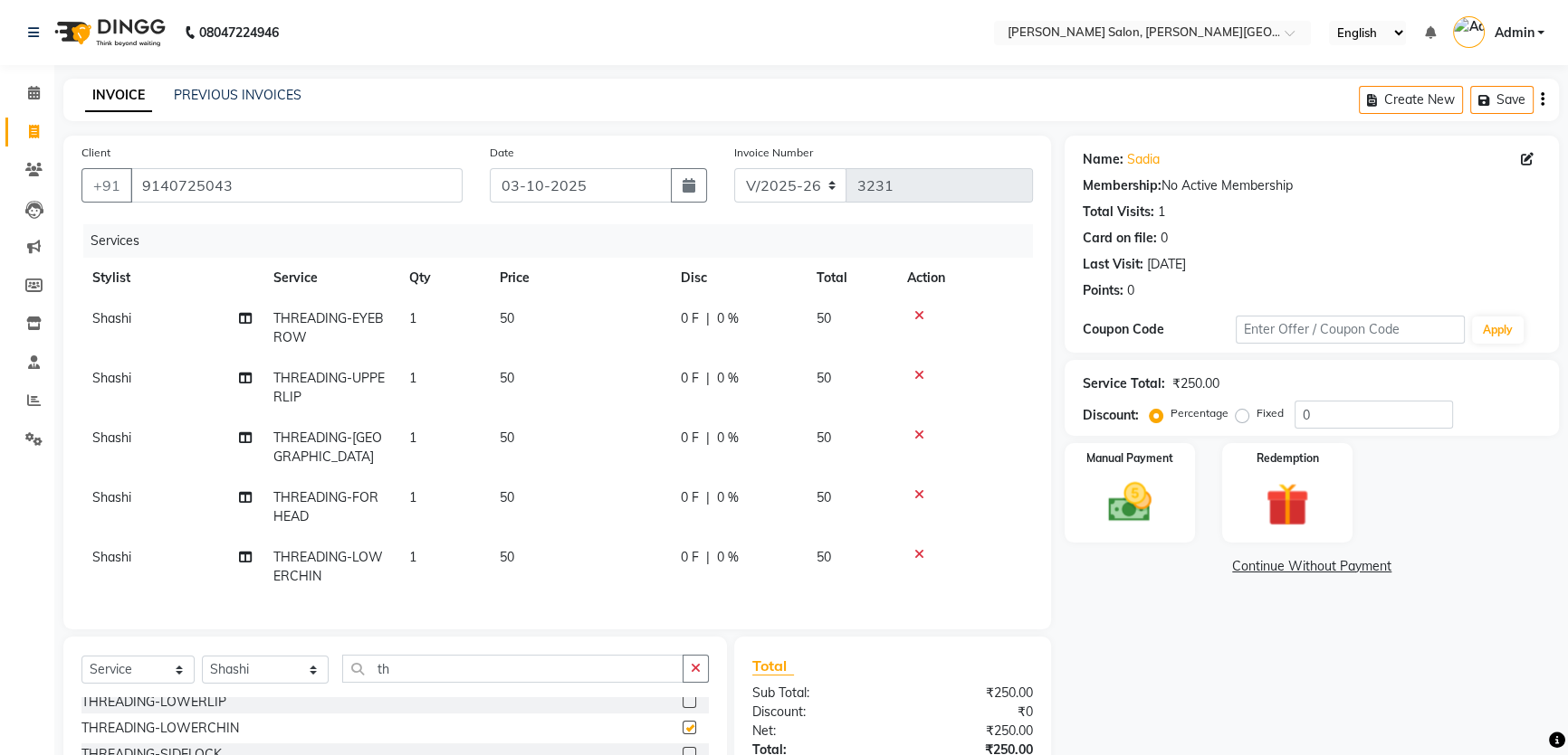
checkbox input "false"
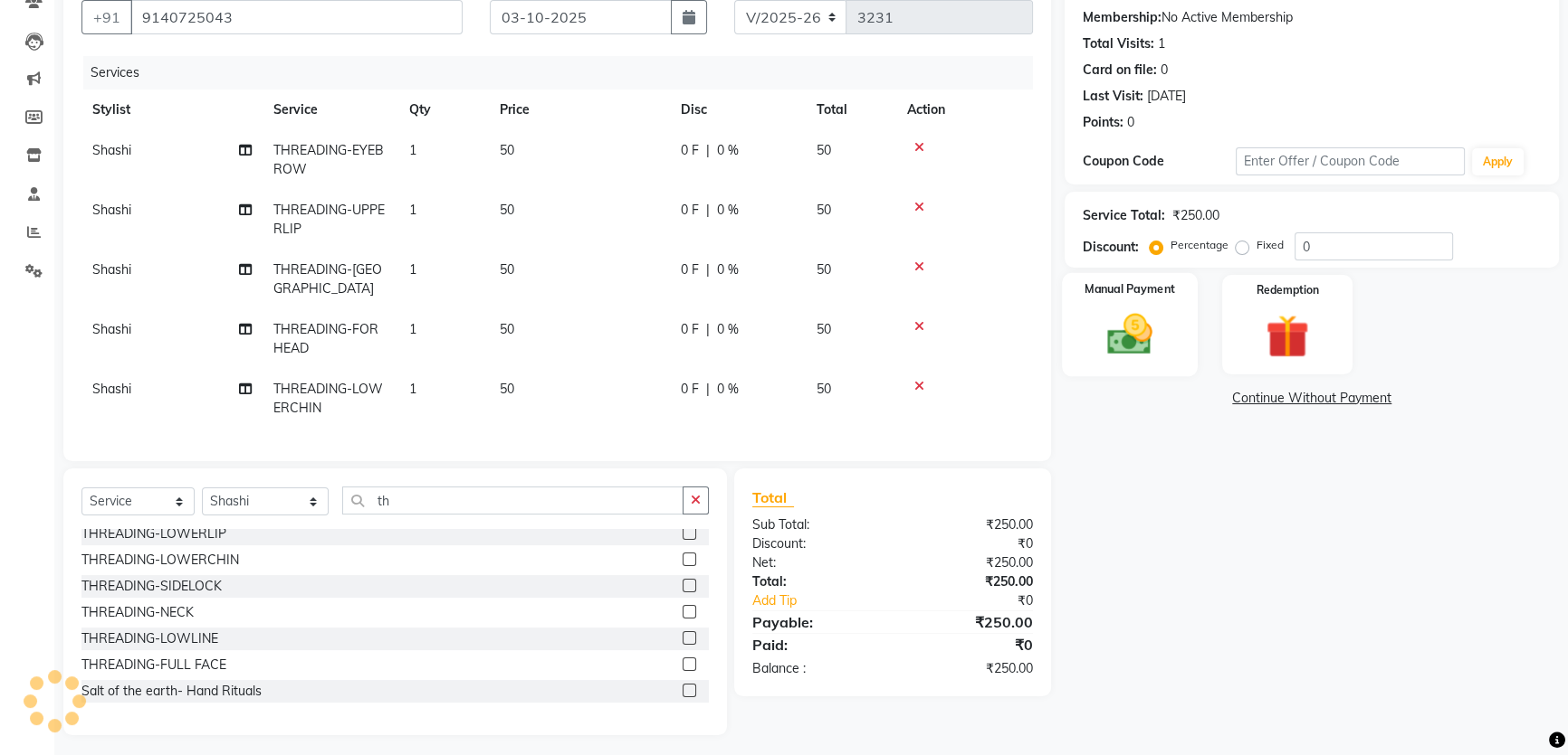
click at [1128, 349] on img at bounding box center [1130, 333] width 73 height 51
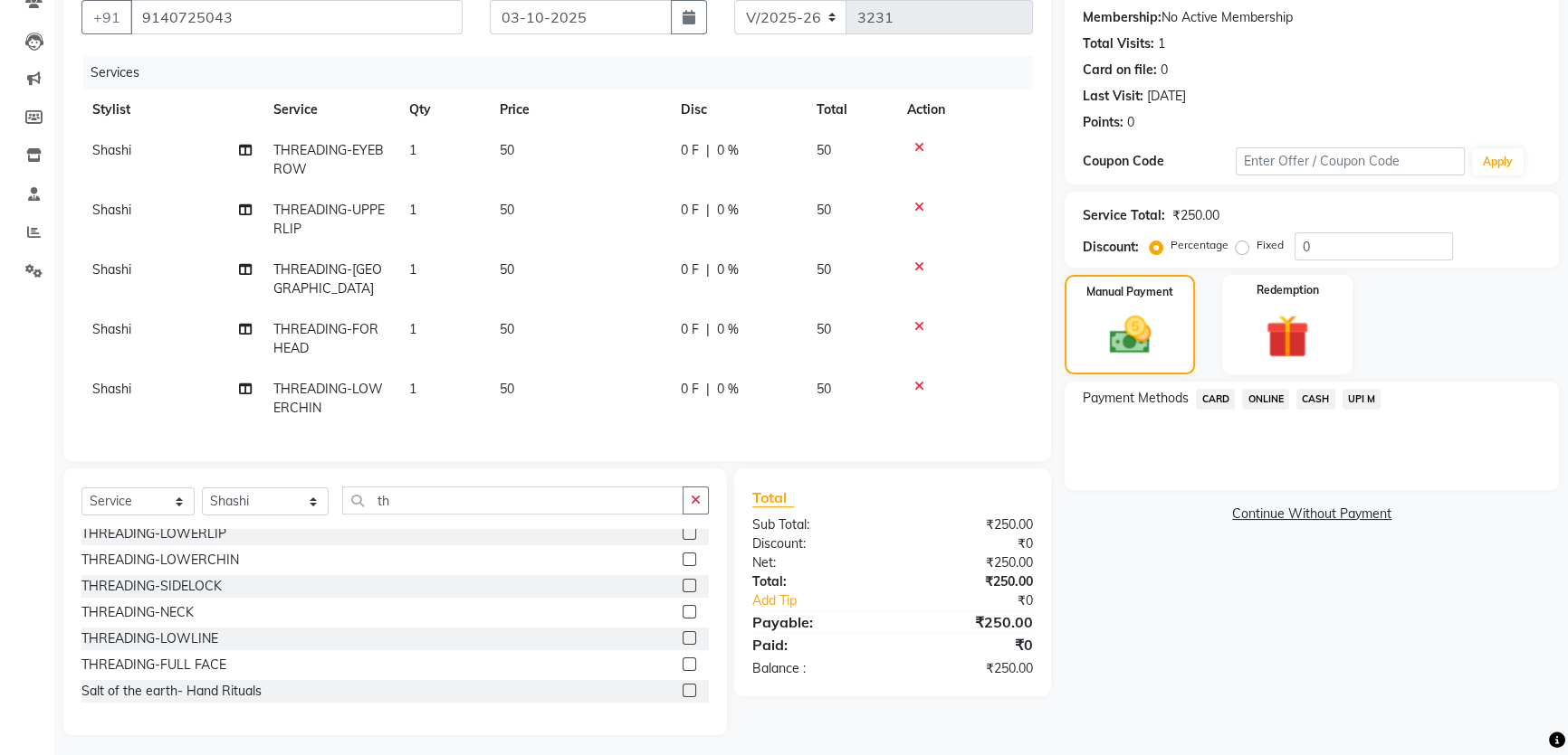
click at [1367, 402] on span "UPI M" at bounding box center [1361, 400] width 39 height 21
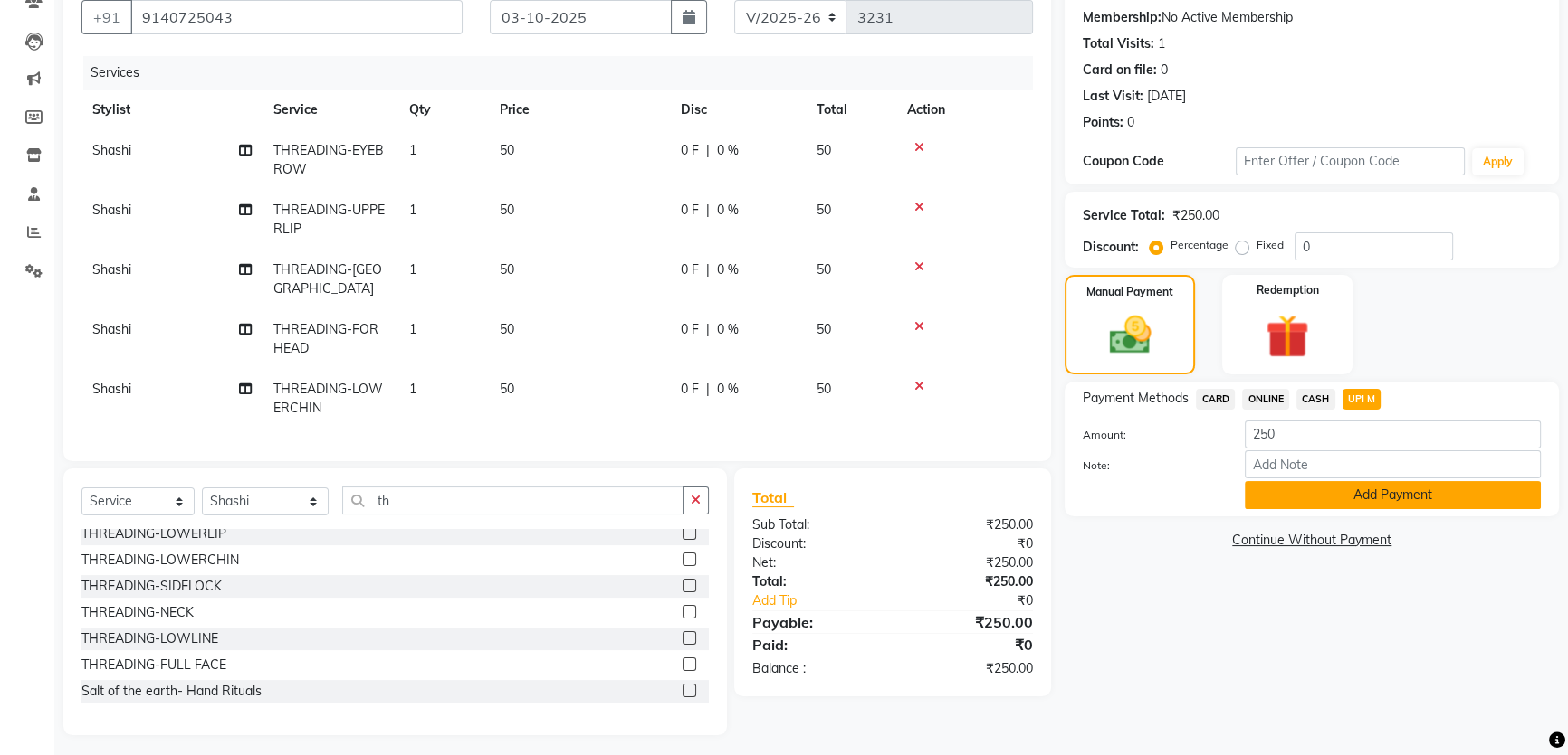
click at [1388, 497] on button "Add Payment" at bounding box center [1392, 494] width 296 height 28
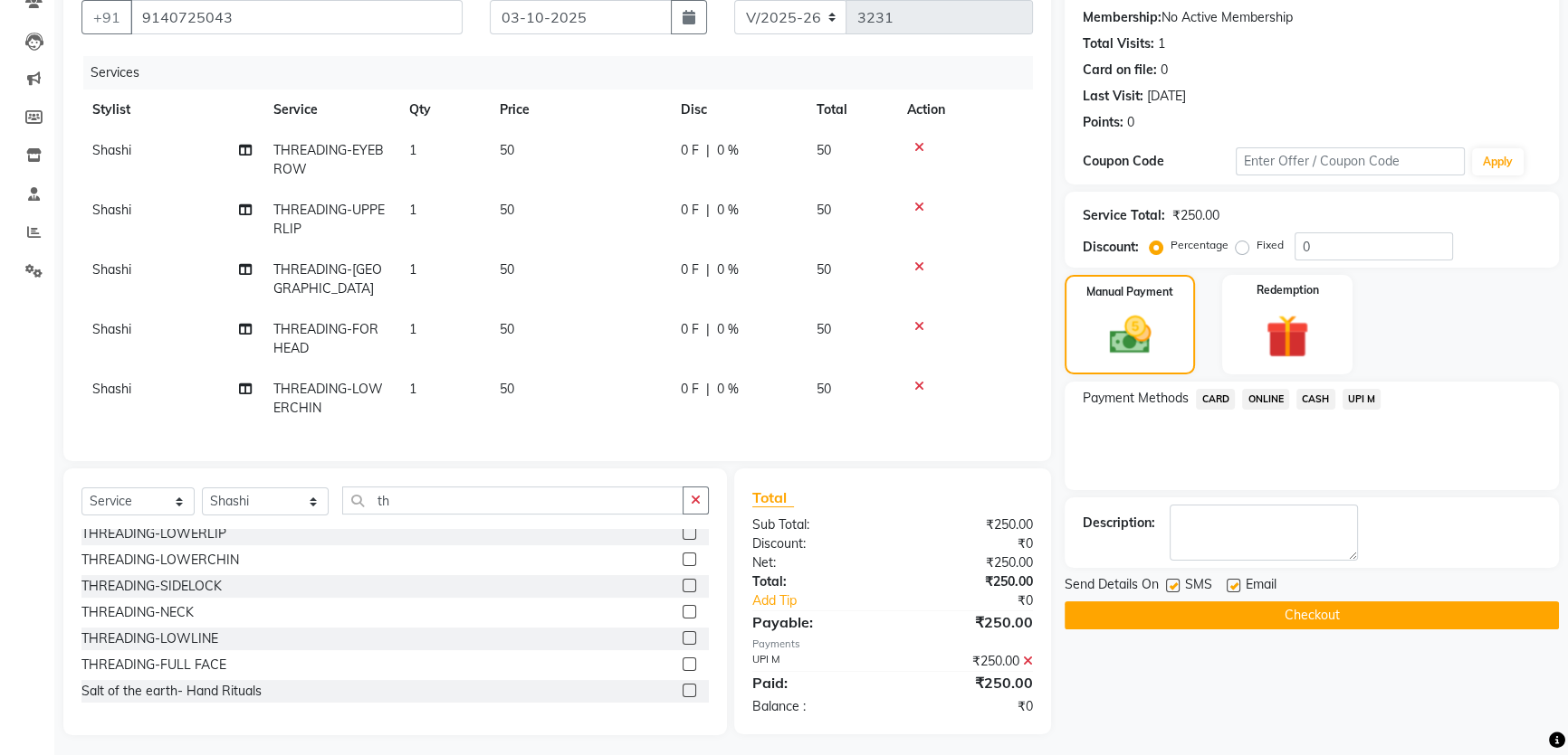
click at [1326, 618] on button "Checkout" at bounding box center [1312, 615] width 495 height 28
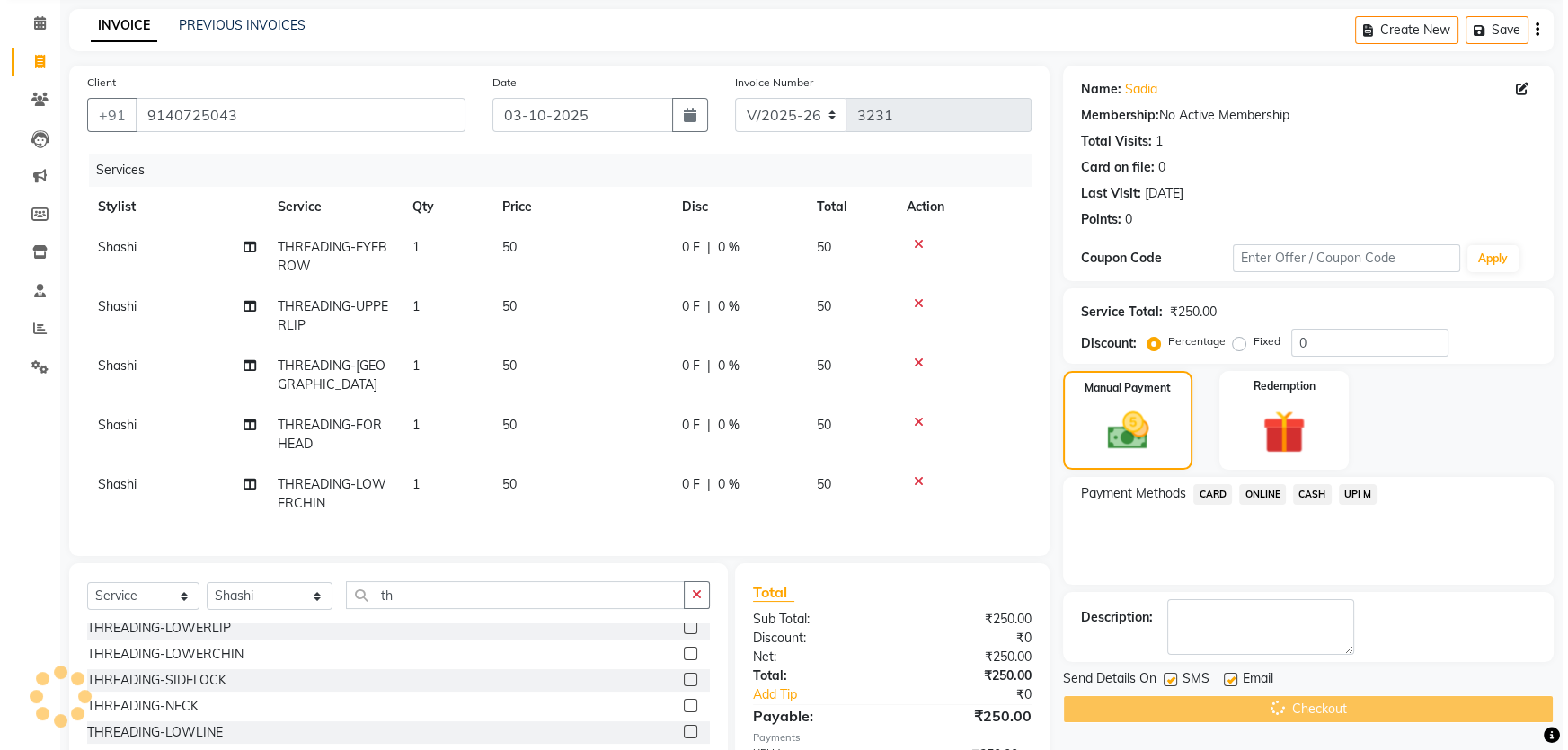
scroll to position [0, 0]
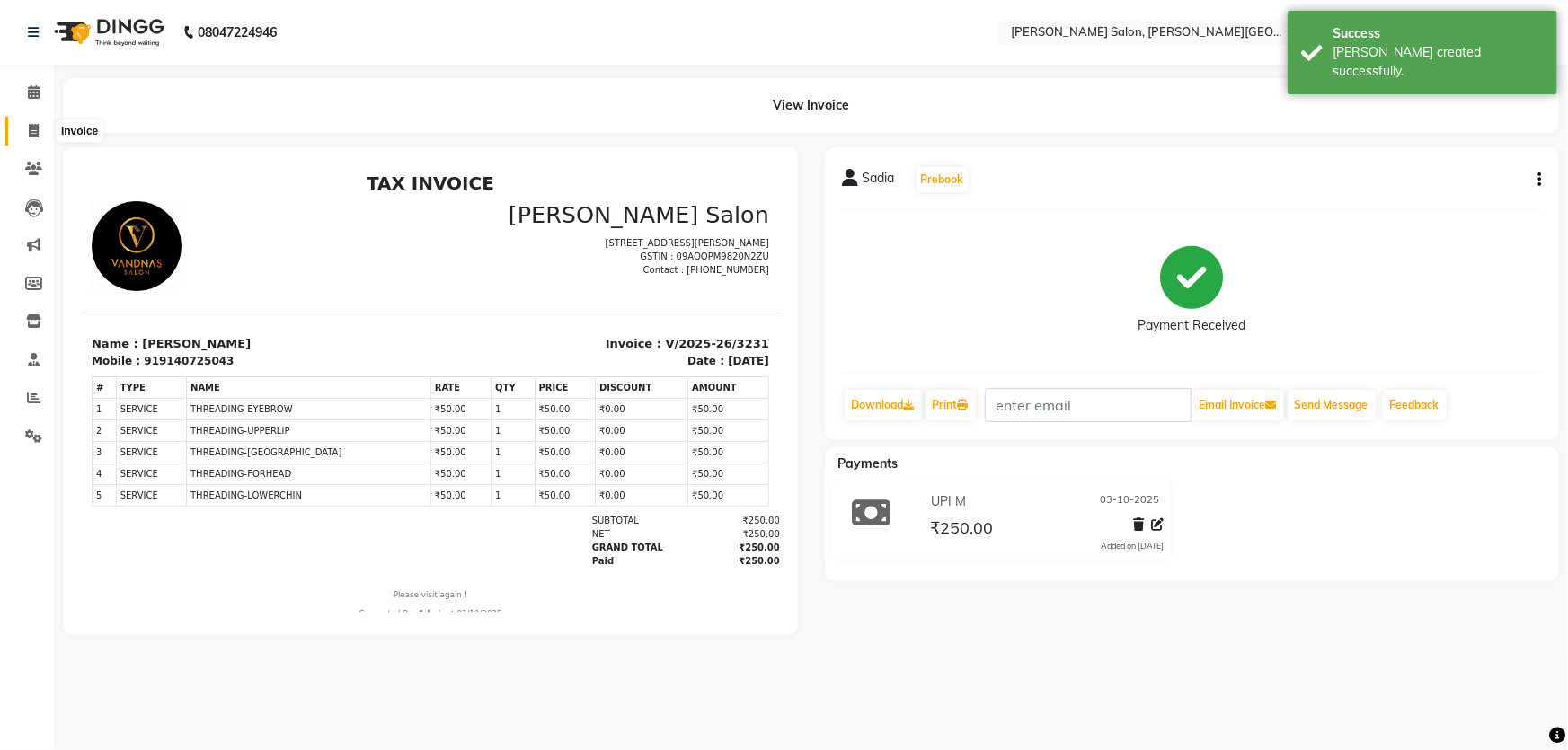
click at [20, 128] on span at bounding box center [34, 131] width 32 height 21
select select "service"
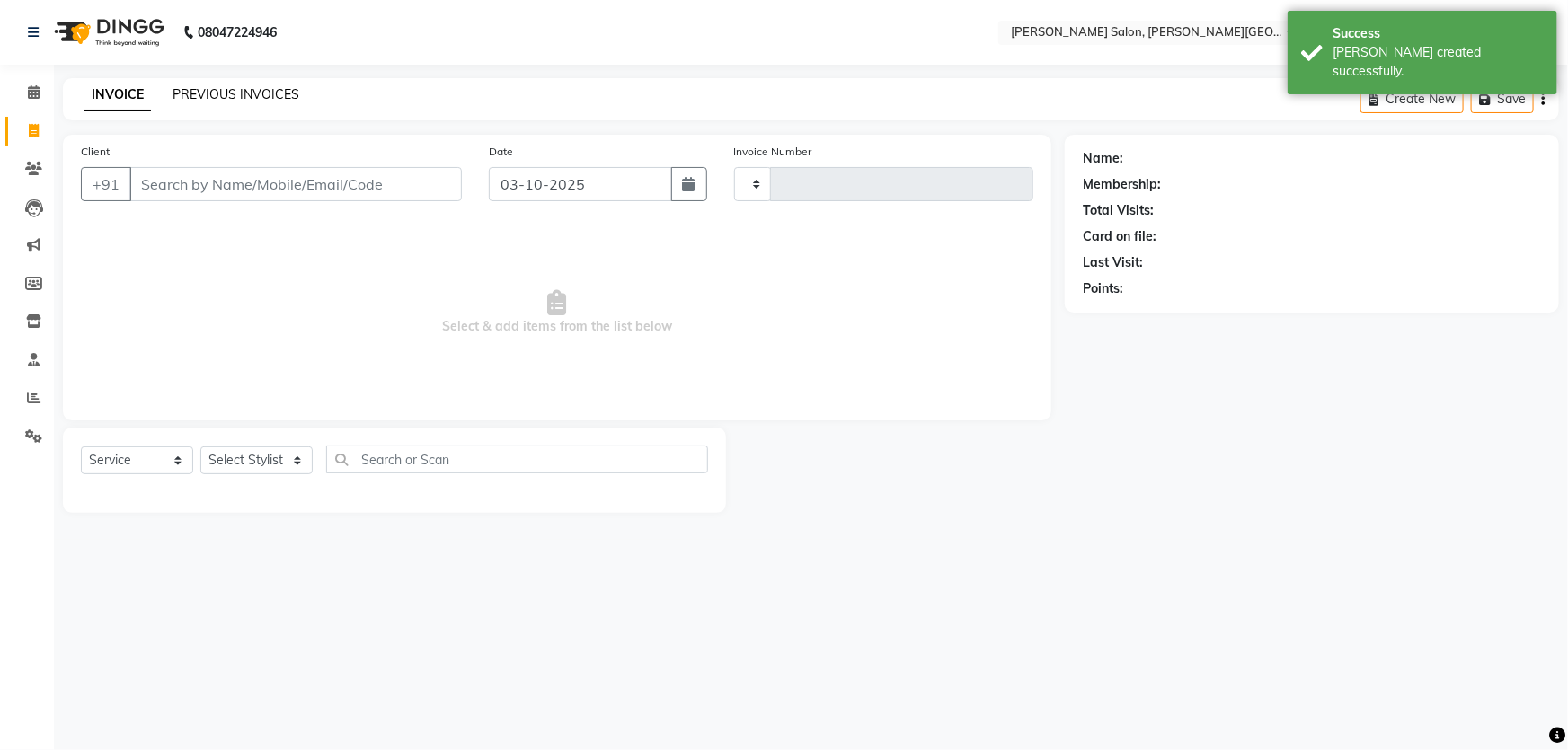
click at [261, 90] on link "PREVIOUS INVOICES" at bounding box center [236, 94] width 127 height 16
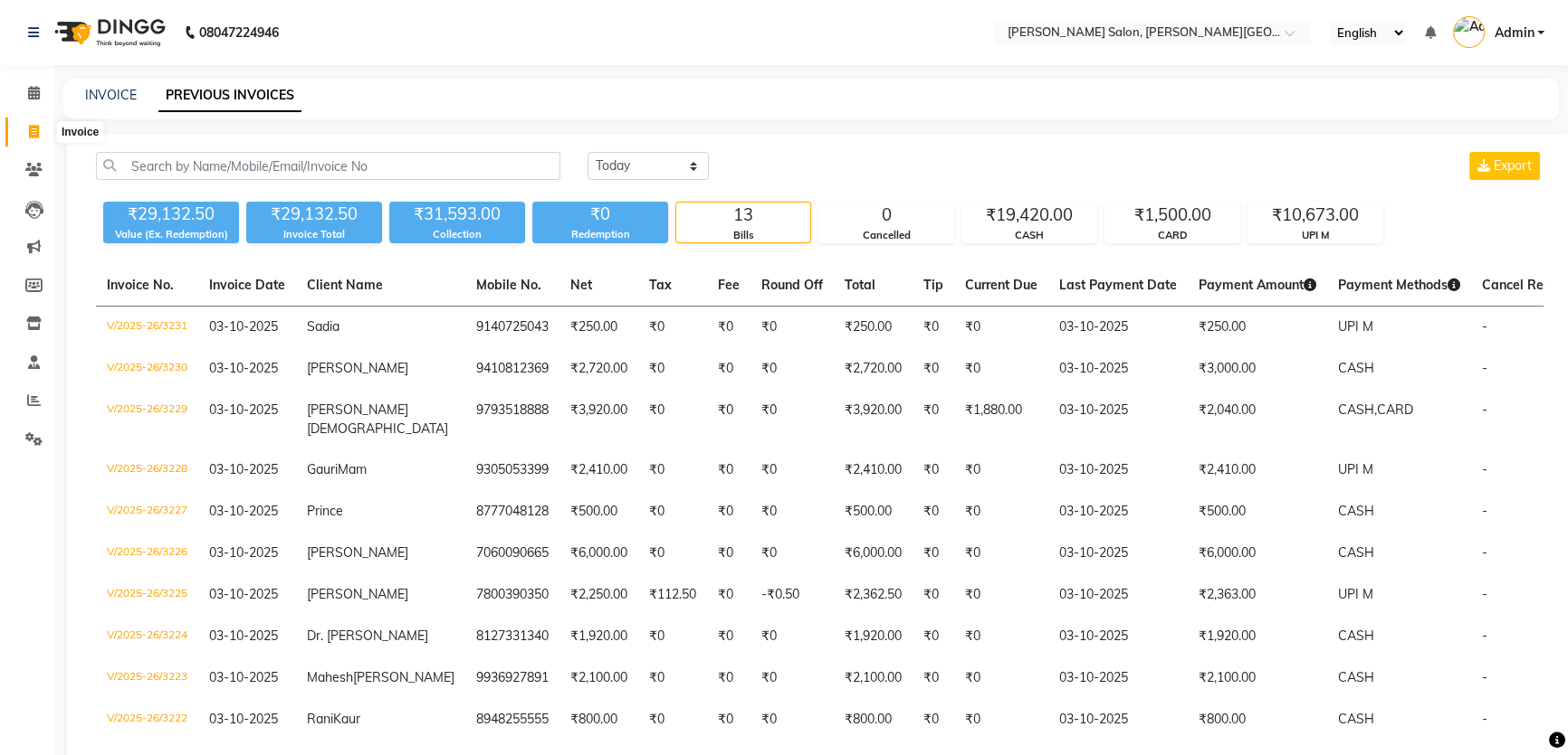
click at [38, 126] on icon at bounding box center [34, 131] width 10 height 14
select select "service"
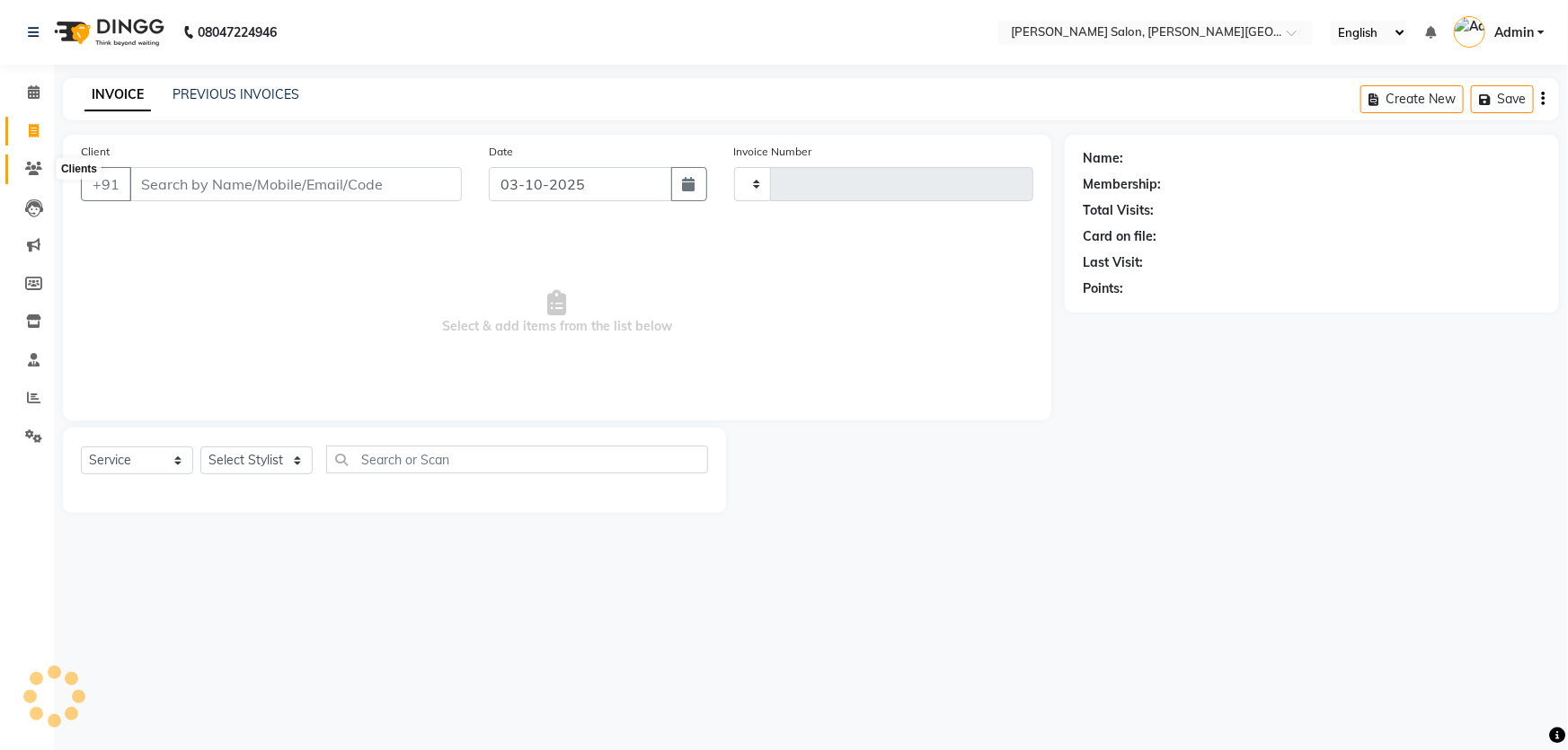
type input "8429878888"
select select "4122"
type input "3232"
type input "8429878888"
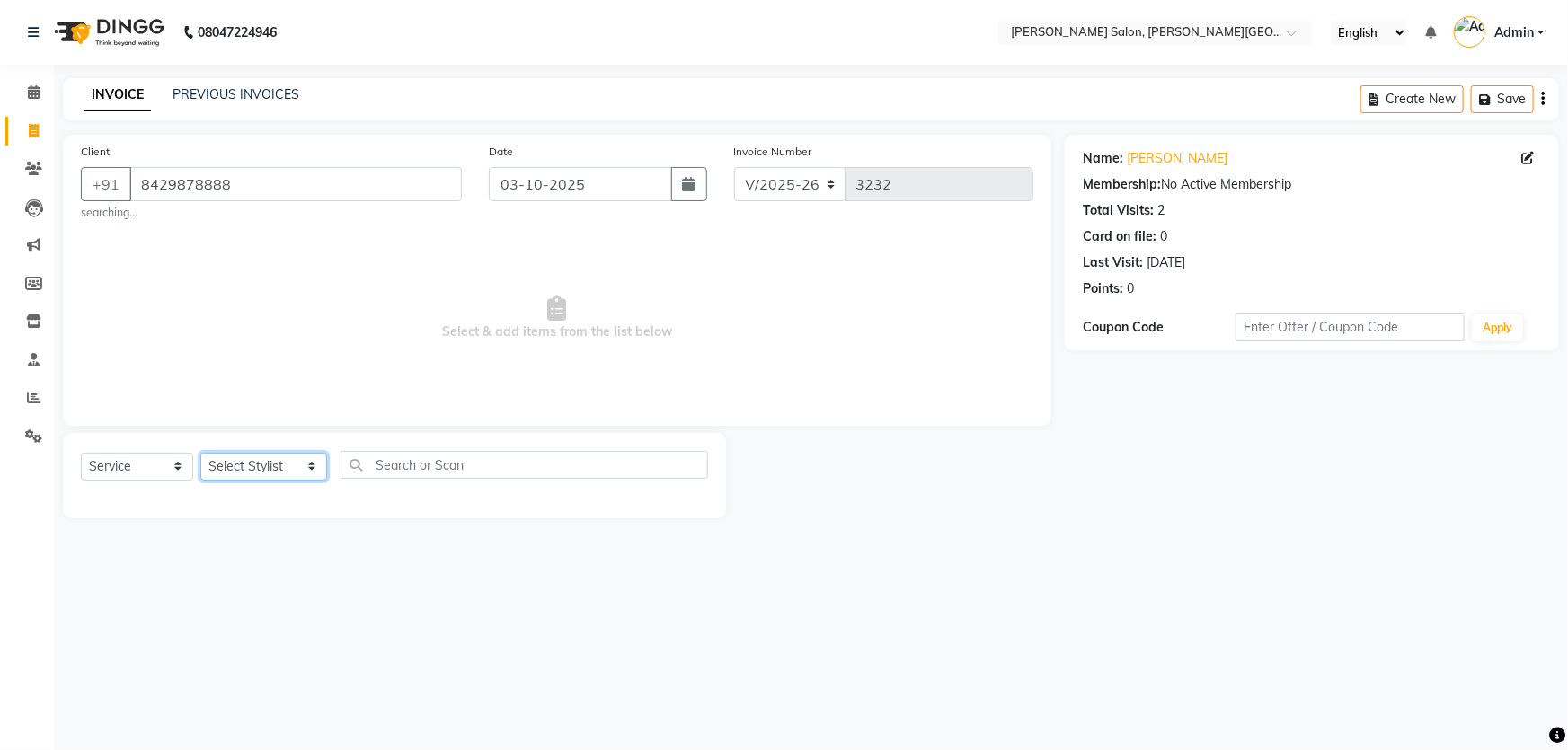
click at [268, 472] on select "Select Stylist [PERSON_NAME] [PERSON_NAME] [PERSON_NAME] [PERSON_NAME] [PERSON_…" at bounding box center [264, 466] width 127 height 28
select select "27366"
click at [200, 453] on select "Select Stylist [PERSON_NAME] [PERSON_NAME] [PERSON_NAME] [PERSON_NAME] [PERSON_…" at bounding box center [264, 466] width 127 height 28
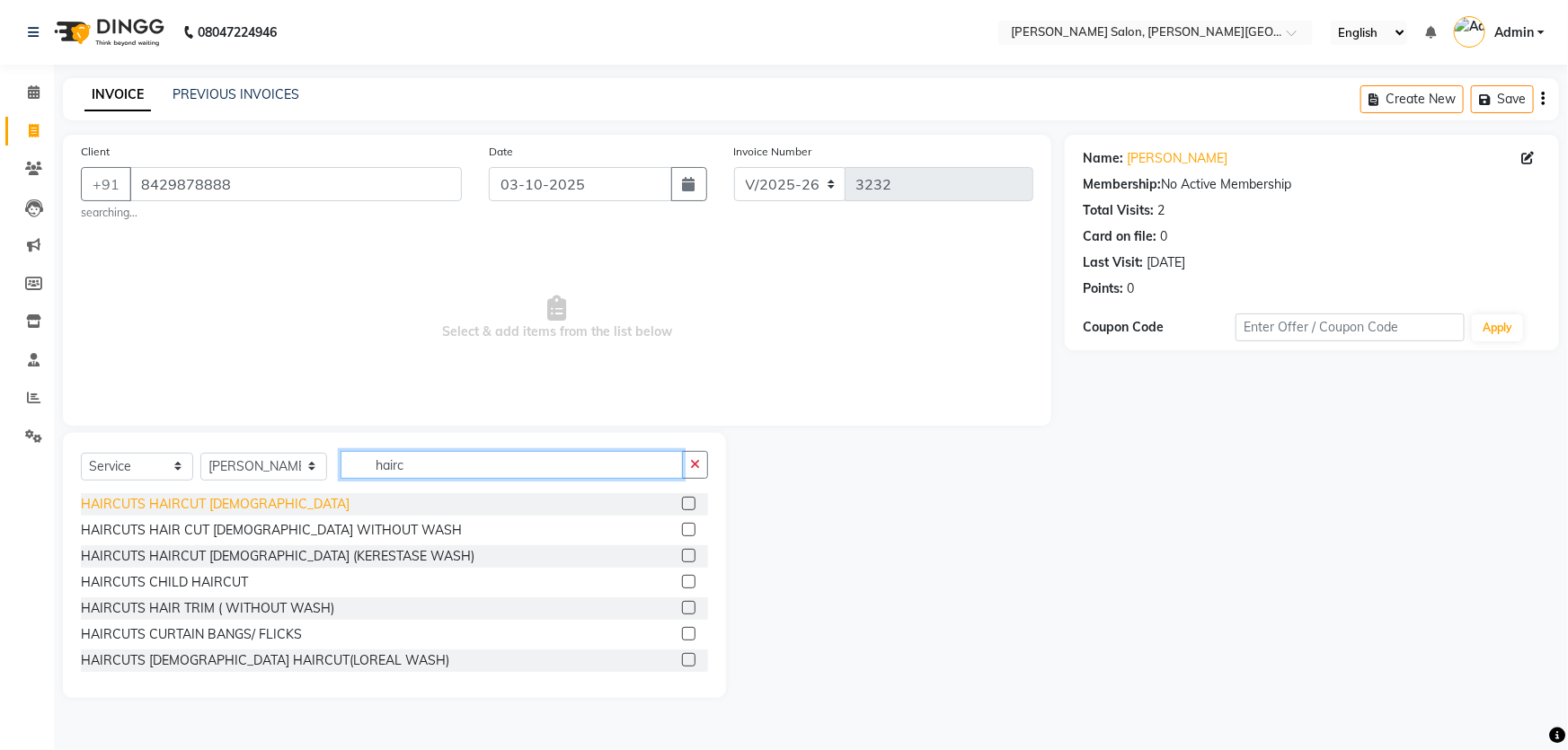
type input "hairc"
click at [225, 502] on div "HAIRCUTS HAIRCUT [DEMOGRAPHIC_DATA]" at bounding box center [215, 504] width 269 height 19
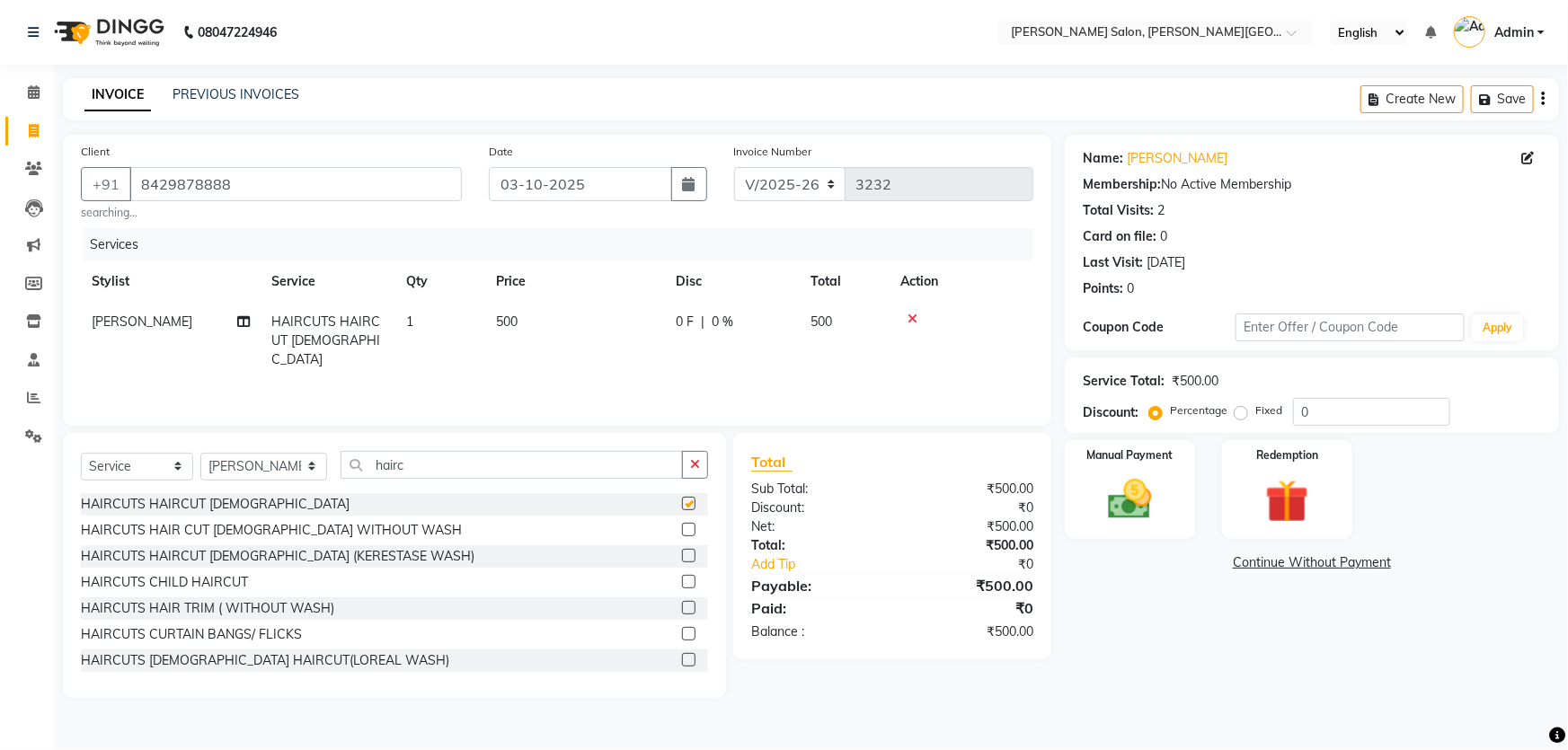
checkbox input "false"
drag, startPoint x: 429, startPoint y: 466, endPoint x: 264, endPoint y: 504, distance: 169.3
click at [359, 473] on input "hairc" at bounding box center [511, 464] width 342 height 28
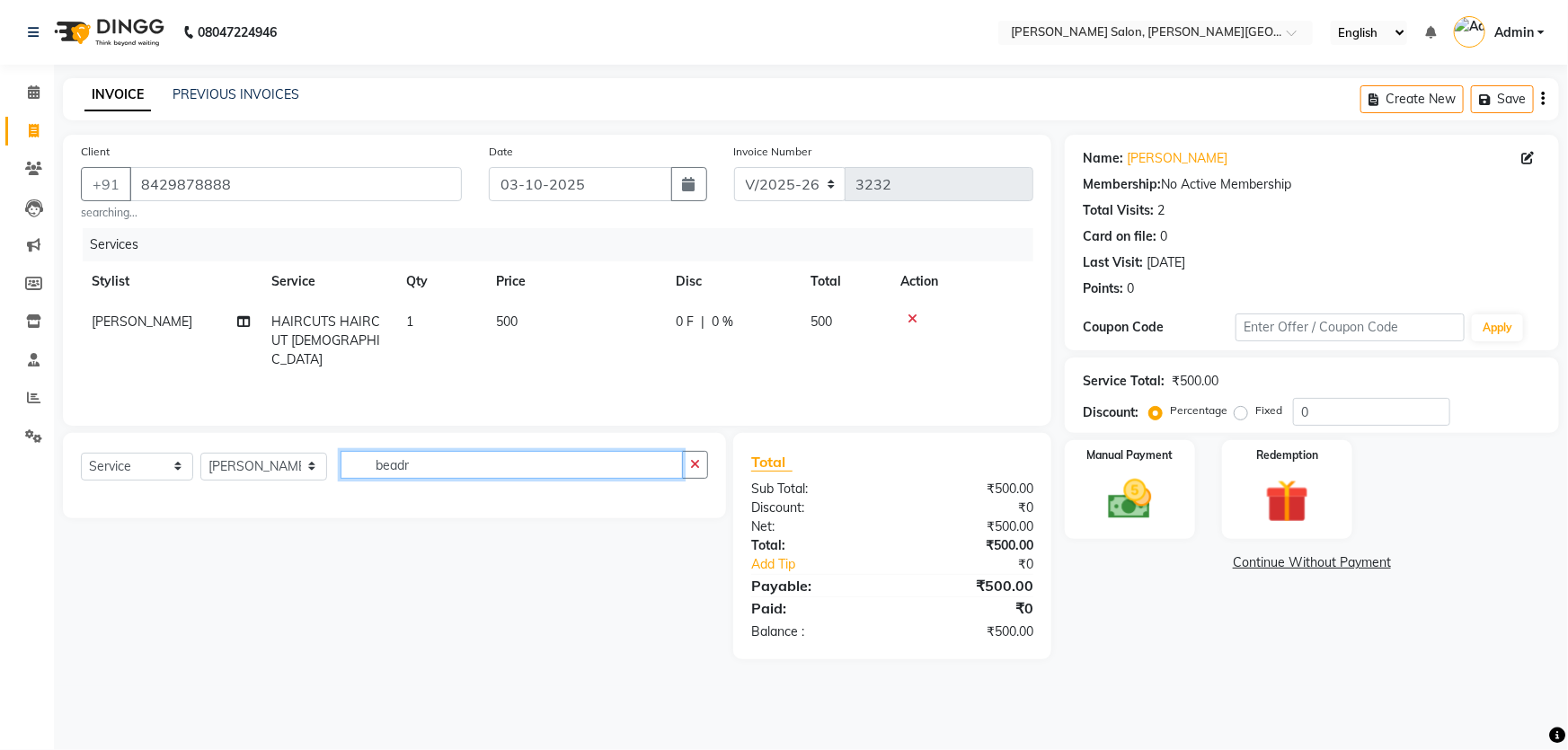
drag, startPoint x: 398, startPoint y: 463, endPoint x: 337, endPoint y: 462, distance: 61.0
click at [340, 463] on input "beadr" at bounding box center [511, 464] width 342 height 28
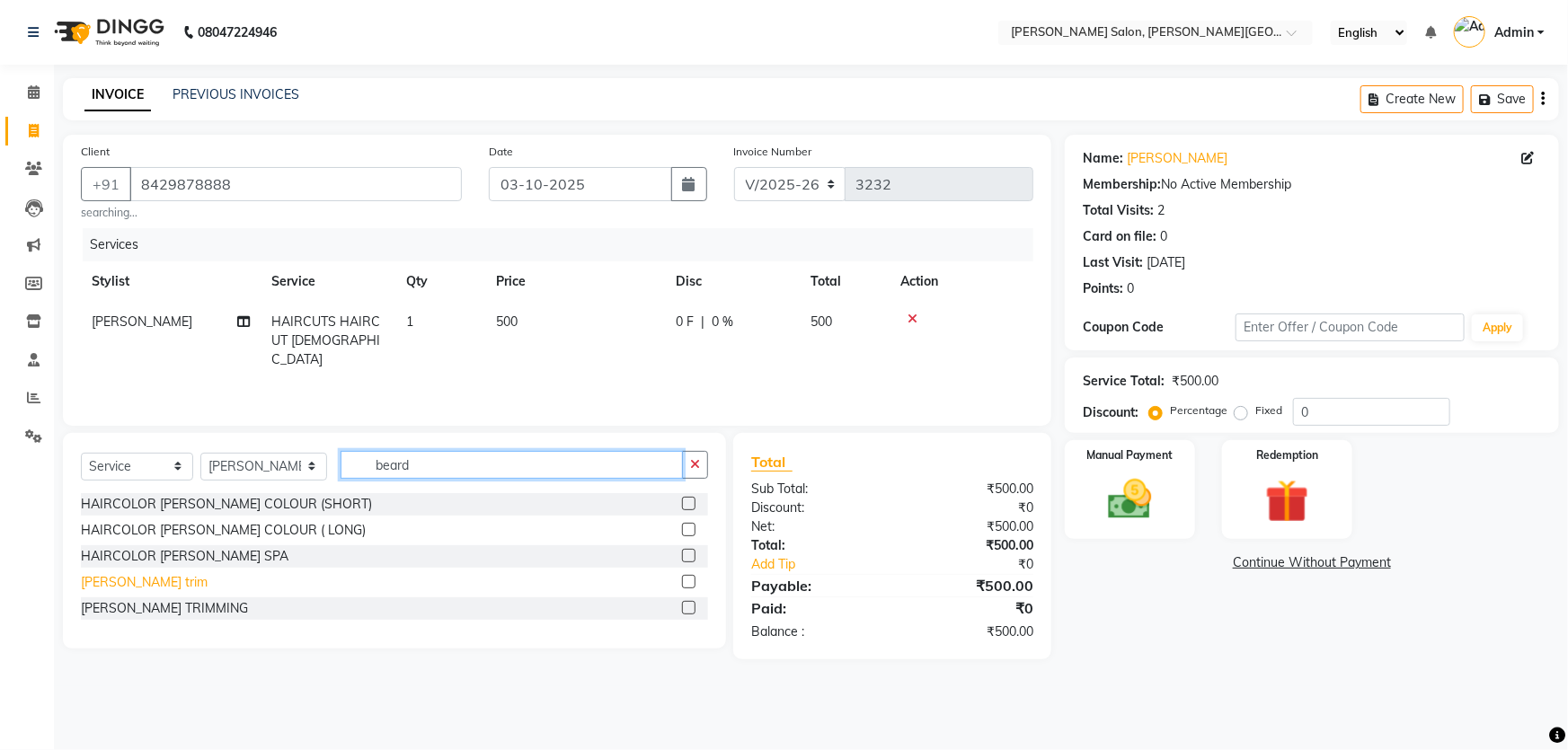
type input "beard"
click at [98, 587] on div "[PERSON_NAME] trim" at bounding box center [144, 583] width 127 height 19
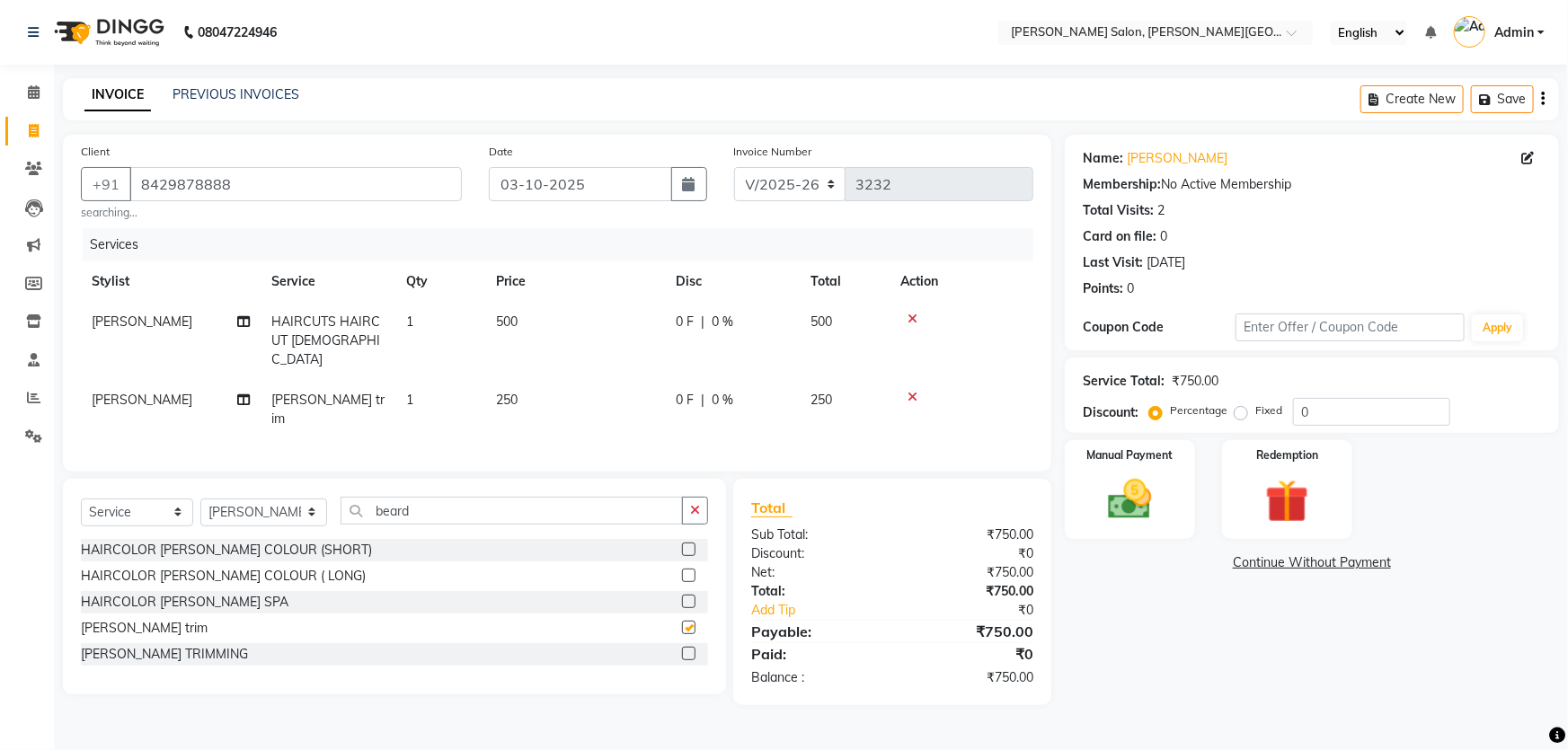
checkbox input "false"
click at [263, 499] on select "Select Stylist [PERSON_NAME] [PERSON_NAME] [PERSON_NAME] [PERSON_NAME] [PERSON_…" at bounding box center [264, 512] width 127 height 28
select select "85107"
click at [200, 499] on select "Select Stylist [PERSON_NAME] [PERSON_NAME] [PERSON_NAME] [PERSON_NAME] [PERSON_…" at bounding box center [264, 512] width 127 height 28
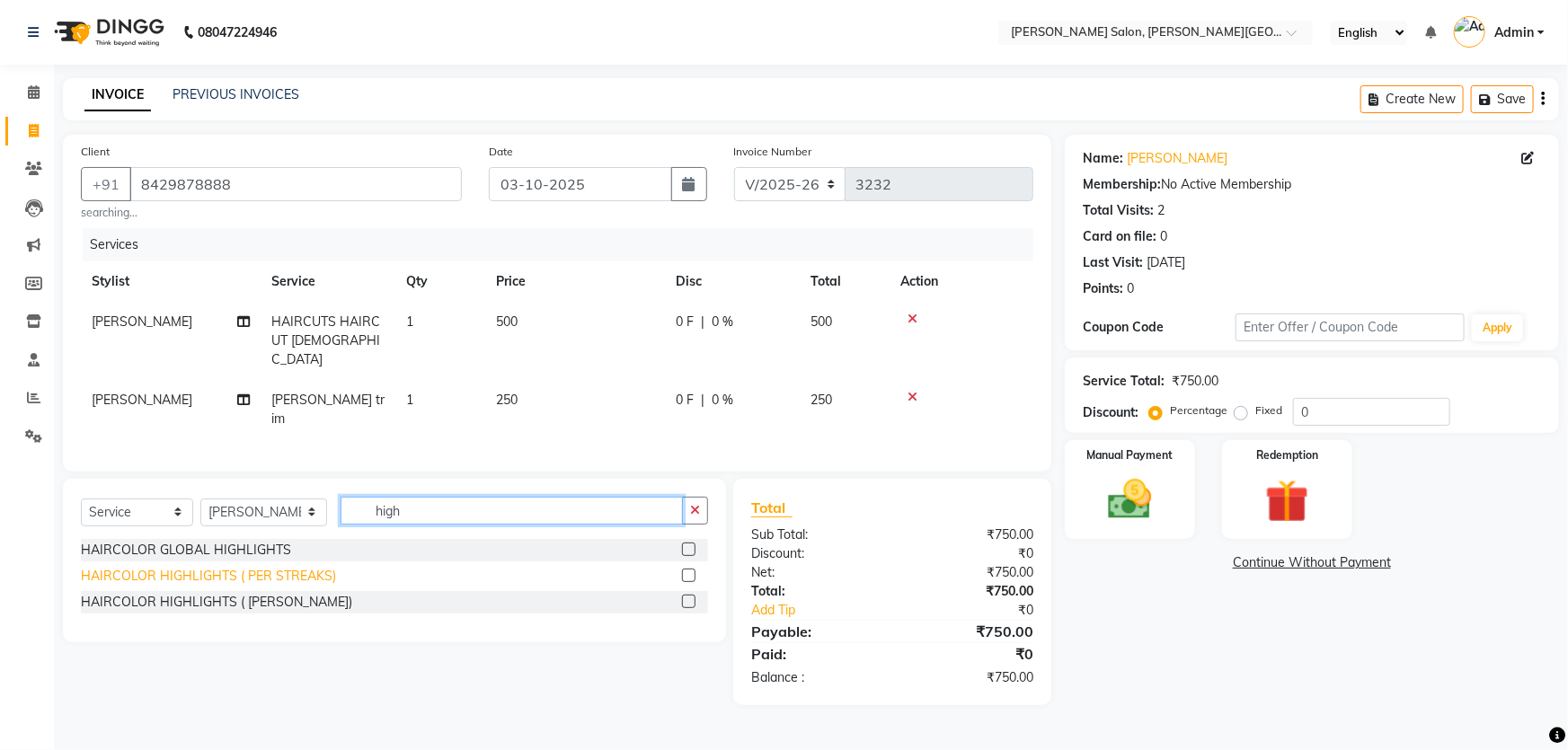
type input "high"
click at [290, 567] on div "HAIRCOLOR HIGHLIGHTS ( PER STREAKS)" at bounding box center [208, 576] width 255 height 19
checkbox input "false"
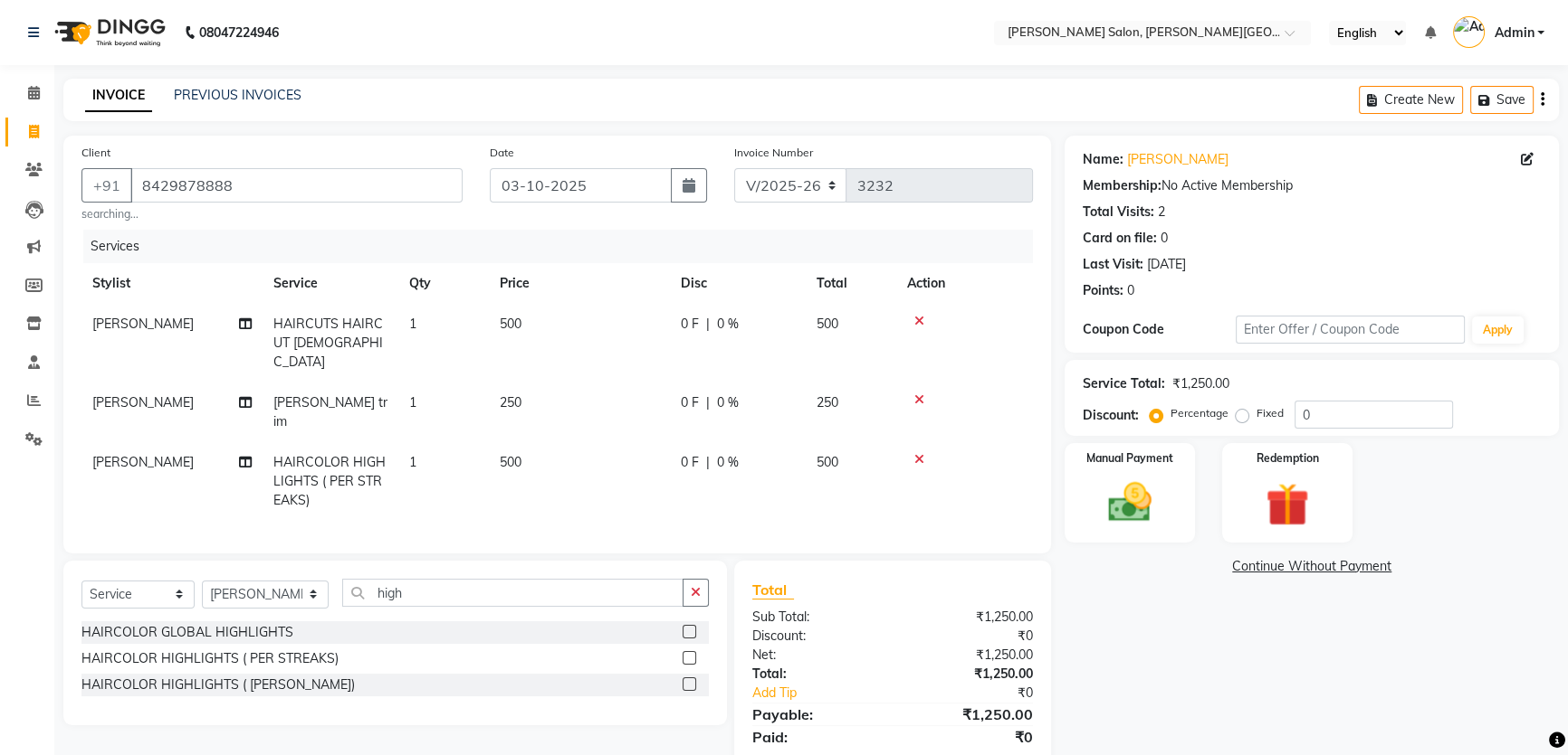
click at [411, 454] on span "1" at bounding box center [412, 461] width 7 height 16
select select "85107"
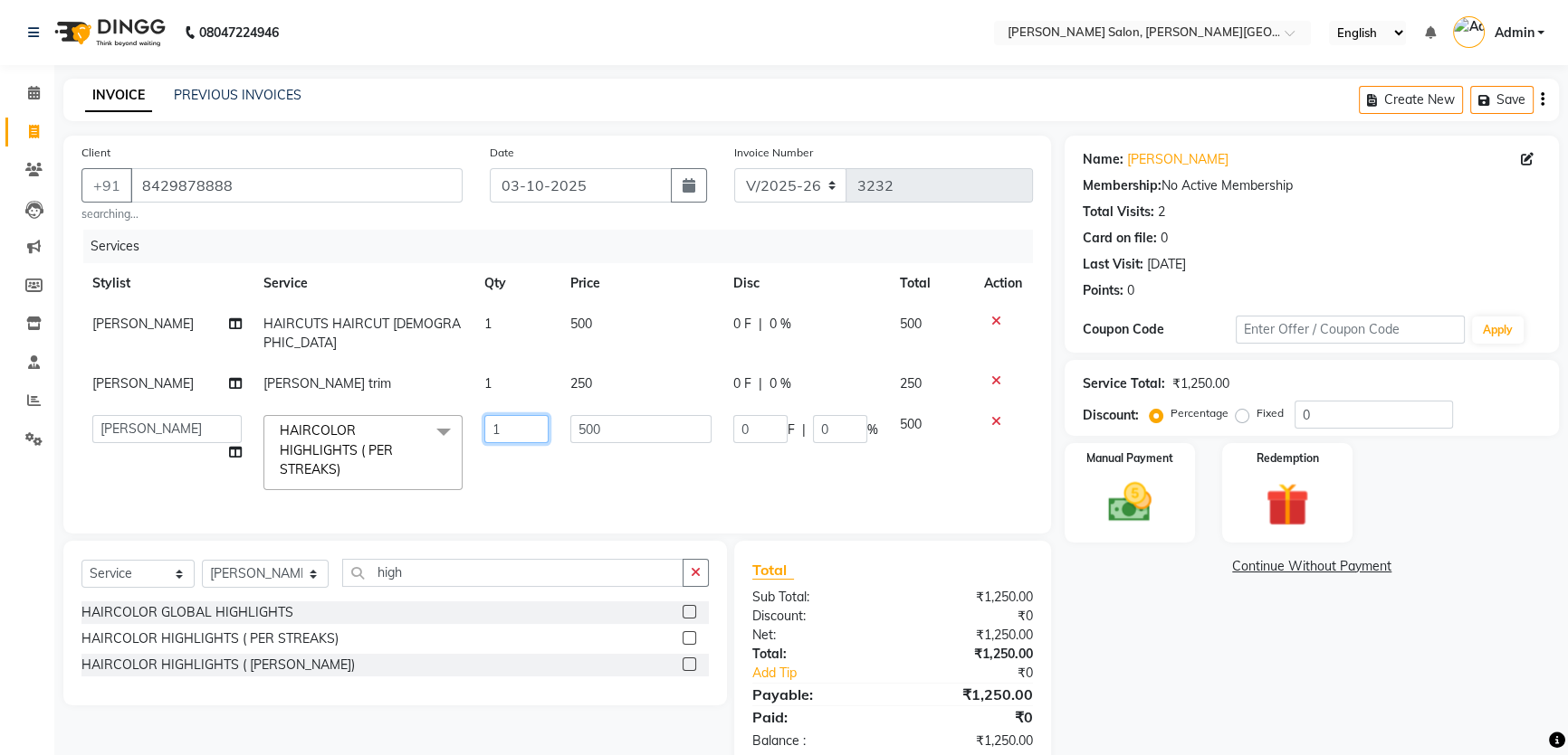
drag, startPoint x: 516, startPoint y: 407, endPoint x: 351, endPoint y: 397, distance: 165.3
click at [352, 405] on tr "[PERSON_NAME] [PERSON_NAME] [PERSON_NAME] [PERSON_NAME] [PERSON_NAME] Disha Kum…" at bounding box center [556, 452] width 952 height 96
type input "12"
click at [594, 494] on div "Services Stylist Service Qty Price Disc Total Action [PERSON_NAME] HAIRCUTS HAI…" at bounding box center [556, 372] width 952 height 285
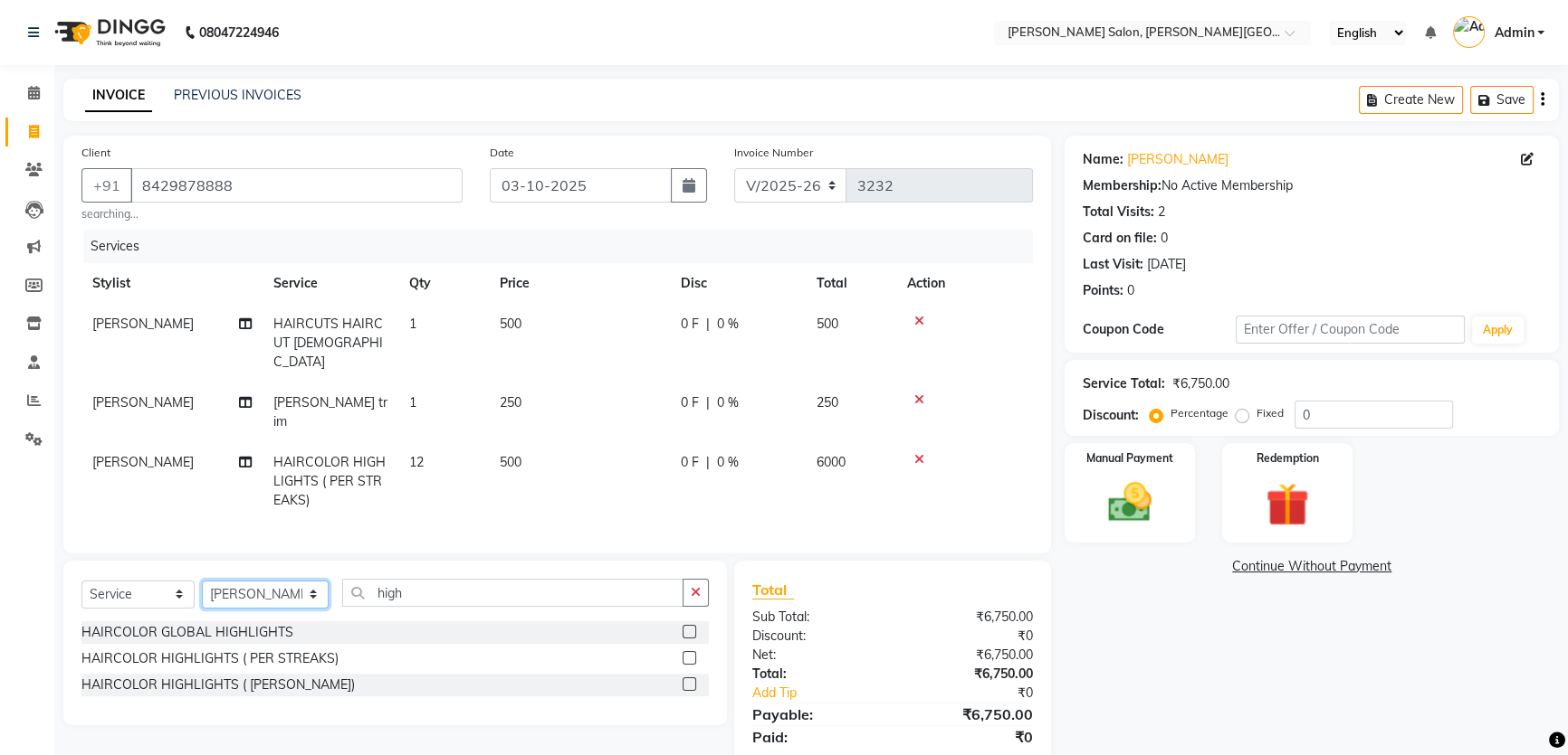
click at [258, 580] on select "Select Stylist [PERSON_NAME] [PERSON_NAME] [PERSON_NAME] [PERSON_NAME] [PERSON_…" at bounding box center [265, 594] width 127 height 28
click at [202, 580] on select "Select Stylist [PERSON_NAME] [PERSON_NAME] [PERSON_NAME] [PERSON_NAME] [PERSON_…" at bounding box center [265, 594] width 127 height 28
drag, startPoint x: 452, startPoint y: 567, endPoint x: 187, endPoint y: 623, distance: 270.9
click at [292, 592] on div "Select Service Product Membership Package Voucher Prepaid Gift Card Select Styl…" at bounding box center [394, 601] width 627 height 42
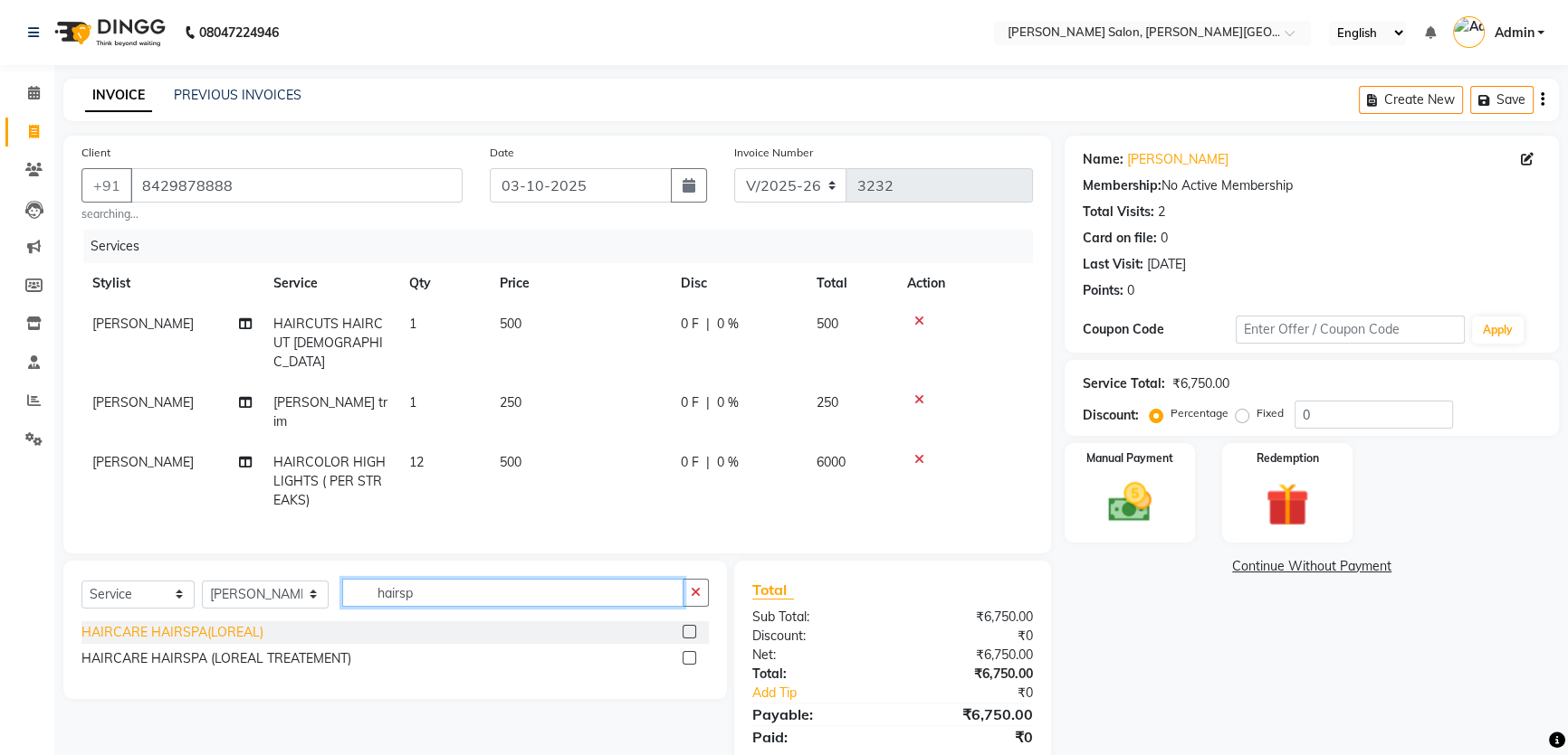
type input "hairsp"
click at [226, 624] on div "HAIRCARE HAIRSPA(LOREAL)" at bounding box center [172, 633] width 182 height 19
checkbox input "false"
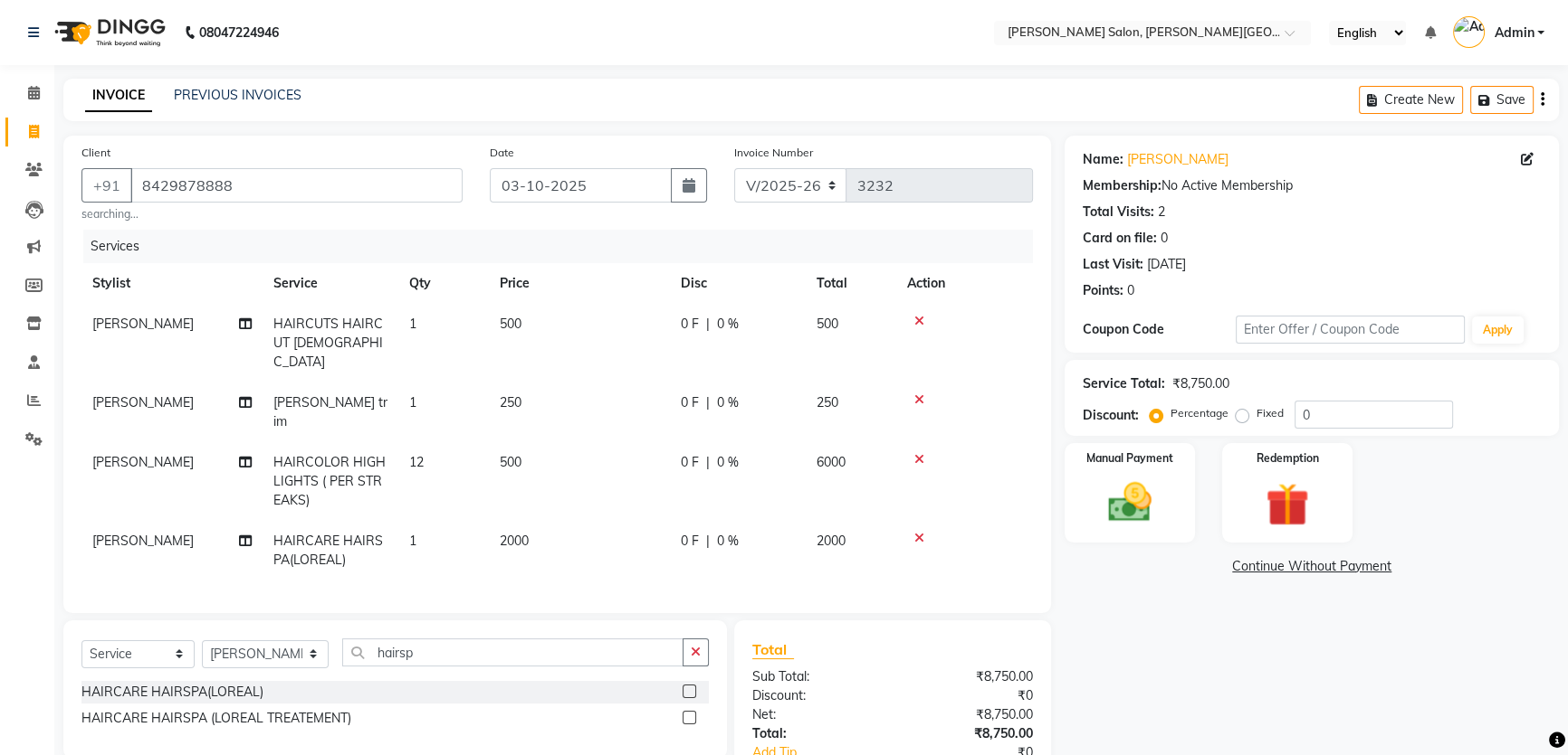
click at [694, 532] on span "0 F" at bounding box center [690, 542] width 18 height 19
select select "85107"
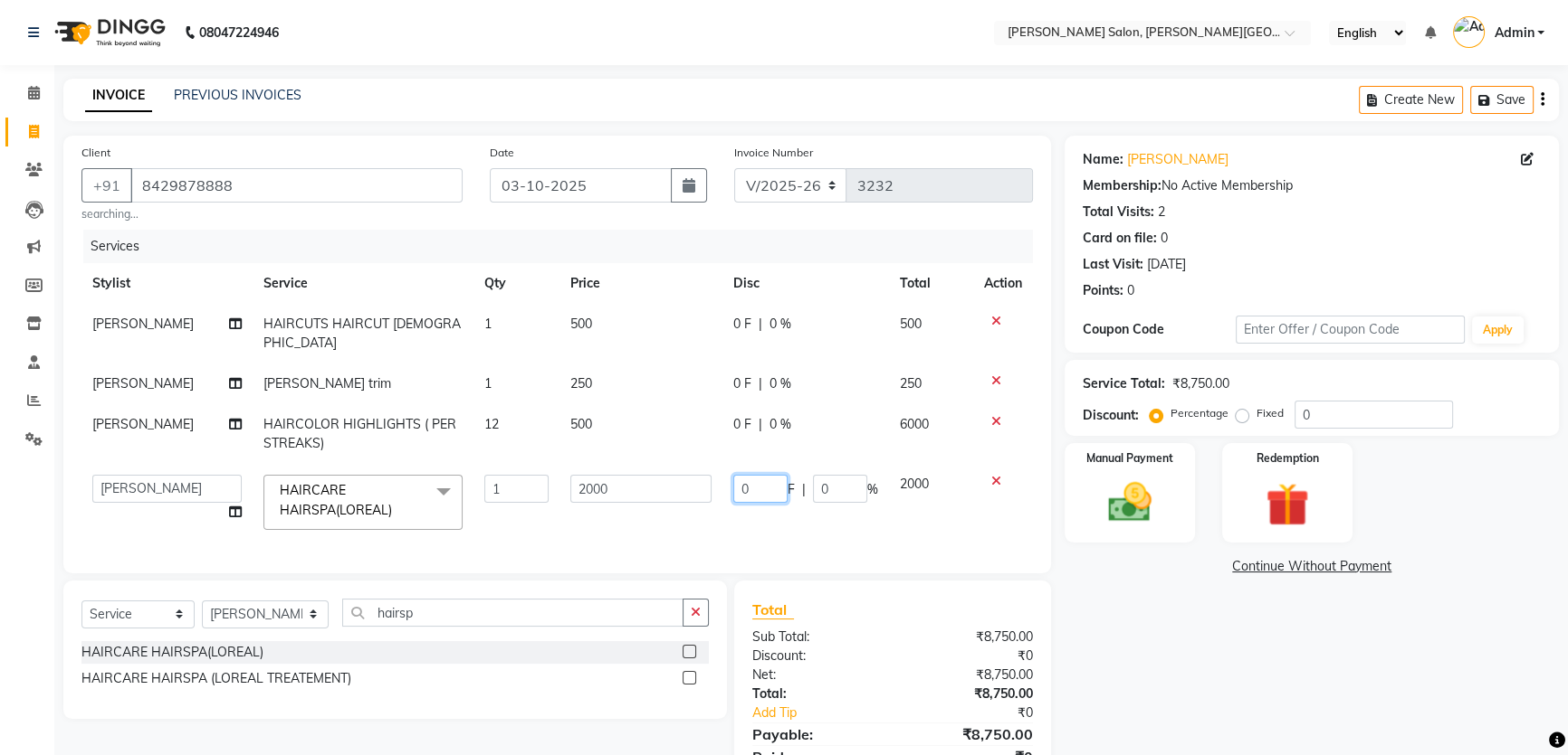
drag, startPoint x: 775, startPoint y: 470, endPoint x: 434, endPoint y: 509, distance: 343.2
click at [594, 470] on tr "[PERSON_NAME] [PERSON_NAME] [PERSON_NAME] [PERSON_NAME] [PERSON_NAME] Disha Kum…" at bounding box center [556, 503] width 952 height 77
type input "90"
drag, startPoint x: 764, startPoint y: 468, endPoint x: 681, endPoint y: 478, distance: 83.6
click at [693, 479] on tr "[PERSON_NAME] [PERSON_NAME] [PERSON_NAME] [PERSON_NAME] [PERSON_NAME] Disha Kum…" at bounding box center [556, 503] width 952 height 77
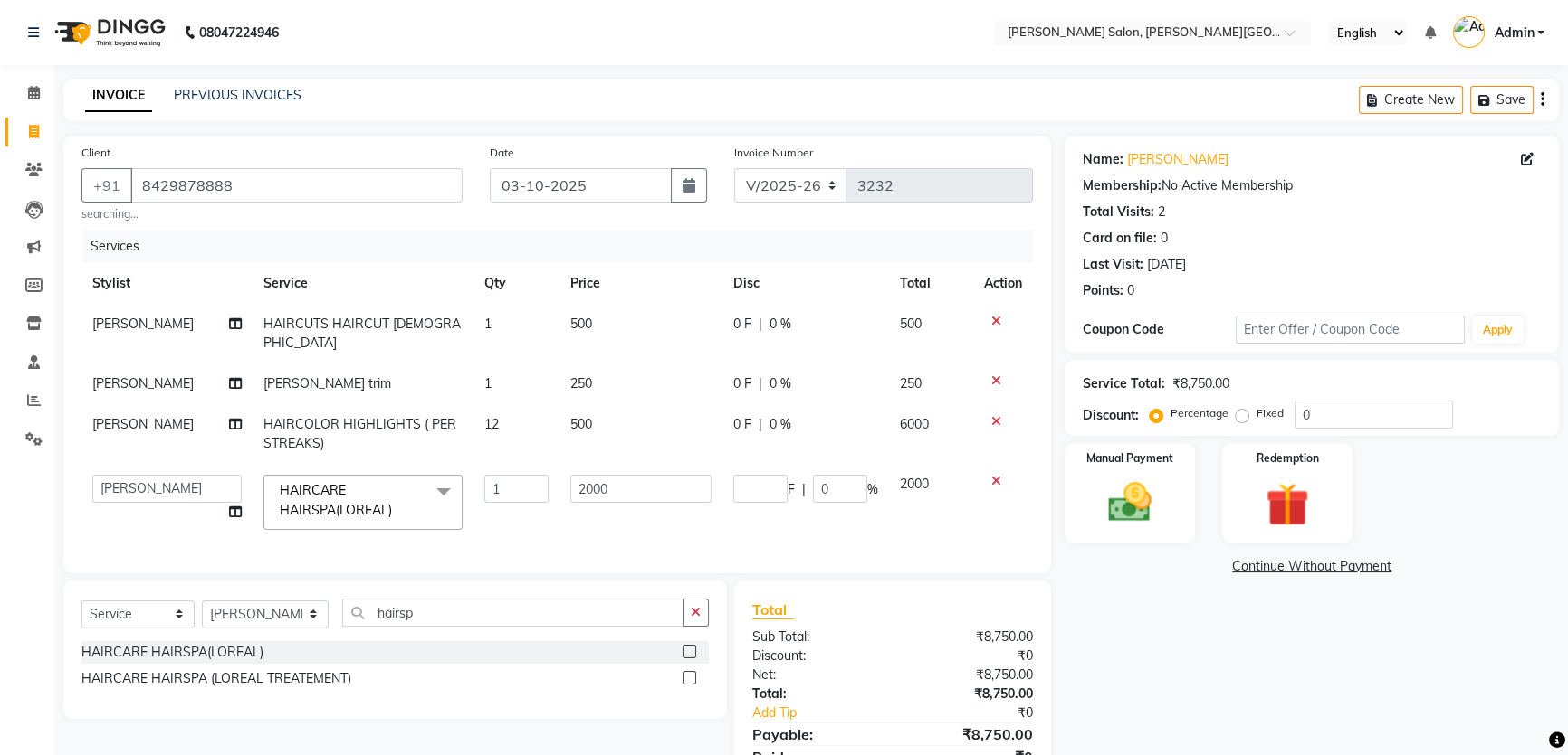
click at [806, 498] on tr "[PERSON_NAME] [PERSON_NAME] [PERSON_NAME] [PERSON_NAME] [PERSON_NAME] Disha Kum…" at bounding box center [556, 503] width 952 height 77
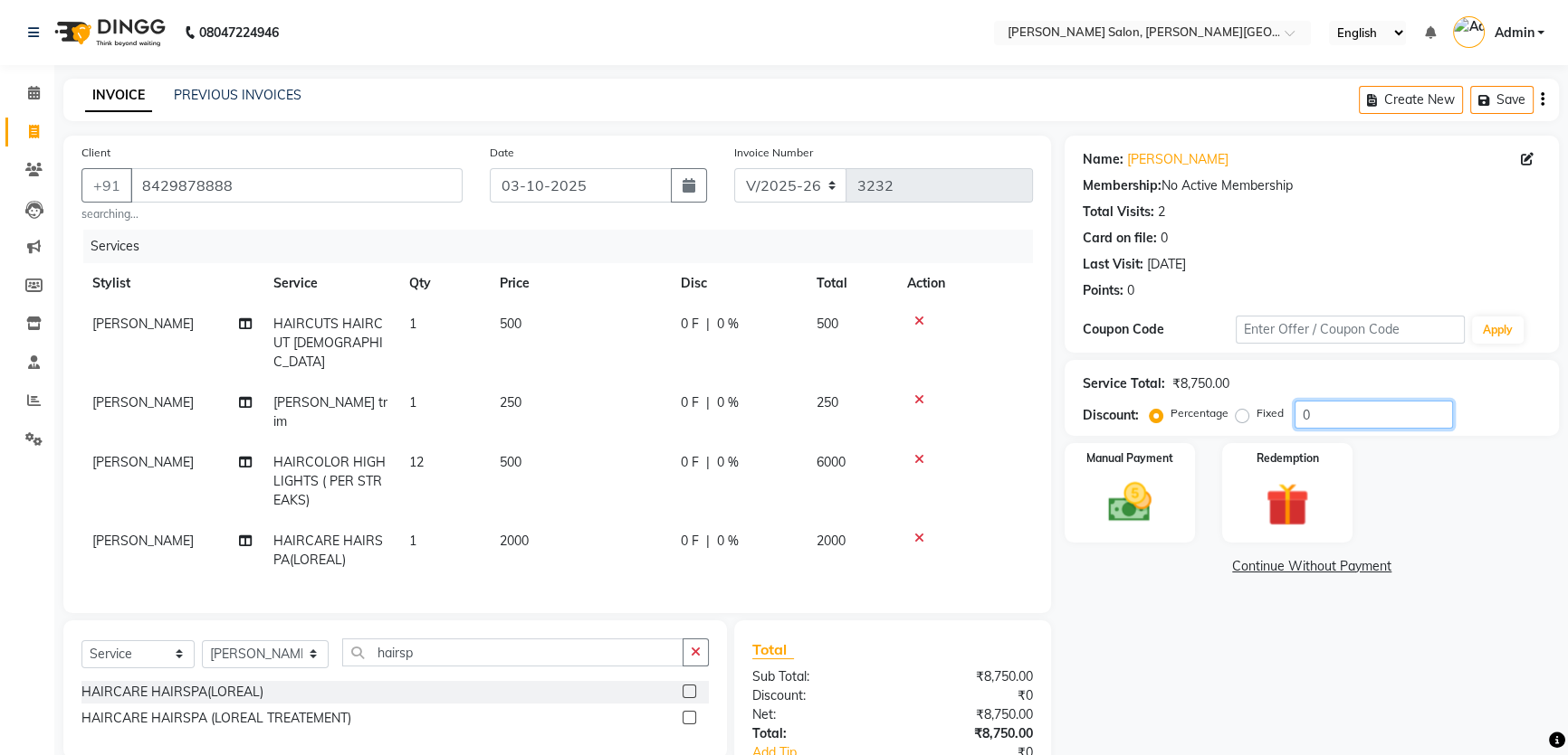
click at [1258, 420] on div "Percentage Fixed 0" at bounding box center [1303, 414] width 299 height 28
type input "20"
click at [751, 453] on span "20 %" at bounding box center [754, 462] width 29 height 19
select select "85107"
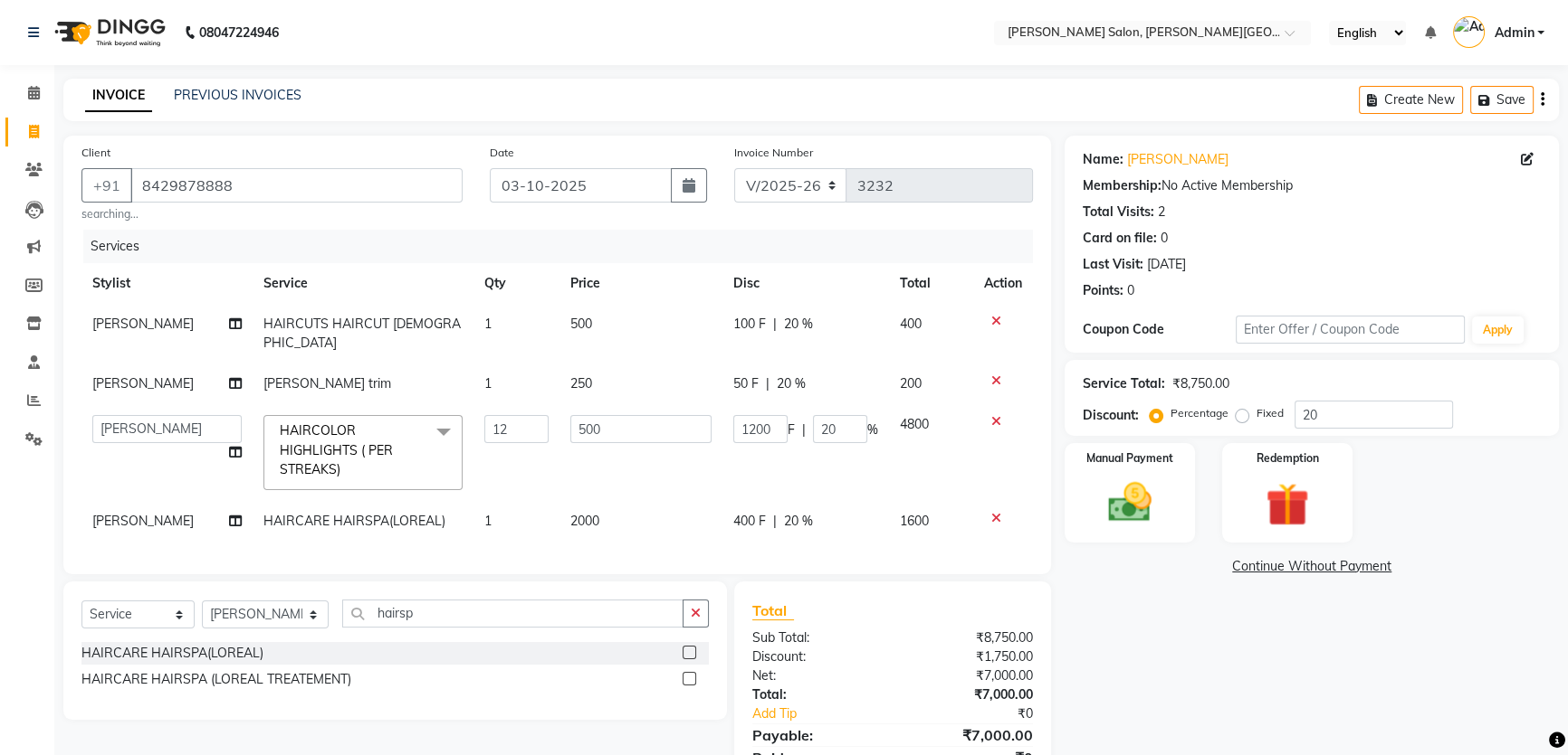
click at [793, 512] on span "20 %" at bounding box center [798, 521] width 29 height 19
select select "85107"
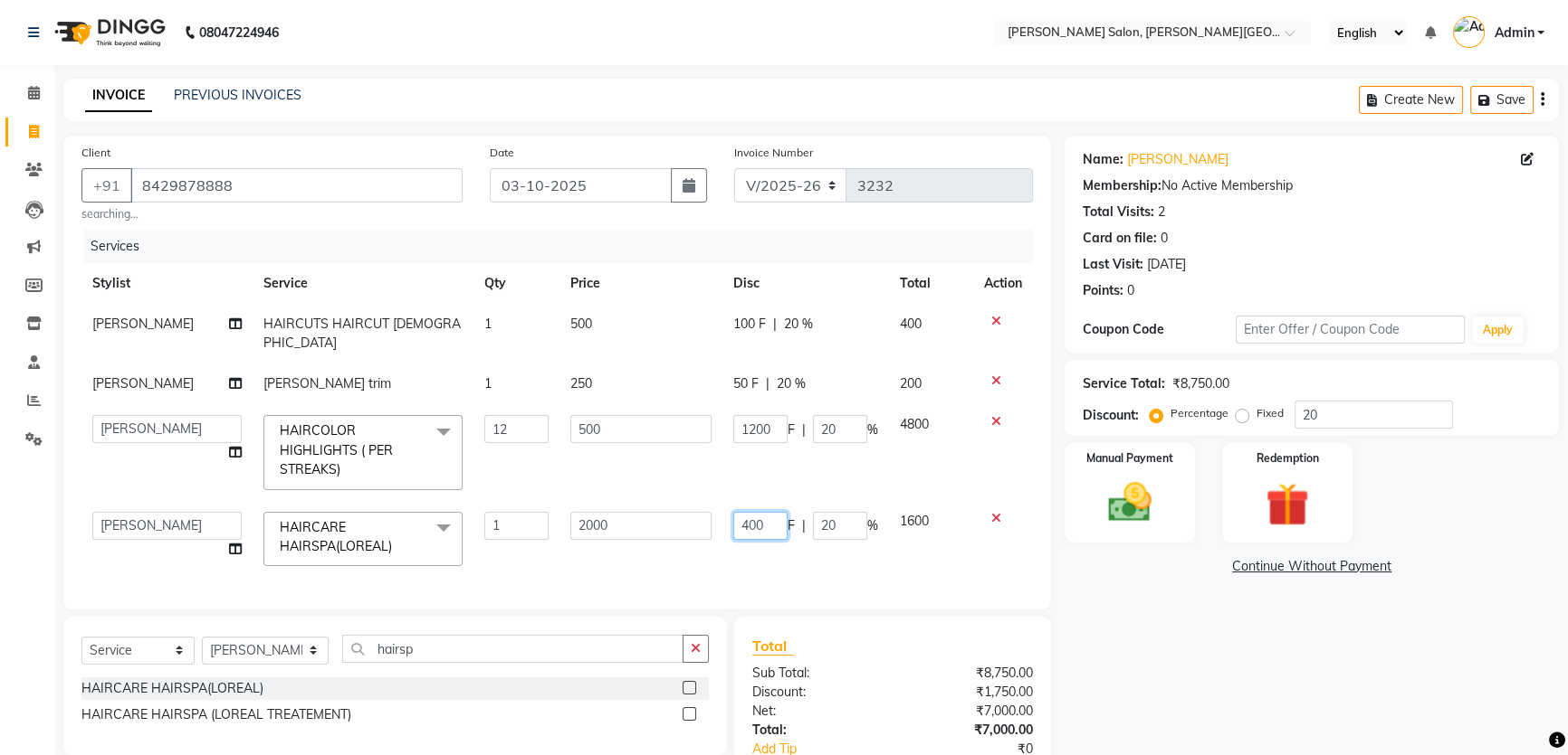
drag, startPoint x: 767, startPoint y: 501, endPoint x: 646, endPoint y: 509, distance: 121.3
click at [647, 509] on tr "[PERSON_NAME] [PERSON_NAME] [PERSON_NAME] [PERSON_NAME] [PERSON_NAME] Disha Kum…" at bounding box center [556, 540] width 952 height 77
type input "950"
click at [746, 527] on div "Services Stylist Service Qty Price Disc Total Action [PERSON_NAME] HAIRCUTS HAI…" at bounding box center [556, 410] width 952 height 362
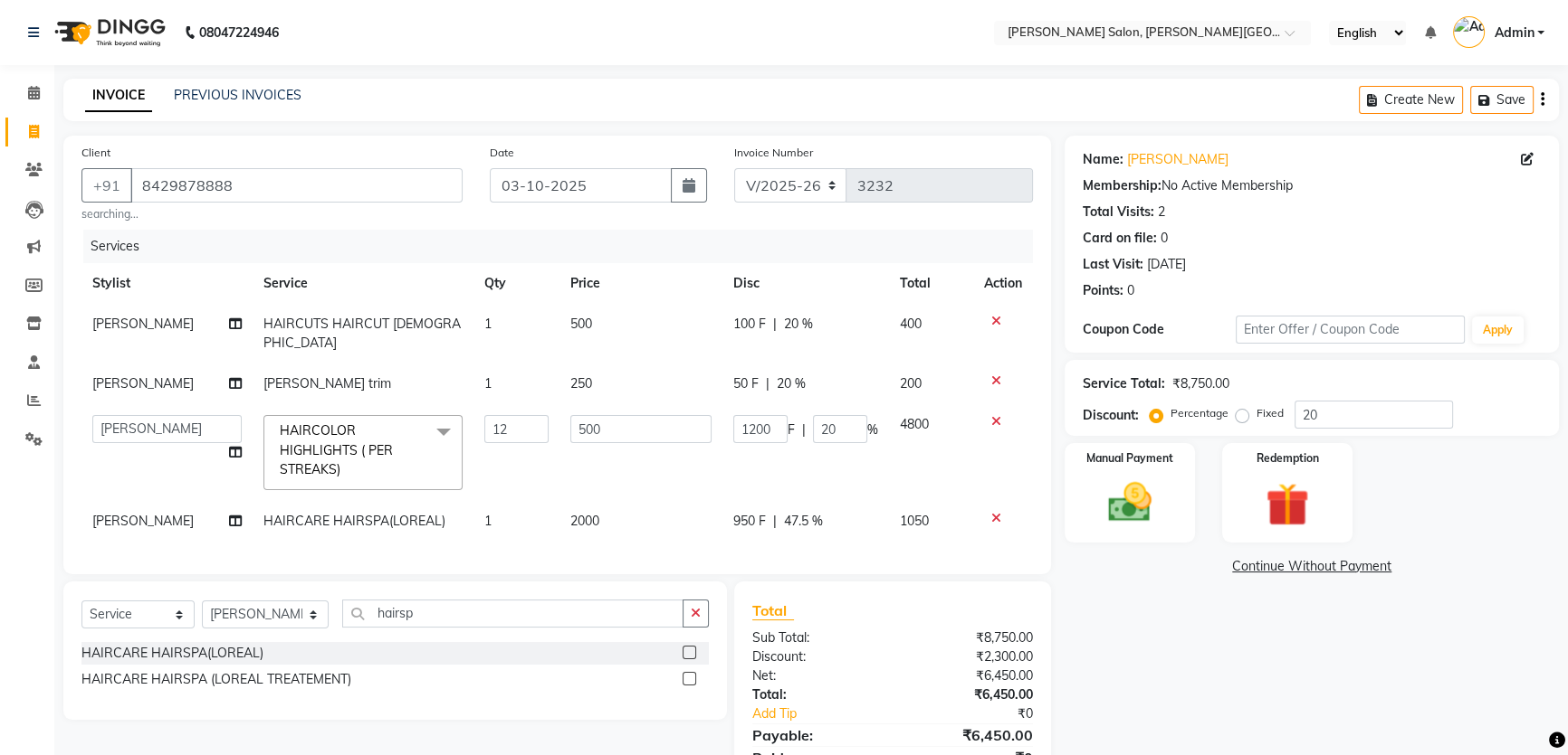
scroll to position [73, 0]
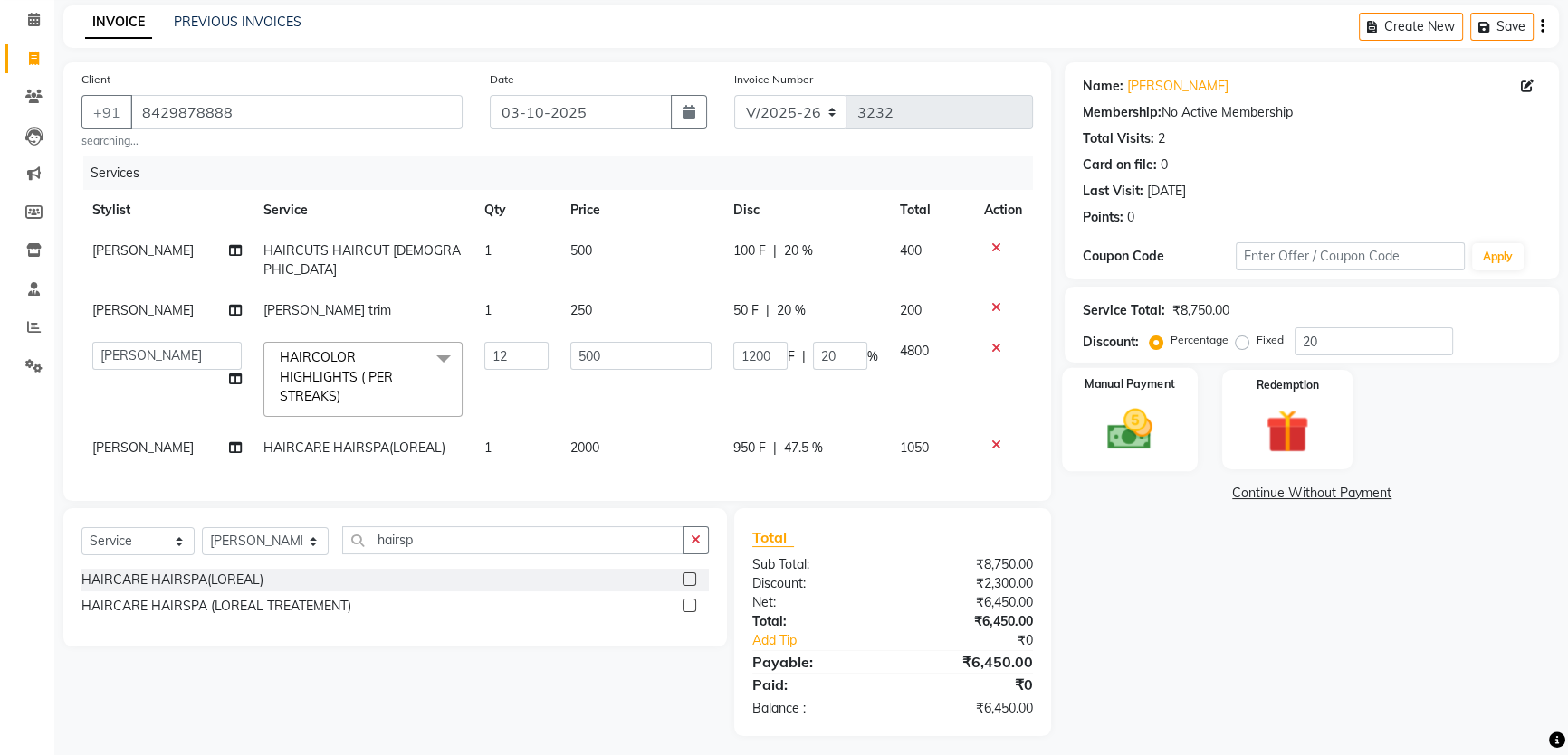
click at [1140, 402] on div "Manual Payment" at bounding box center [1129, 419] width 136 height 103
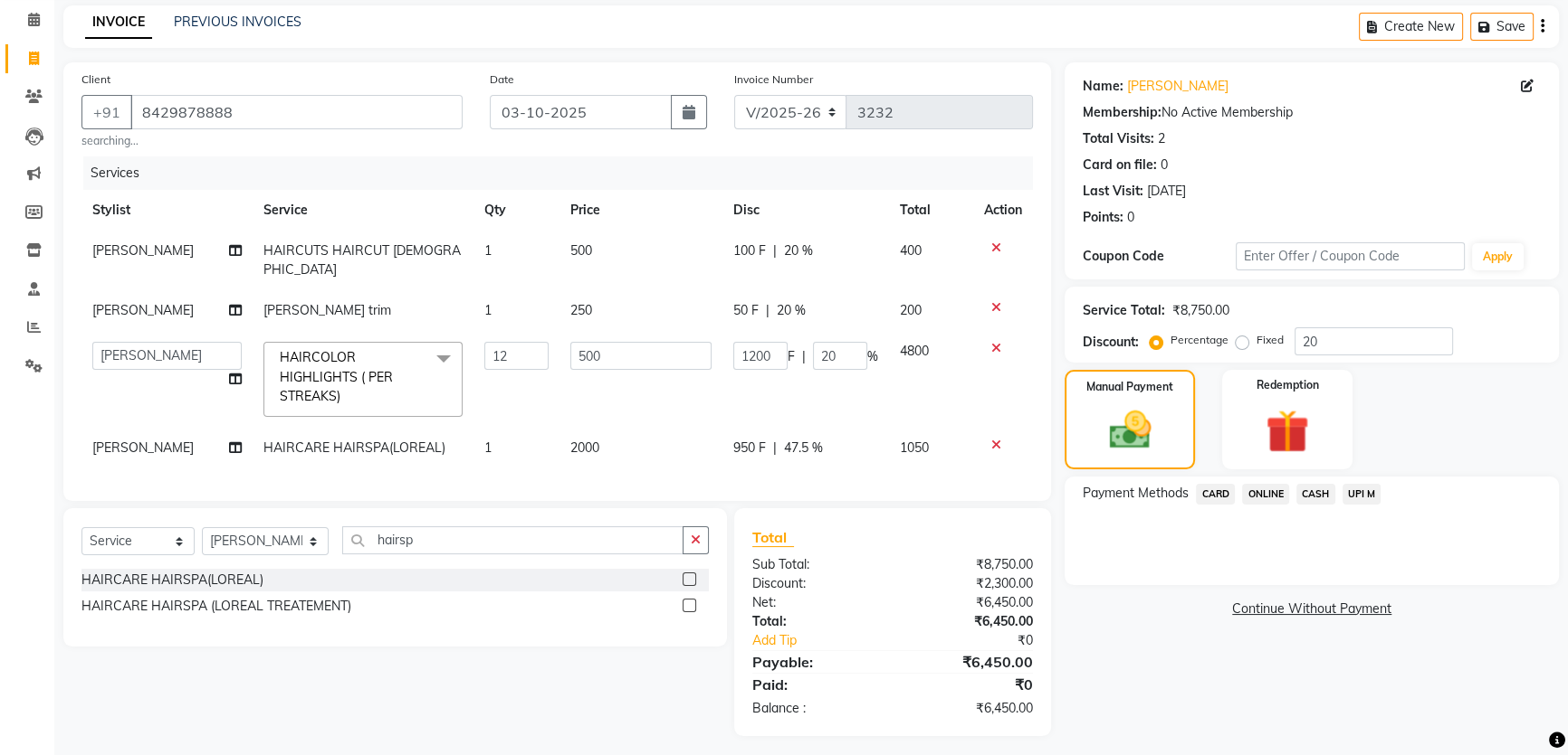
click at [1368, 493] on span "UPI M" at bounding box center [1361, 494] width 39 height 21
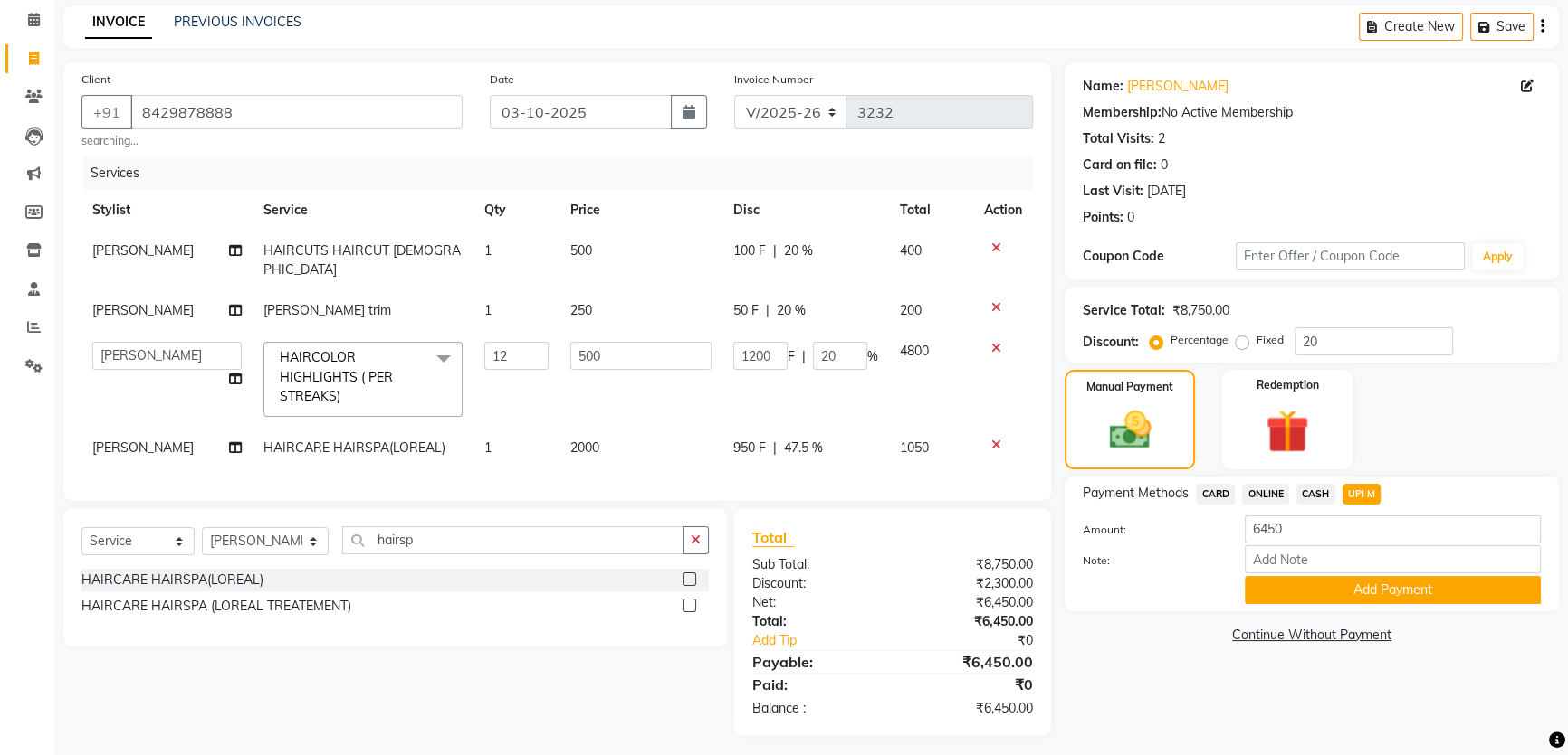
drag, startPoint x: 1399, startPoint y: 575, endPoint x: 1401, endPoint y: 588, distance: 13.2
click at [1401, 578] on button "Add Payment" at bounding box center [1392, 590] width 296 height 28
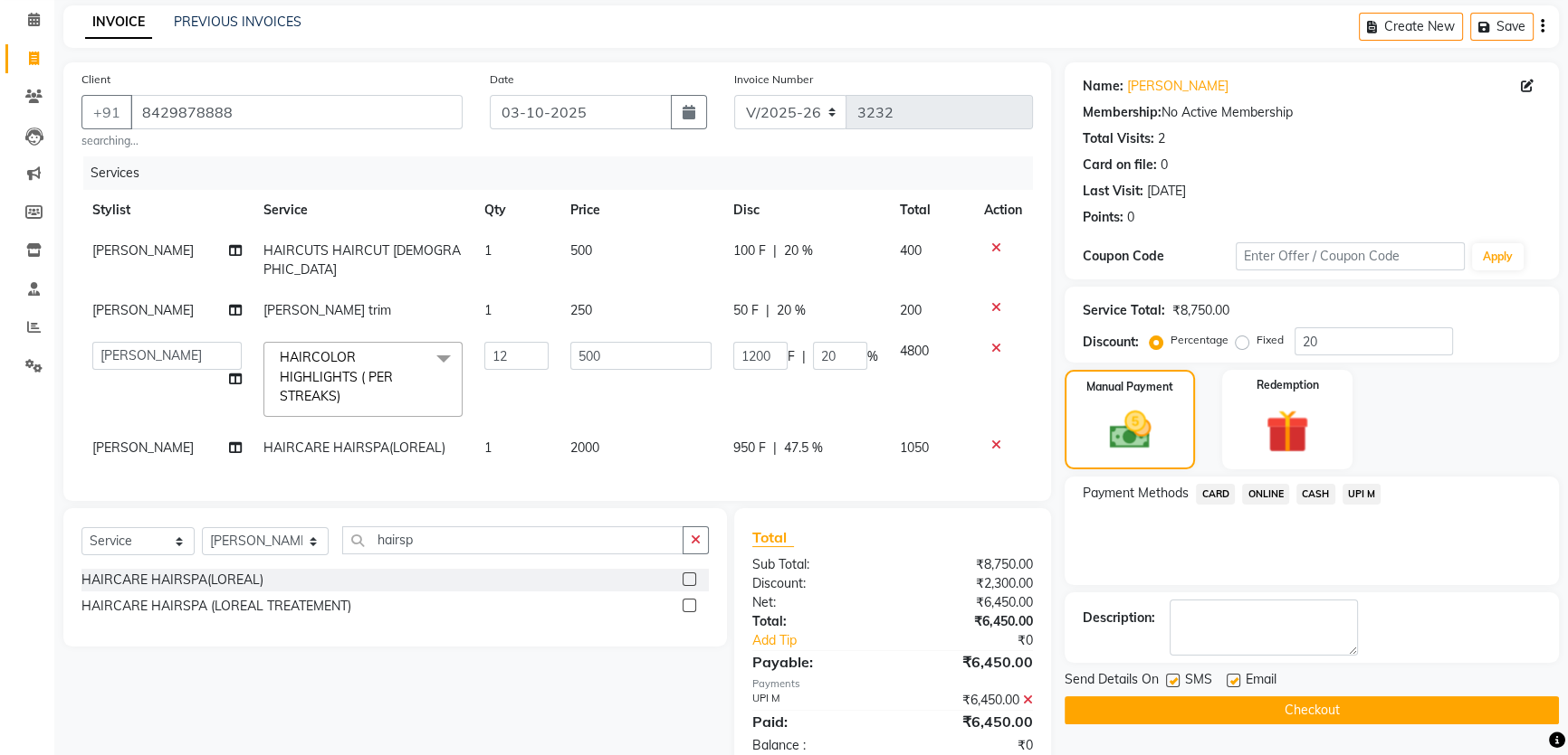
click at [1367, 706] on button "Checkout" at bounding box center [1312, 710] width 495 height 28
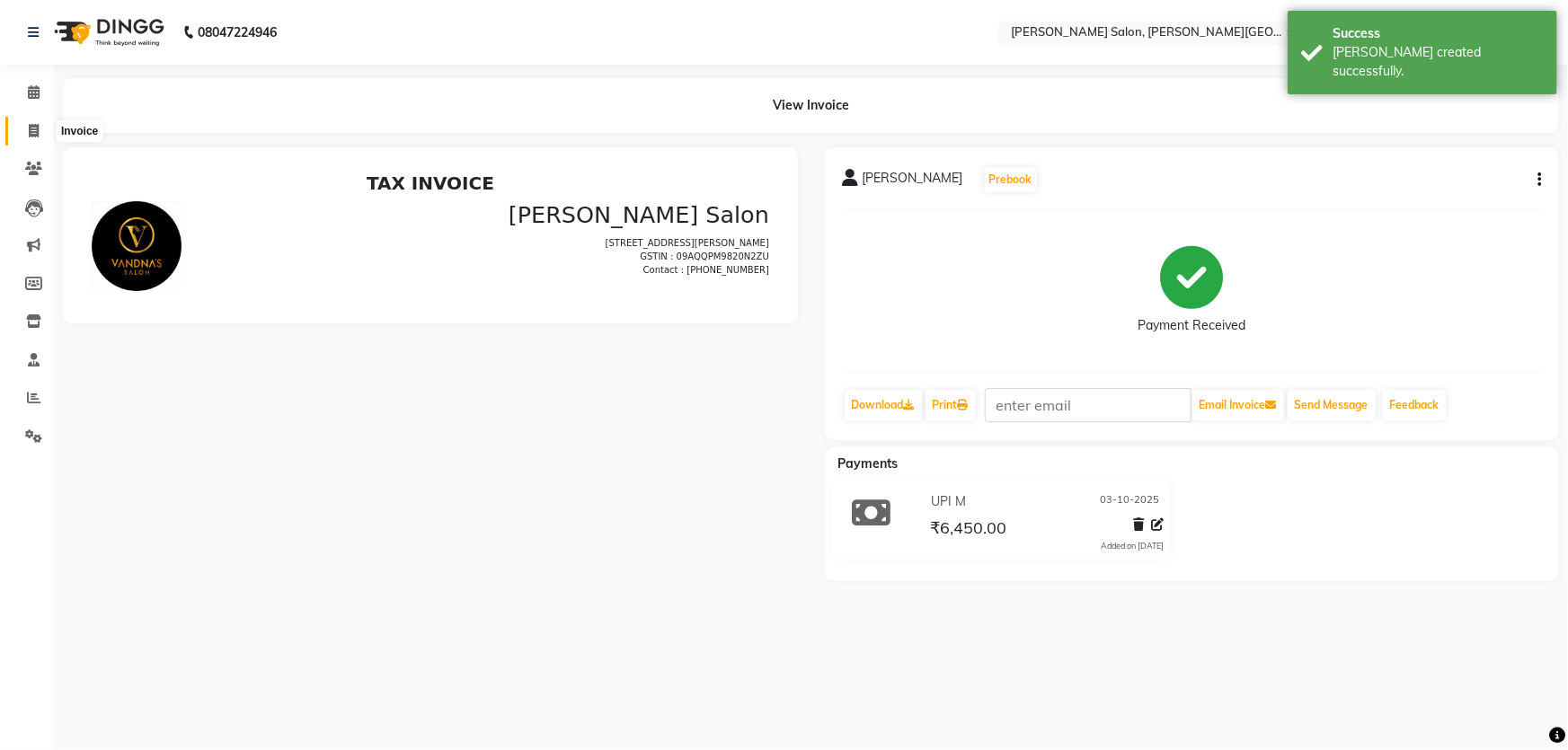
click at [29, 121] on span at bounding box center [34, 131] width 32 height 21
select select "service"
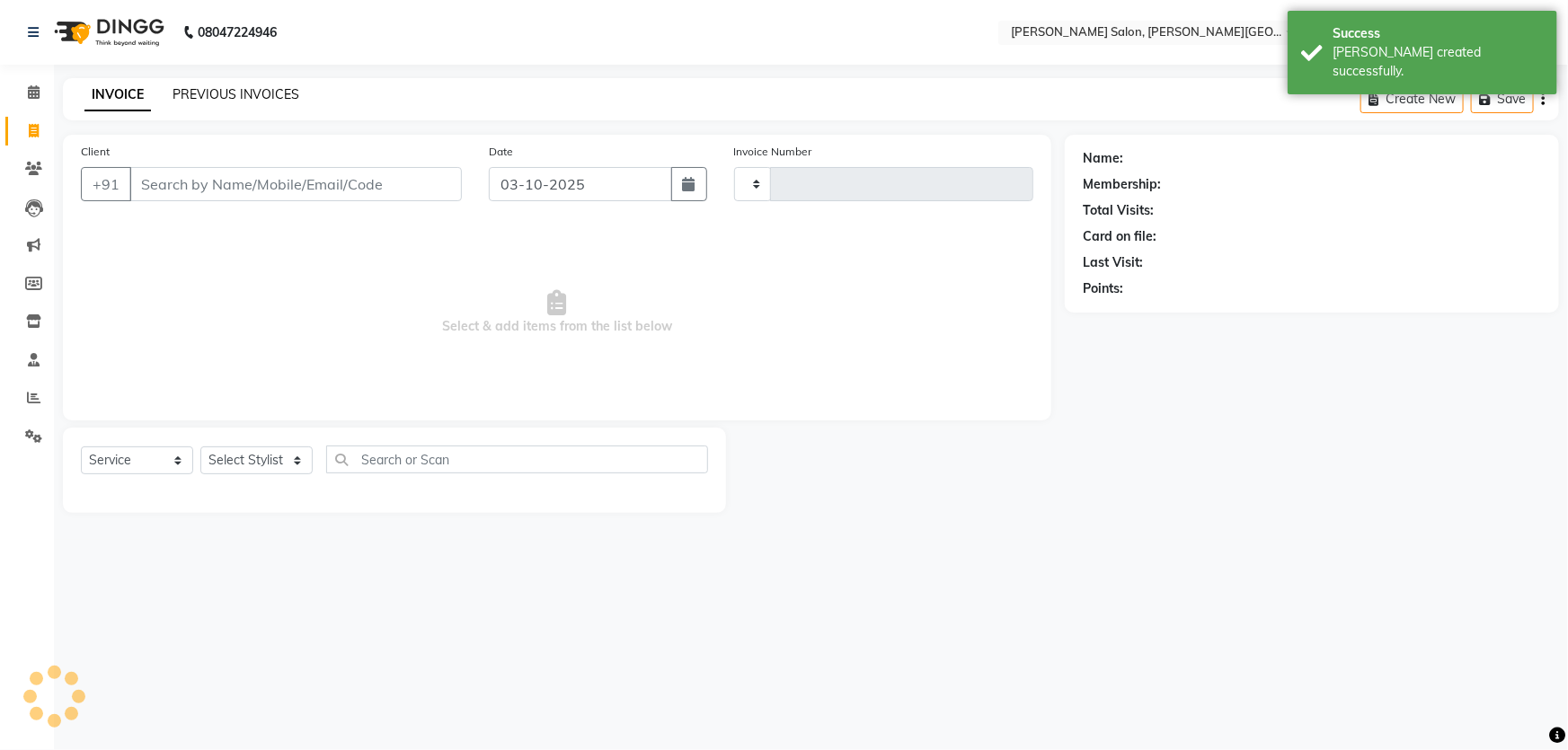
click at [216, 94] on link "PREVIOUS INVOICES" at bounding box center [236, 94] width 127 height 16
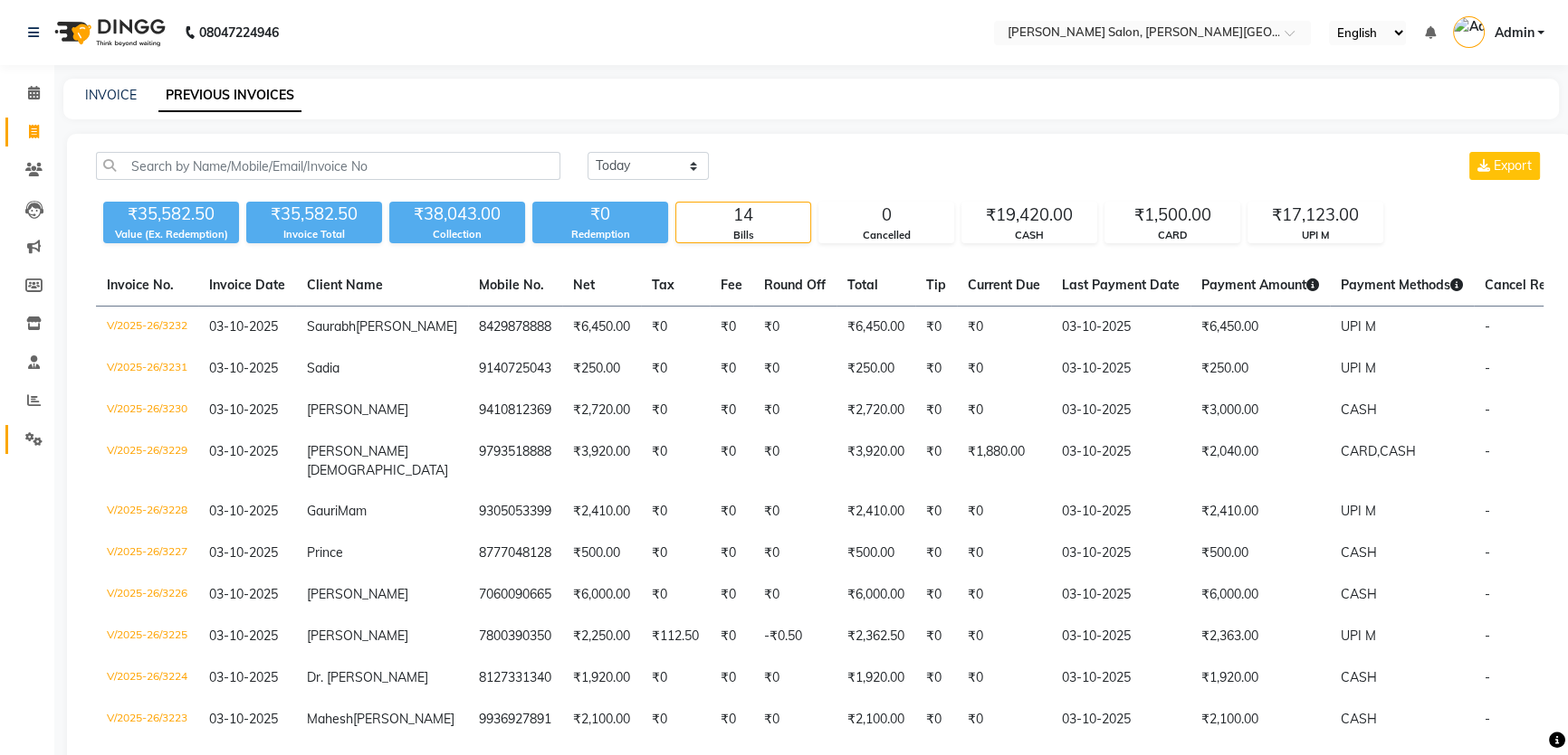
click at [25, 434] on span at bounding box center [34, 440] width 32 height 21
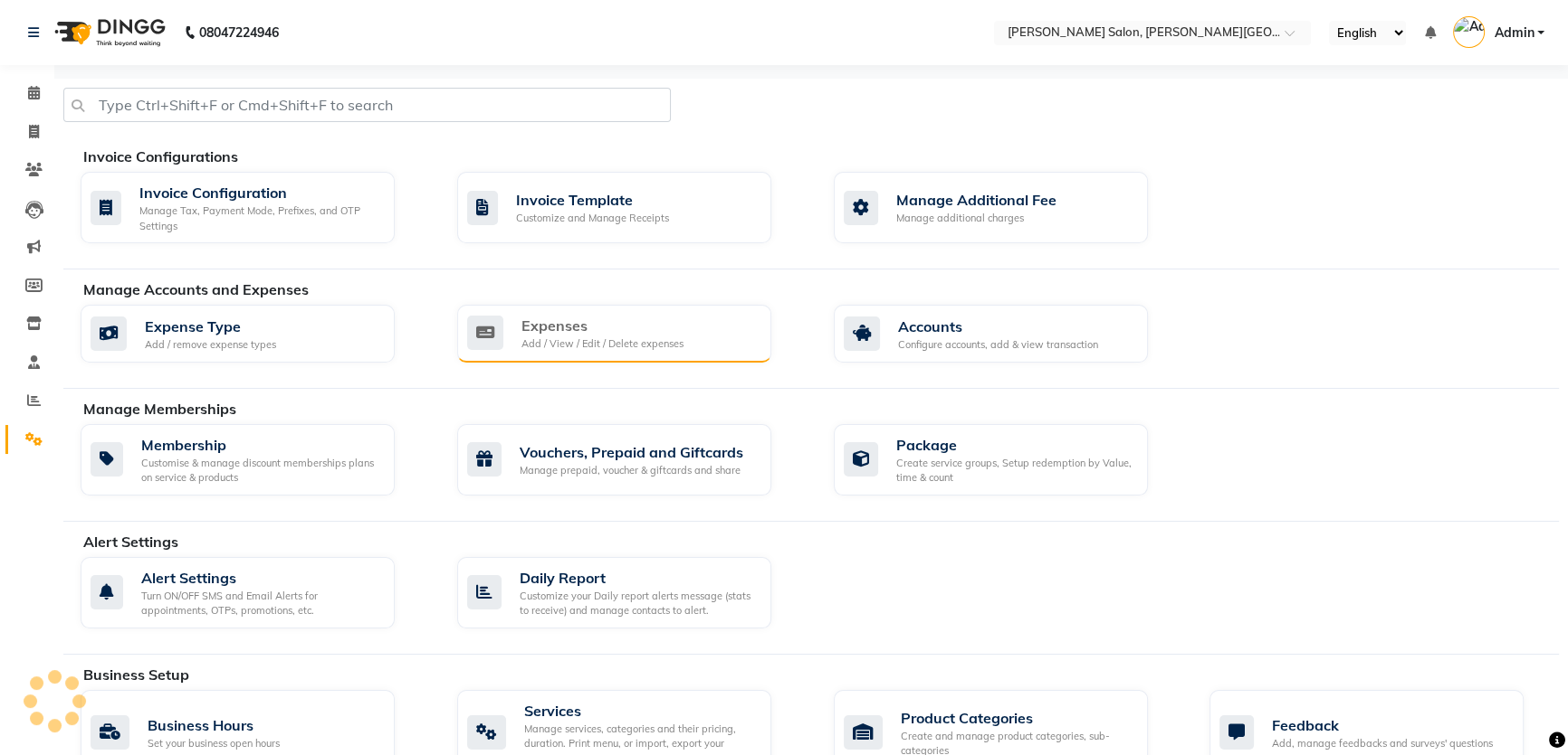
click at [504, 326] on div "Expenses Add / View / Edit / Delete expenses" at bounding box center [612, 333] width 290 height 37
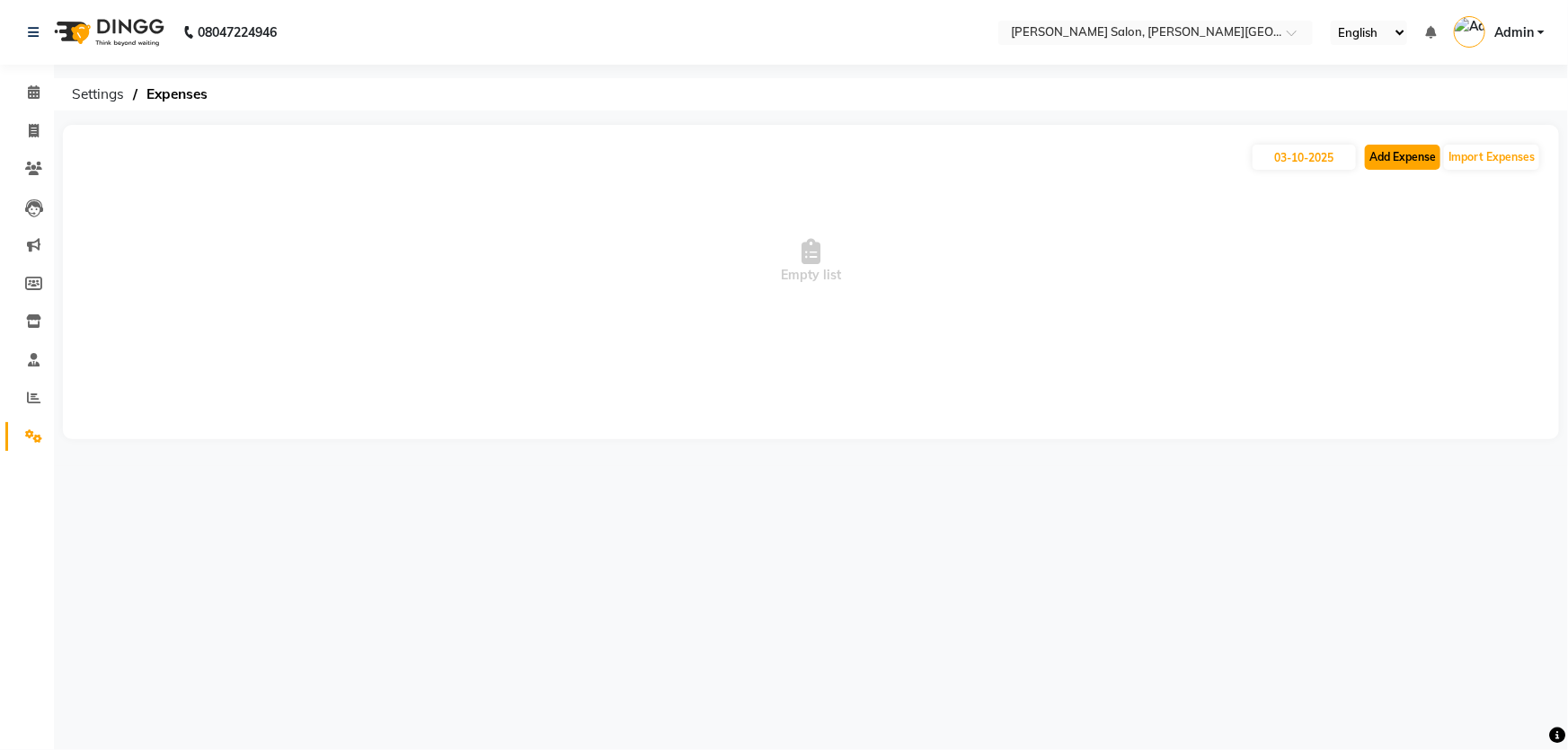
click at [1384, 152] on button "Add Expense" at bounding box center [1402, 157] width 76 height 25
select select "1"
select select "2930"
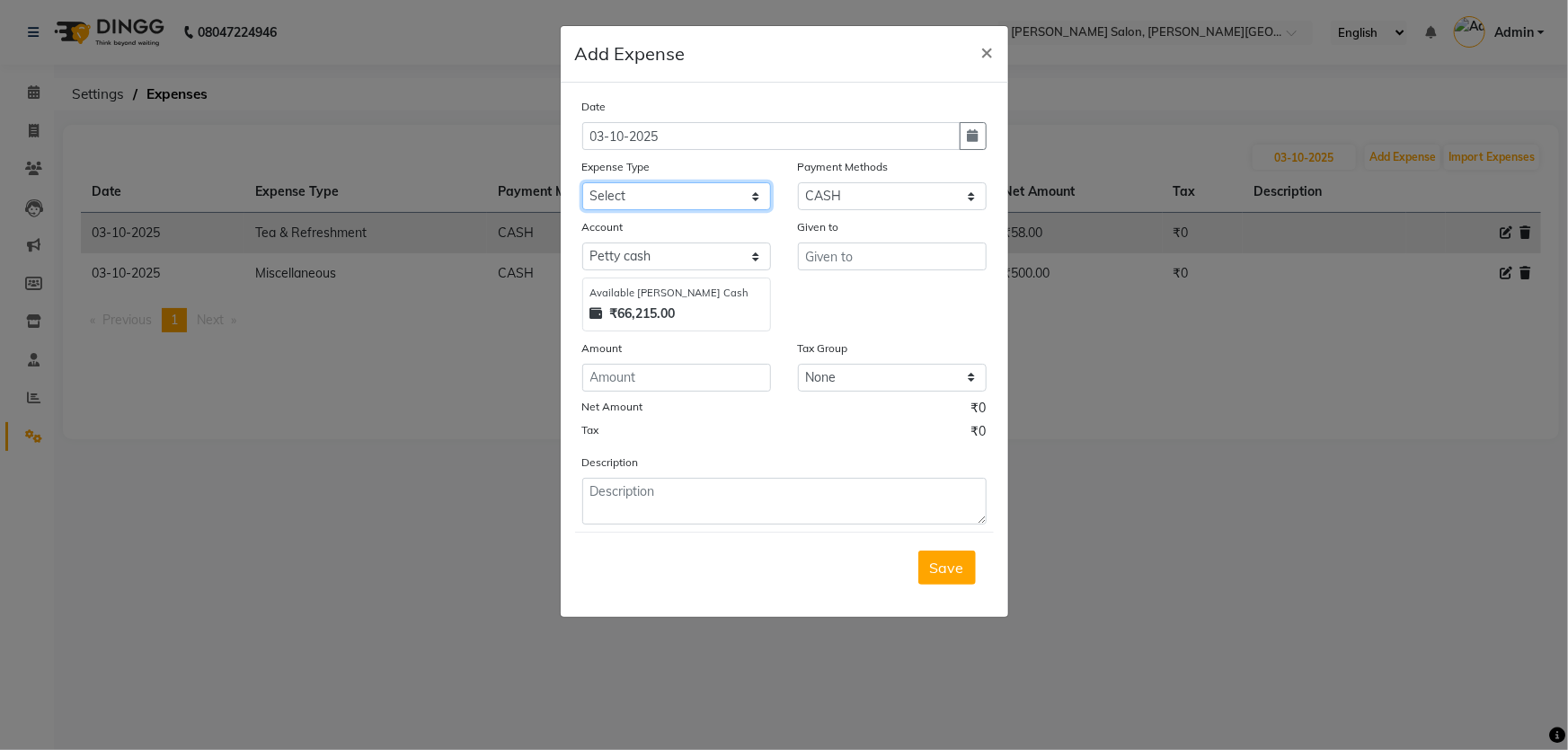
click at [689, 201] on select "Select Advance Salary Bank charges Card Expenses Car maintenance Cash transfer …" at bounding box center [676, 196] width 189 height 28
select select "4630"
click at [582, 183] on select "Select Advance Salary Bank charges Card Expenses Car maintenance Cash transfer …" at bounding box center [676, 196] width 189 height 28
click at [883, 266] on input "Nagm" at bounding box center [892, 256] width 189 height 28
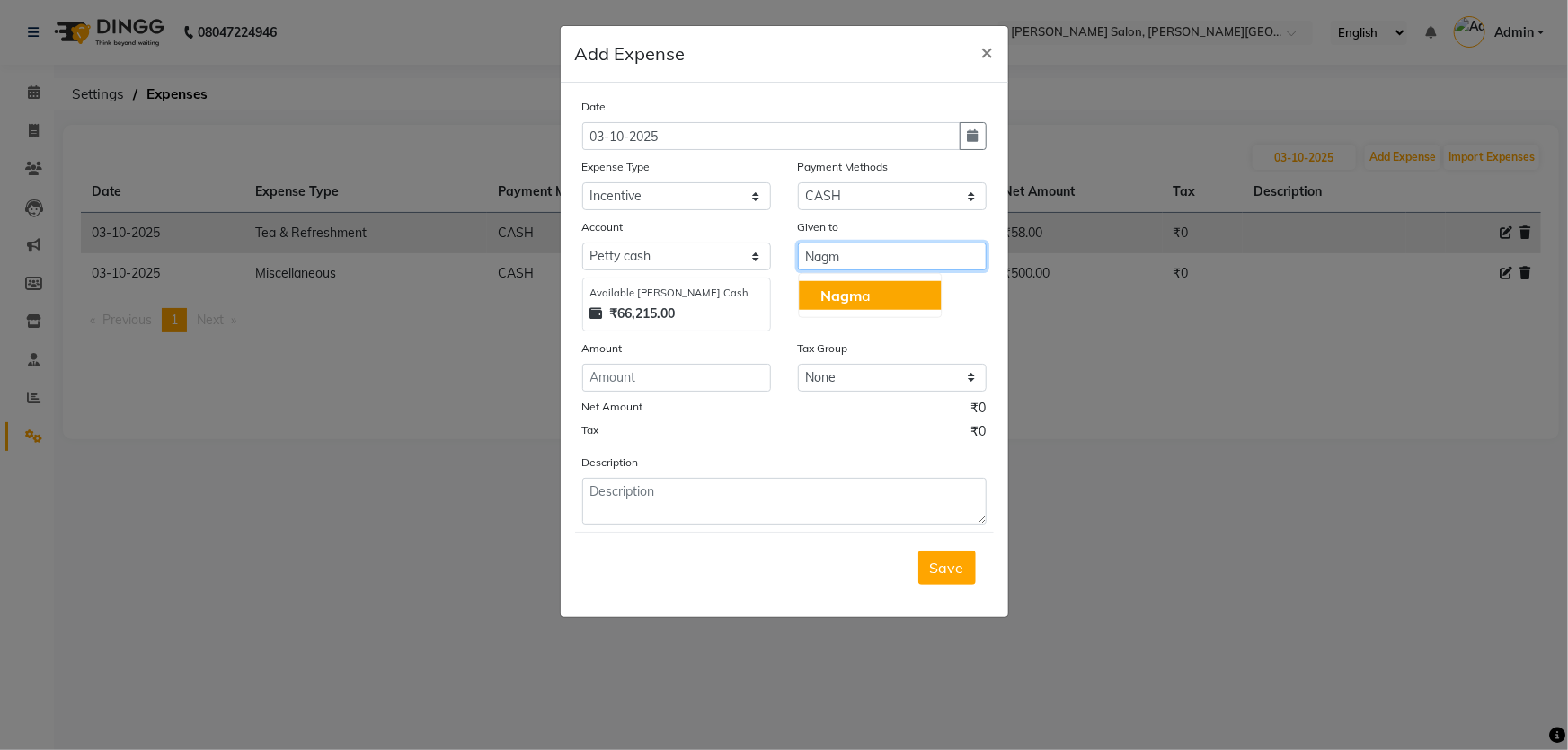
type input "[PERSON_NAME]"
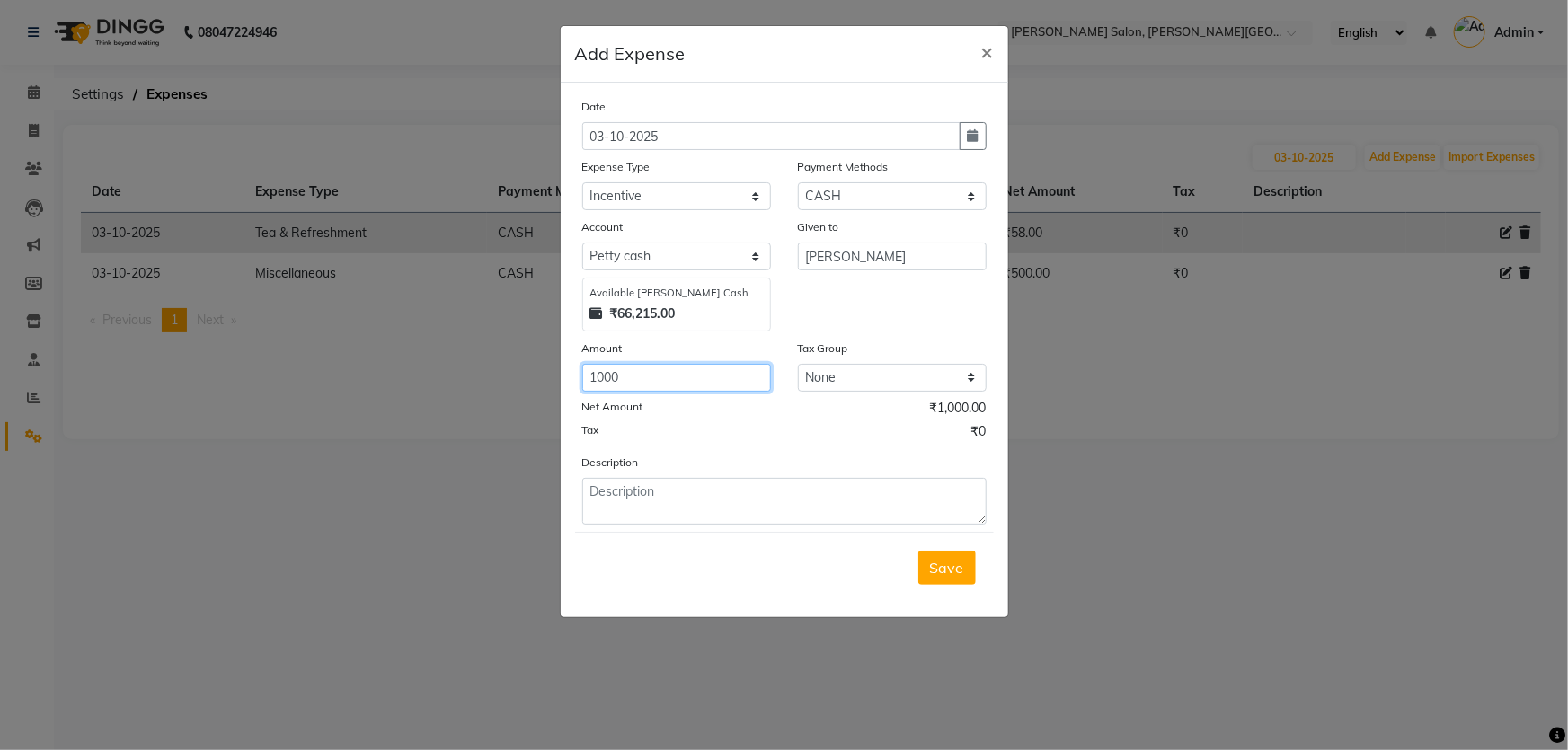
type input "1000"
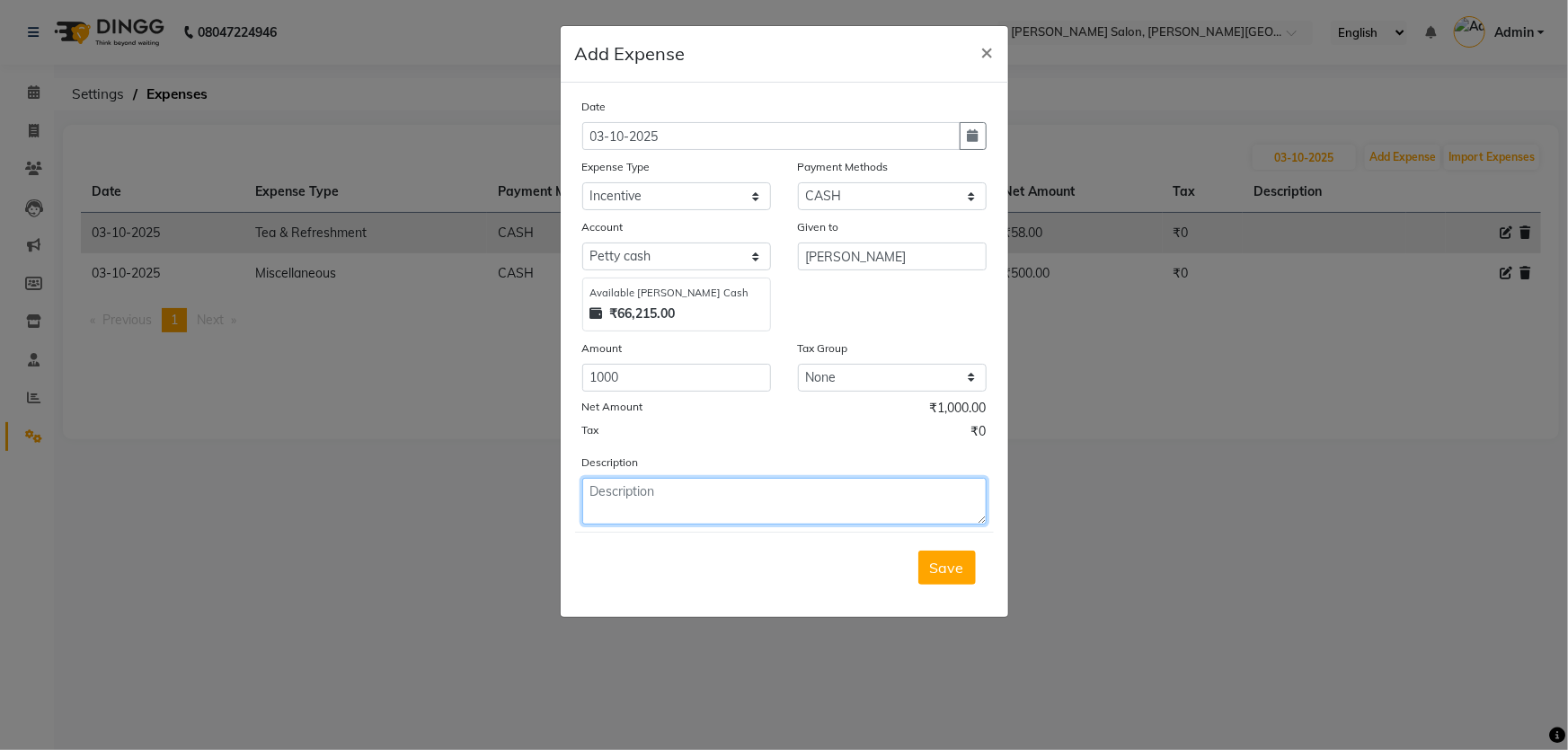
click at [707, 496] on textarea at bounding box center [784, 501] width 405 height 47
paste textarea "[PERSON_NAME] 2 B wax inc"
type textarea "[PERSON_NAME] 2 B wax inc"
click at [936, 565] on span "Save" at bounding box center [948, 568] width 35 height 18
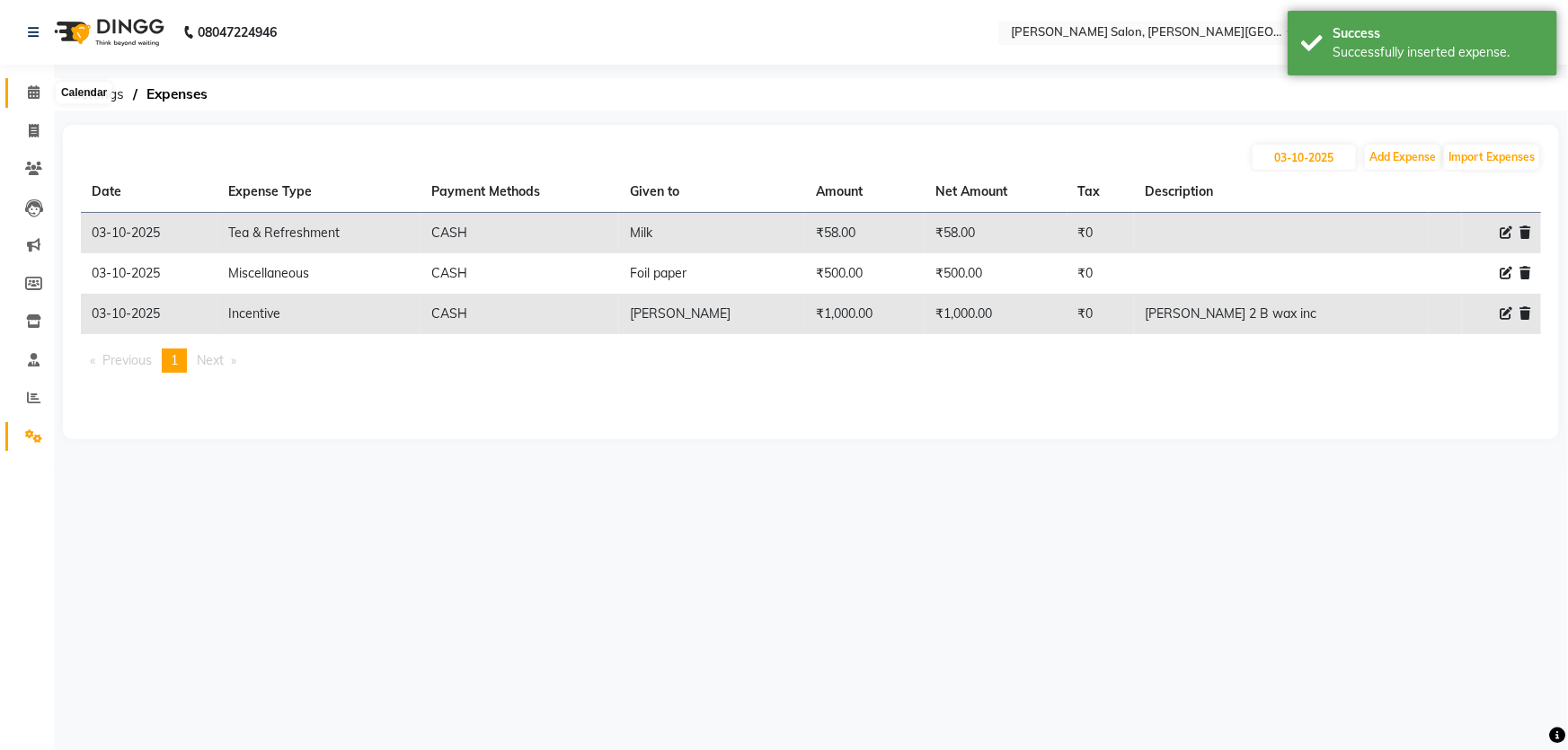
click at [29, 95] on icon at bounding box center [34, 92] width 12 height 13
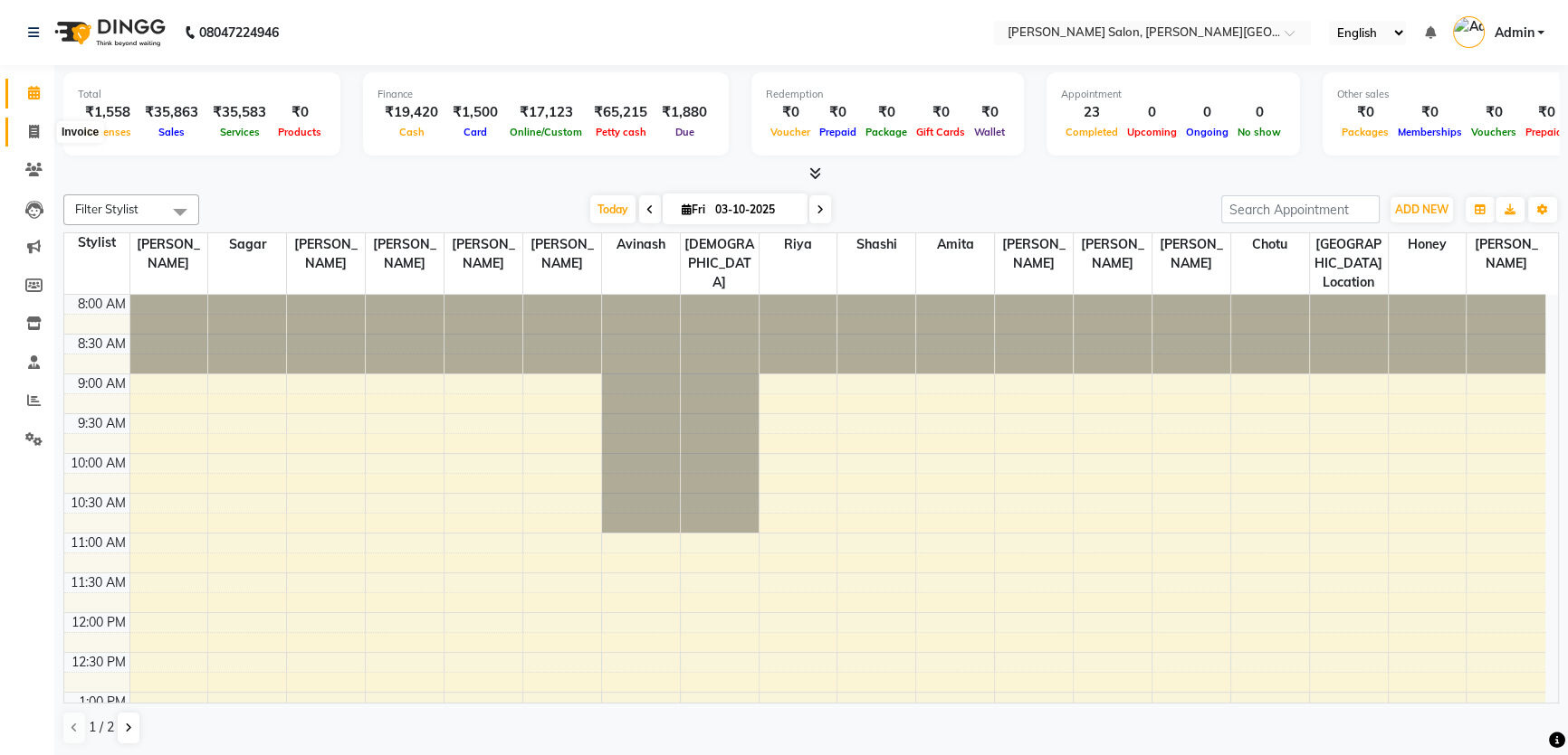
click at [33, 128] on icon at bounding box center [34, 131] width 10 height 14
select select "service"
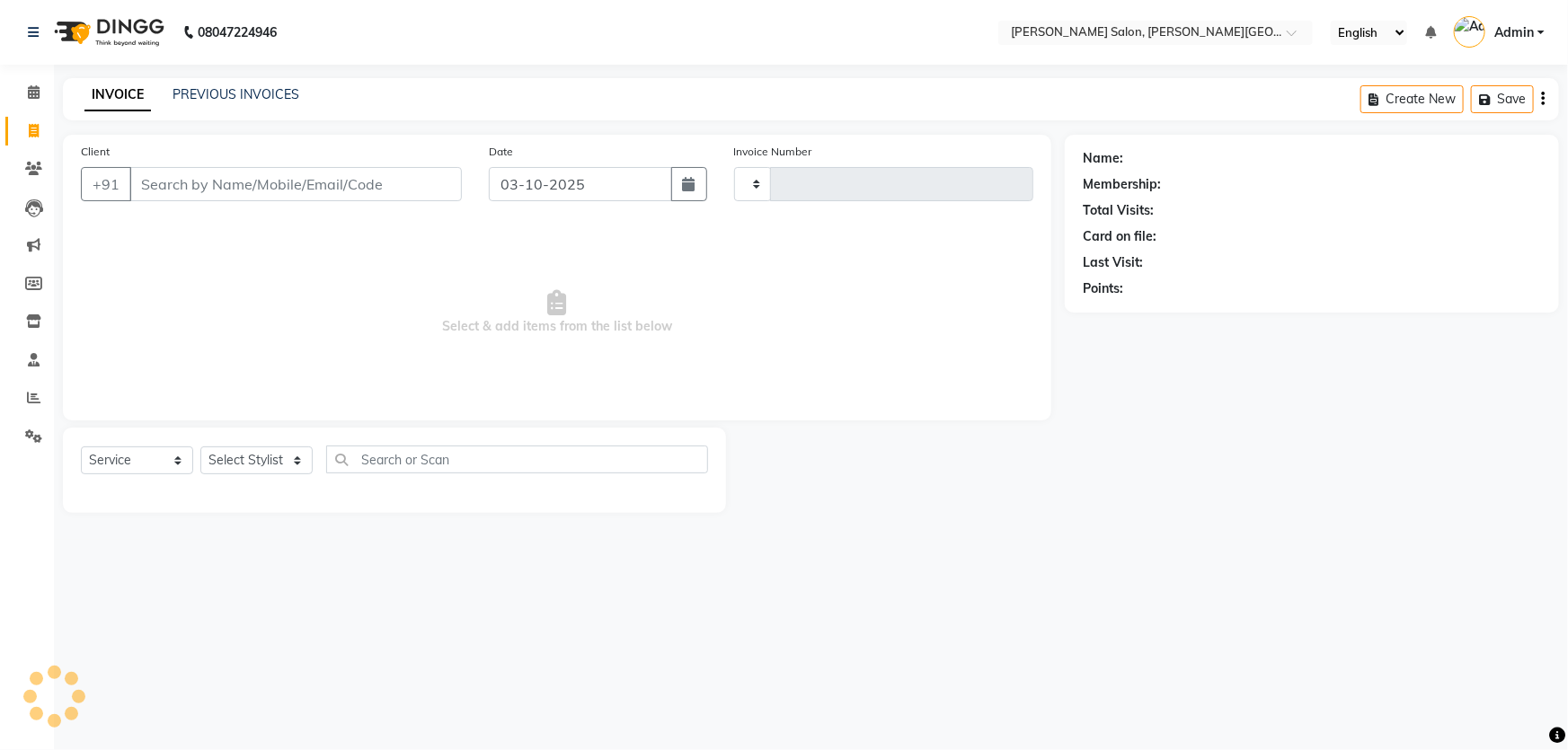
type input "3233"
select select "4122"
